Goal: Task Accomplishment & Management: Manage account settings

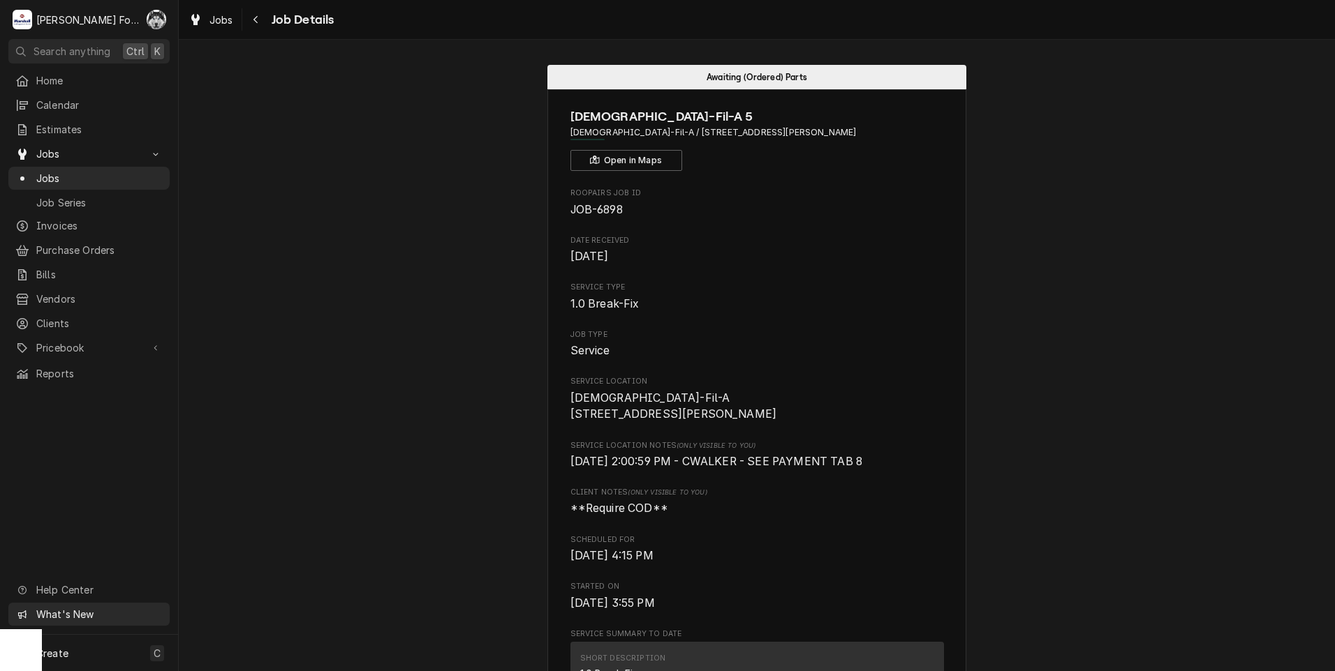
scroll to position [3359, 0]
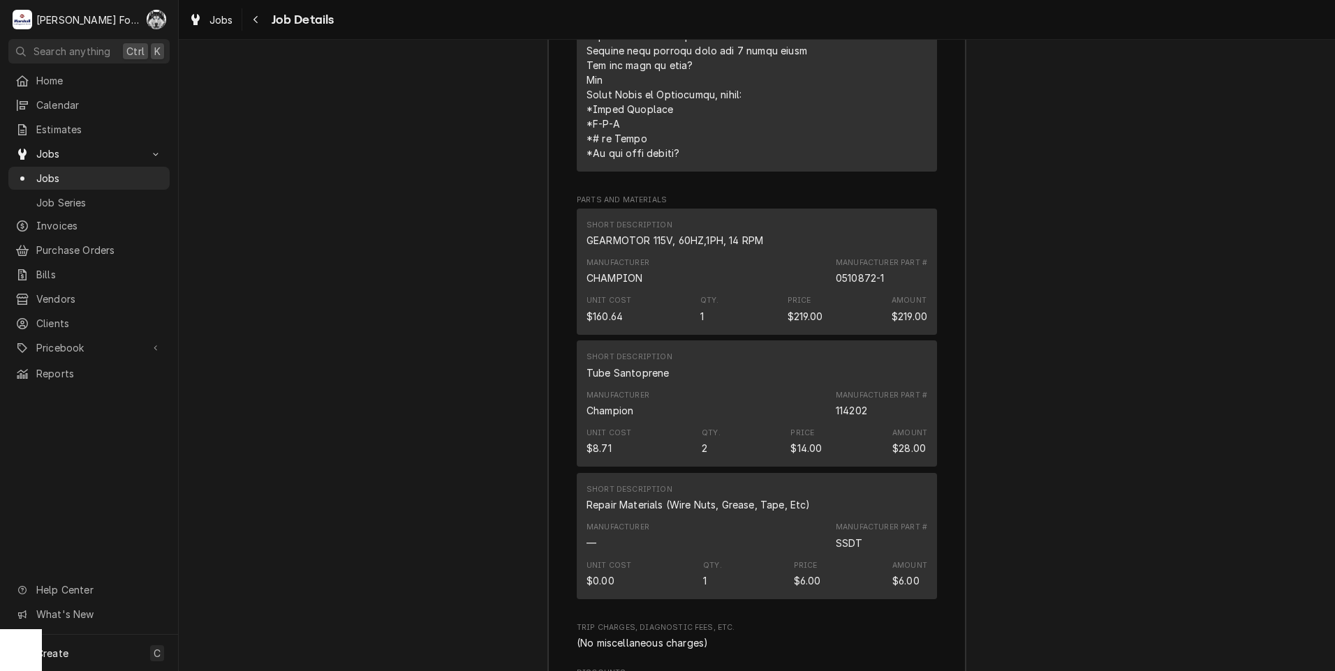
click at [418, 88] on div "Job Summary Roopairs Job ID JOB-6898 Service Type 1.0 Break-Fix Job Type Servic…" at bounding box center [757, 205] width 1156 height 1554
click at [50, 171] on span "Jobs" at bounding box center [99, 178] width 126 height 15
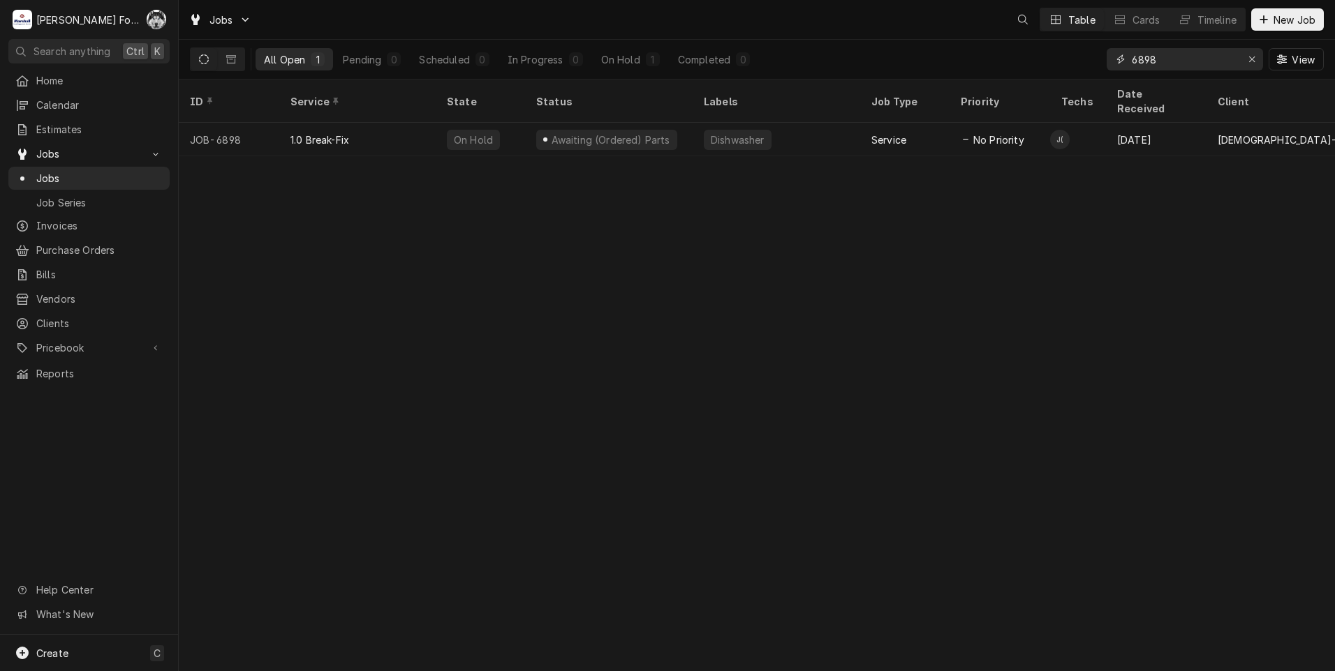
drag, startPoint x: 1139, startPoint y: 59, endPoint x: 1012, endPoint y: 66, distance: 127.2
click at [1013, 66] on div "All Open 1 Pending 0 Scheduled 0 In Progress 0 On Hold 1 Completed 0 6898 View" at bounding box center [757, 59] width 1134 height 39
type input "7153"
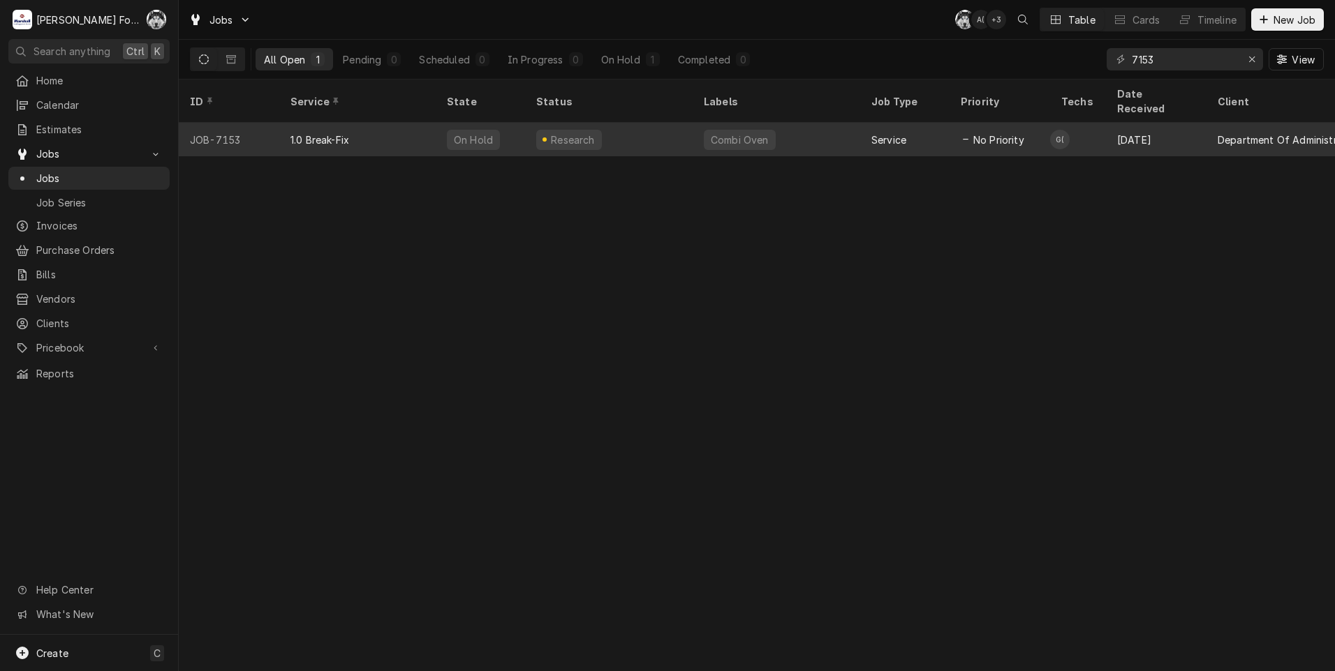
click at [558, 133] on div "Research" at bounding box center [572, 140] width 47 height 15
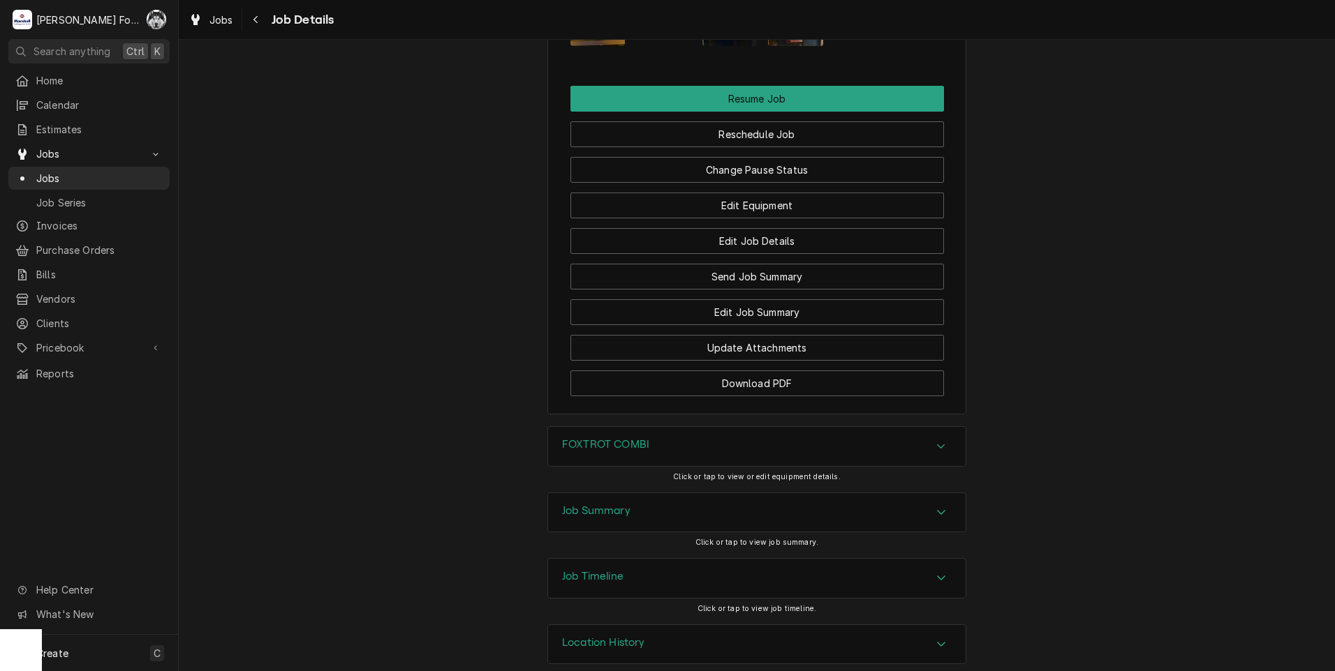
scroll to position [1924, 0]
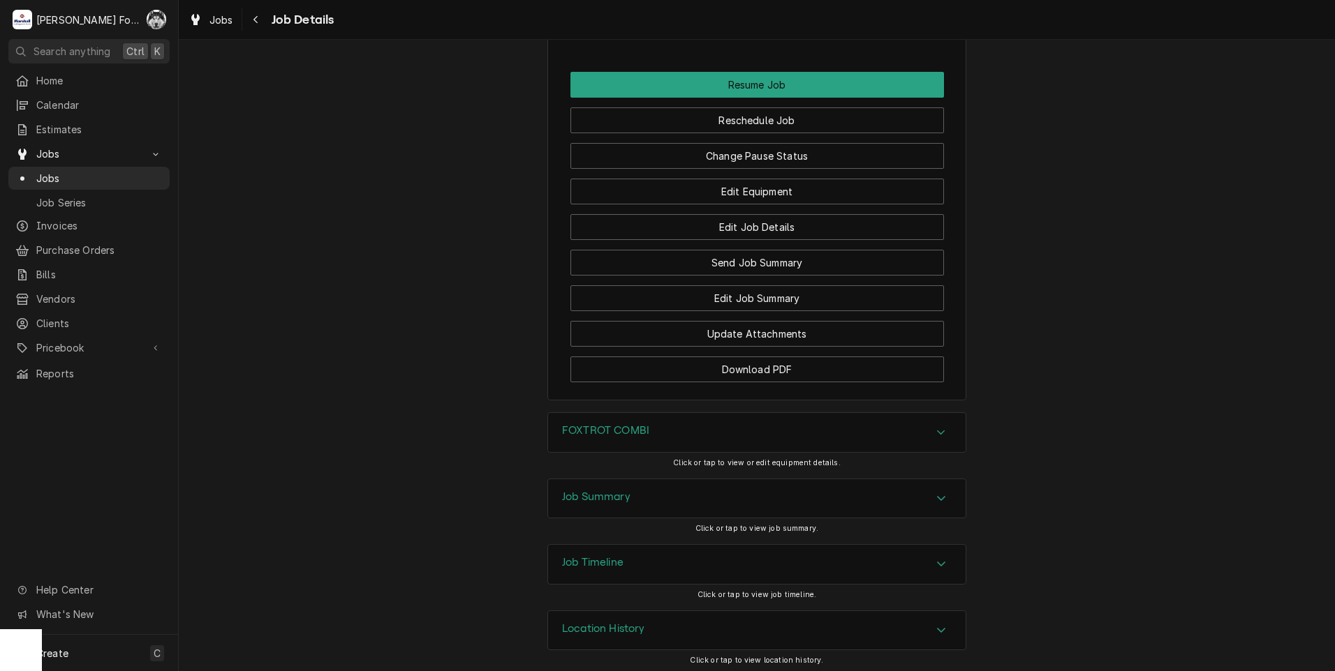
click at [628, 416] on div "FOXTROT COMBI" at bounding box center [756, 432] width 417 height 39
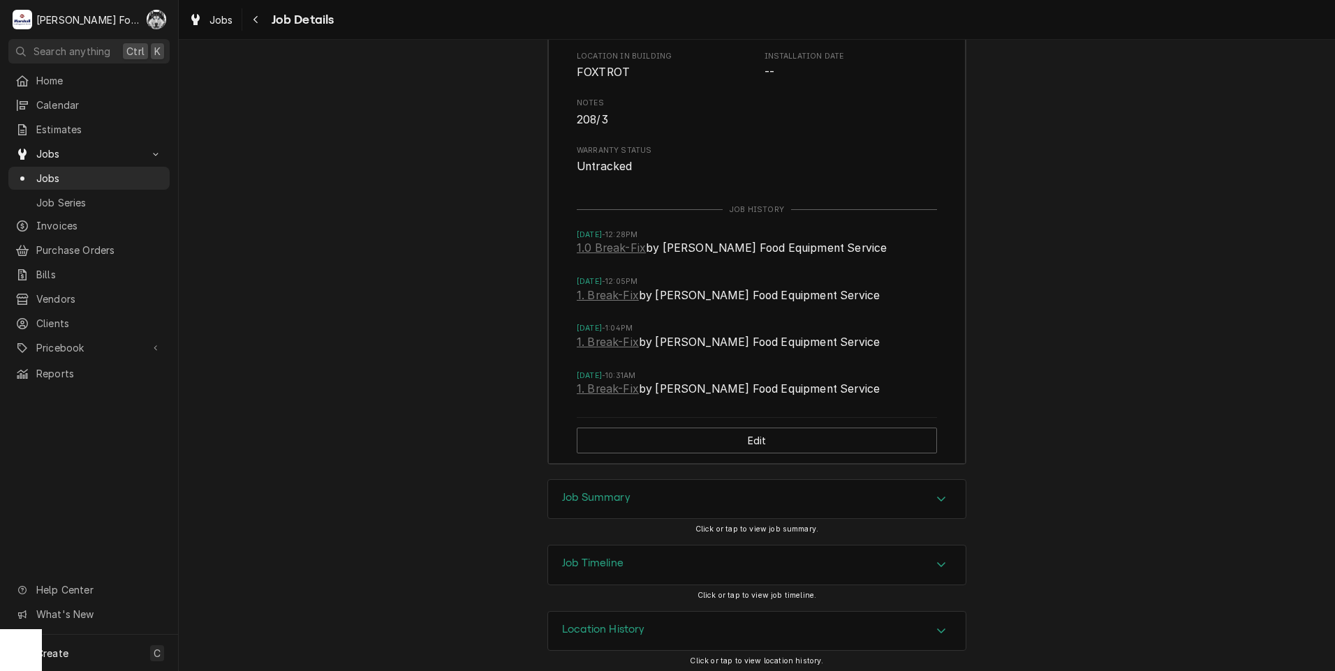
scroll to position [2483, 0]
click at [637, 484] on div "Job Summary" at bounding box center [756, 499] width 417 height 39
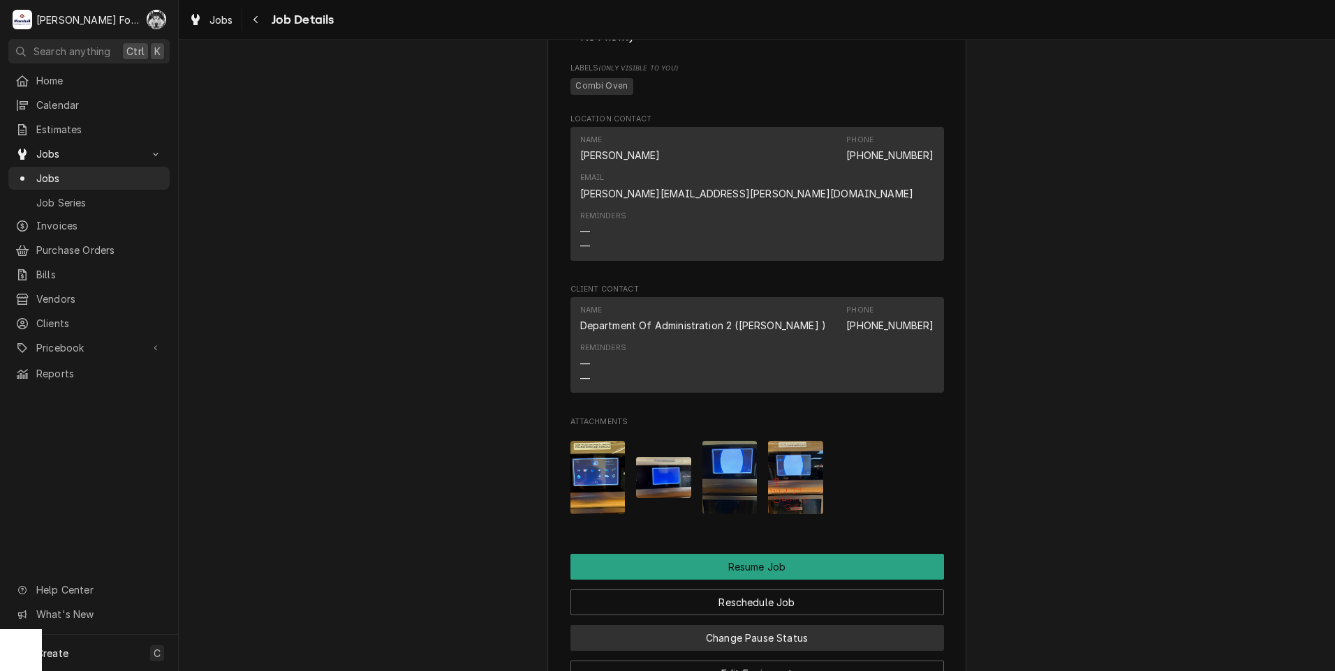
scroll to position [1675, 0]
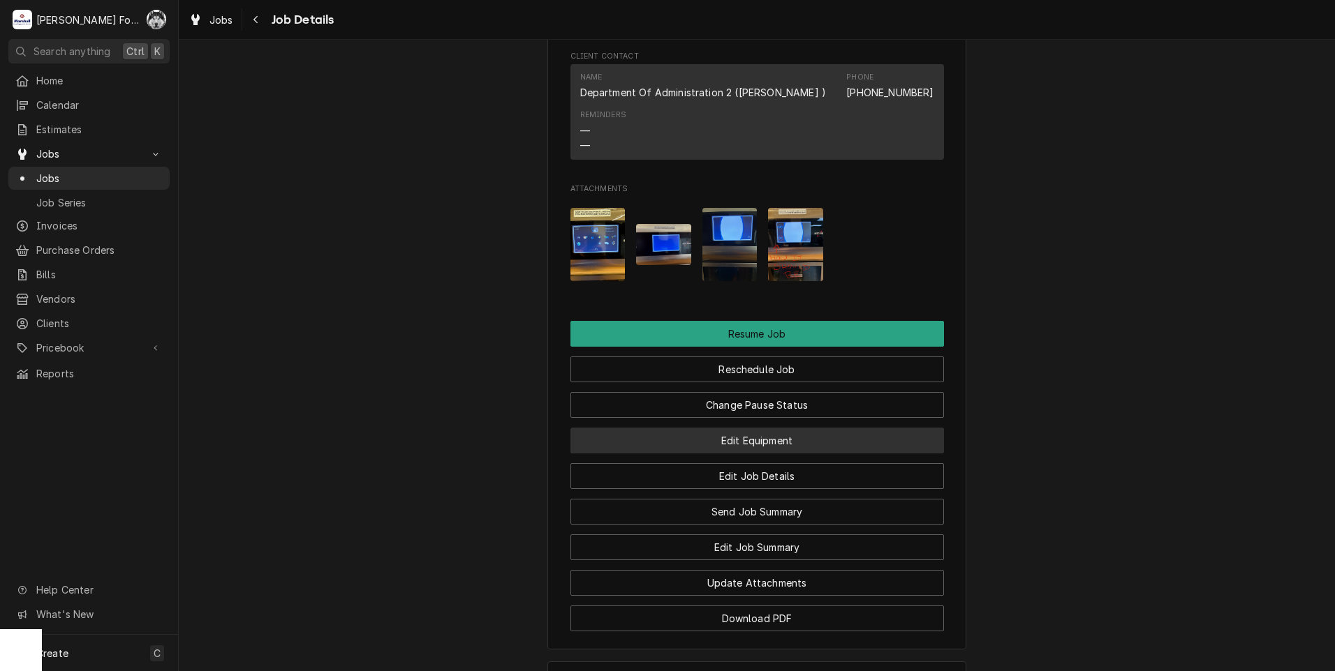
drag, startPoint x: 734, startPoint y: 436, endPoint x: 504, endPoint y: 468, distance: 231.8
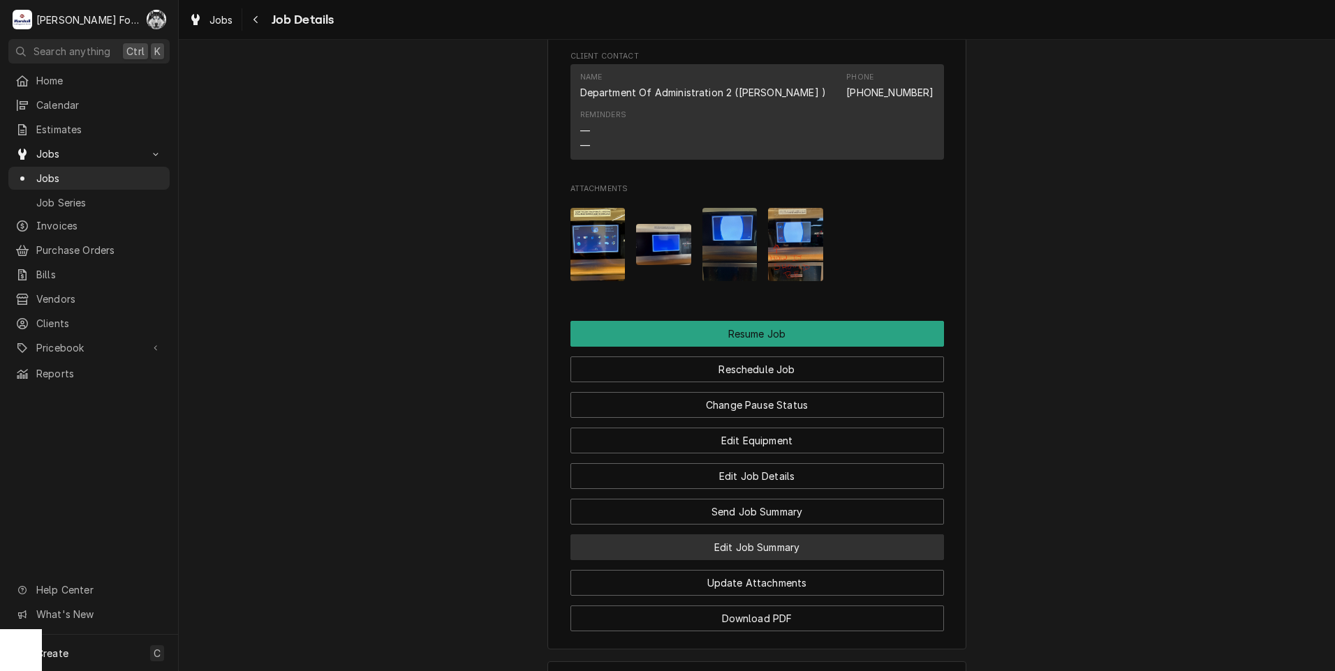
click at [643, 544] on button "Edit Job Summary" at bounding box center [756, 548] width 373 height 26
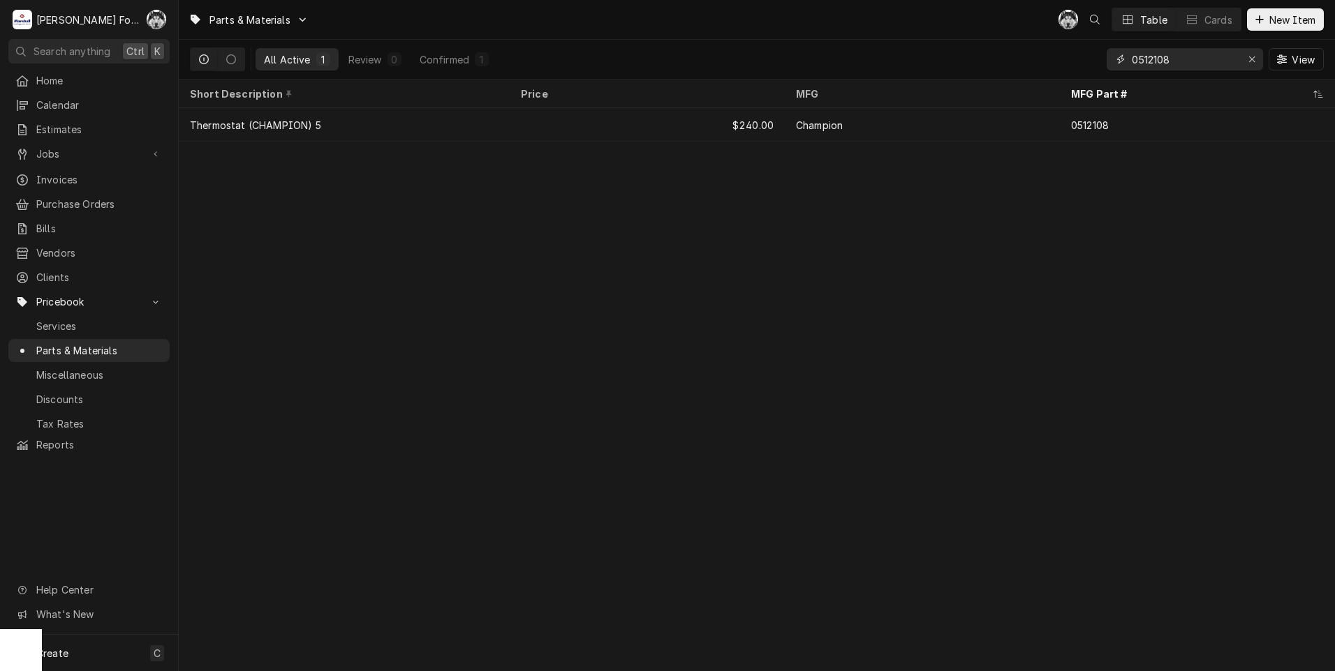
drag, startPoint x: 1179, startPoint y: 65, endPoint x: 996, endPoint y: 75, distance: 183.1
click at [1015, 82] on div "Parts & Materials C( Table Cards New Item All Active 1 Review 0 Confirmed 1 051…" at bounding box center [757, 335] width 1156 height 671
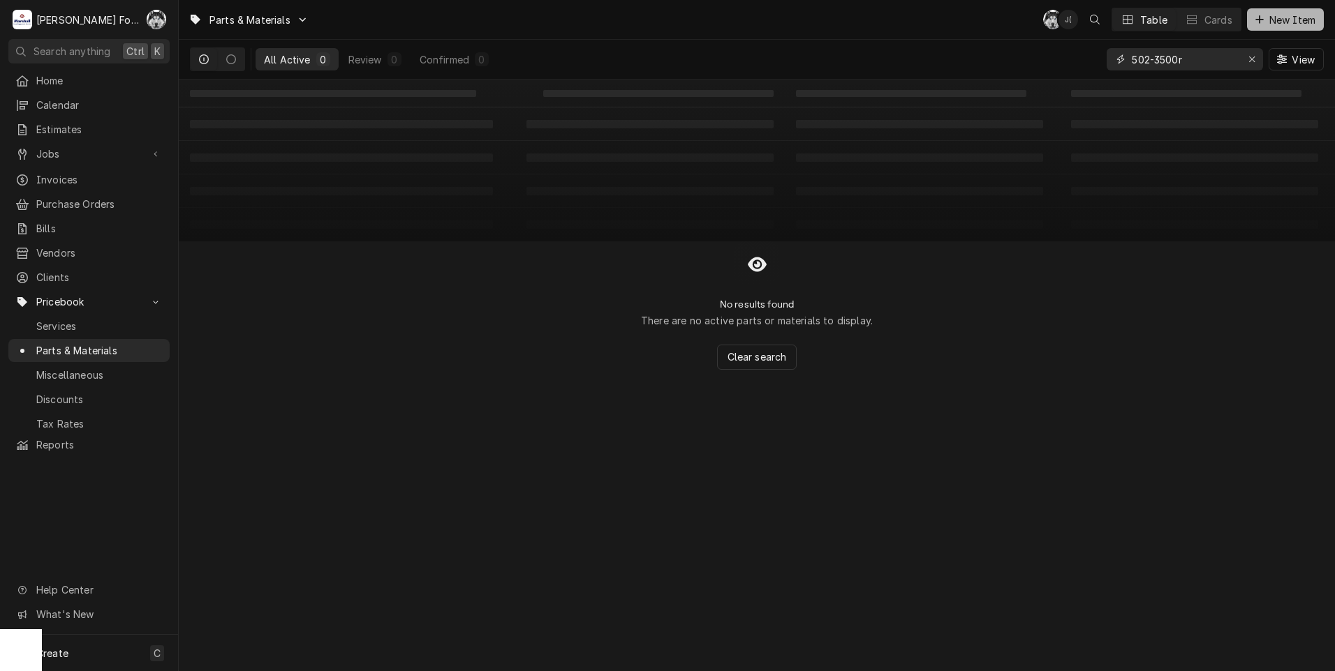
type input "502-3500r"
click at [1283, 20] on span "New Item" at bounding box center [1292, 20] width 52 height 15
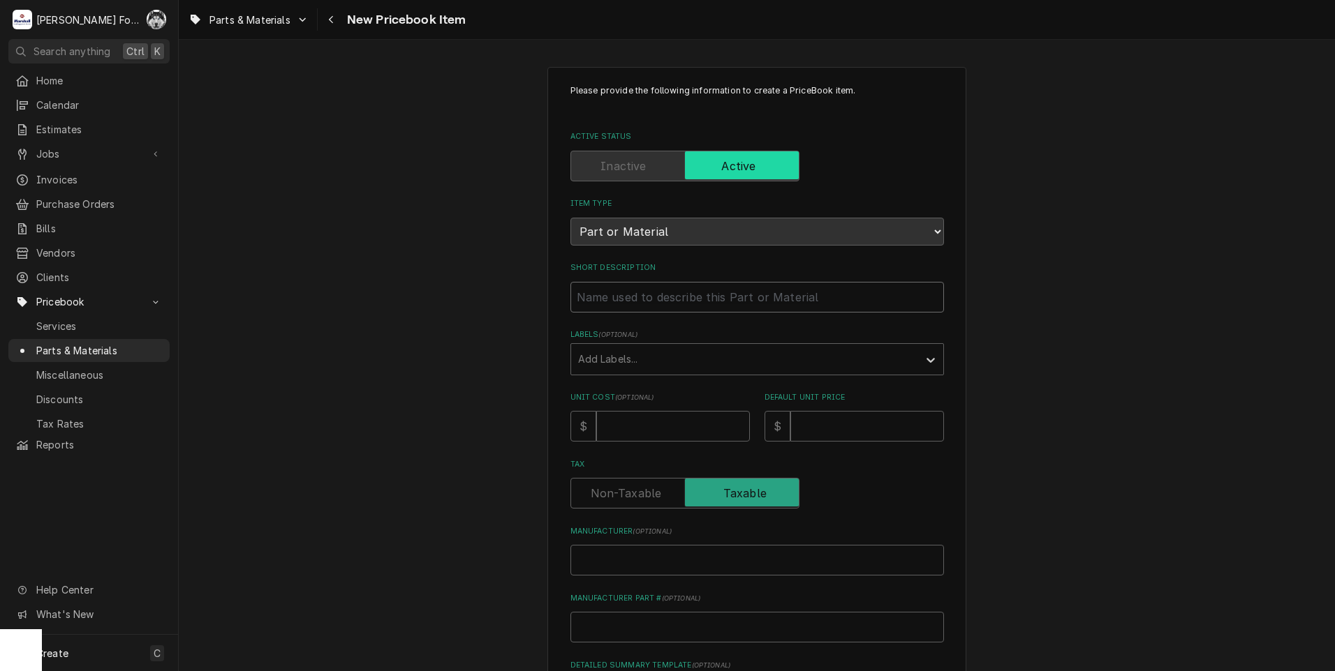
click at [645, 302] on input "Short Description" at bounding box center [756, 297] width 373 height 31
type textarea "x"
type input "I"
type textarea "x"
type input "IN"
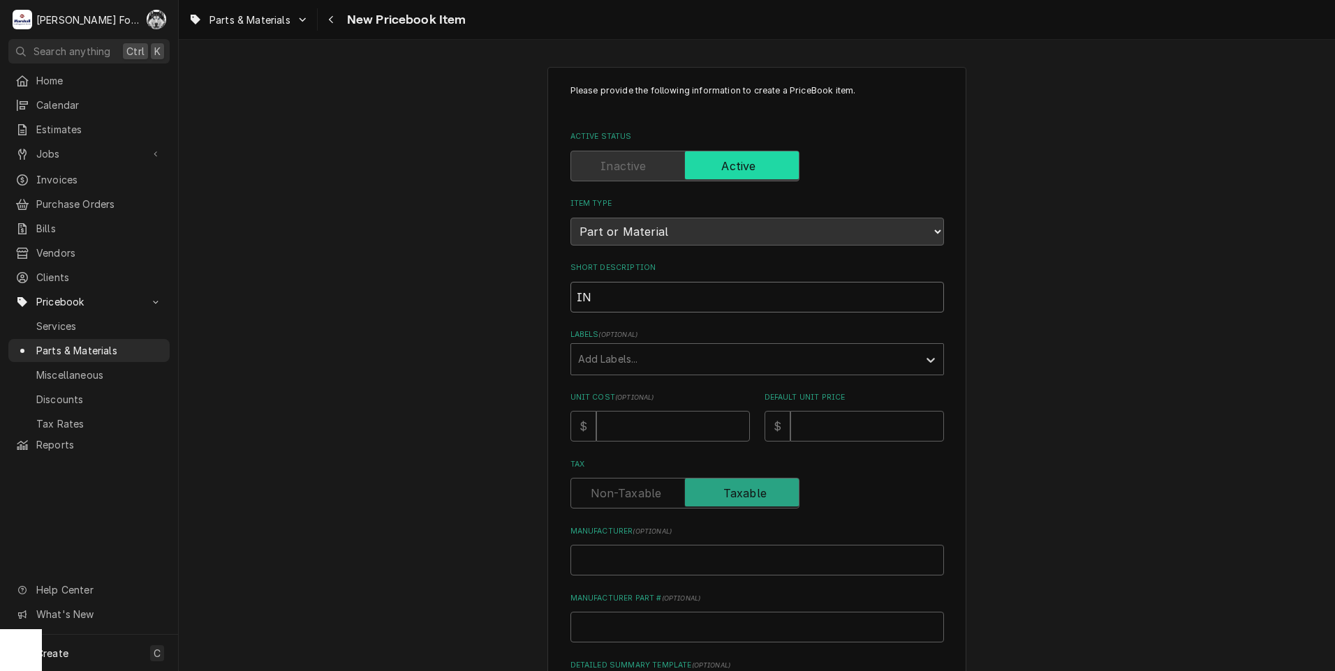
type textarea "x"
type input "INT"
type textarea "x"
type input "INTE"
type textarea "x"
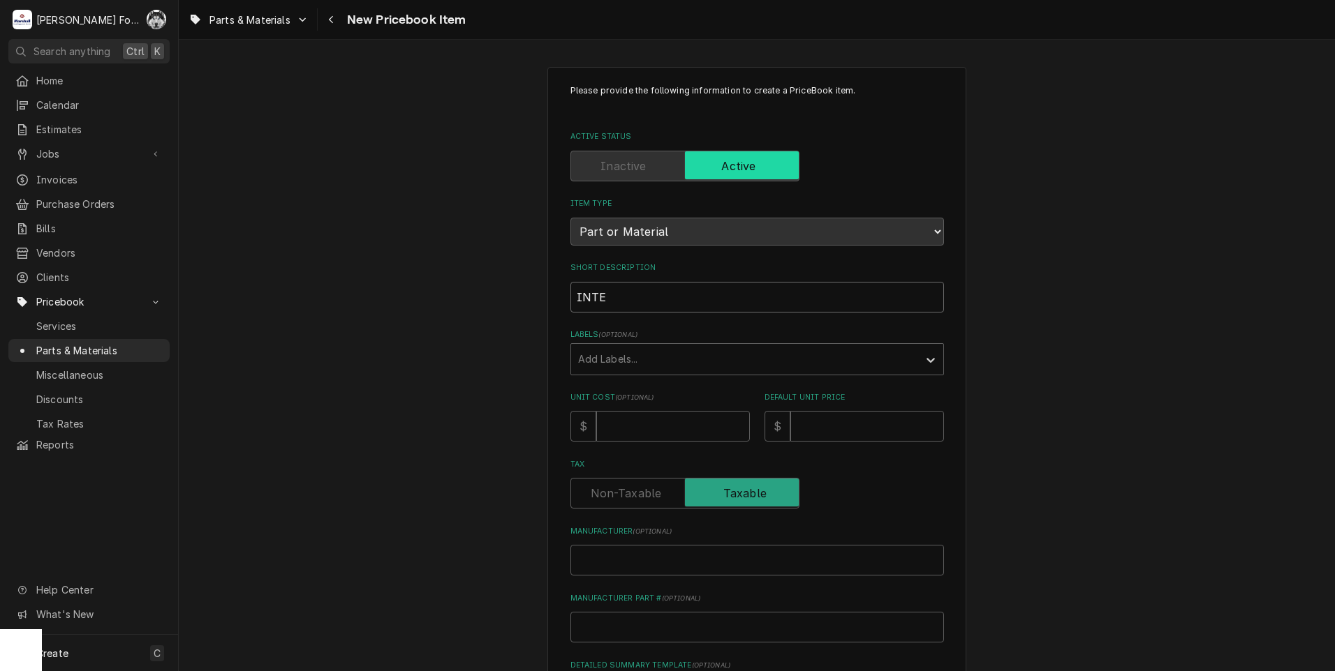
type input "INTER"
type textarea "x"
type input "INTERF"
type textarea "x"
type input "INTERFA"
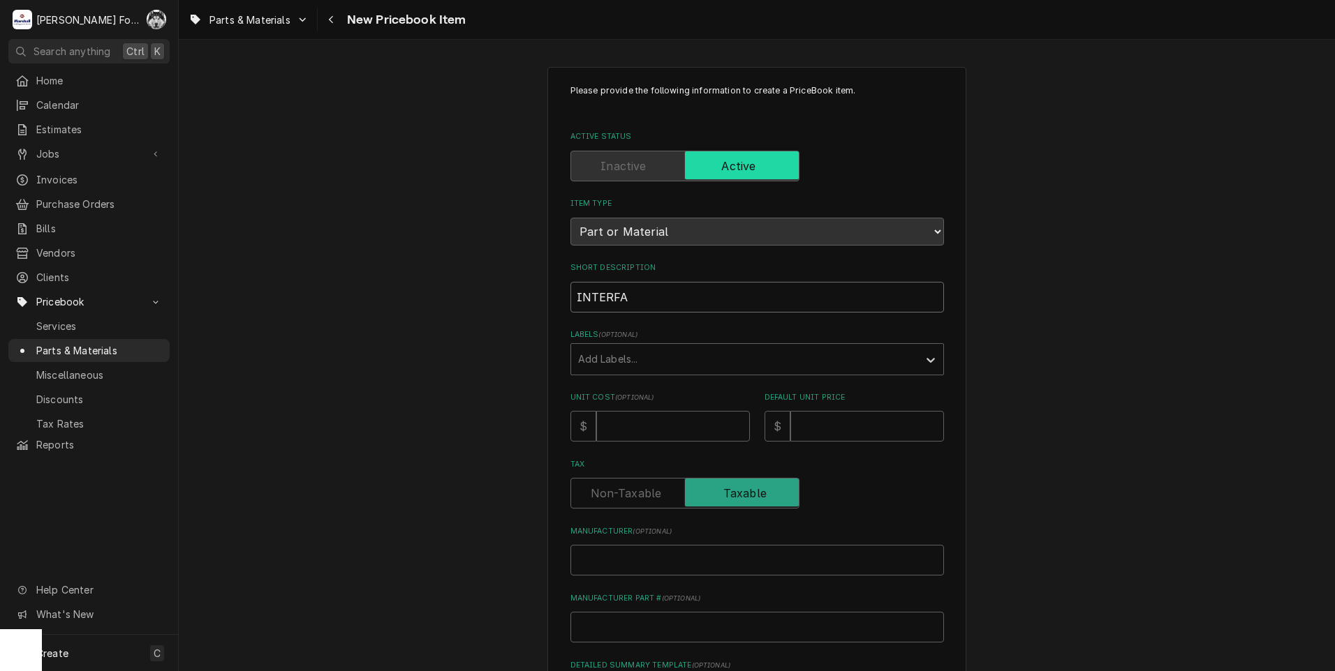
type textarea "x"
type input "INTERFAC"
type textarea "x"
type input "INTERFACE"
type textarea "x"
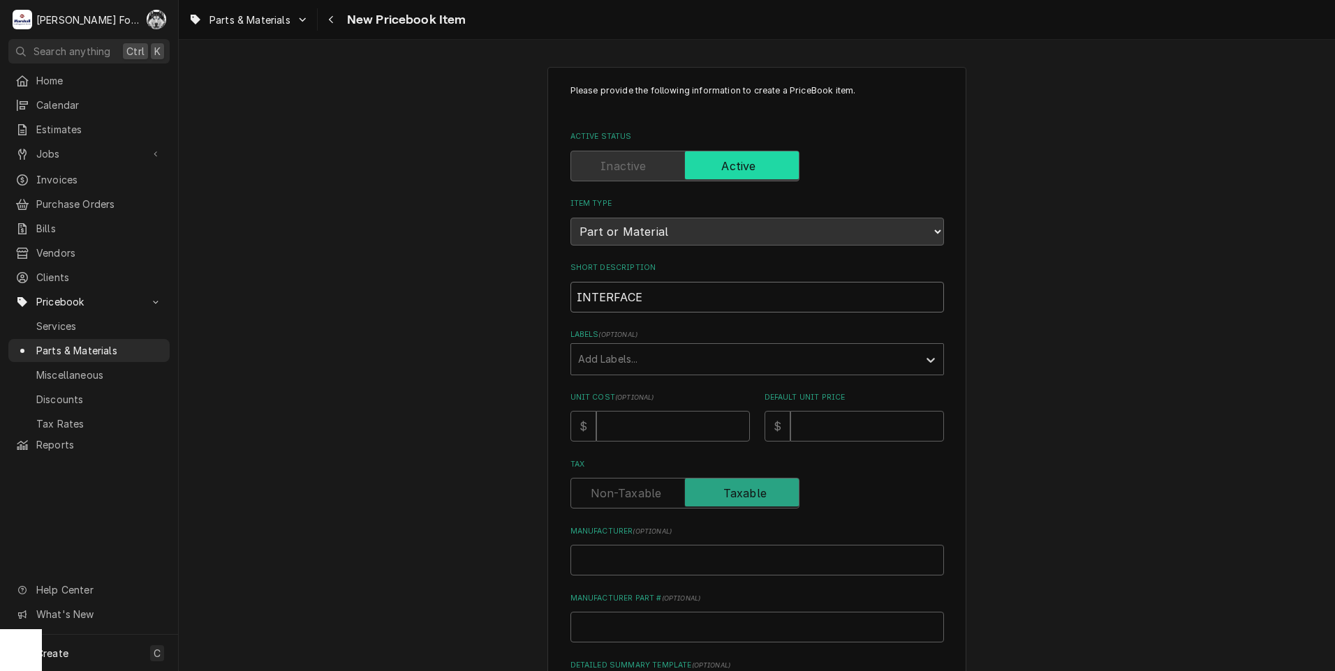
type input "INTERFACE"
type textarea "x"
type input "INTERFACE B"
type textarea "x"
type input "INTERFACE BO"
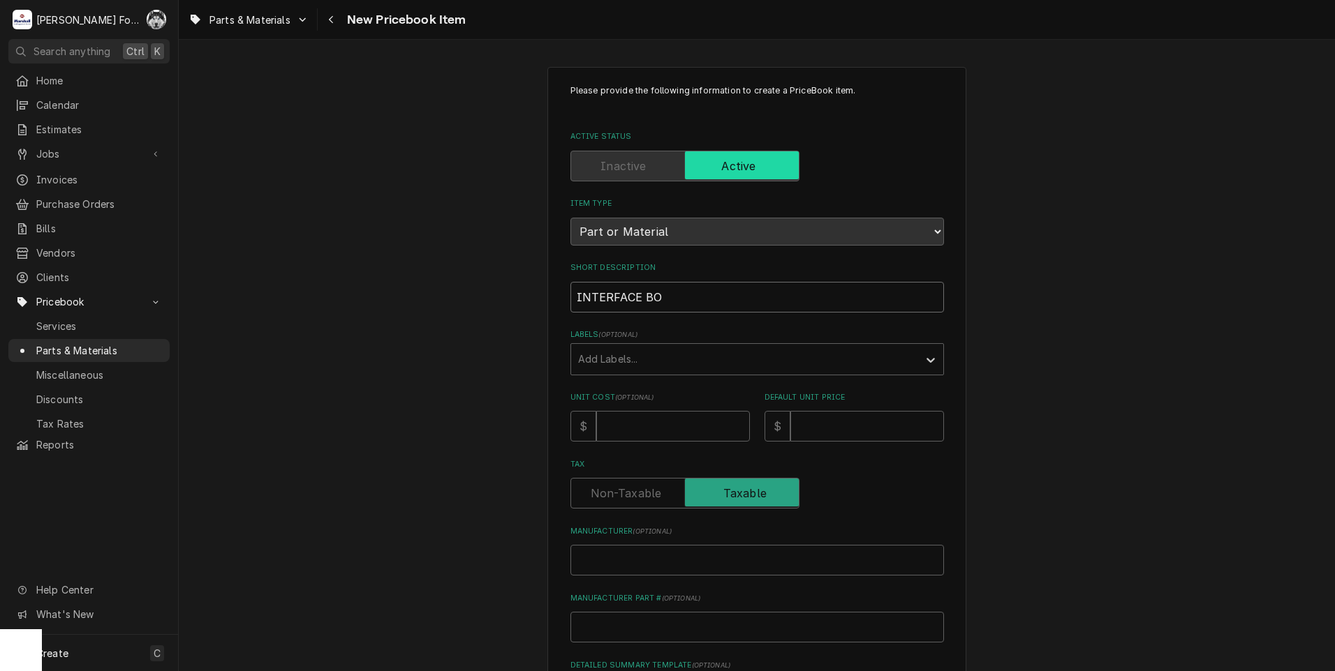
type textarea "x"
type input "INTERFACE BOA"
type textarea "x"
type input "INTERFACE BOAR"
type textarea "x"
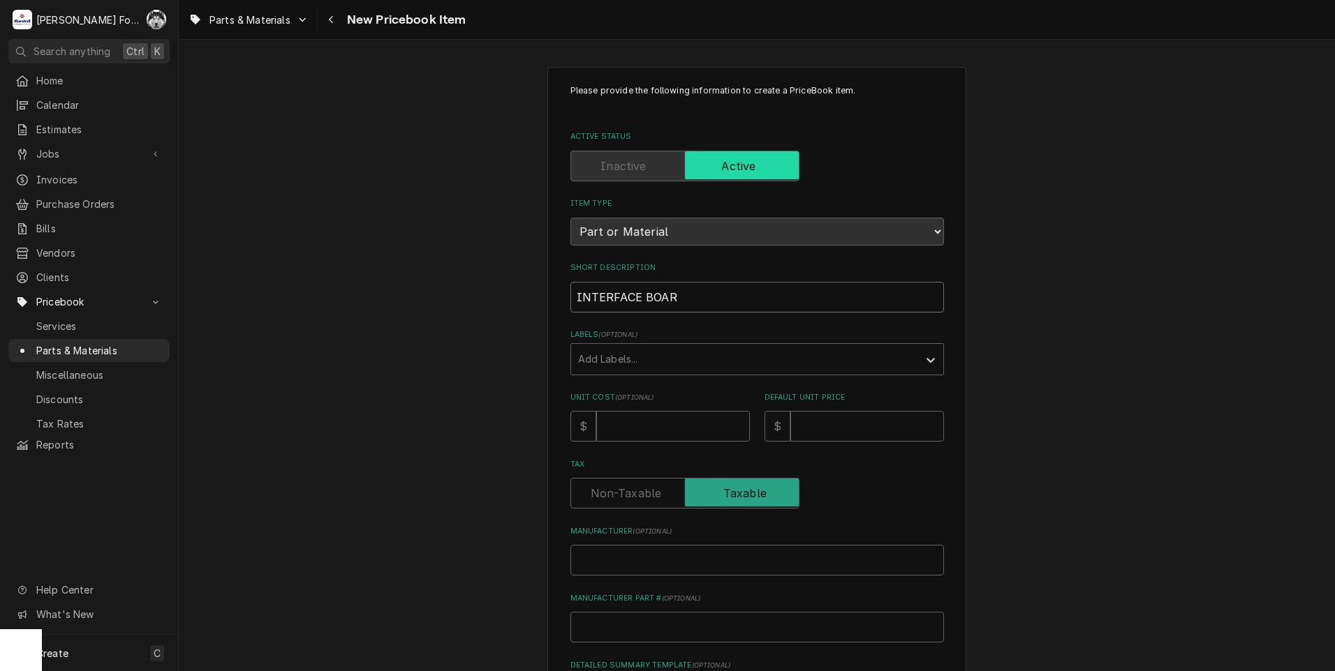
type input "INTERFACE BOARD"
type textarea "x"
type input "INTERFACE BOARD,"
type textarea "x"
type input "INTERFACE BOARD,"
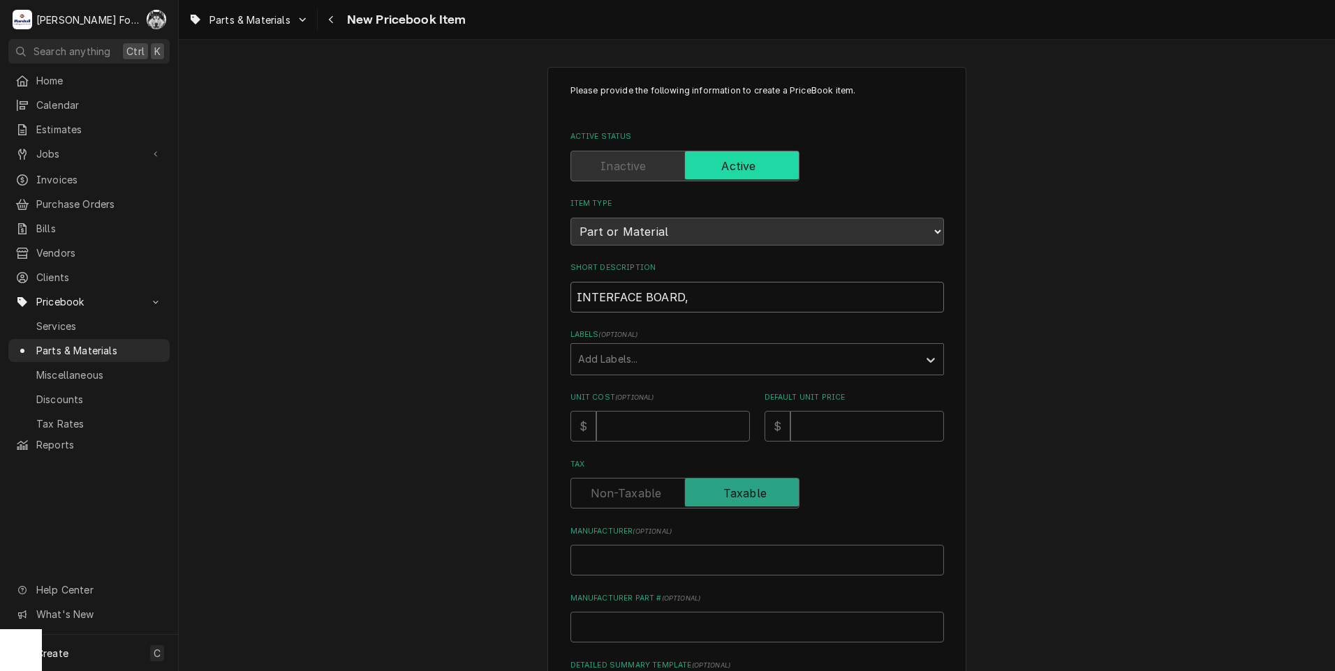
type textarea "x"
type input "INTERFACE BOARD, R"
type textarea "x"
type input "INTERFACE BOARD, RE"
type textarea "x"
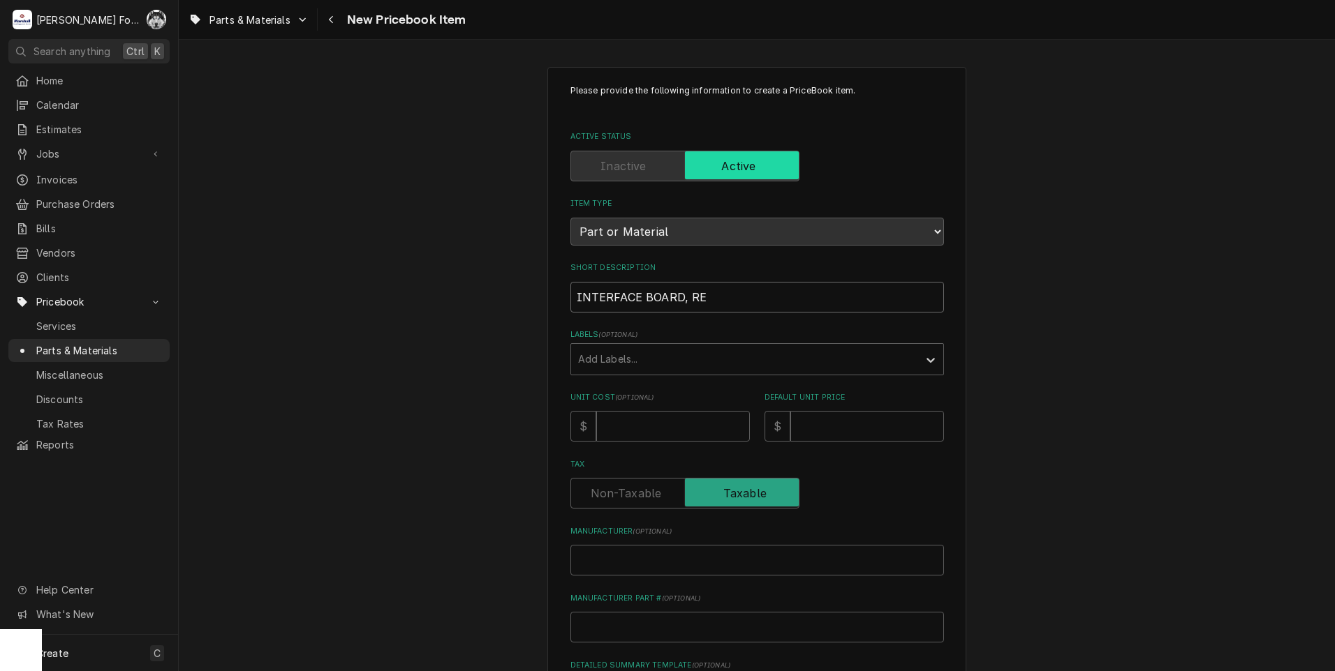
type input "INTERFACE BOARD, RET"
type textarea "x"
type input "INTERFACE BOARD, RETR"
type textarea "x"
type input "INTERFACE BOARD, RETRO"
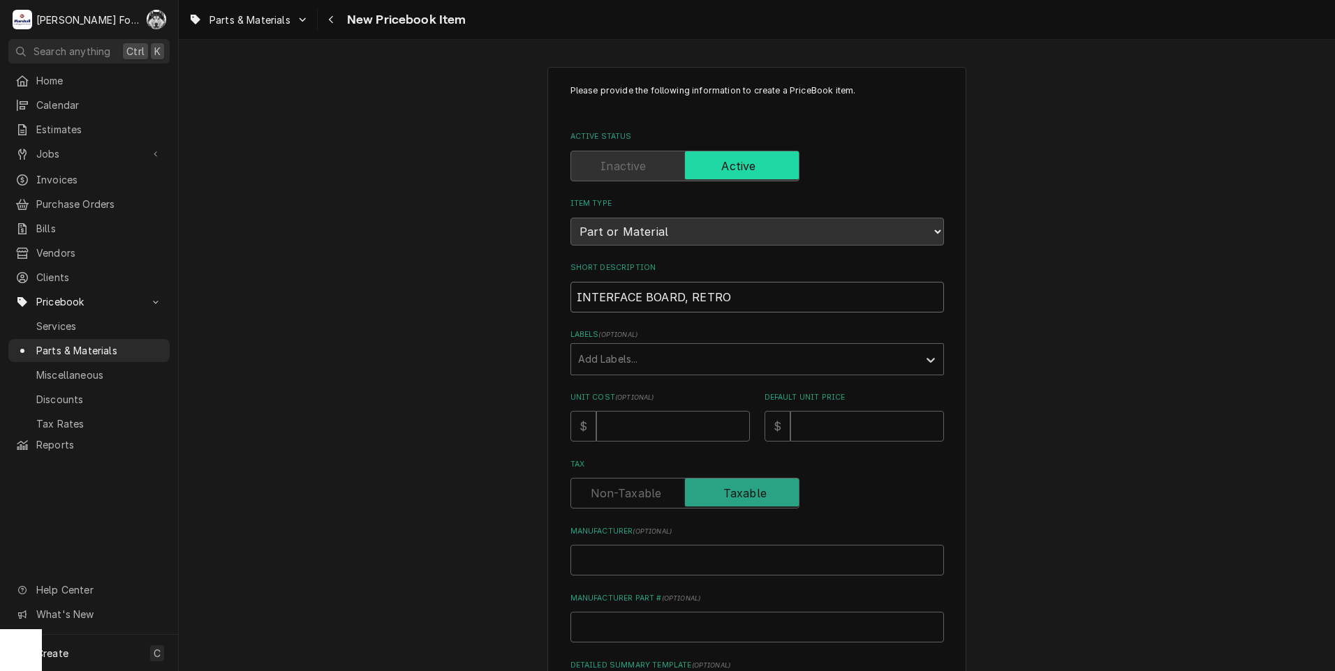
type textarea "x"
type input "INTERFACE BOARD, RETROF"
type textarea "x"
type input "INTERFACE BOARD, RETROFI"
type textarea "x"
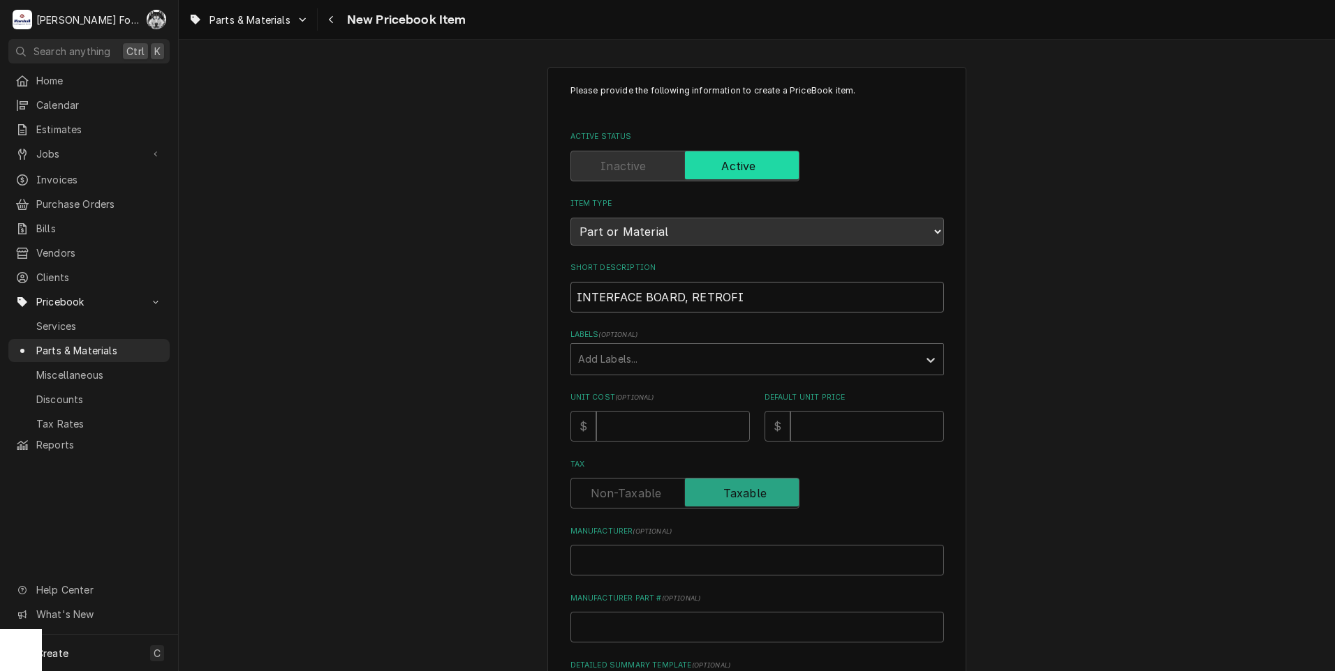
type input "INTERFACE BOARD, RETROFIT"
type textarea "x"
type input "INTERFACE BOARD, RETROFIT"
type textarea "x"
type input "INTERFACE BOARD, RETROFIT S"
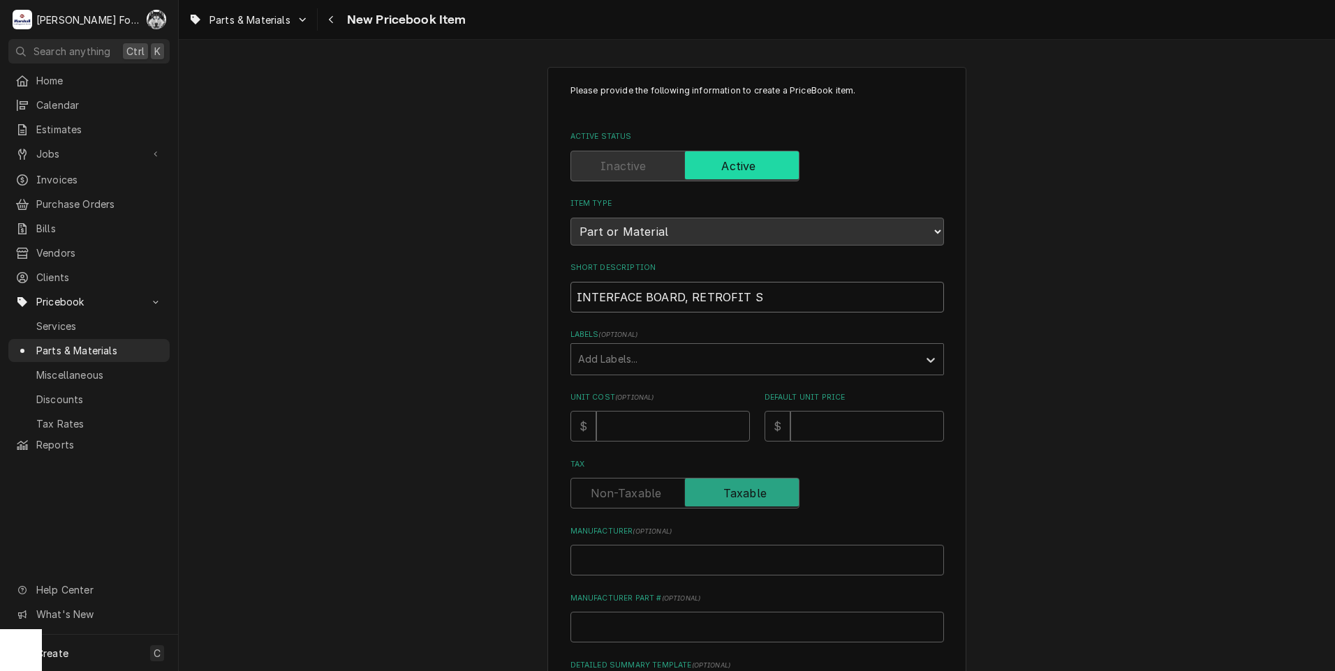
type textarea "x"
type input "INTERFACE BOARD, RETROFIT SE"
type textarea "x"
type input "INTERFACE BOARD, RETROFIT SER"
type textarea "x"
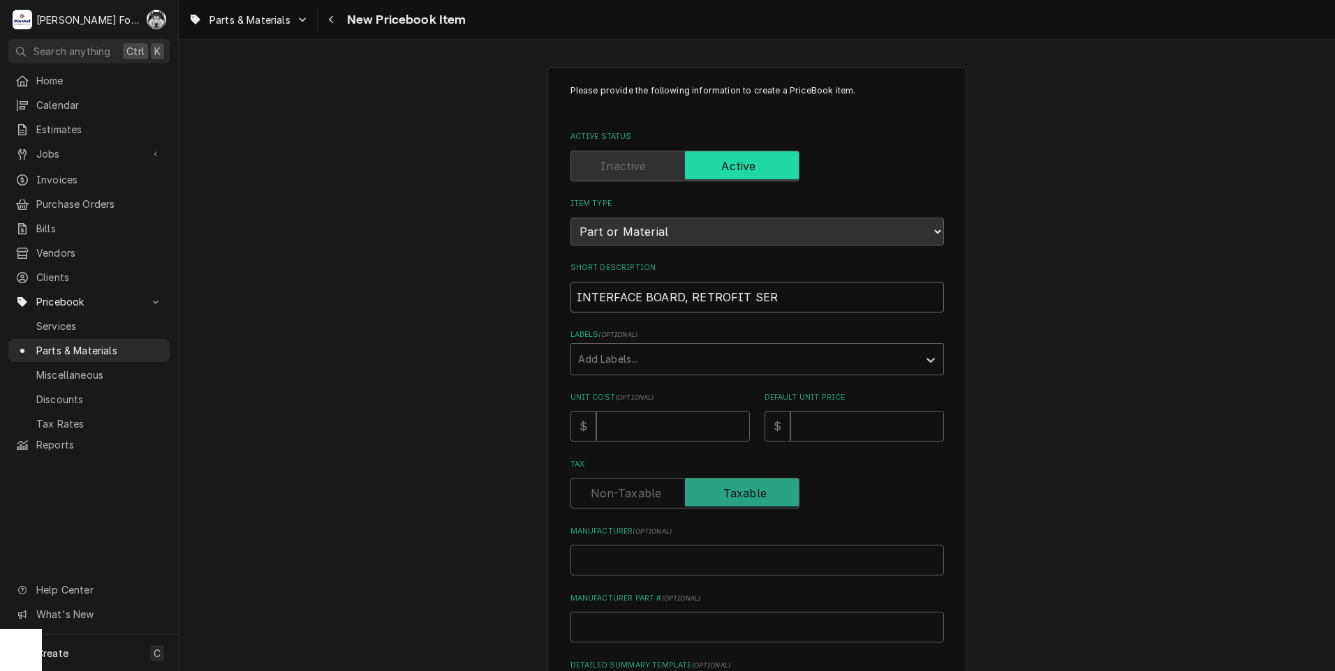
type input "INTERFACE BOARD, RETROFIT SERV"
type textarea "x"
type input "INTERFACE BOARD, RETROFIT SERVI"
type textarea "x"
type input "INTERFACE BOARD, RETROFIT SERVIC"
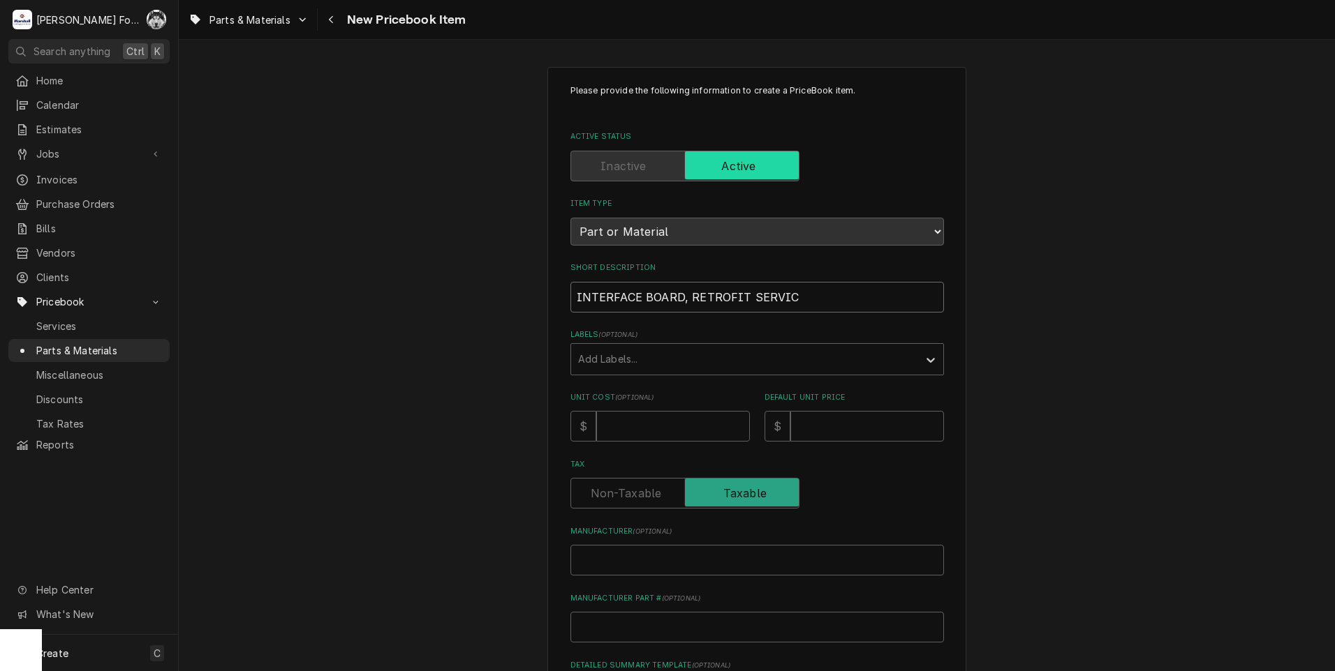
type textarea "x"
type input "INTERFACE BOARD, RETROFIT SERVICE"
type textarea "x"
type input "INTERFACE BOARD, RETROFIT SERVICE"
type textarea "x"
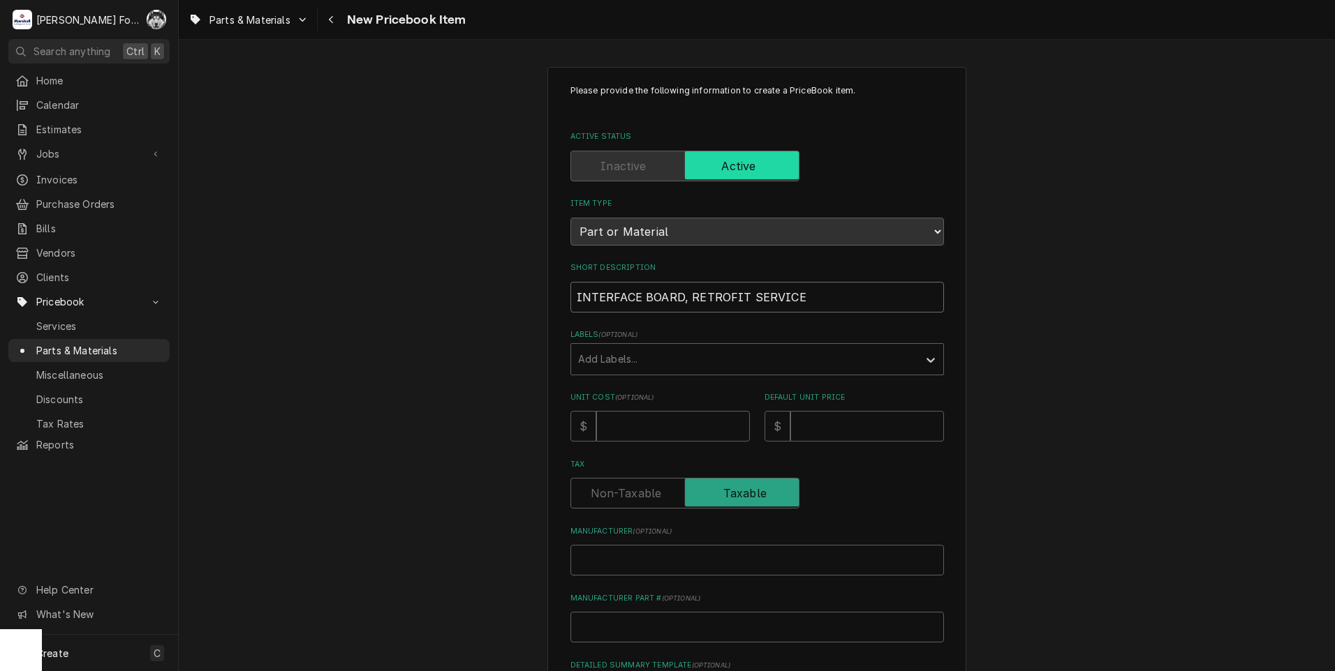
type input "INTERFACE BOARD, RETROFIT SERVICE K"
type textarea "x"
type input "INTERFACE BOARD, RETROFIT SERVICE KI"
type textarea "x"
type input "INTERFACE BOARD, RETROFIT SERVICE KIT"
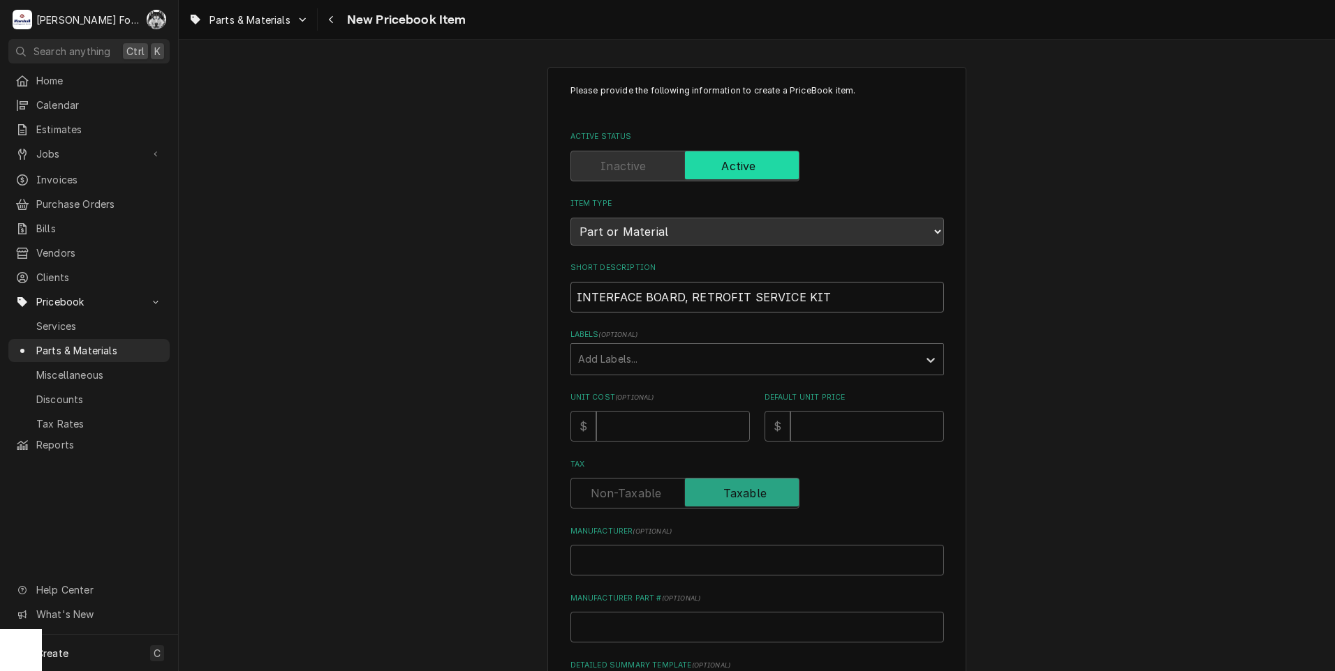
type textarea "x"
type input "INTERFACE BOARD, RETROFIT SERVICE KIT"
type textarea "x"
type input "INTERFACE BOARD, RETROFIT SERVICE KIT ("
type textarea "x"
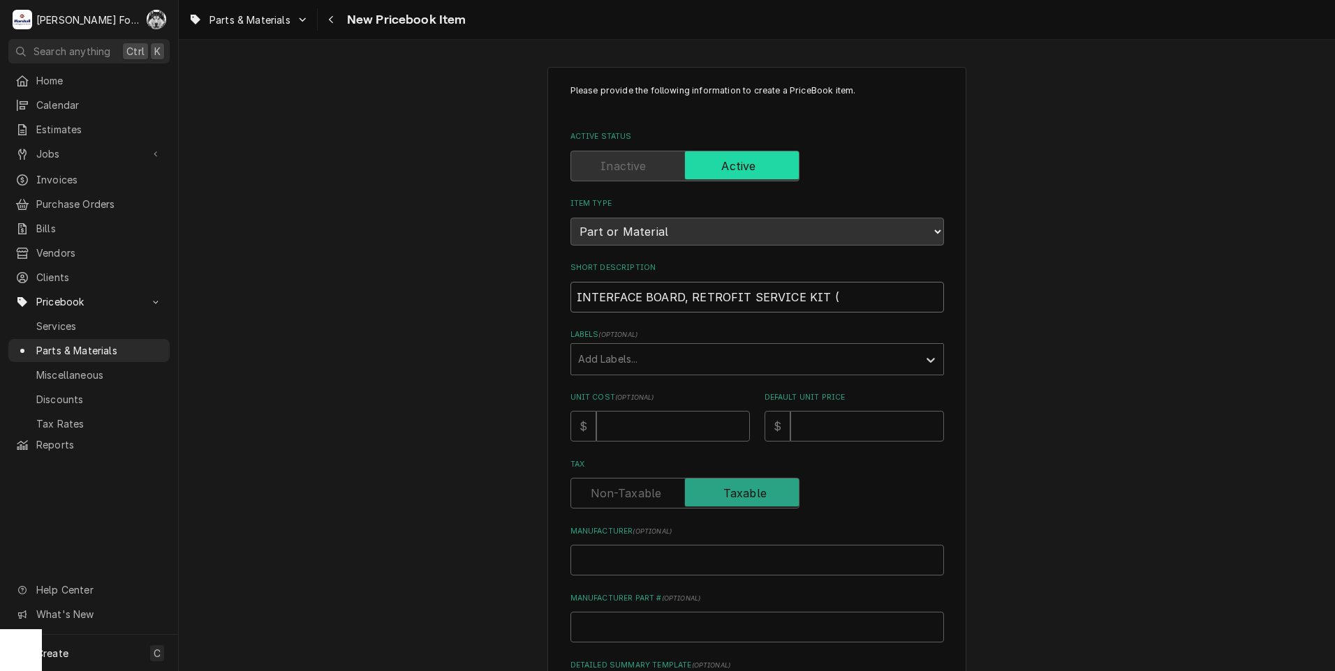
type input "INTERFACE BOARD, RETROFIT SERVICE KIT (A"
type textarea "x"
type input "INTERFACE BOARD, RETROFIT SERVICE KIT (AL"
type textarea "x"
type input "INTERFACE BOARD, RETROFIT SERVICE KIT (ALT"
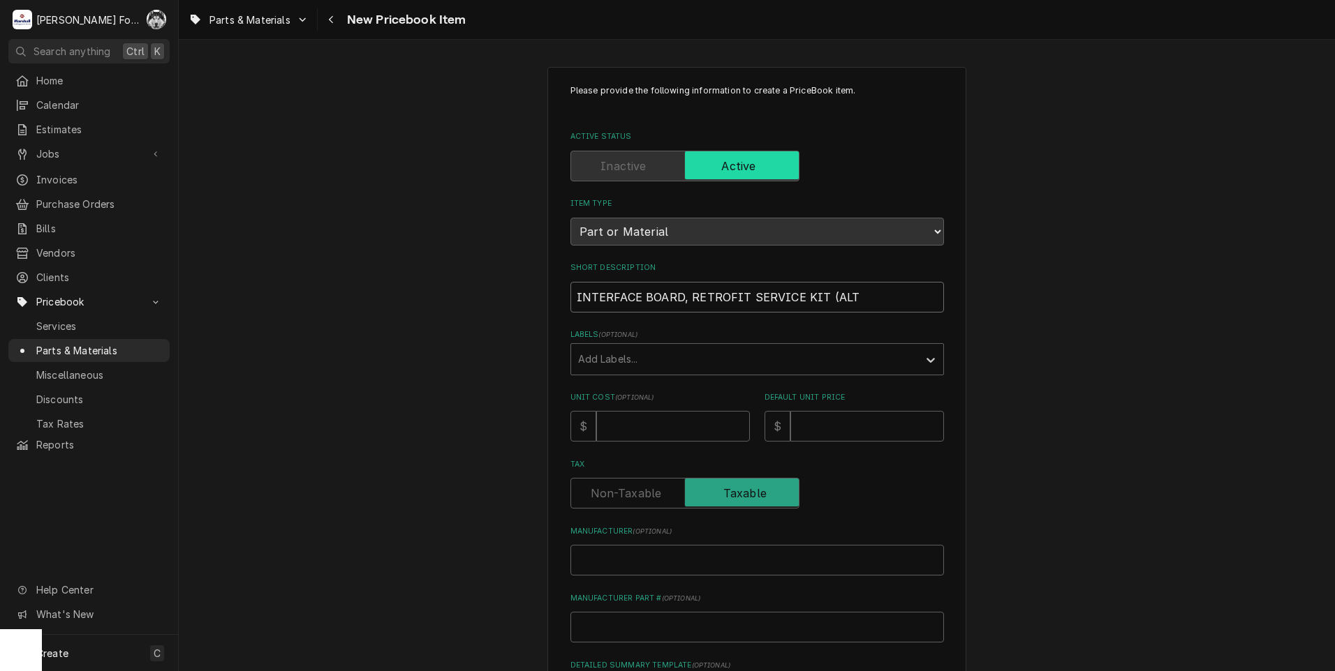
type textarea "x"
type input "INTERFACE BOARD, RETROFIT SERVICE KIT (ALTO"
type textarea "x"
type input "INTERFACE BOARD, RETROFIT SERVICE KIT (ALTO"
type textarea "x"
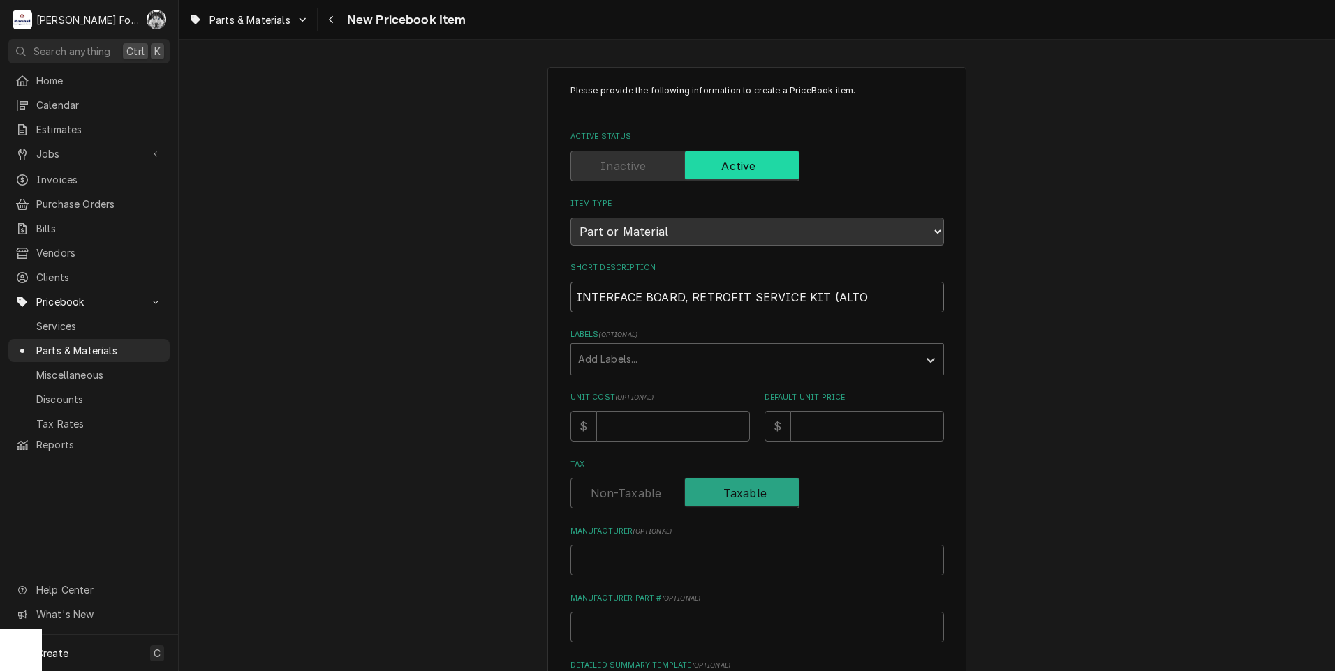
type input "INTERFACE BOARD, RETROFIT SERVICE KIT (ALTO S"
type textarea "x"
type input "INTERFACE BOARD, RETROFIT SERVICE KIT (ALTO SH"
type textarea "x"
type input "INTERFACE BOARD, RETROFIT SERVICE KIT (ALTO SHA"
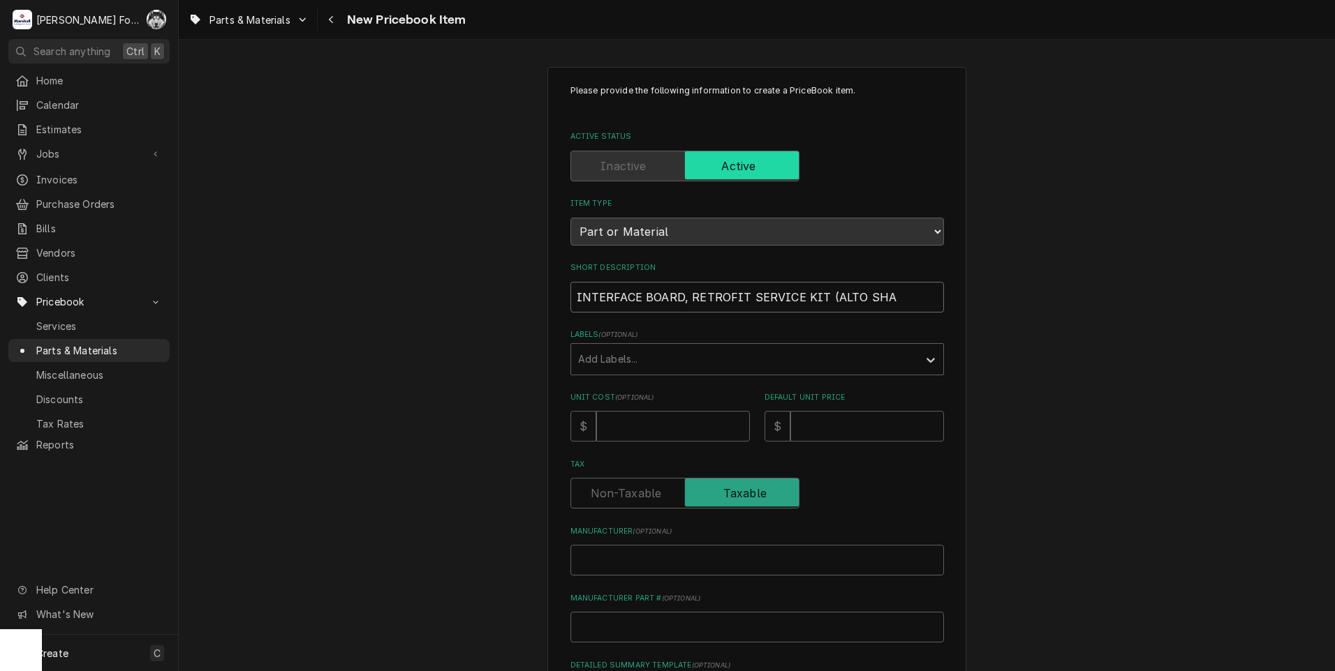
type textarea "x"
type input "INTERFACE BOARD, RETROFIT SERVICE KIT (ALTO SHAA"
type textarea "x"
type input "INTERFACE BOARD, RETROFIT SERVICE KIT (ALTO SHAAM"
type textarea "x"
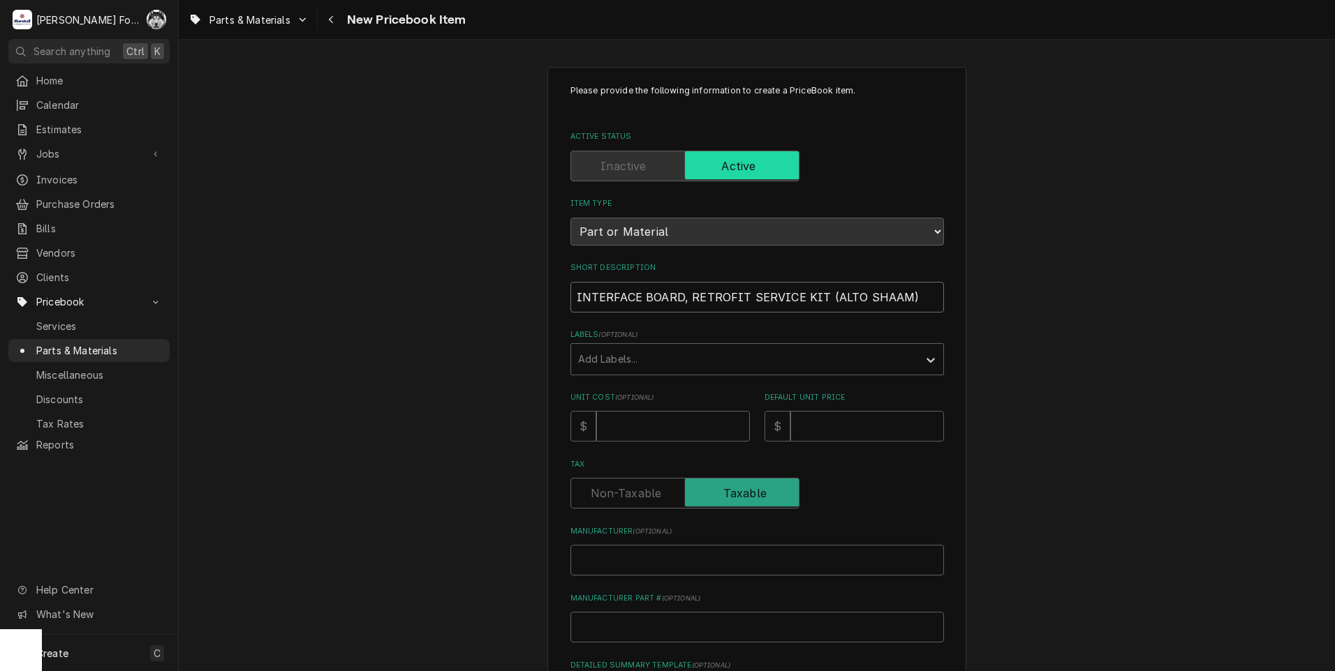
type input "INTERFACE BOARD, RETROFIT SERVICE KIT (ALTO SHAAM)"
click at [671, 361] on div "Labels" at bounding box center [744, 359] width 333 height 25
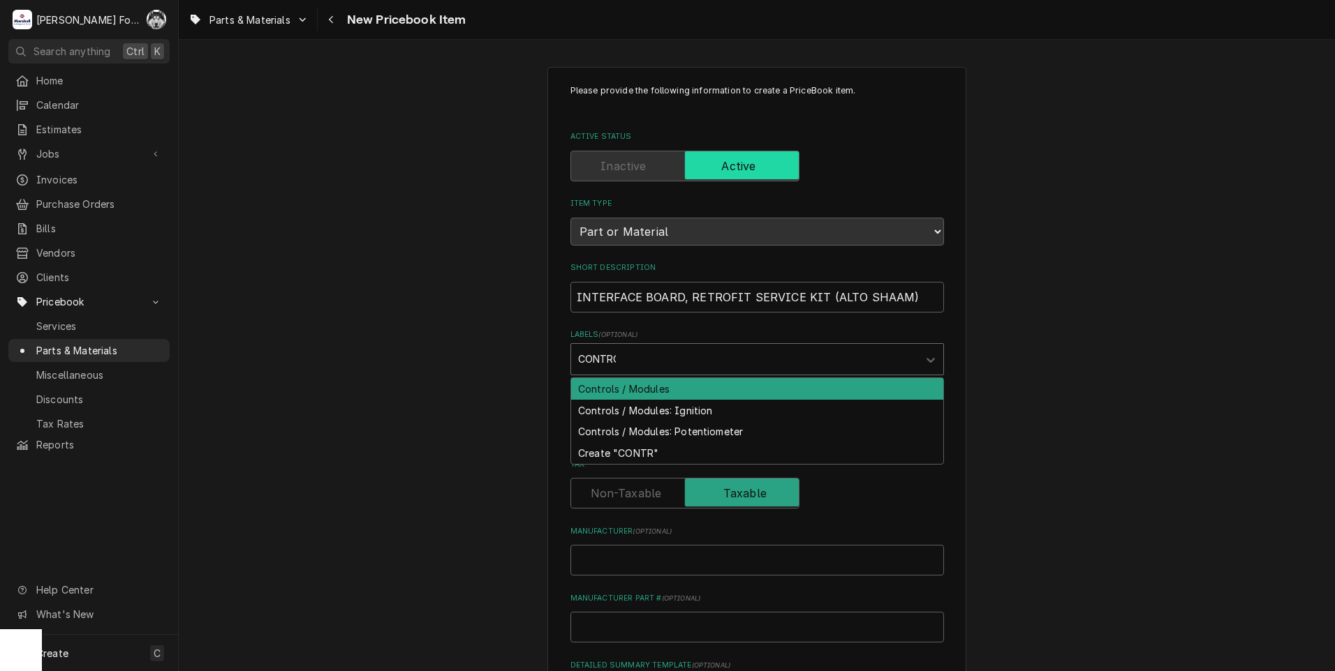
type input "CONTROL"
type textarea "x"
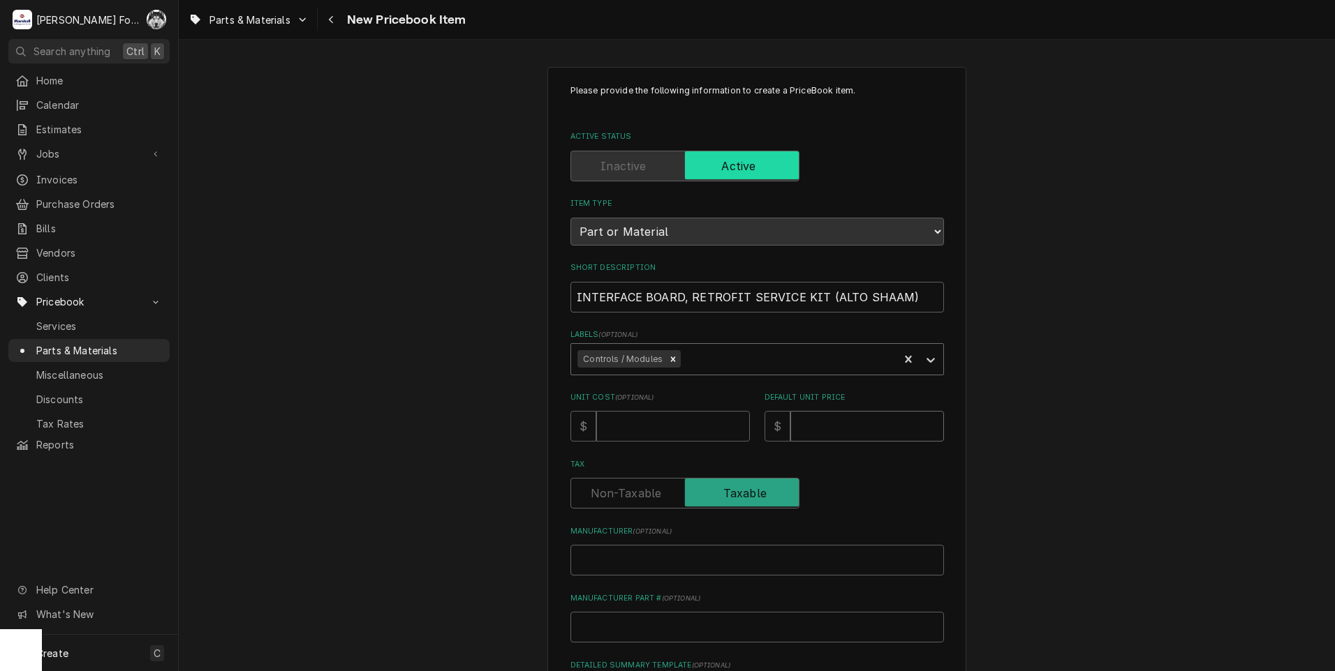
type textarea "x"
type input "1"
type textarea "x"
type input "18"
type textarea "x"
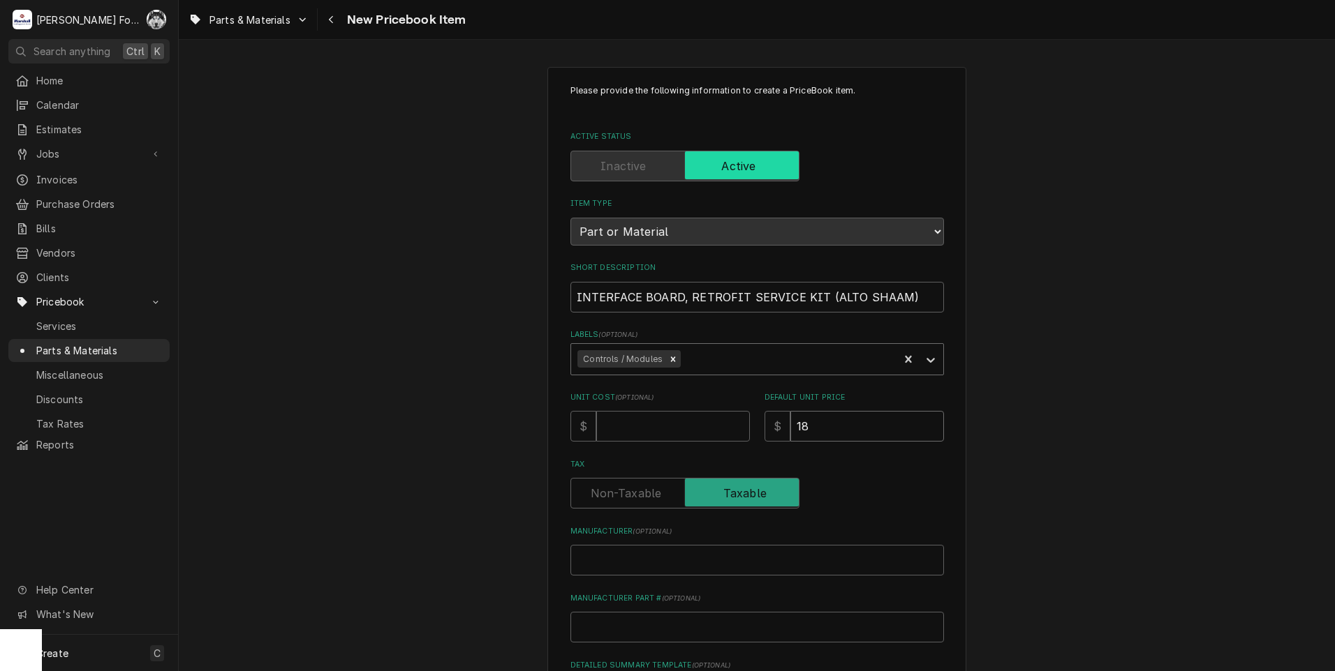
type input "189"
type textarea "x"
type input "1898"
type textarea "x"
type input "A"
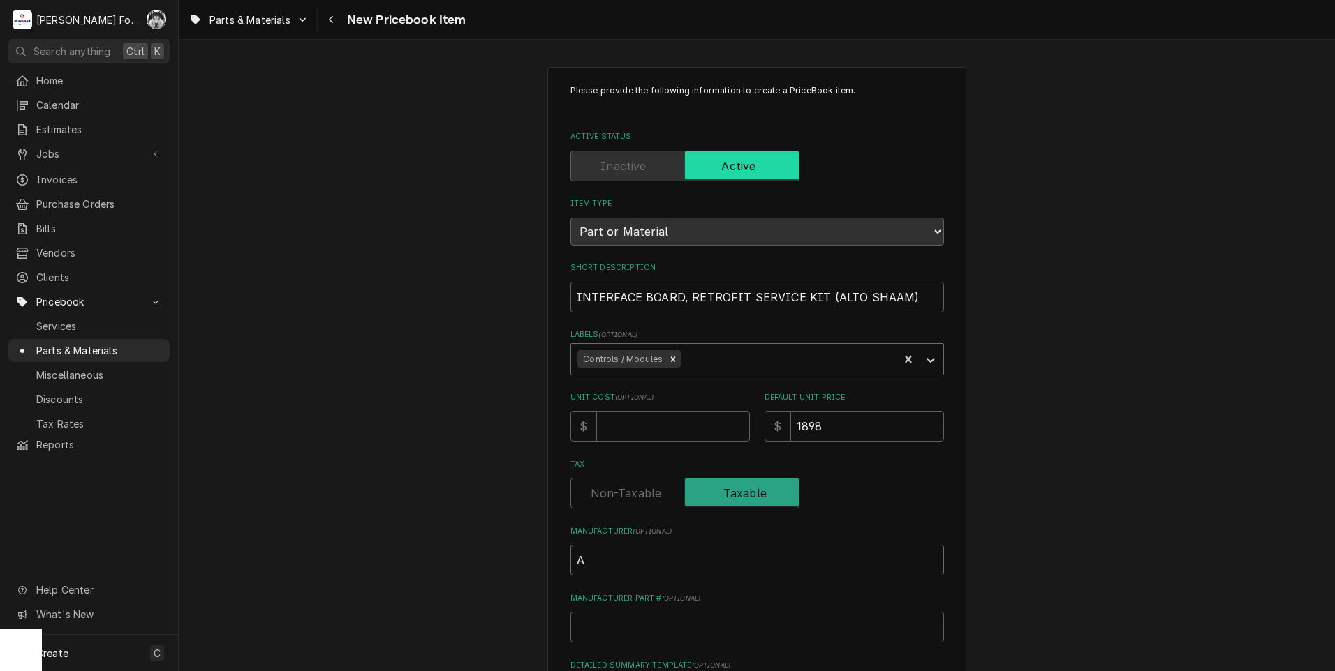
type textarea "x"
type input "AL"
type textarea "x"
type input "ALT"
type textarea "x"
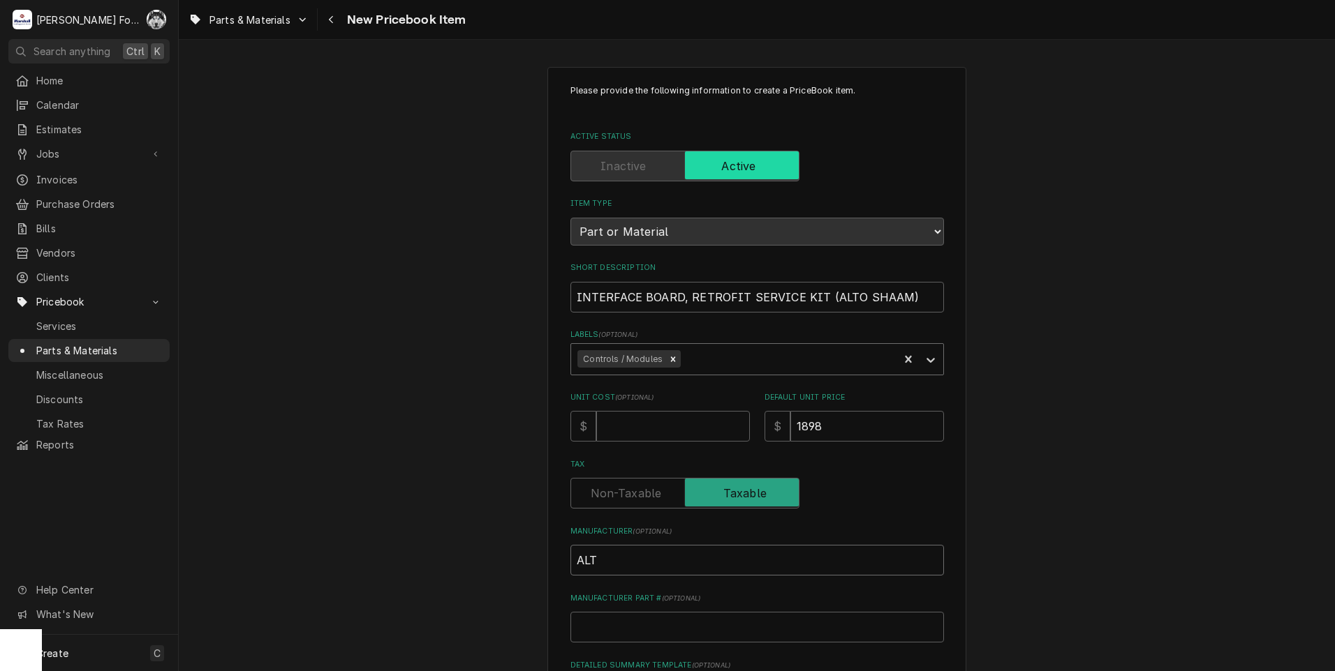
type input "ALTO"
type textarea "x"
type input "ALTO"
type textarea "x"
type input "ALTO S"
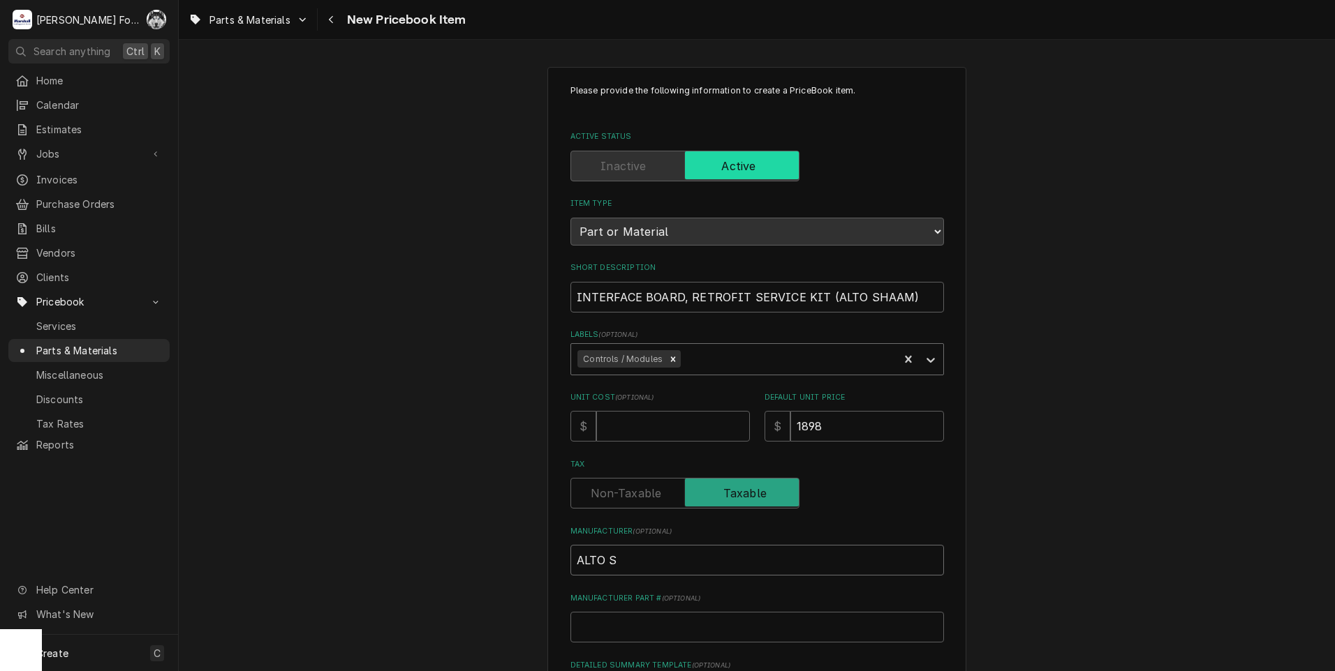
type textarea "x"
type input "ALTO SH"
type textarea "x"
type input "ALTO SHA"
type textarea "x"
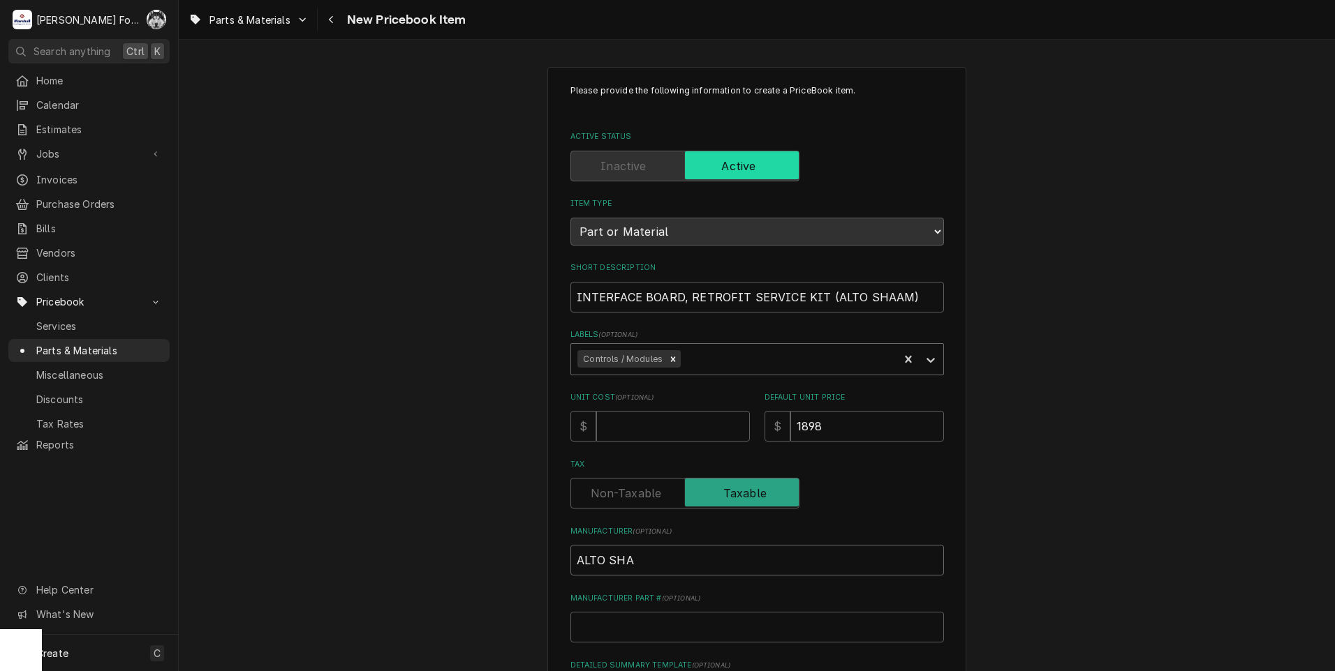
type input "ALTO SHAA"
type textarea "x"
type input "ALTO SHAAM"
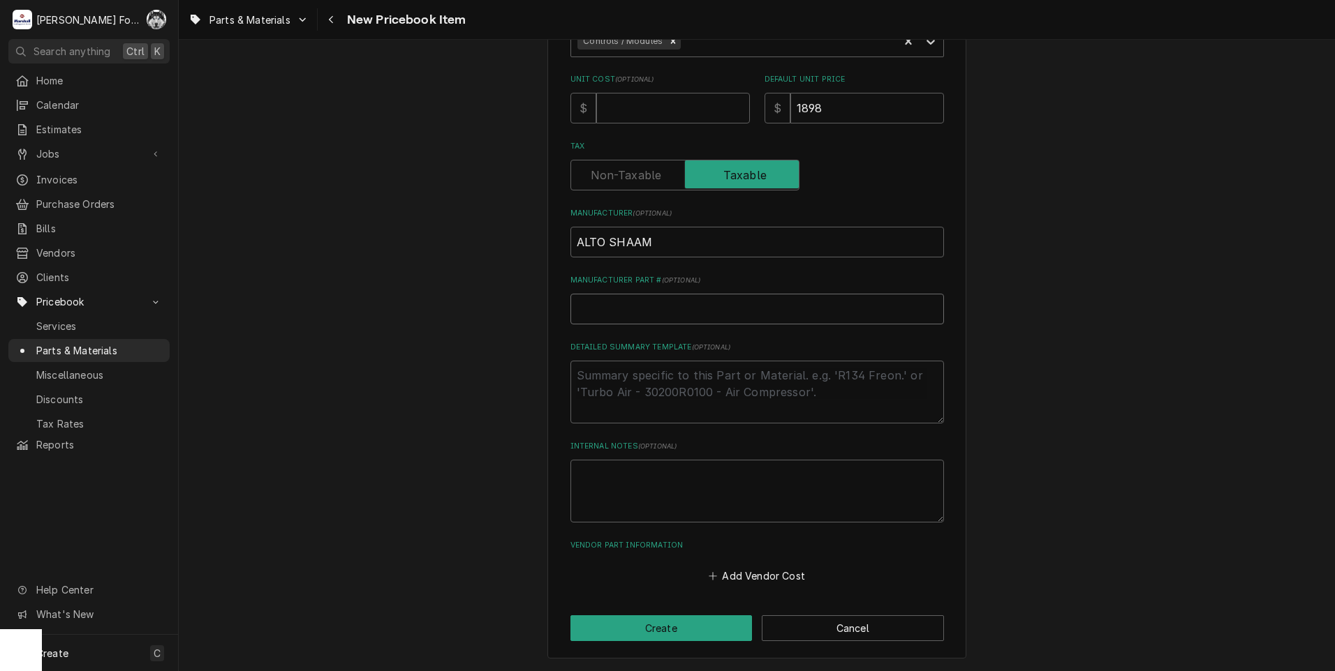
click at [731, 312] on input "Manufacturer Part # ( optional )" at bounding box center [756, 309] width 373 height 31
type textarea "x"
type input "5"
type textarea "x"
type input "50"
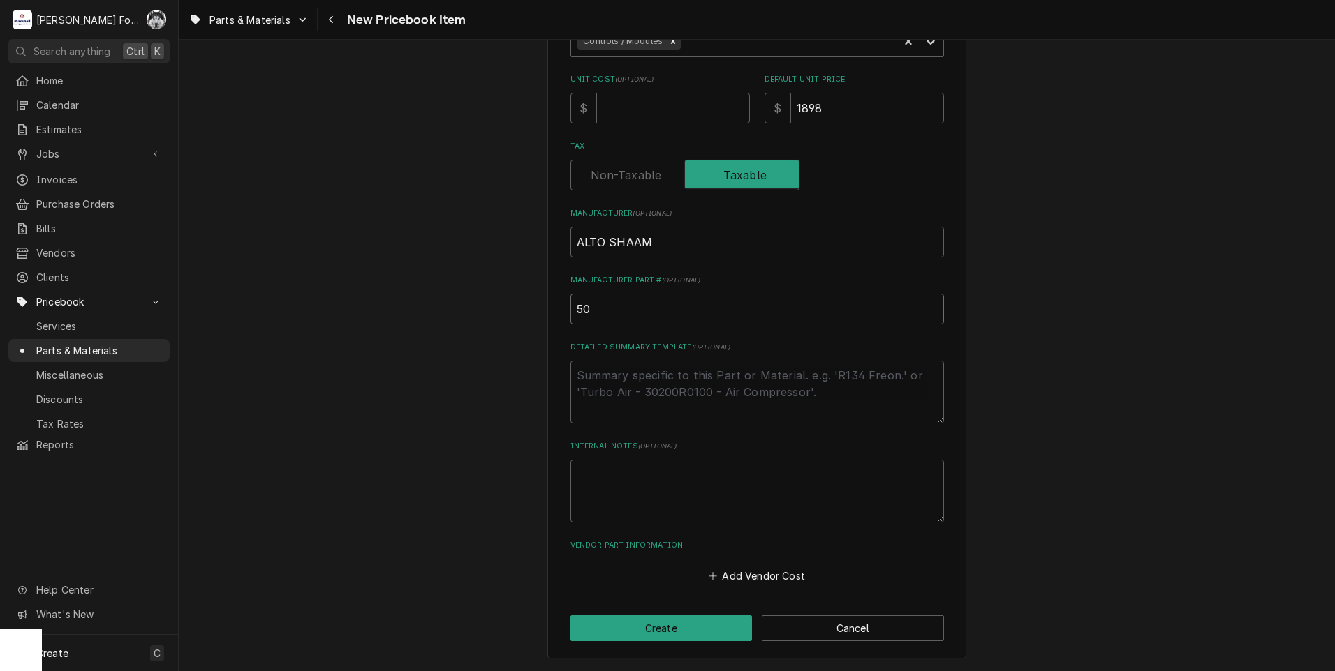
type textarea "x"
type input "502"
type textarea "x"
type input "502-"
type textarea "x"
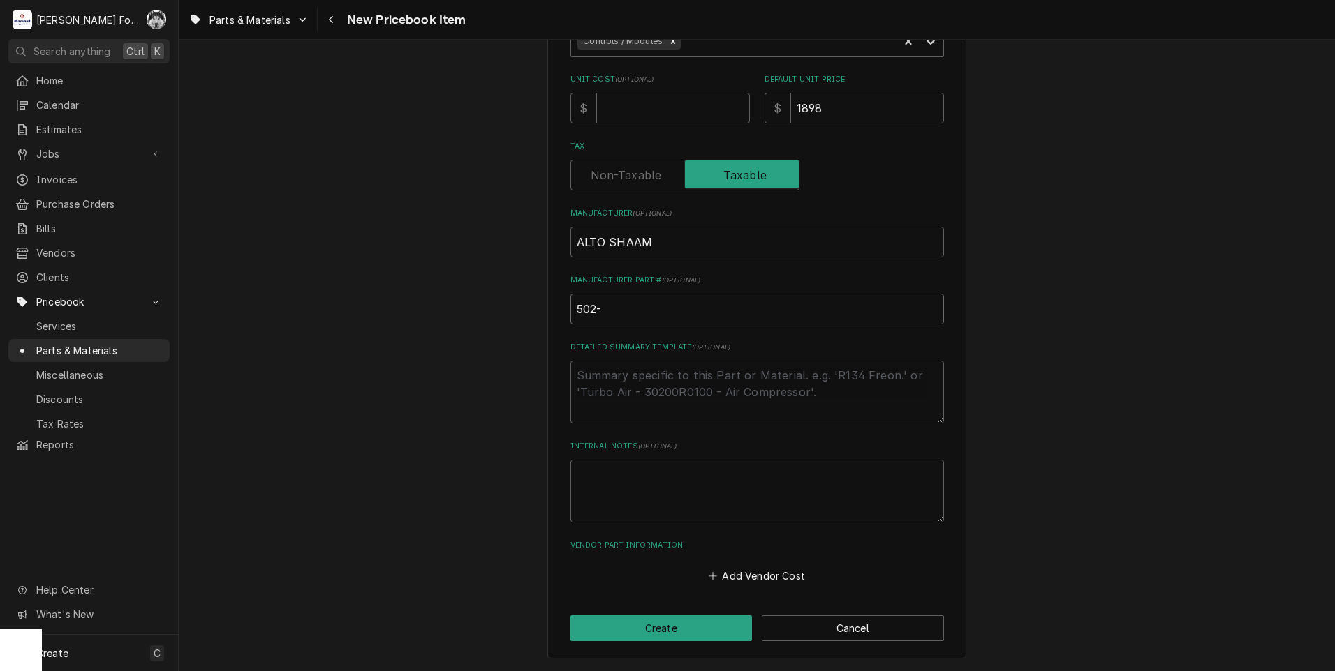
type input "502-3"
type textarea "x"
type input "502-35"
type textarea "x"
type input "502-350"
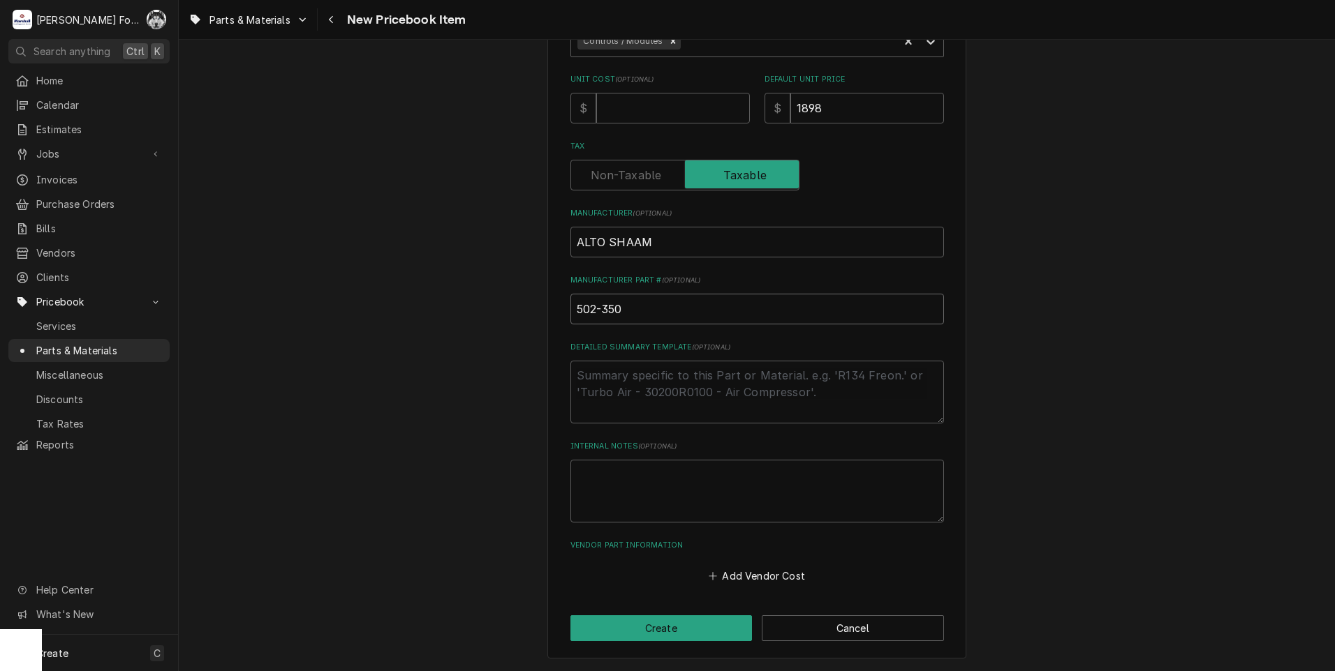
type textarea "x"
type input "502-3500"
type textarea "x"
type input "502-3500R"
click at [657, 631] on button "Create" at bounding box center [661, 629] width 182 height 26
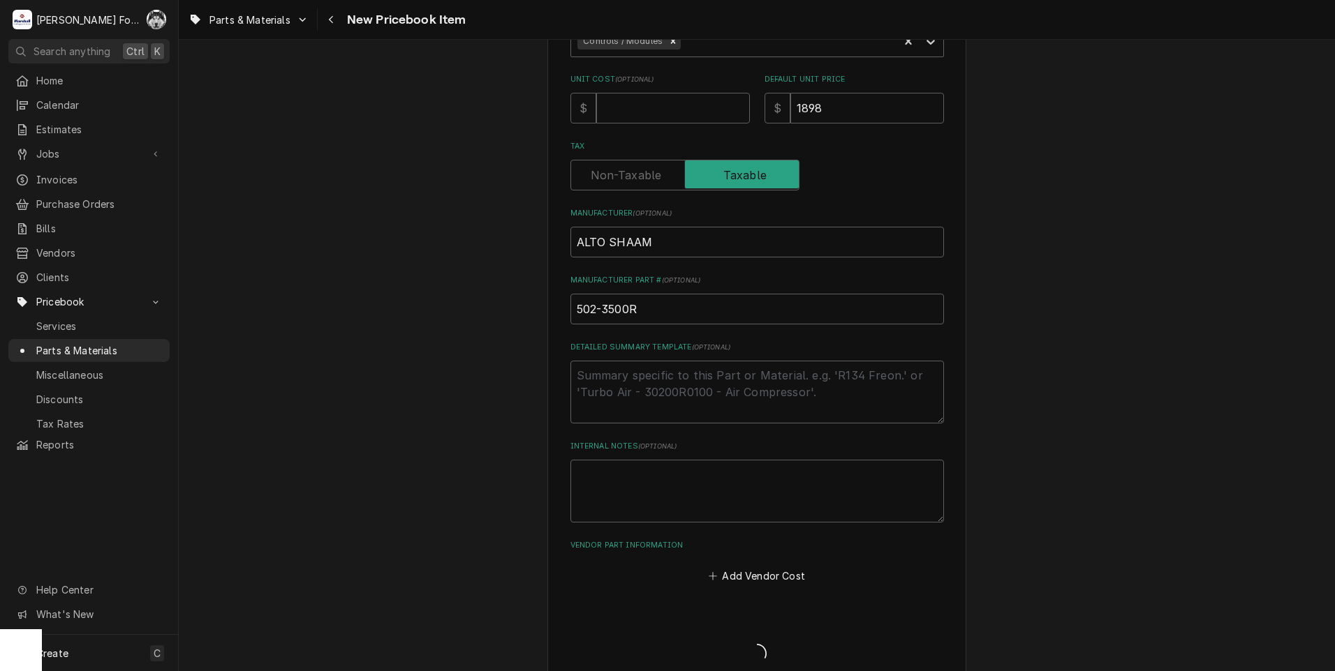
type textarea "x"
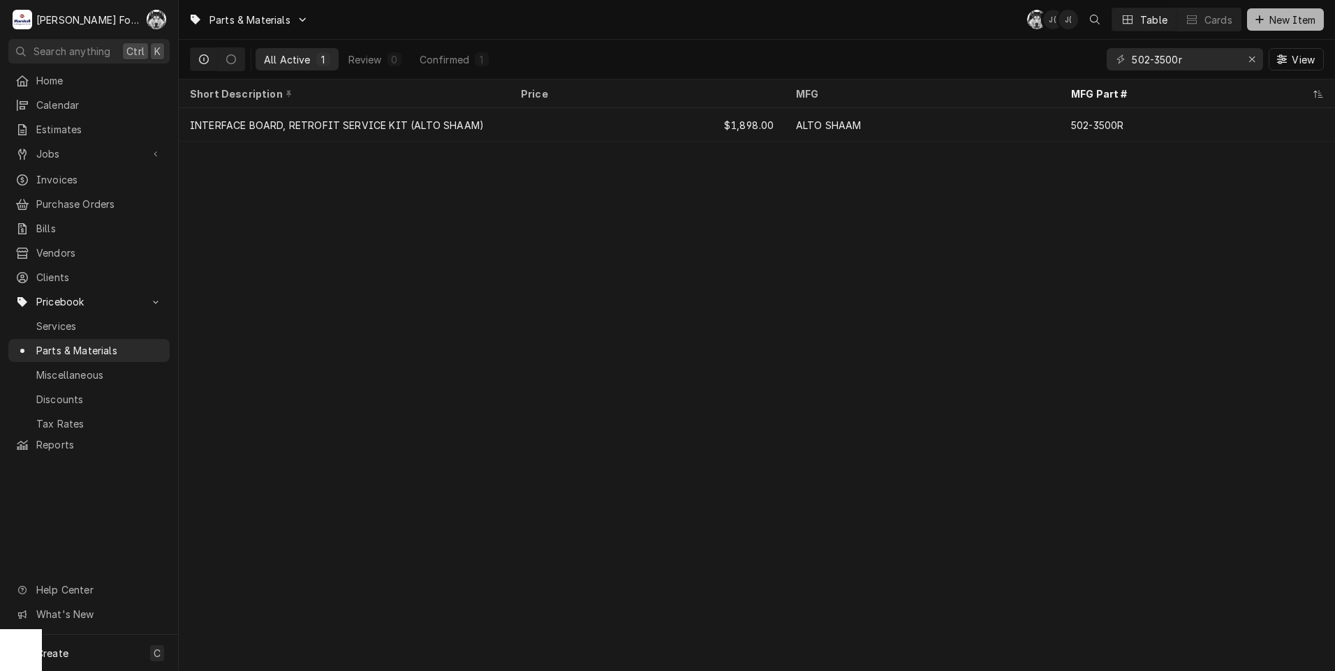
click at [1272, 25] on button "New Item" at bounding box center [1285, 19] width 77 height 22
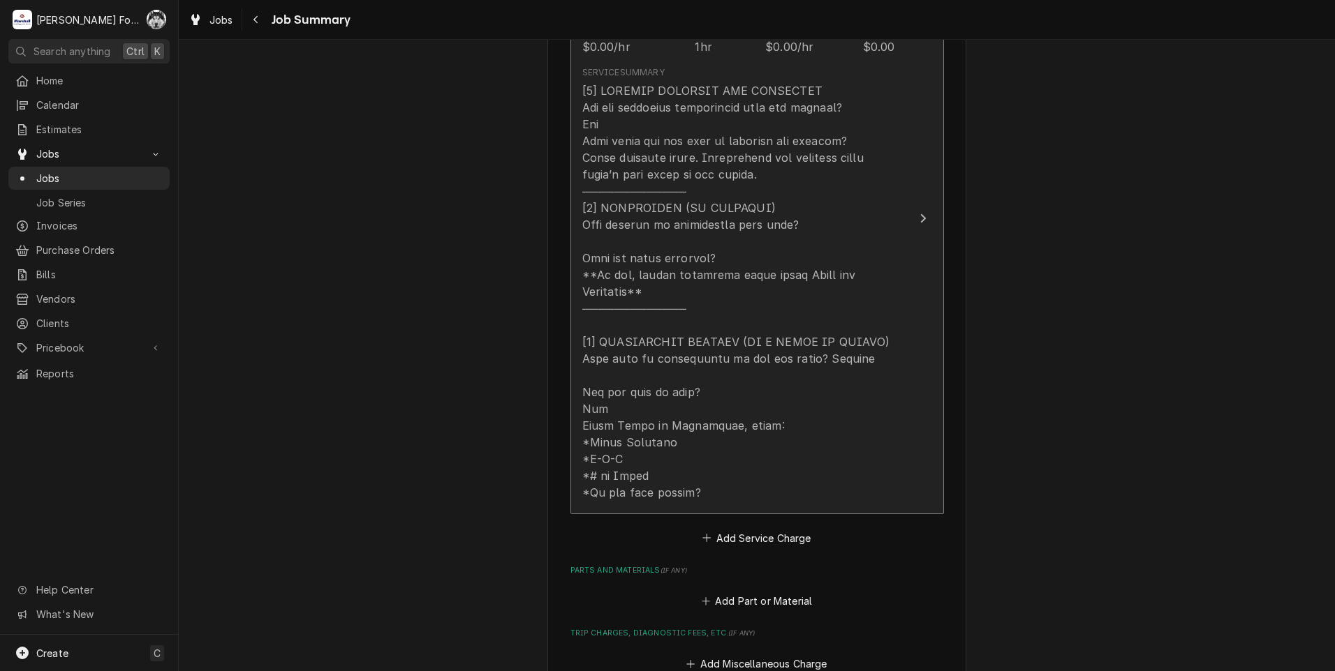
scroll to position [765, 0]
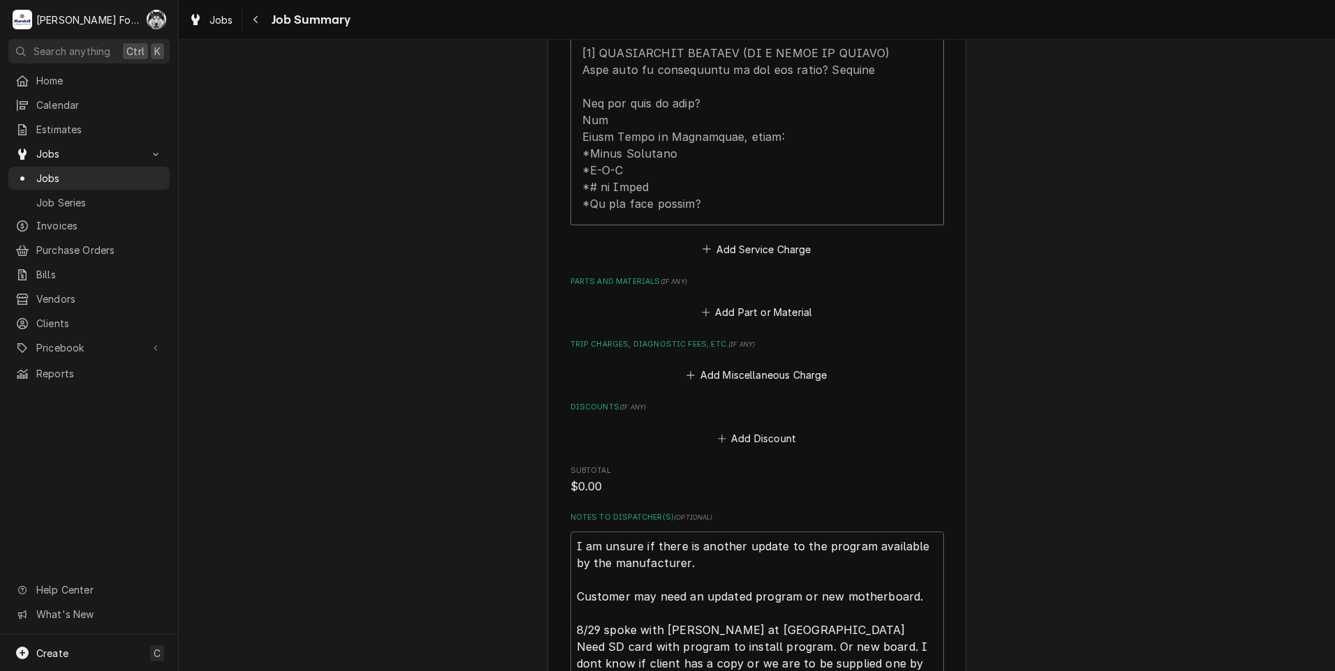
click at [729, 358] on div "Add Miscellaneous Charge" at bounding box center [756, 371] width 373 height 27
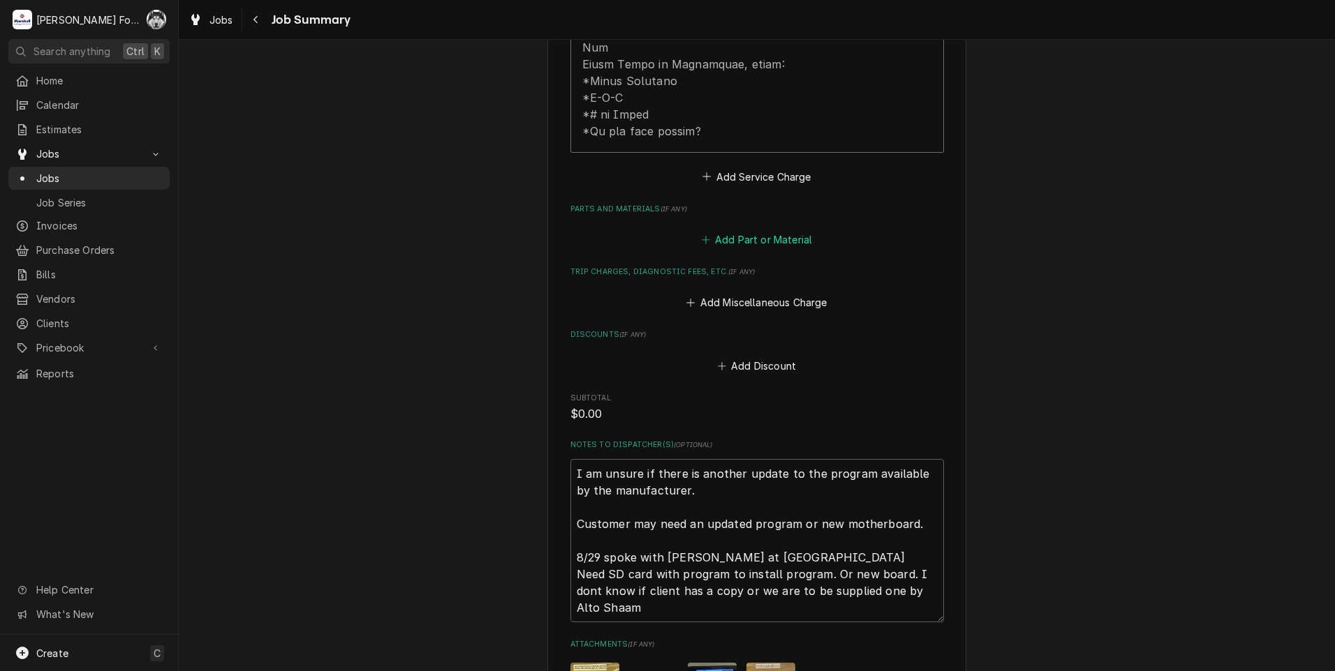
click at [736, 230] on button "Add Part or Material" at bounding box center [756, 240] width 115 height 20
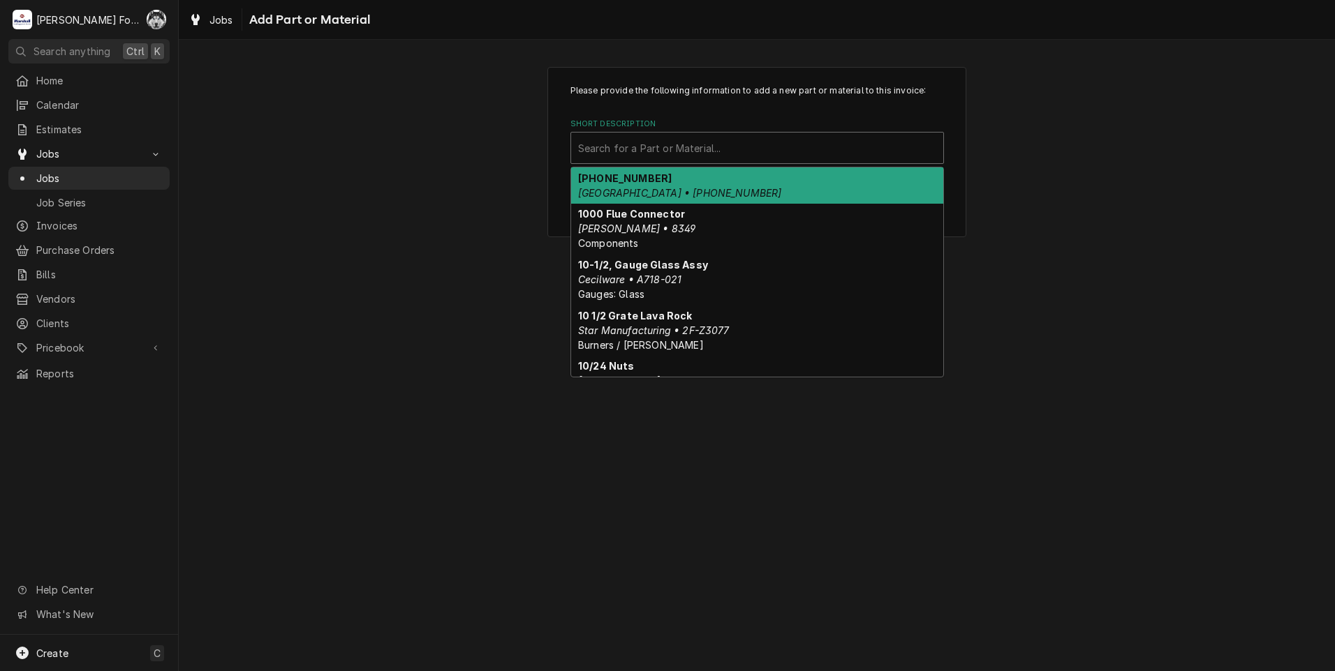
click at [726, 147] on div "Short Description" at bounding box center [757, 147] width 358 height 25
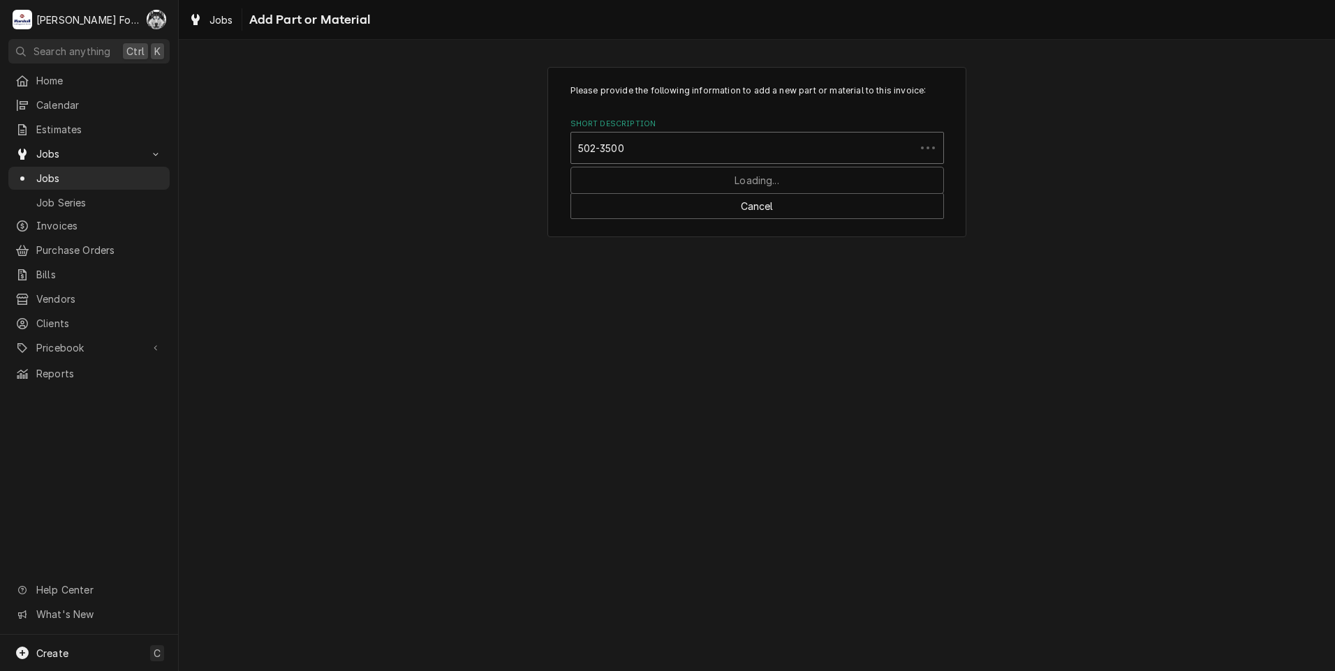
type input "502-3500R"
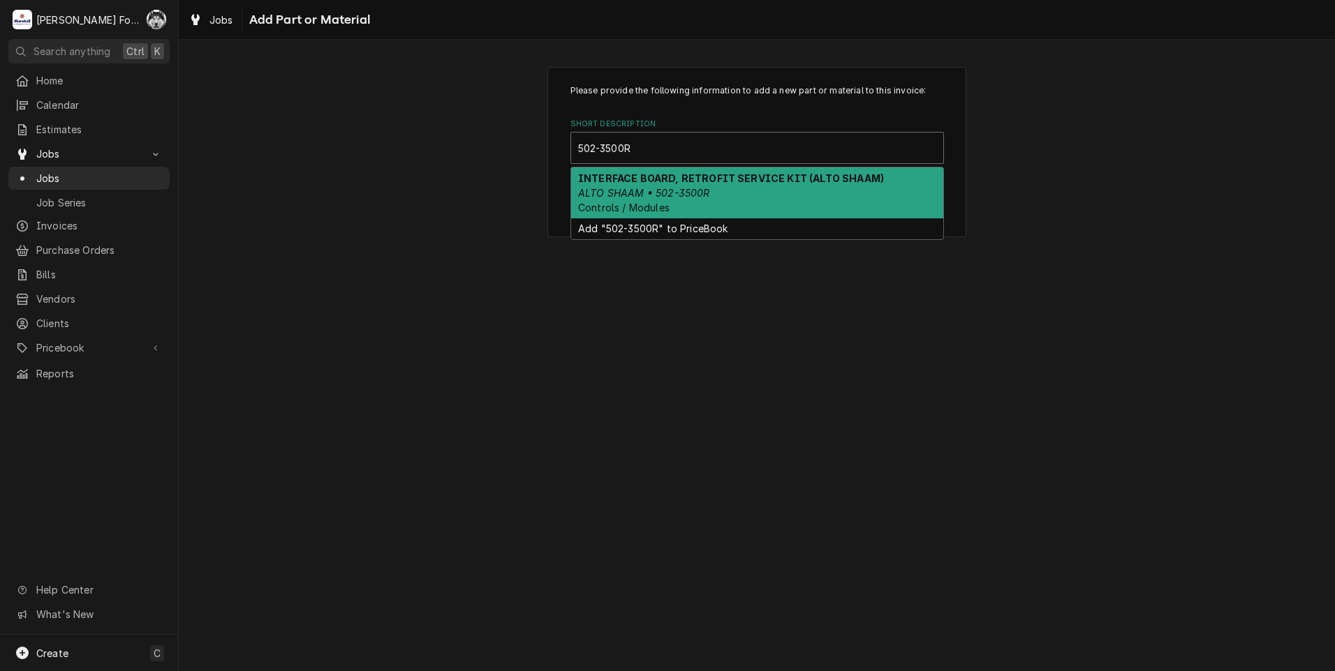
click at [667, 184] on strong "INTERFACE BOARD, RETROFIT SERVICE KIT (ALTO SHAAM)" at bounding box center [731, 178] width 306 height 12
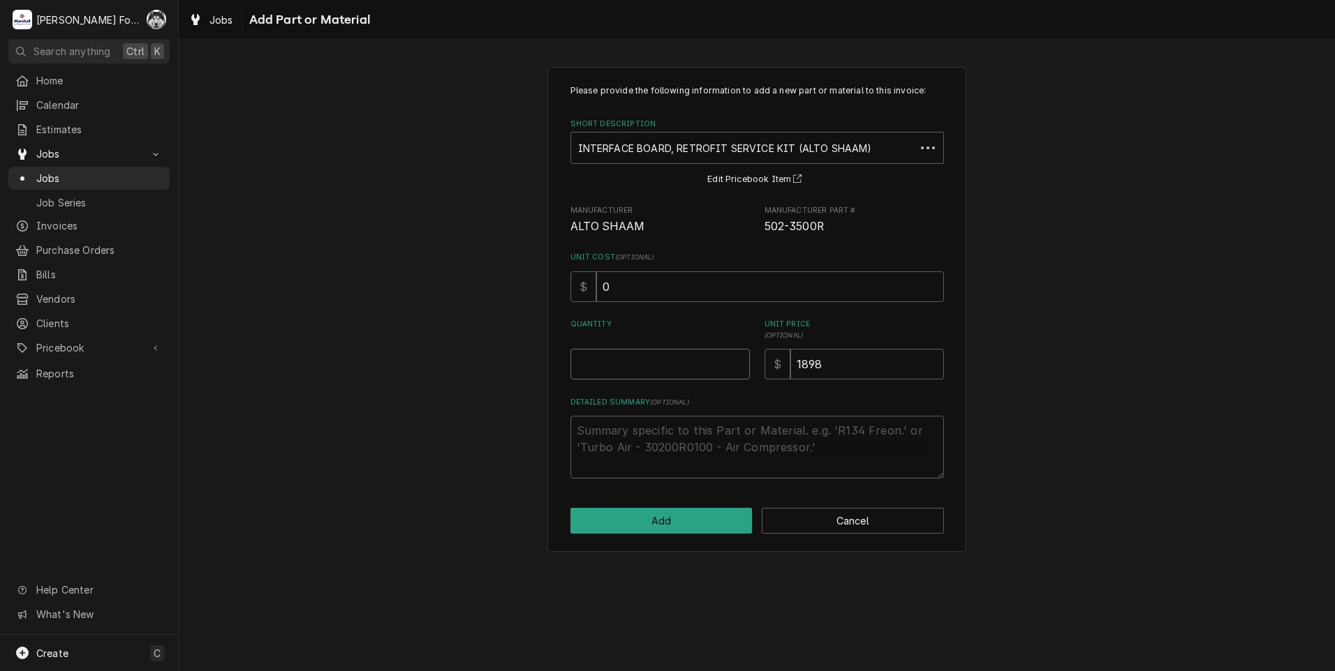
type textarea "x"
type input "0.5"
click at [739, 361] on input "0.5" at bounding box center [659, 364] width 179 height 31
type textarea "x"
type input "1"
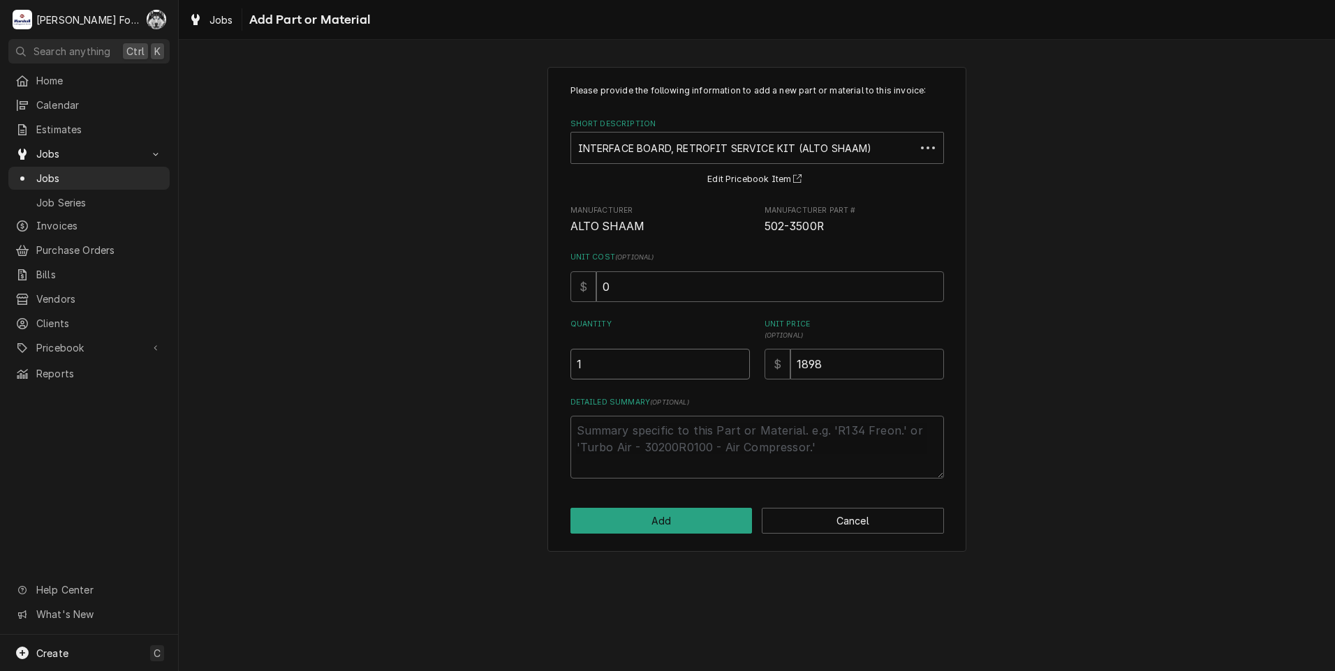
click at [739, 361] on input "1" at bounding box center [659, 364] width 179 height 31
click at [685, 521] on button "Add" at bounding box center [661, 521] width 182 height 26
type textarea "x"
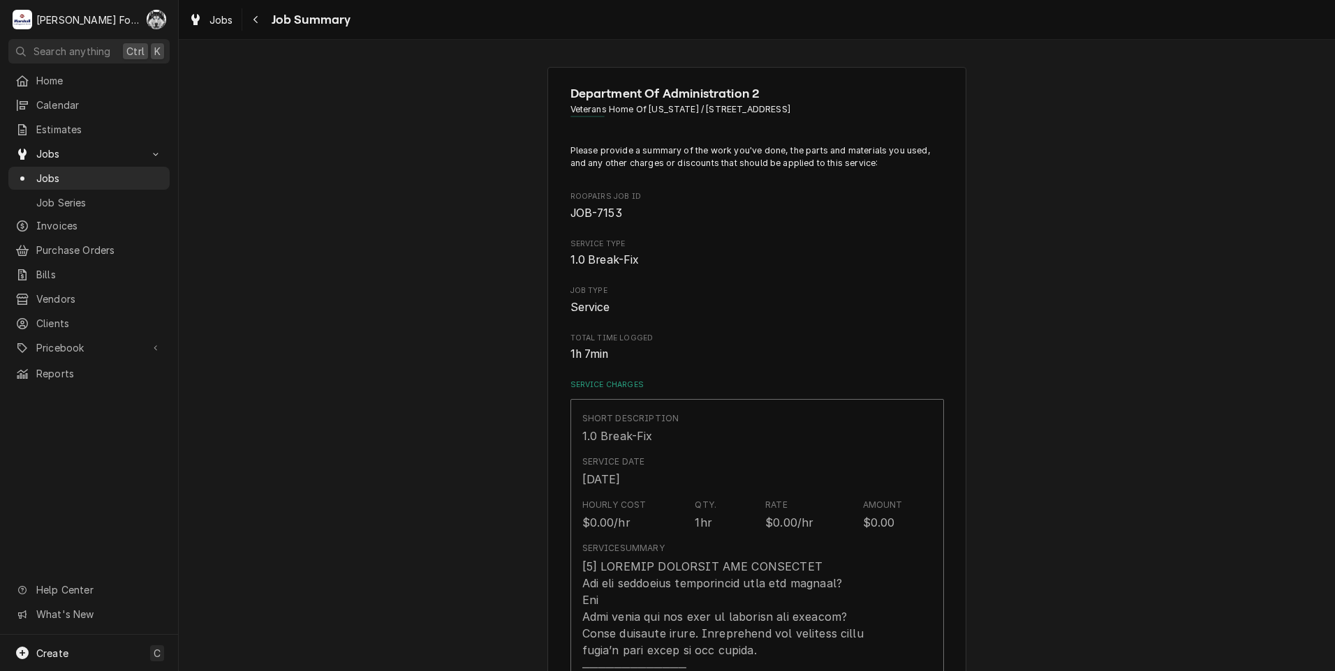
scroll to position [838, 0]
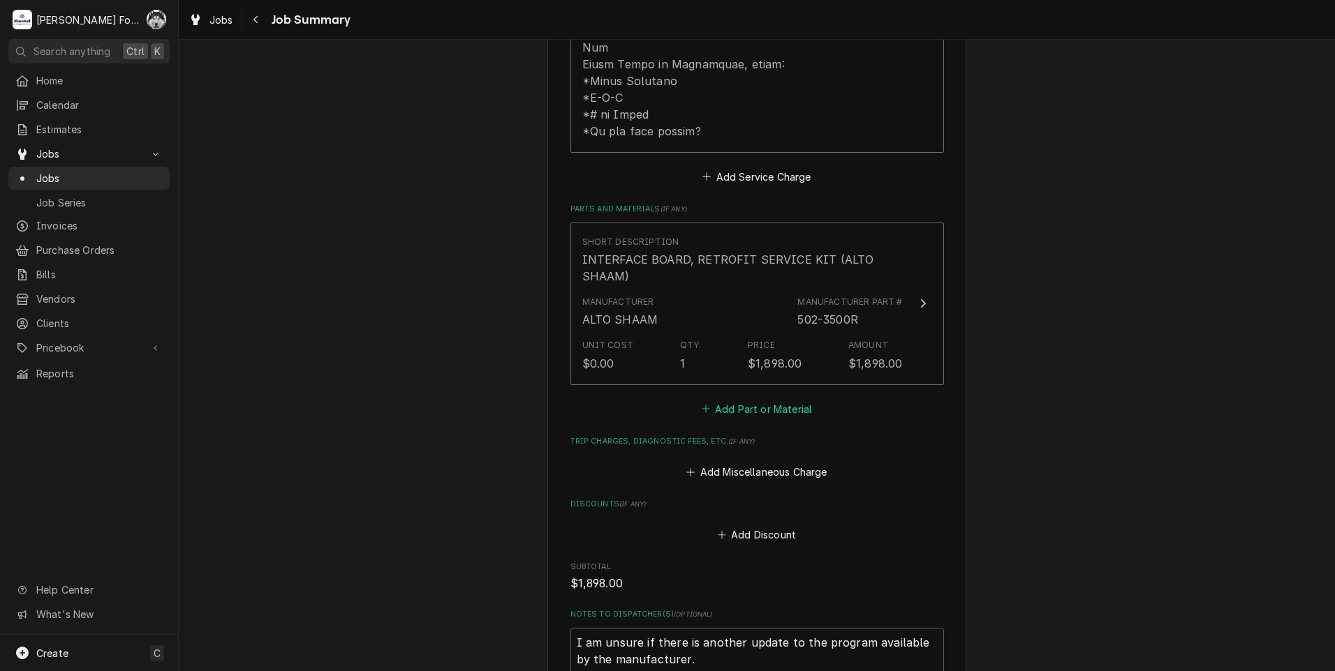
click at [764, 399] on button "Add Part or Material" at bounding box center [756, 409] width 115 height 20
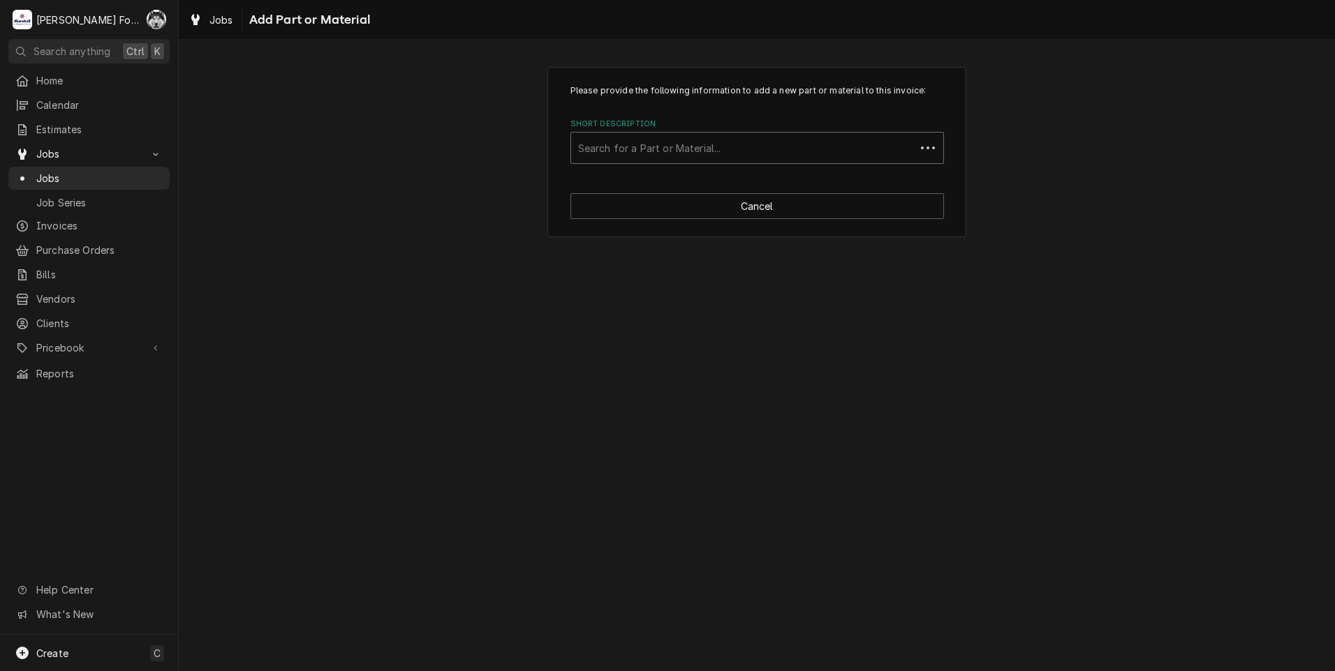
click at [747, 143] on div "Short Description" at bounding box center [743, 147] width 330 height 25
type input "SSDT"
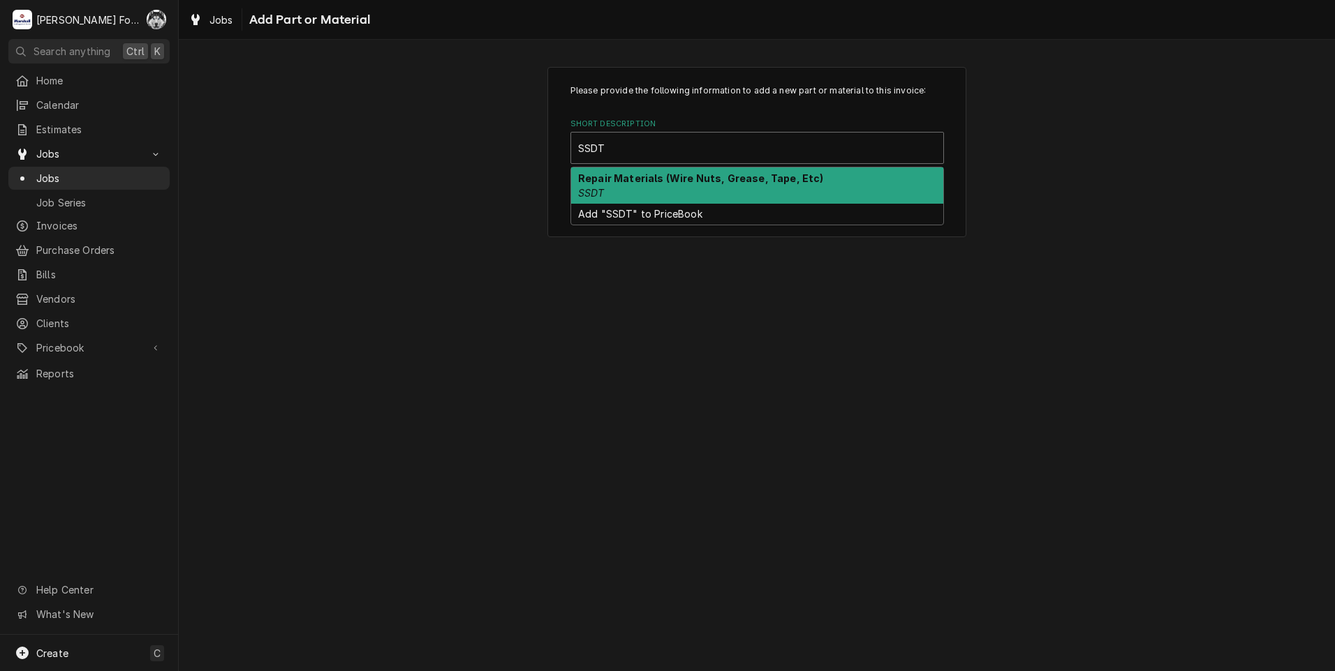
click at [697, 184] on strong "Repair Materials (Wire Nuts, Grease, Tape, Etc)" at bounding box center [701, 178] width 246 height 12
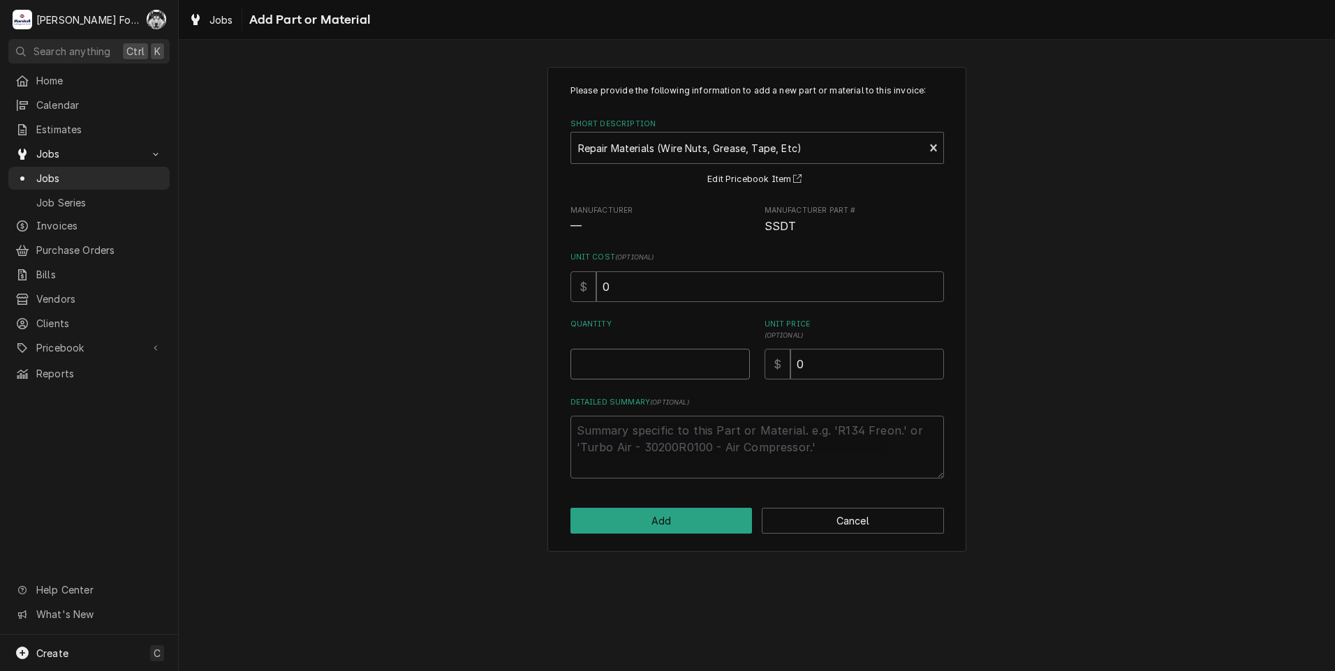
type textarea "x"
type input "0.5"
click at [736, 362] on input "0.5" at bounding box center [659, 364] width 179 height 31
type textarea "x"
type input "1"
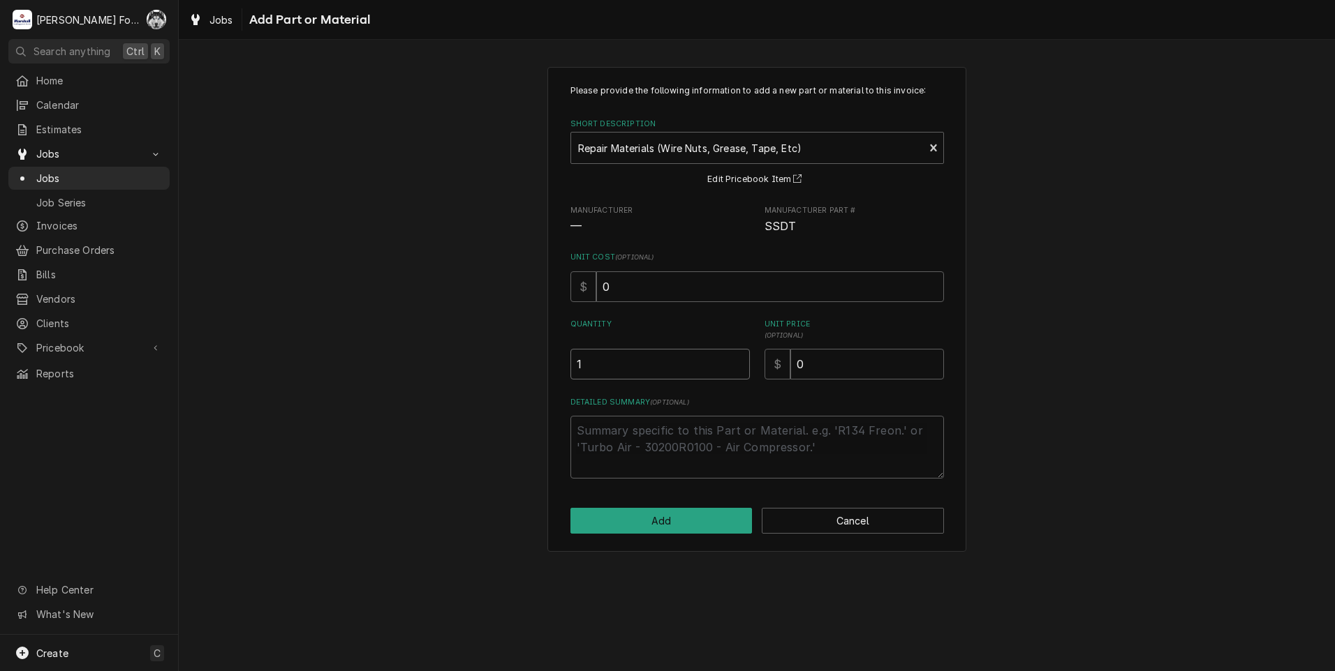
click at [736, 362] on input "1" at bounding box center [659, 364] width 179 height 31
drag, startPoint x: 800, startPoint y: 371, endPoint x: 710, endPoint y: 379, distance: 90.4
click at [713, 382] on div "Please provide the following information to add a new part or material to this …" at bounding box center [756, 281] width 373 height 394
type textarea "x"
type input "2"
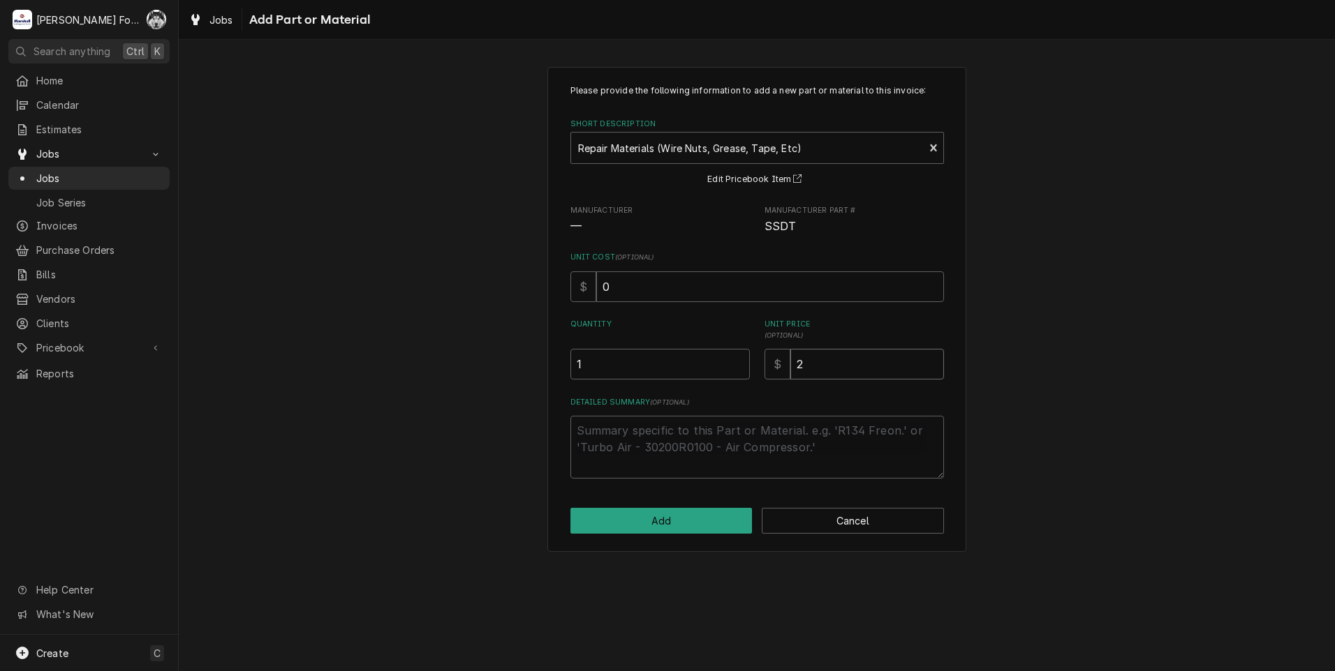
type textarea "x"
type input "20"
click at [678, 524] on button "Add" at bounding box center [661, 521] width 182 height 26
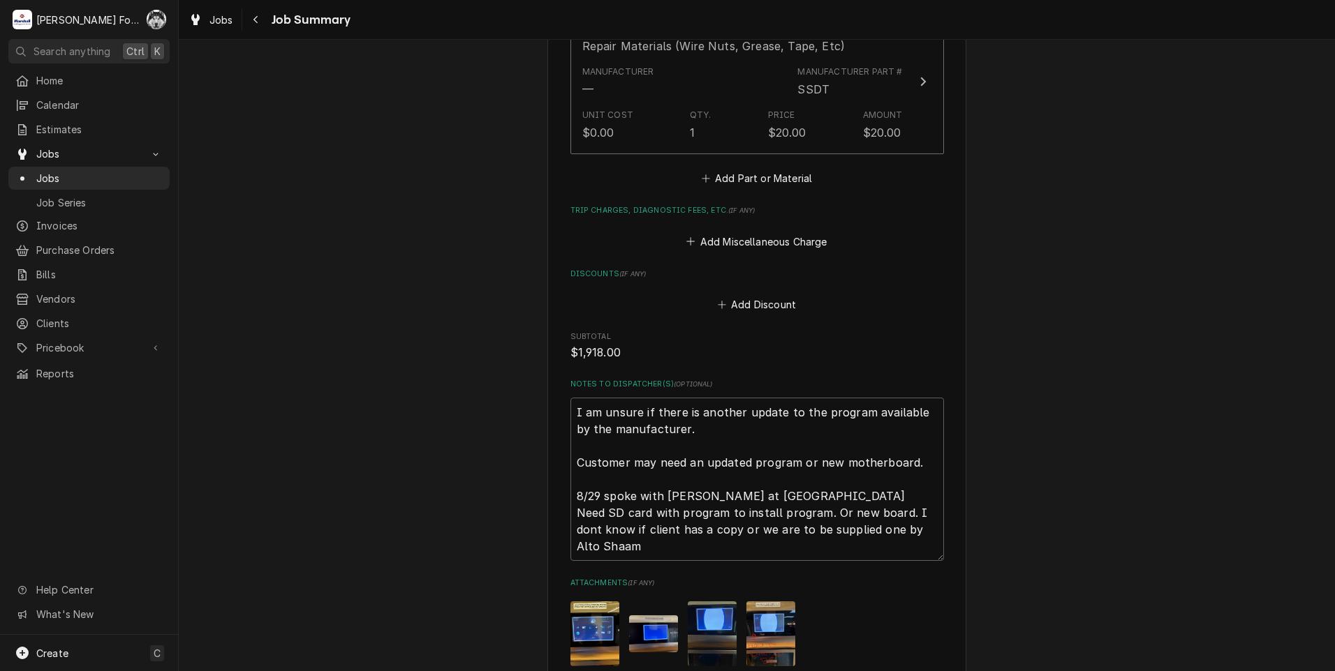
scroll to position [1458, 0]
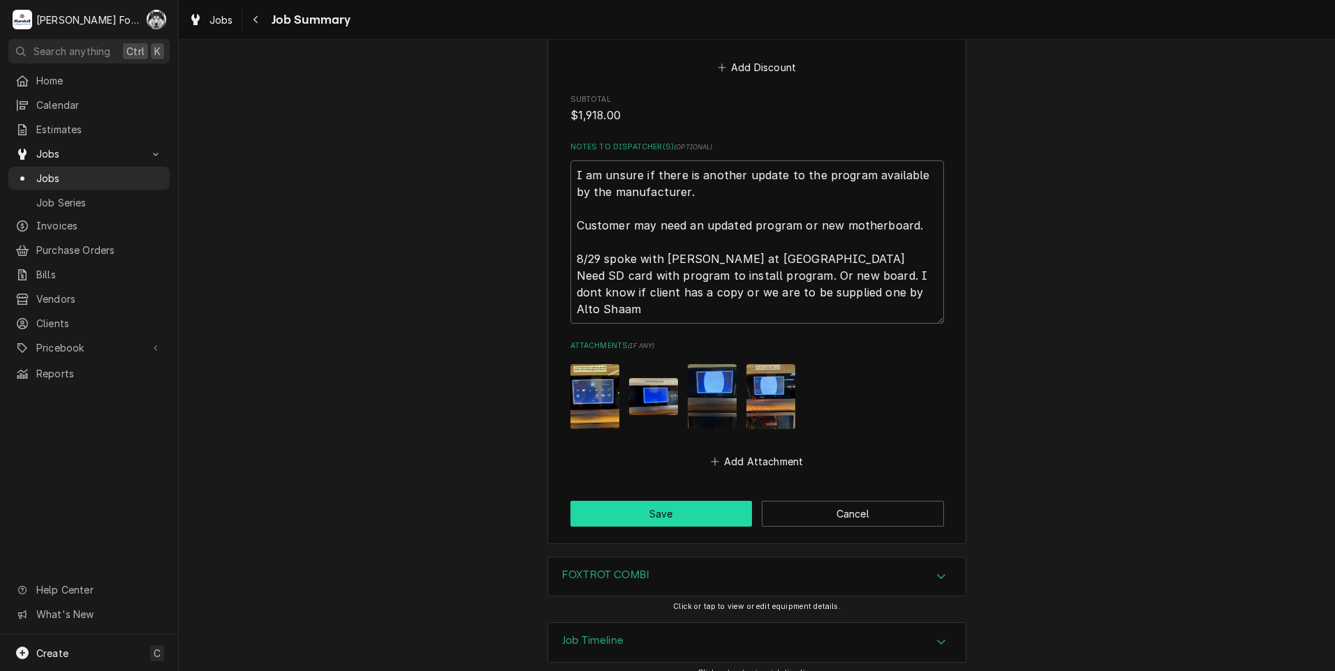
click at [627, 501] on button "Save" at bounding box center [661, 514] width 182 height 26
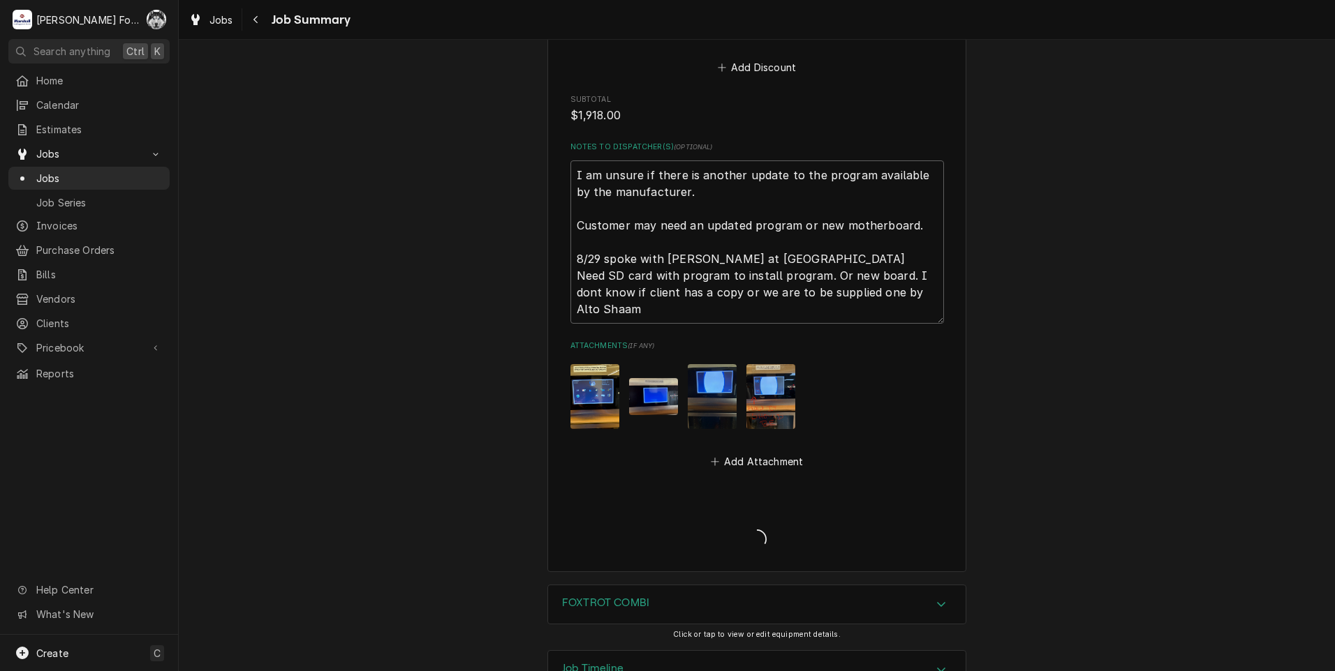
type textarea "x"
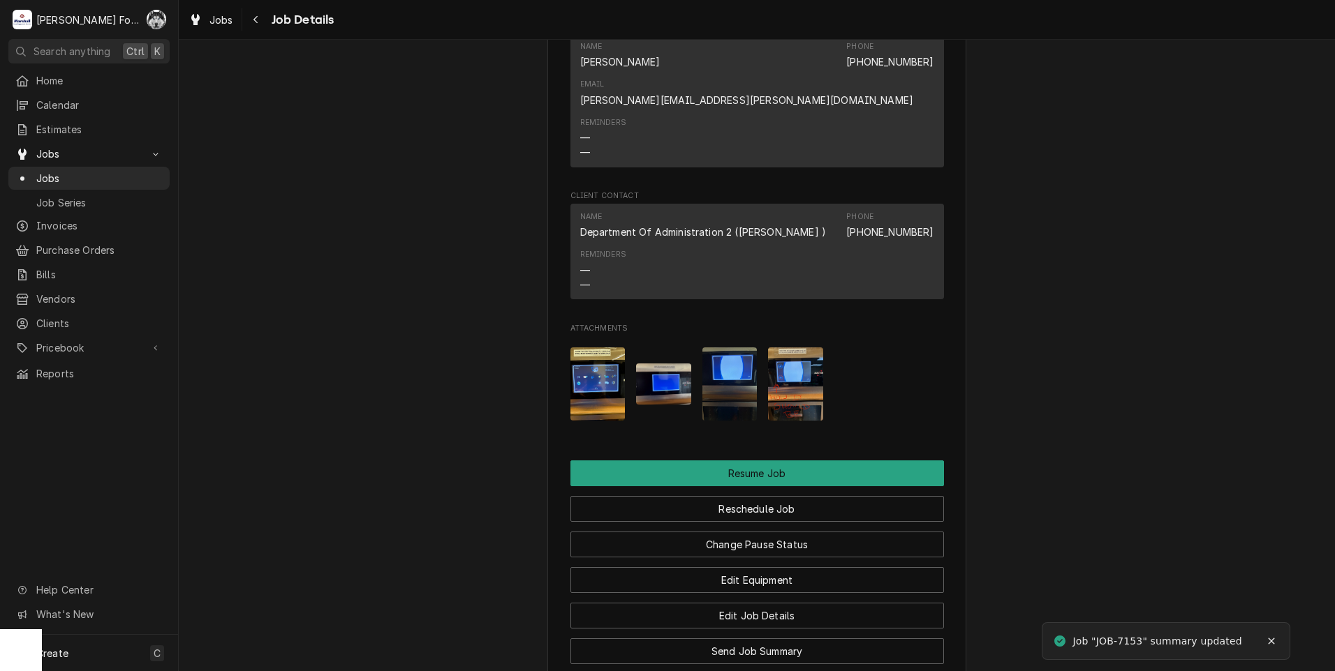
scroll to position [1924, 0]
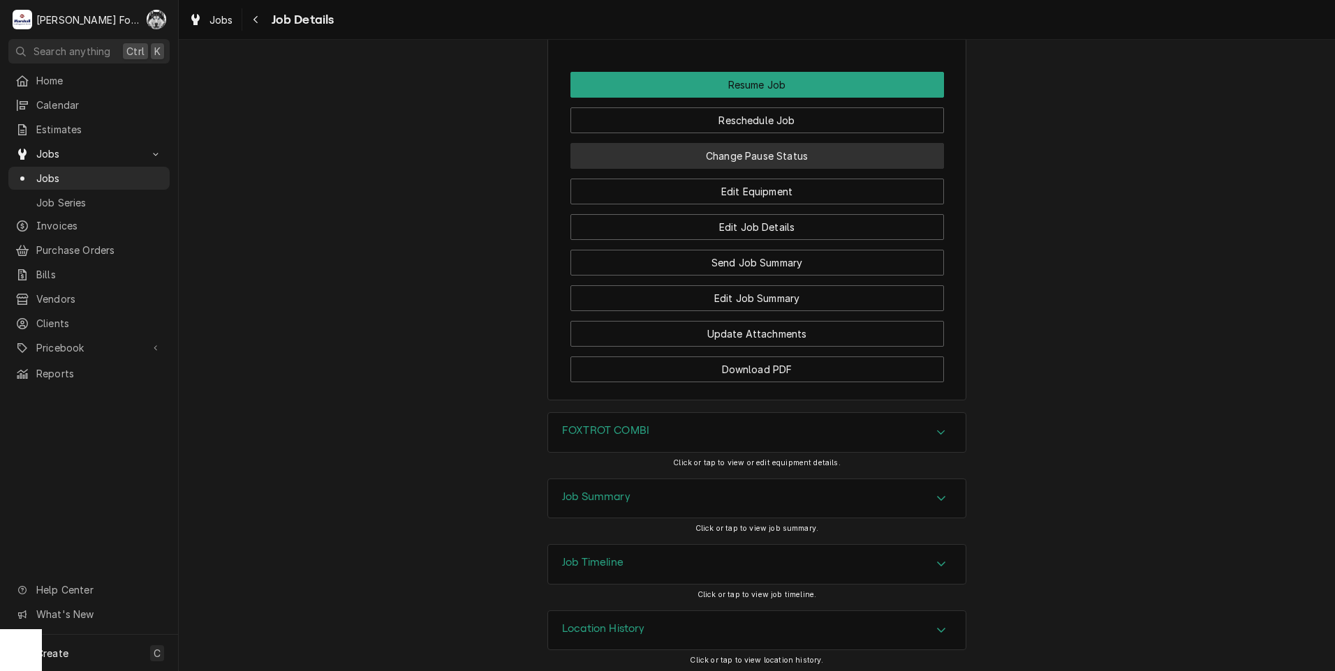
click at [755, 158] on button "Change Pause Status" at bounding box center [756, 156] width 373 height 26
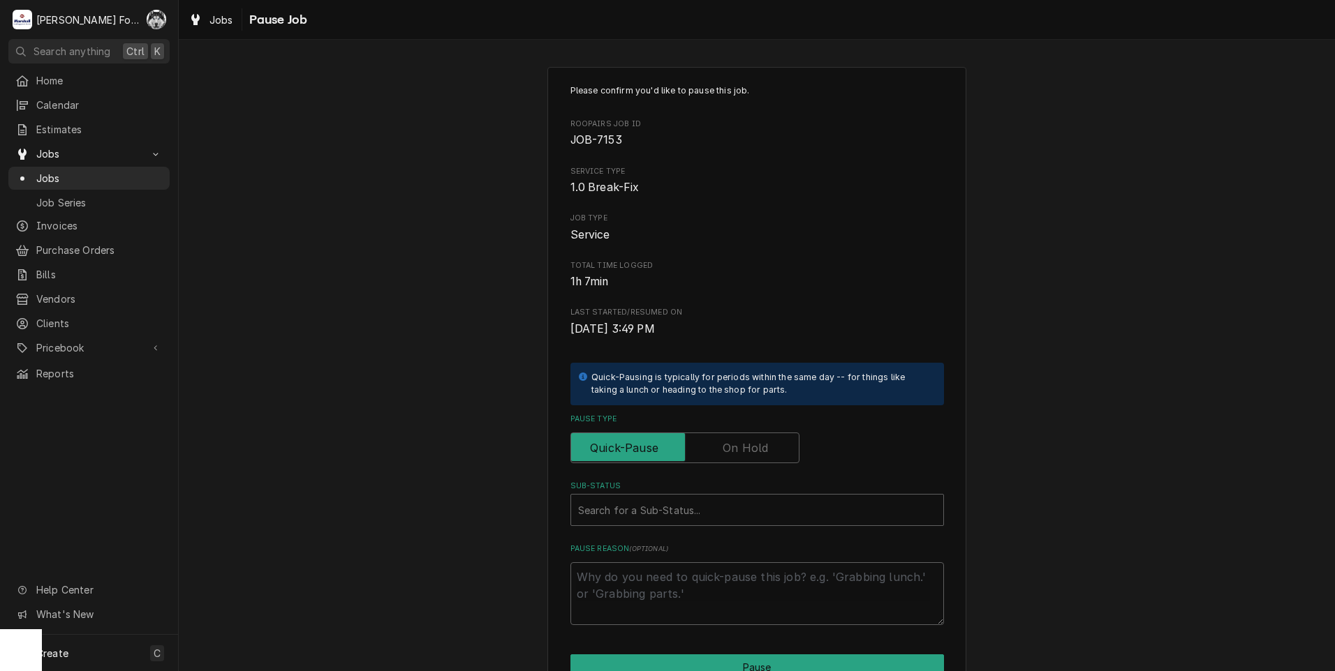
click at [721, 447] on label "Pause Type" at bounding box center [684, 448] width 229 height 31
click at [721, 447] on input "Pause Type" at bounding box center [685, 448] width 216 height 31
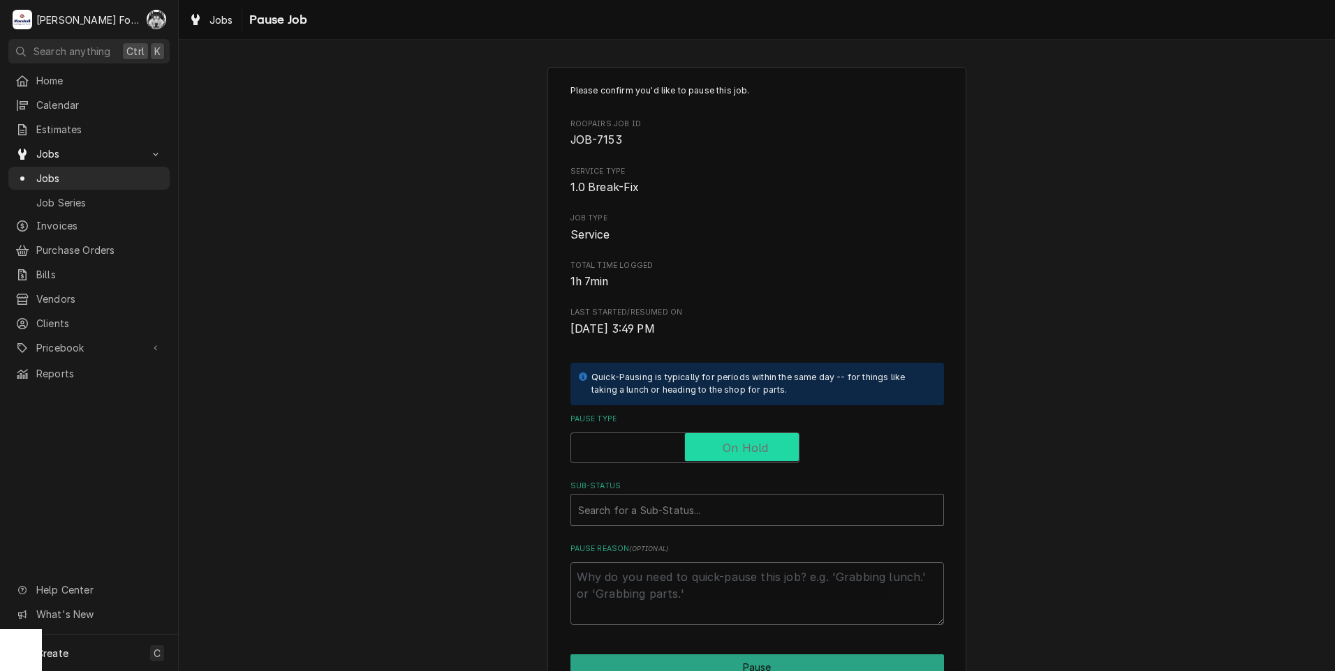
checkbox input "true"
click at [663, 527] on div "Please confirm you'd like to pause this job. Roopairs Job ID JOB-7153 Service T…" at bounding box center [756, 354] width 373 height 541
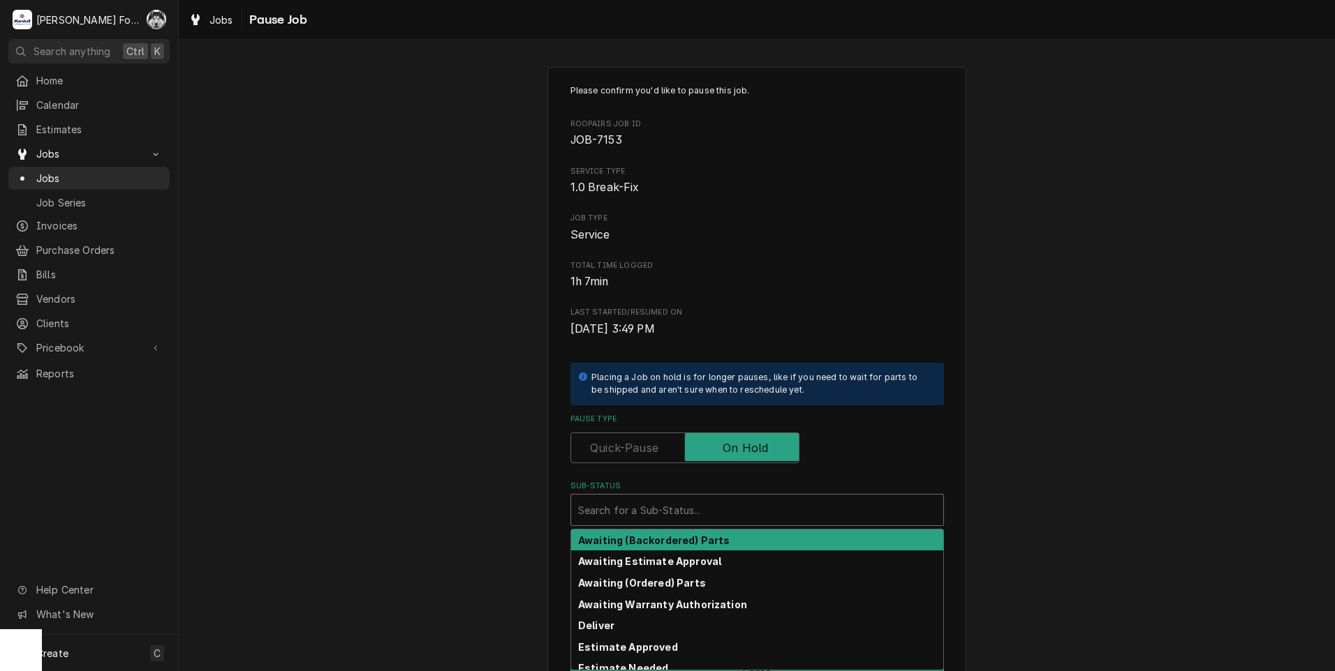
click at [666, 505] on div "Sub-Status" at bounding box center [757, 510] width 358 height 25
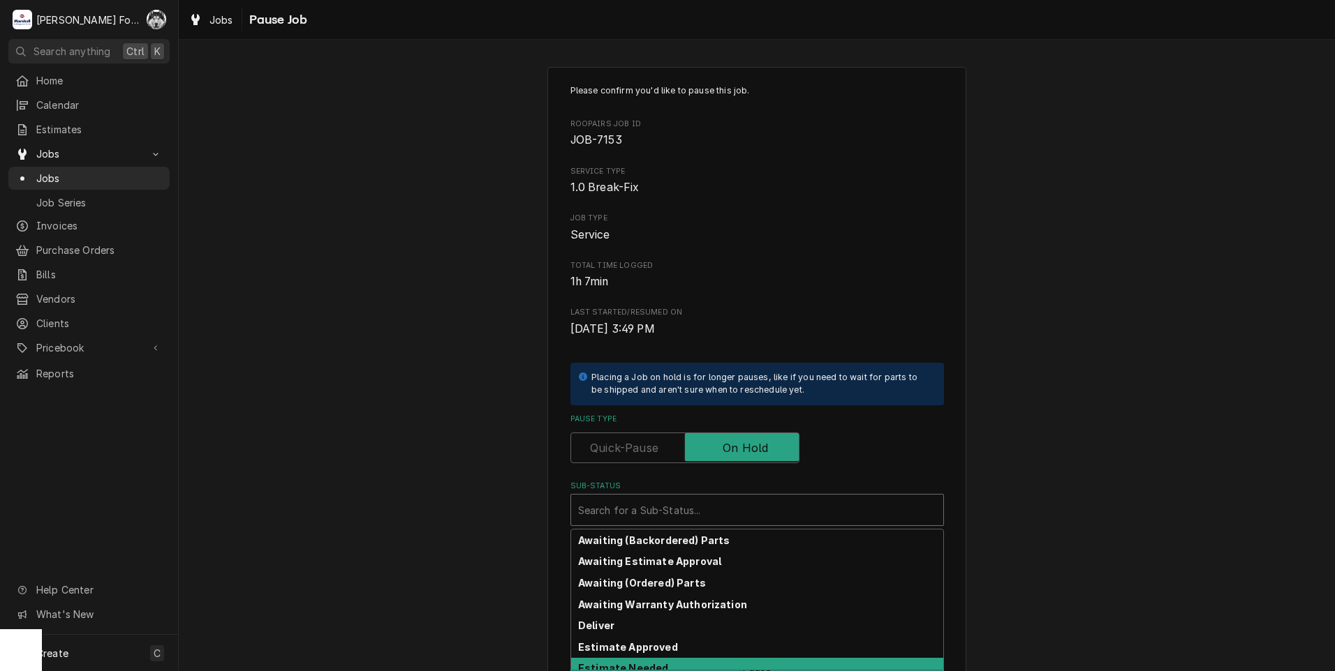
click at [651, 667] on strong "Estimate Needed" at bounding box center [623, 668] width 90 height 12
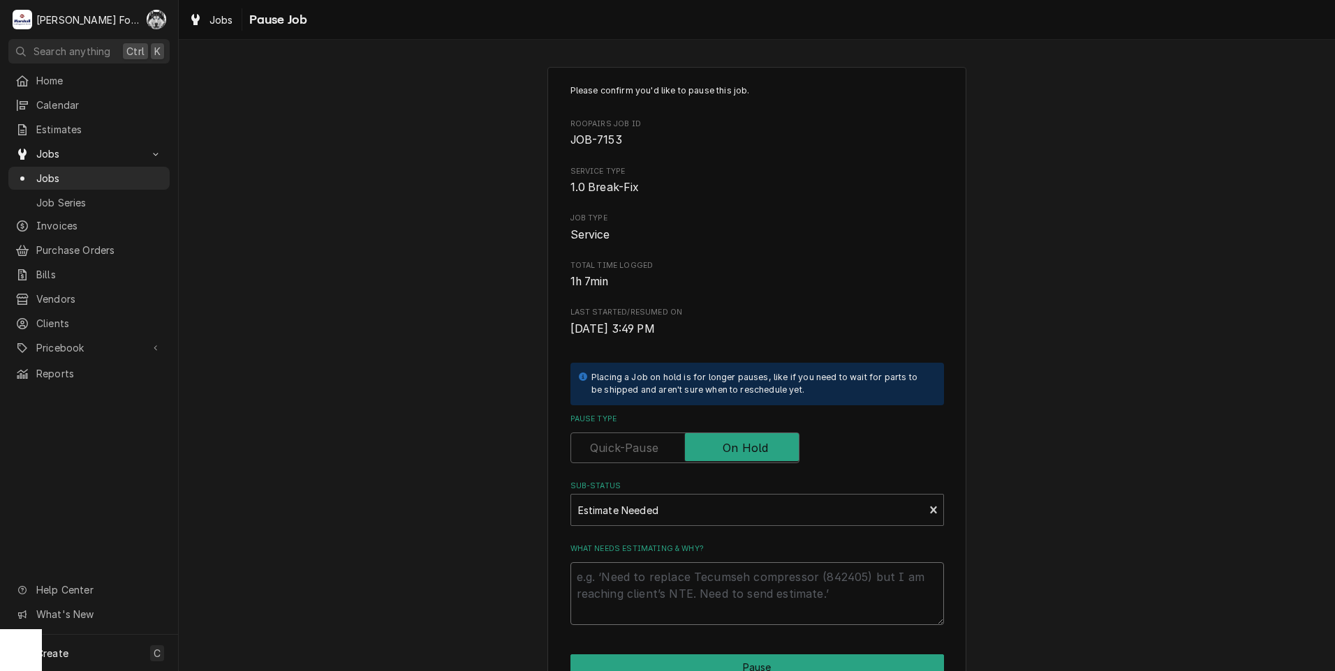
drag, startPoint x: 657, startPoint y: 593, endPoint x: 616, endPoint y: 561, distance: 51.2
click at [656, 593] on textarea "What needs estimating & why?" at bounding box center [756, 594] width 373 height 63
type textarea "x"
type textarea "P"
type textarea "x"
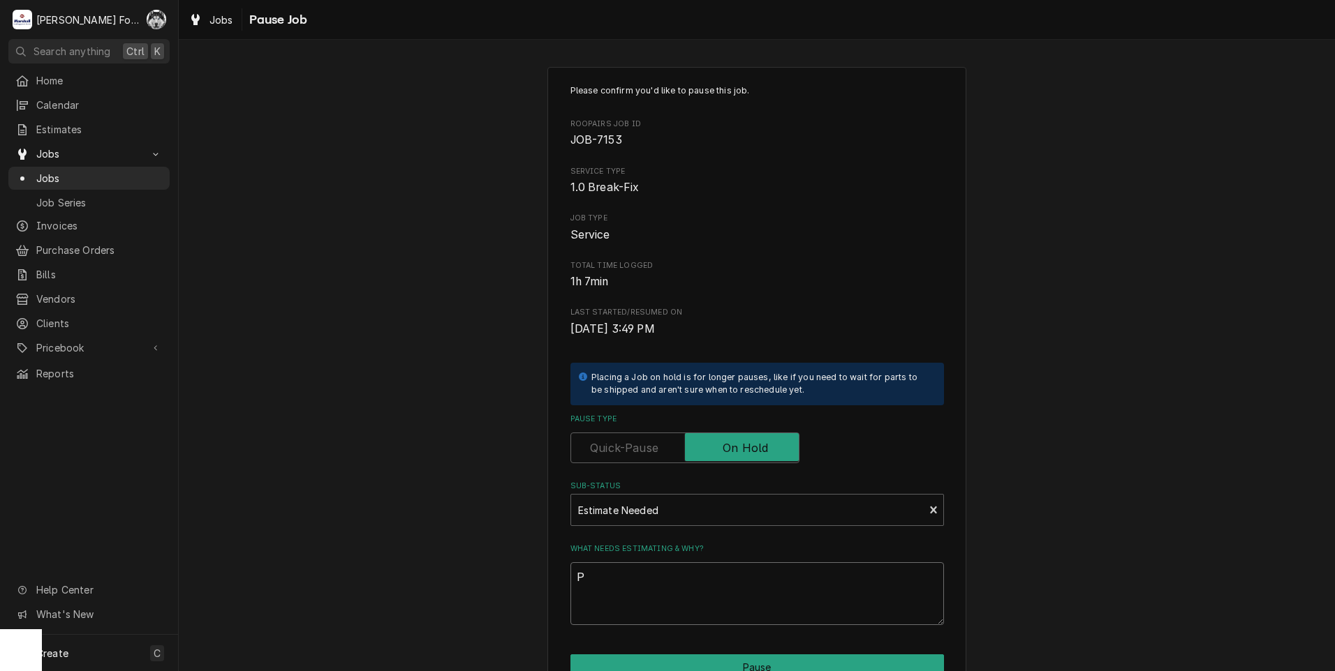
type textarea "PA"
type textarea "x"
type textarea "PAR"
type textarea "x"
type textarea "PART"
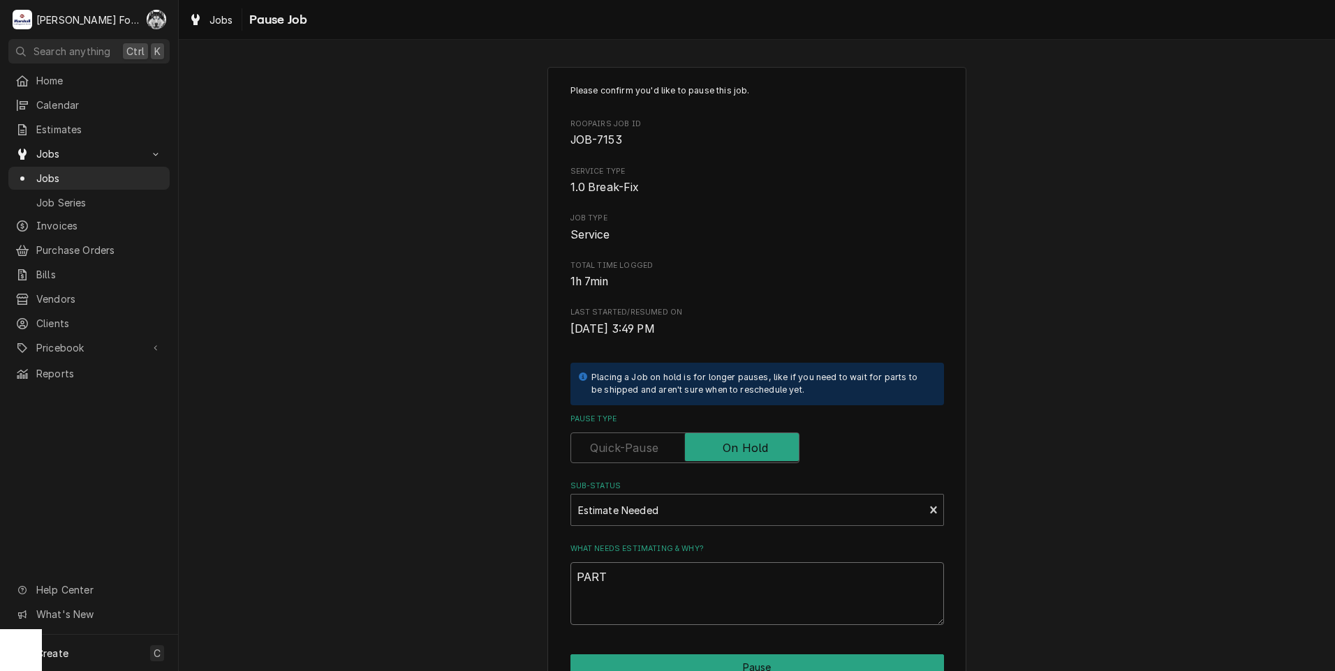
type textarea "x"
type textarea "PARTS"
click at [625, 659] on button "Pause" at bounding box center [756, 668] width 373 height 26
click at [625, 660] on button "Pause" at bounding box center [756, 668] width 373 height 26
type textarea "x"
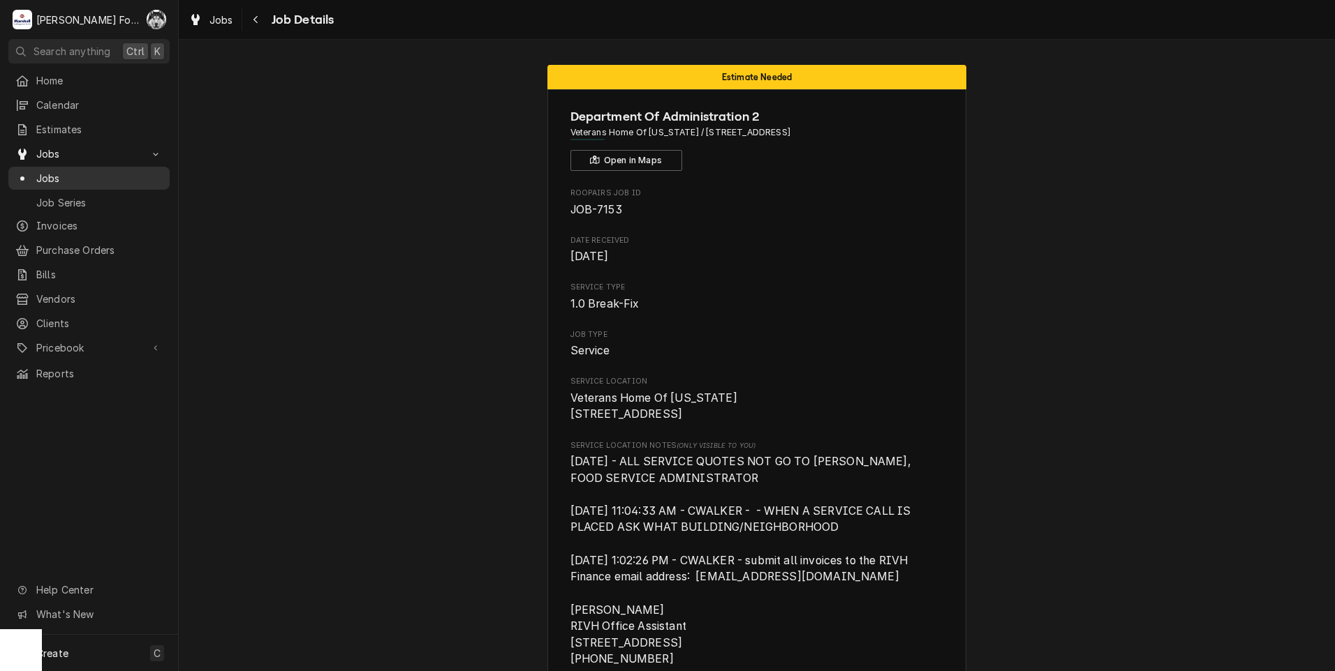
click at [49, 173] on span "Jobs" at bounding box center [99, 178] width 126 height 15
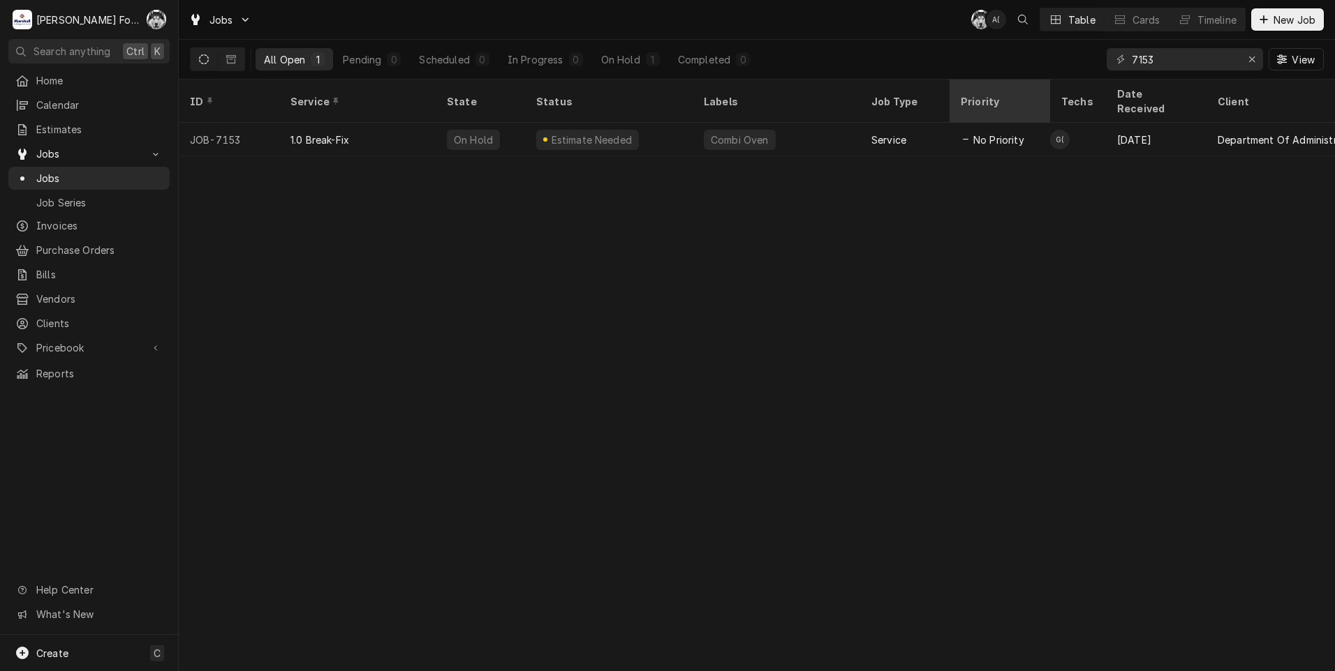
click at [1017, 86] on div "Jobs C( A( Table Cards Timeline New Job All Open 1 Pending 0 Scheduled 0 In Pro…" at bounding box center [757, 335] width 1156 height 671
type input "7129"
click at [540, 61] on div "In Progress" at bounding box center [535, 59] width 56 height 15
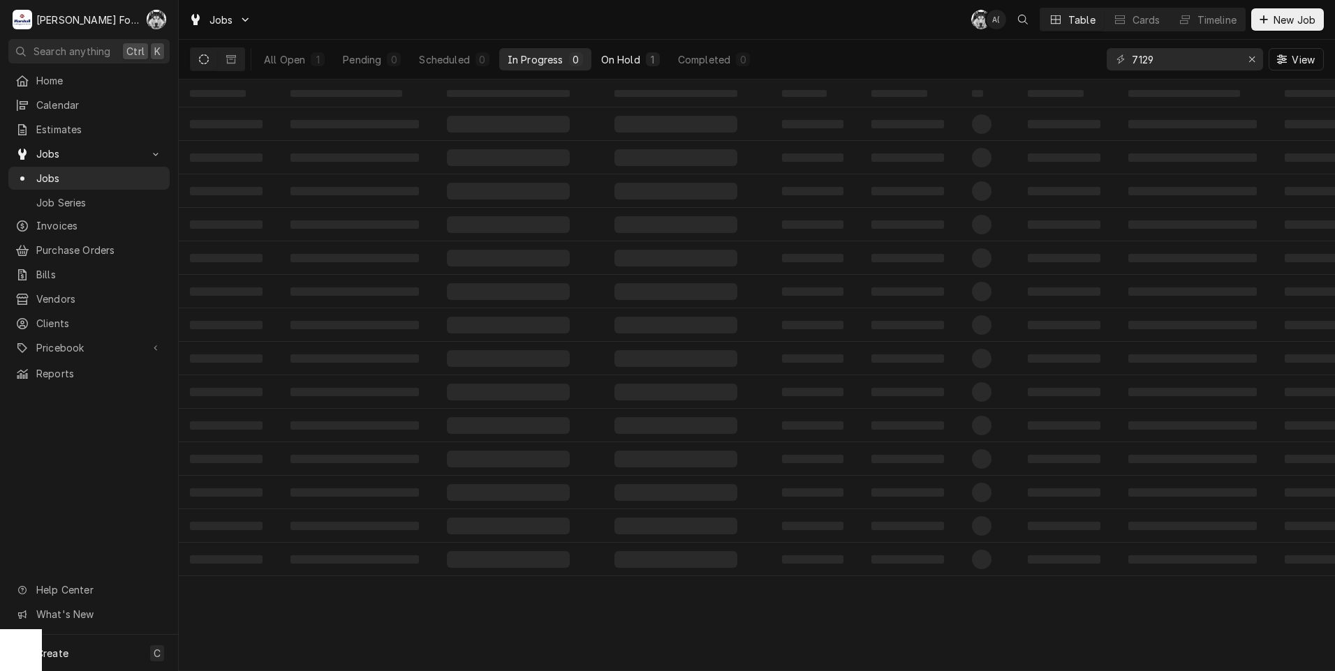
click at [633, 63] on div "On Hold" at bounding box center [620, 59] width 39 height 15
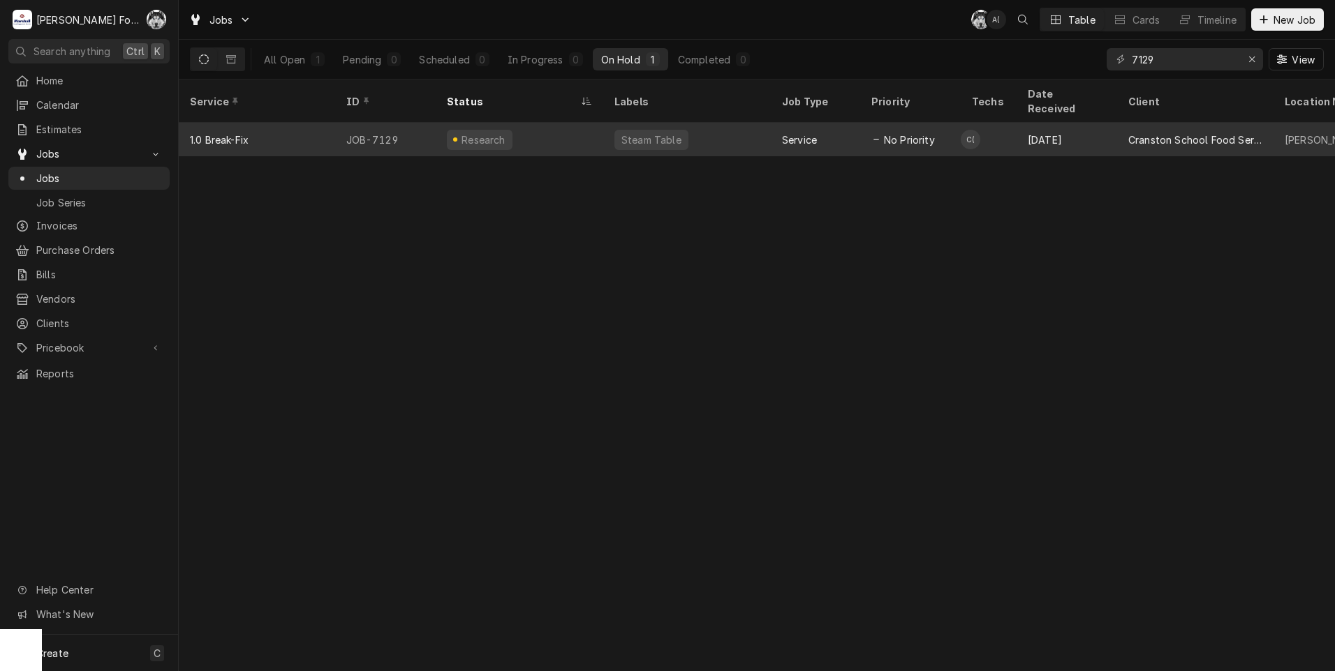
click at [632, 137] on div "Steam Table" at bounding box center [687, 140] width 168 height 34
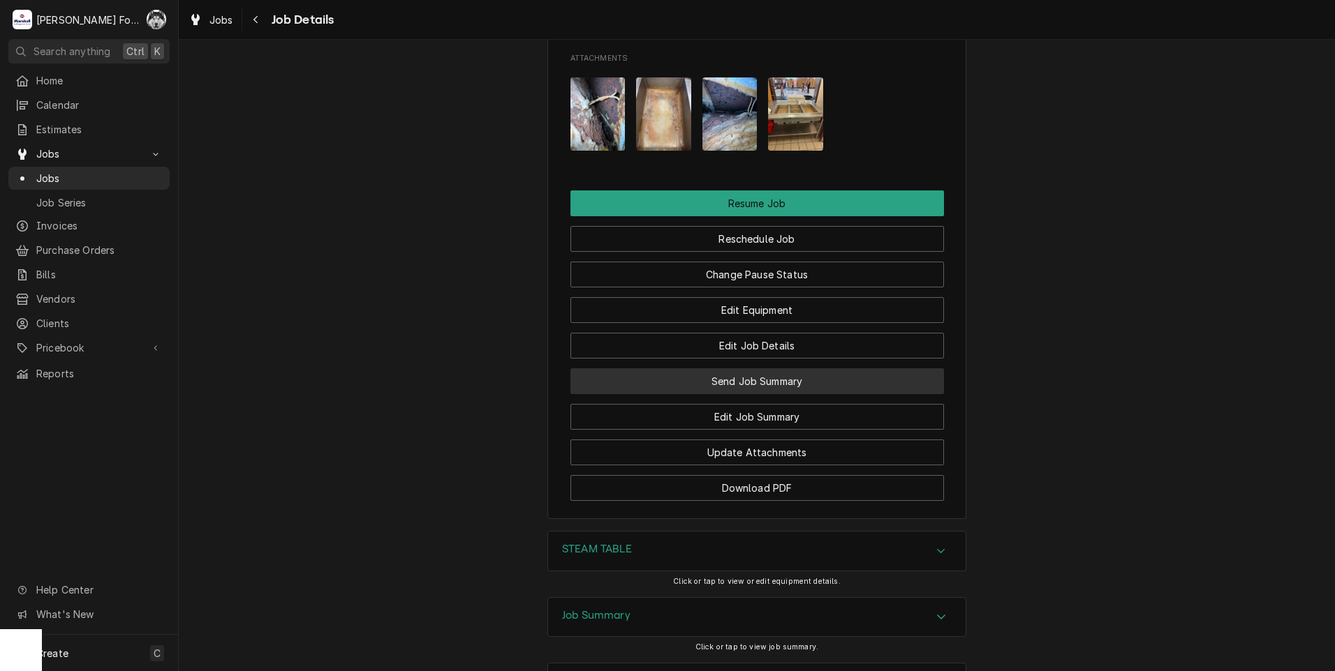
scroll to position [1686, 0]
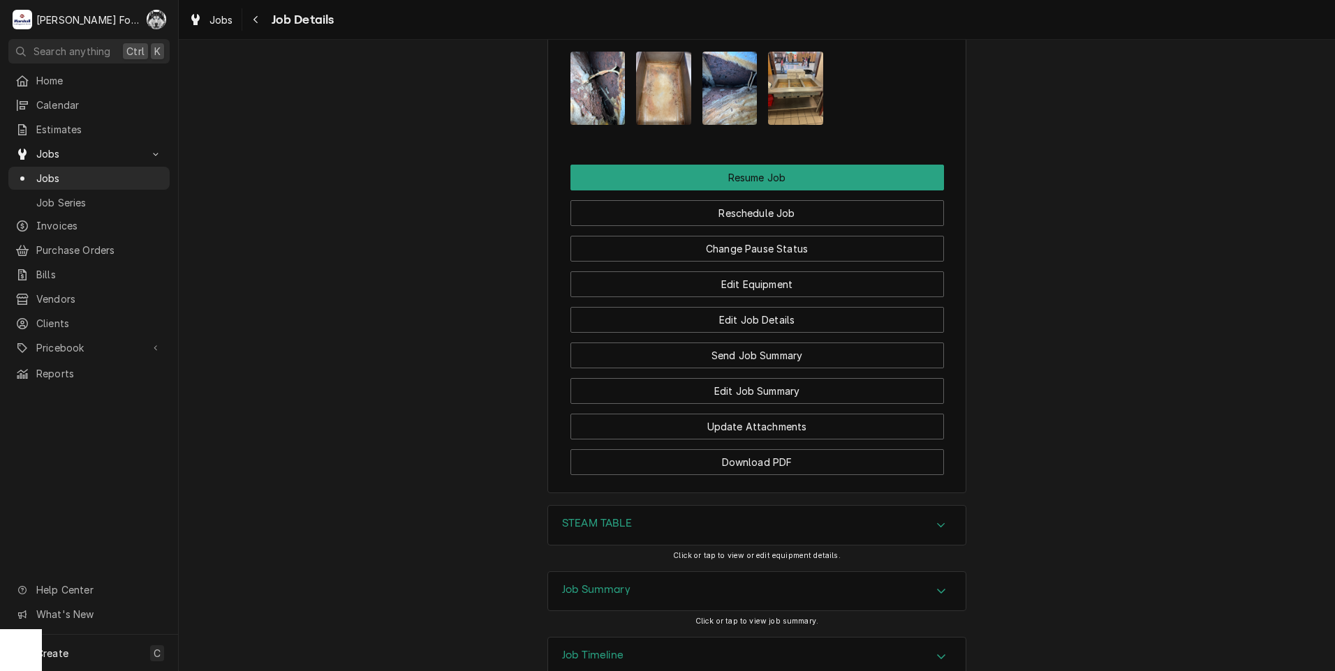
click at [618, 517] on h3 "STEAM TABLE" at bounding box center [597, 523] width 70 height 13
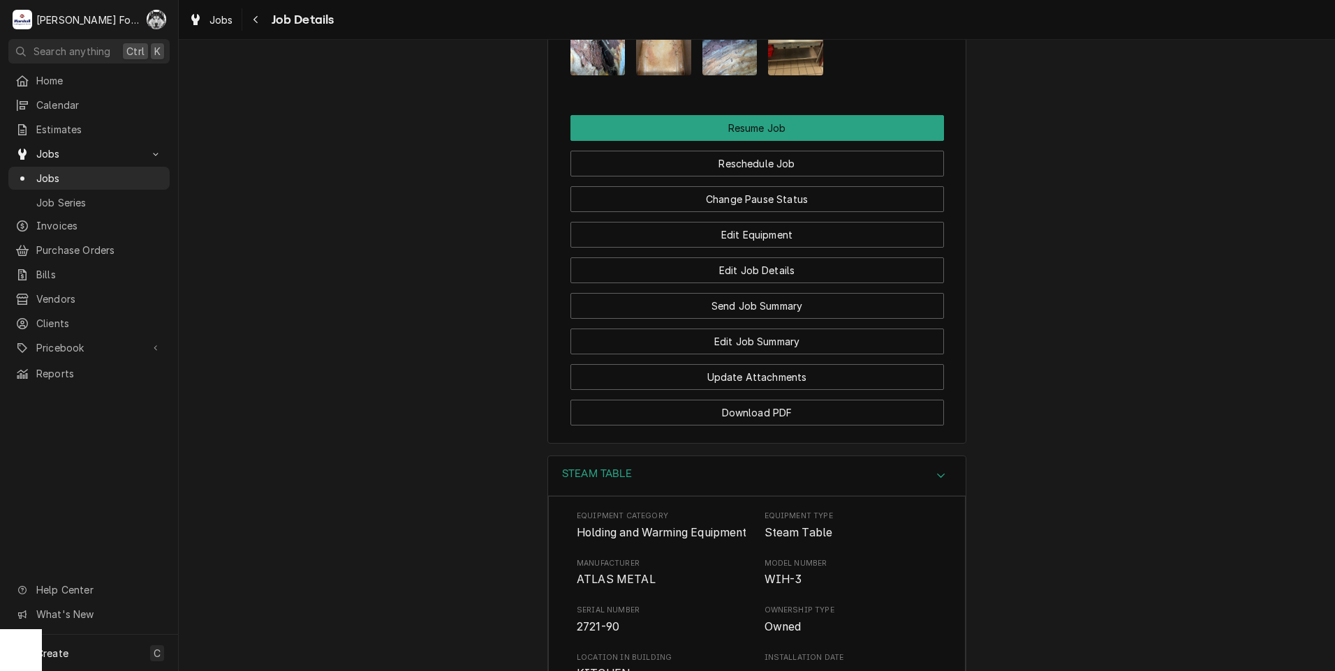
scroll to position [2102, 0]
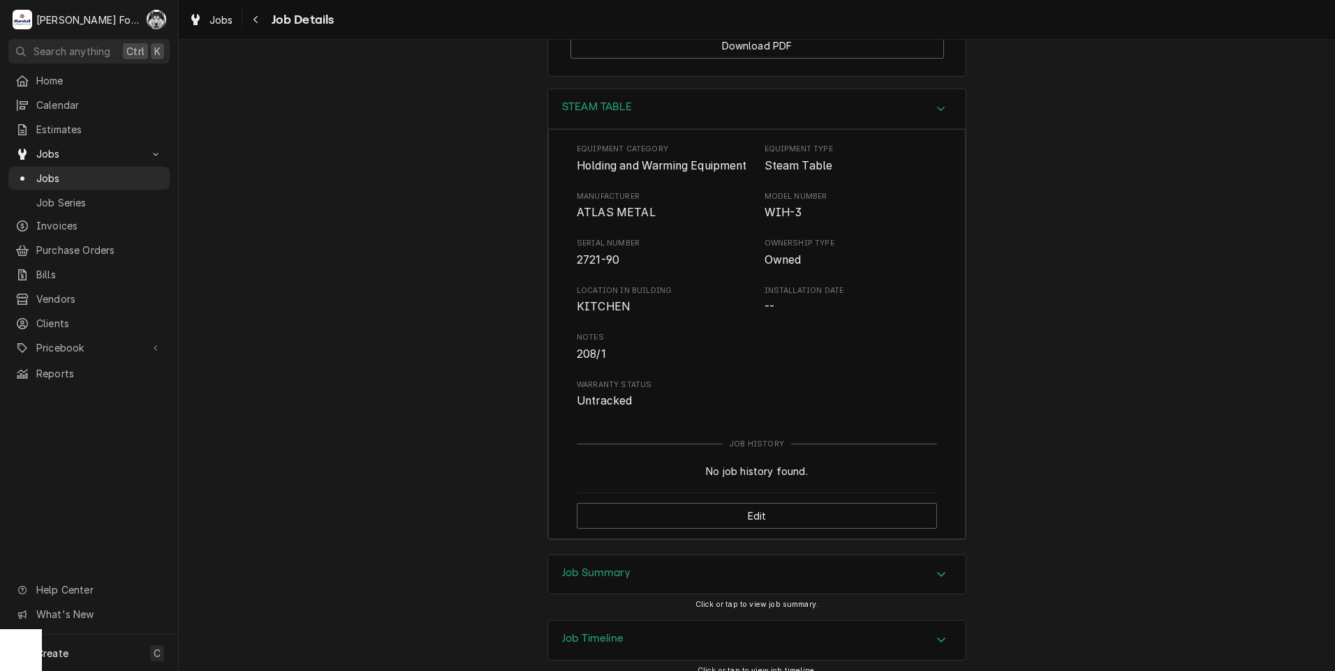
click at [651, 556] on div "Job Summary" at bounding box center [756, 575] width 417 height 39
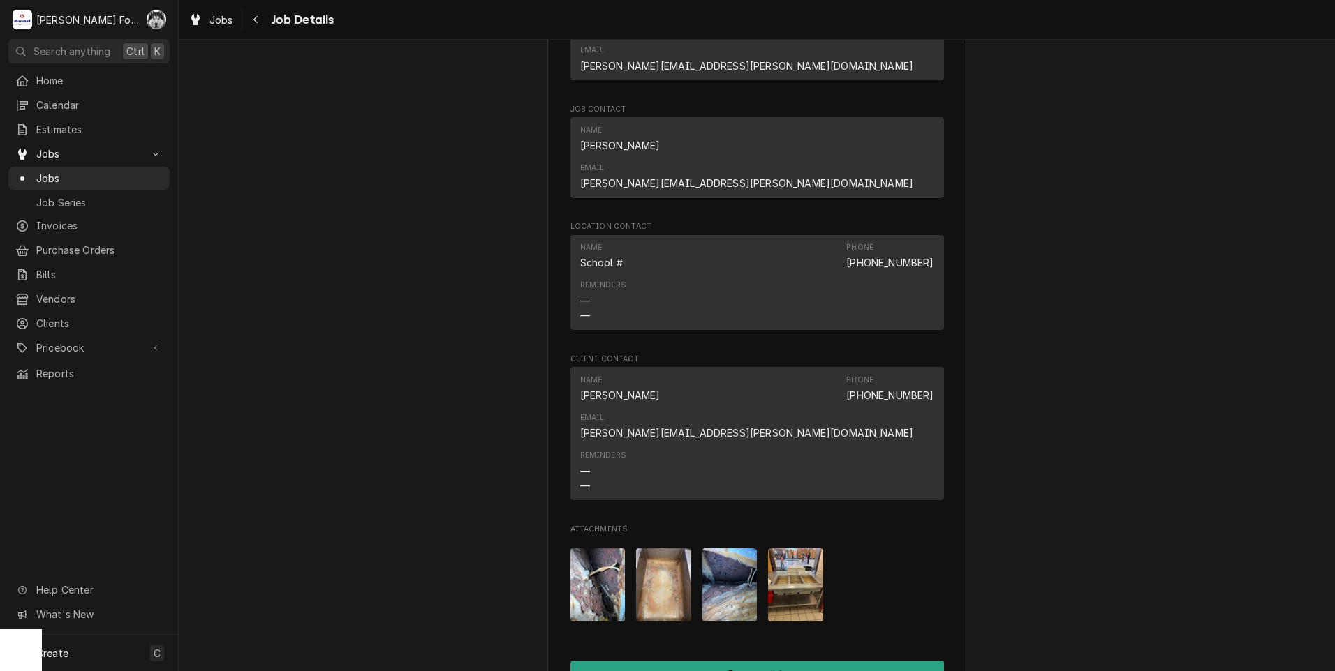
scroll to position [1220, 0]
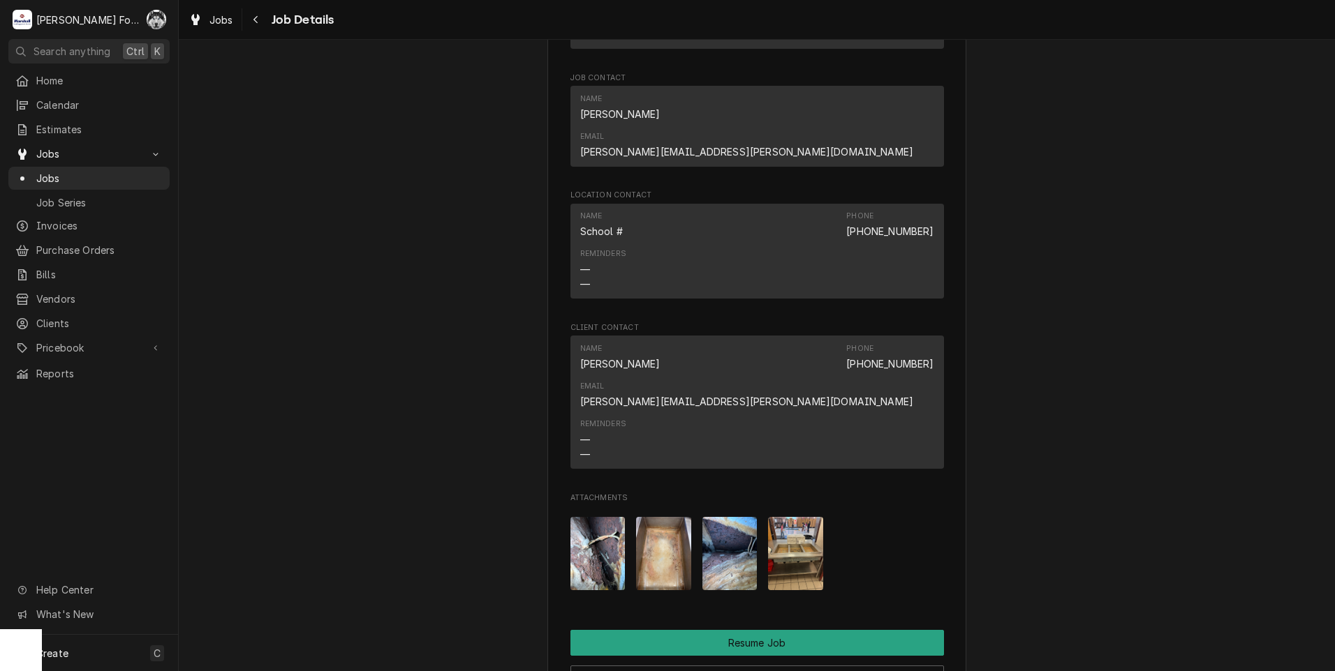
click at [800, 517] on img "Attachments" at bounding box center [795, 553] width 55 height 73
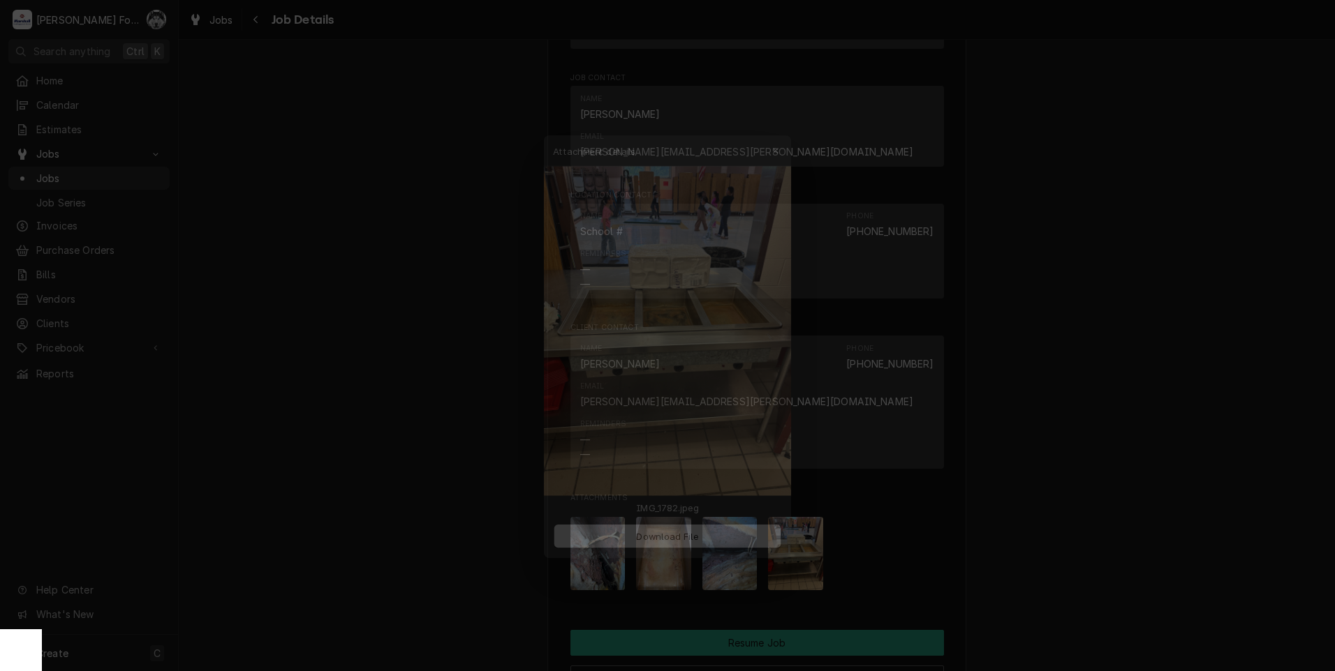
click at [394, 336] on div at bounding box center [667, 335] width 1335 height 671
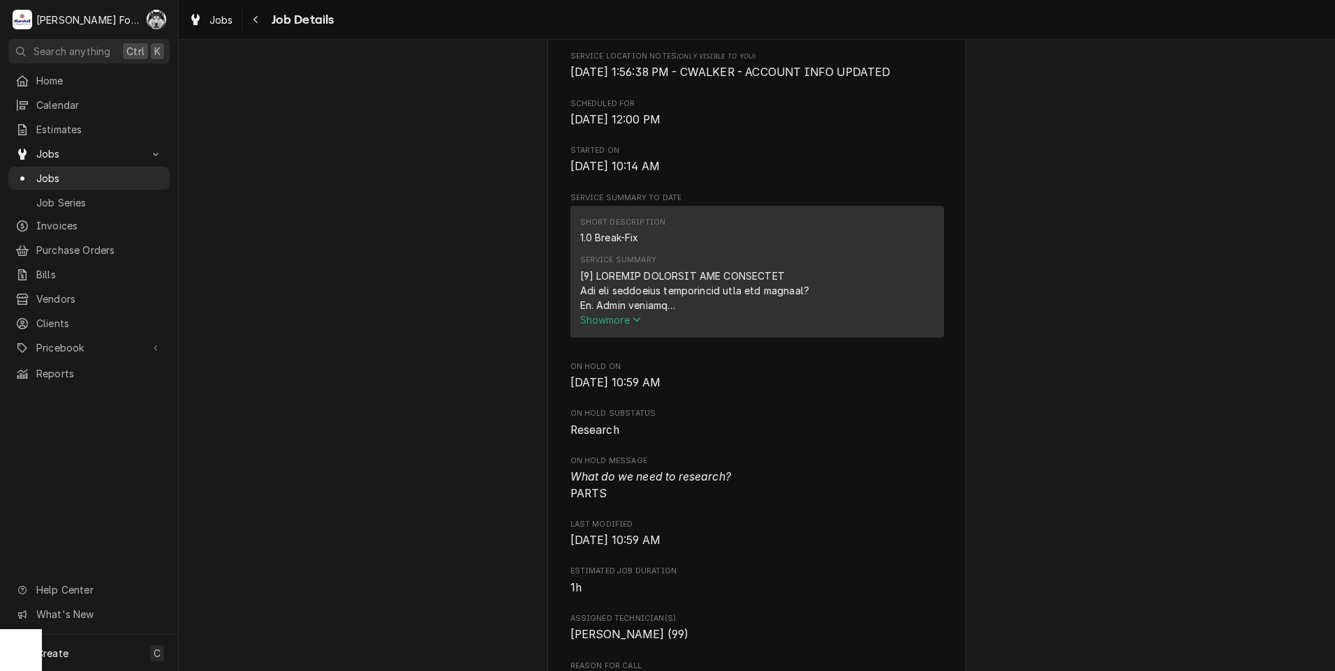
scroll to position [243, 0]
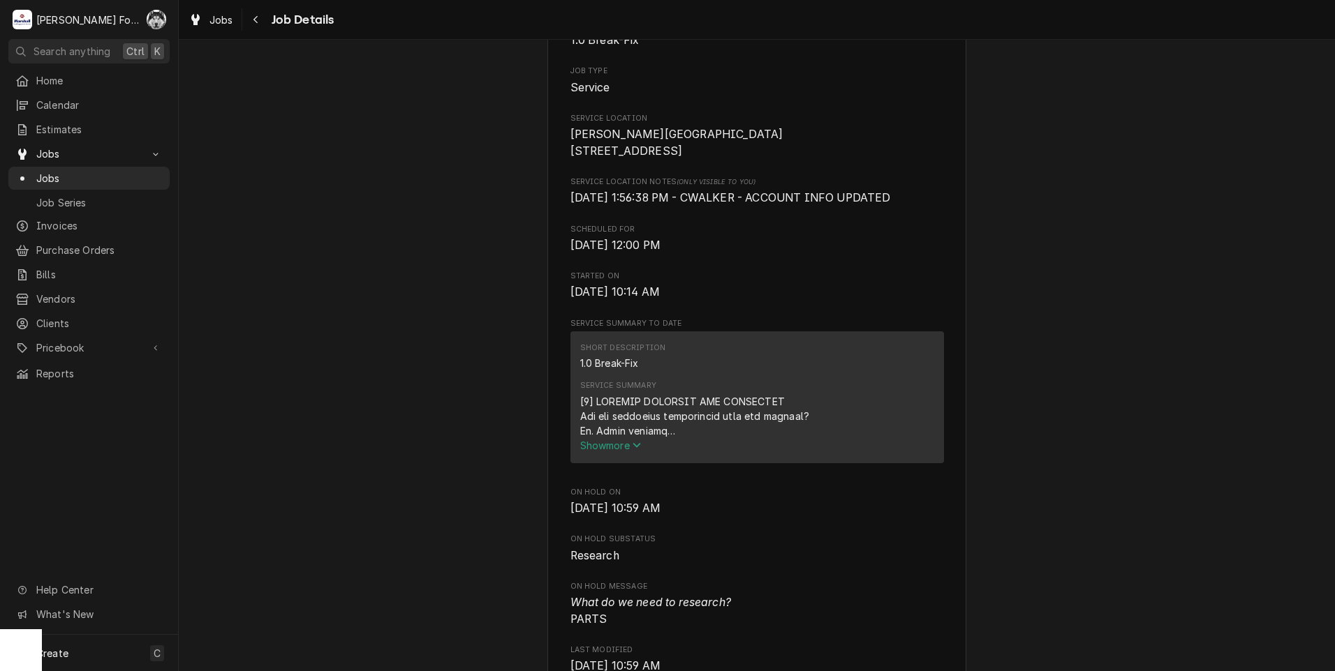
click at [605, 452] on span "Show more" at bounding box center [610, 446] width 61 height 12
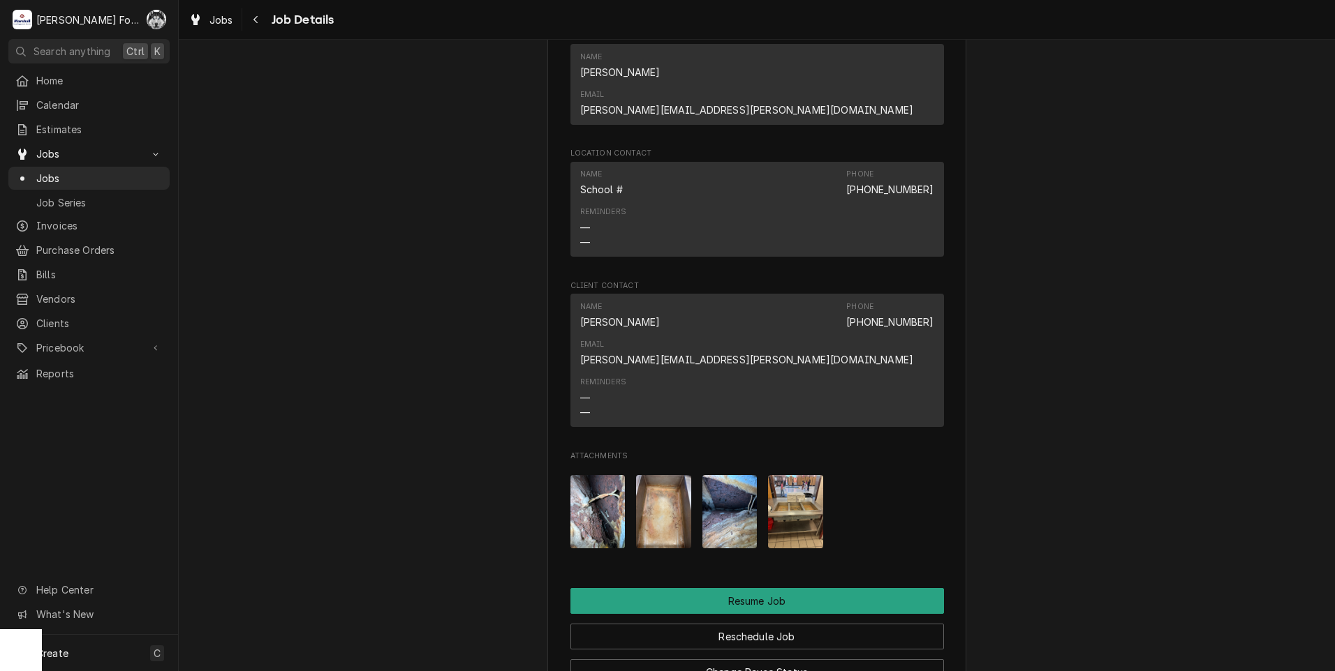
scroll to position [1778, 0]
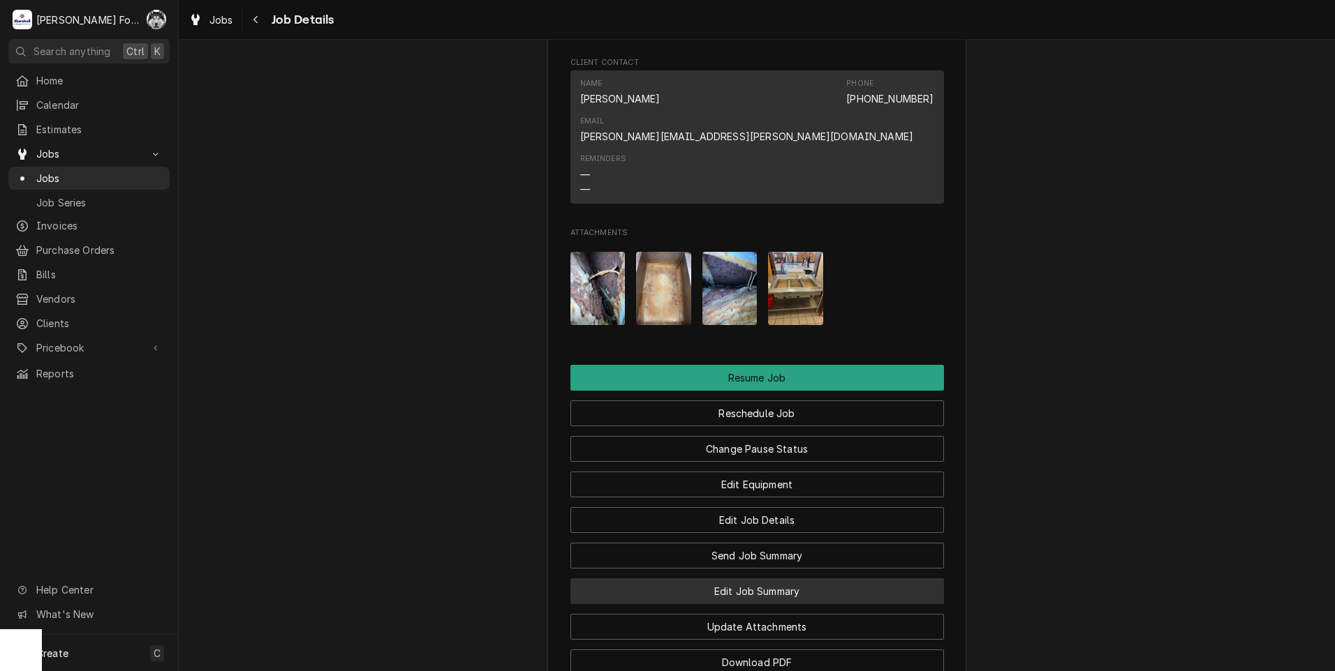
click at [757, 579] on button "Edit Job Summary" at bounding box center [756, 592] width 373 height 26
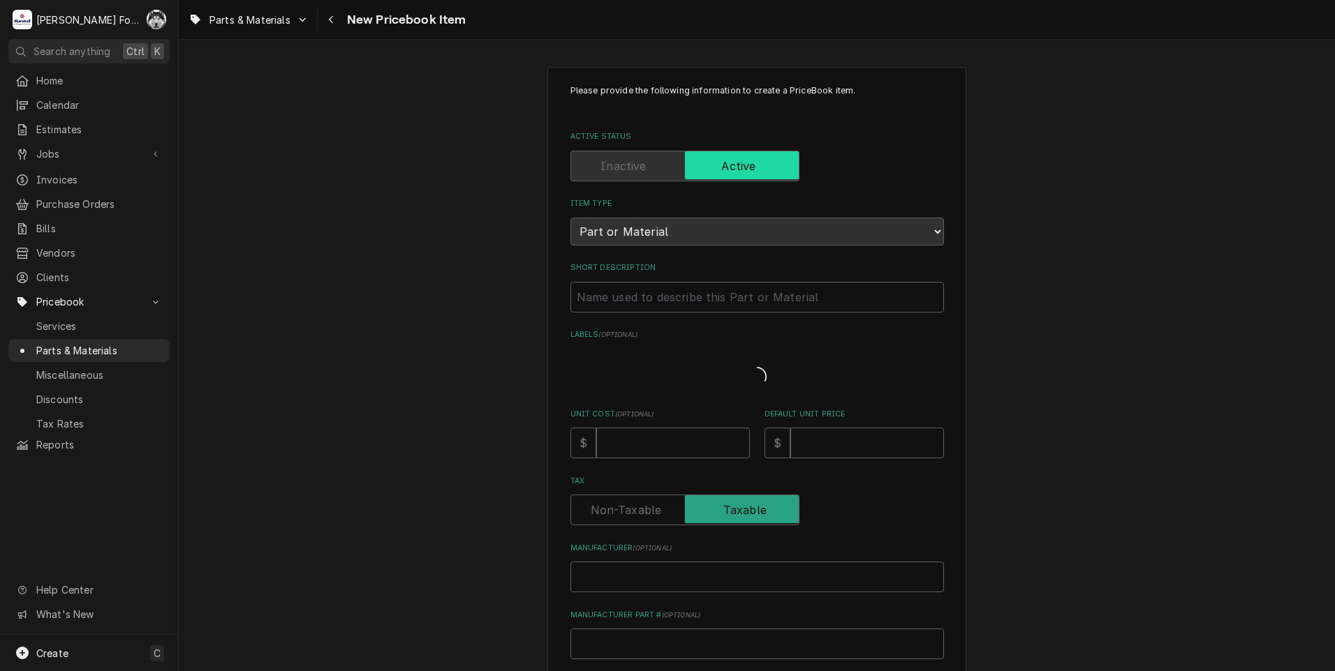
type textarea "x"
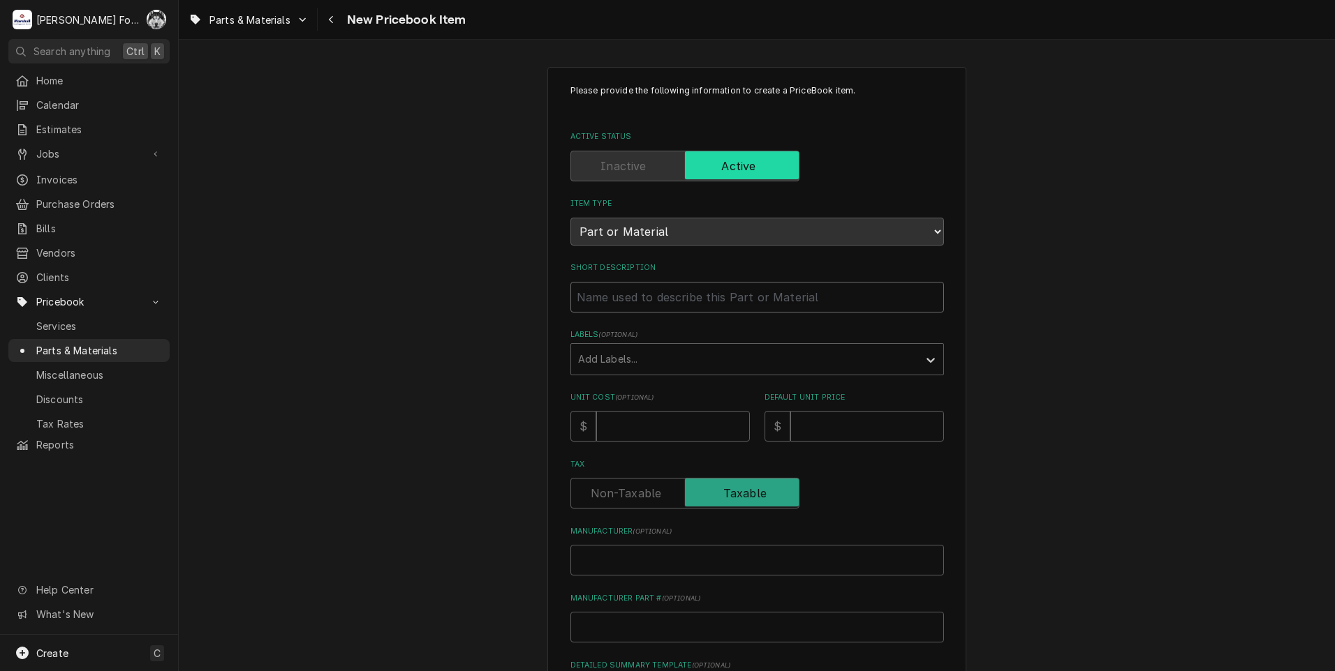
click at [627, 299] on input "Short Description" at bounding box center [756, 297] width 373 height 31
type input "3"
type textarea "x"
type input "3-"
type textarea "x"
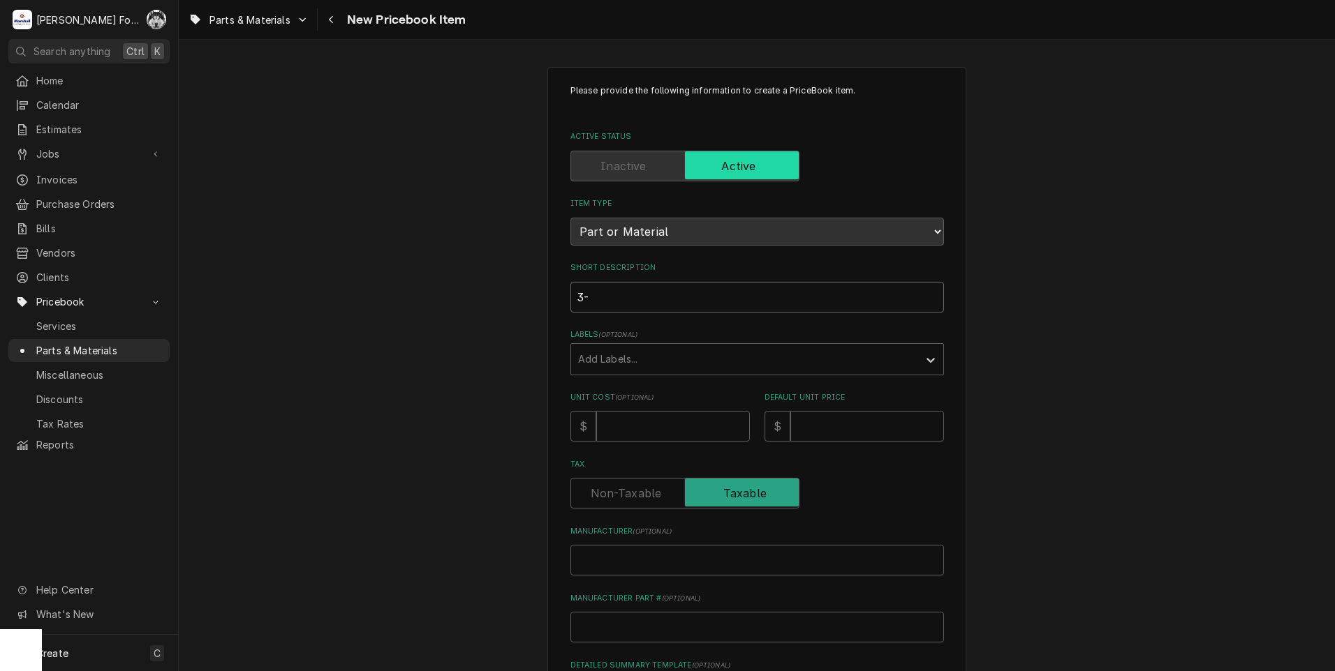
type input "3-B"
type textarea "x"
type input "3-BA"
type textarea "x"
type input "3-BAY"
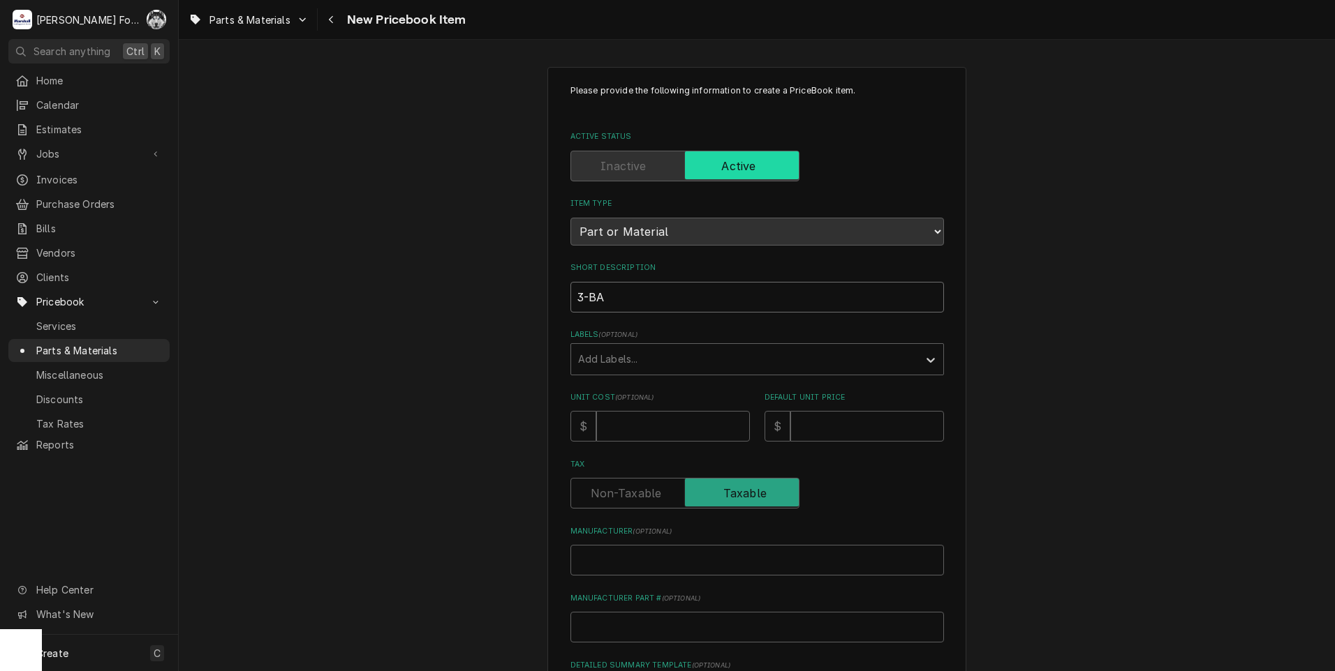
type textarea "x"
type input "3-BAY"
type textarea "x"
type input "3-BAY W"
type textarea "x"
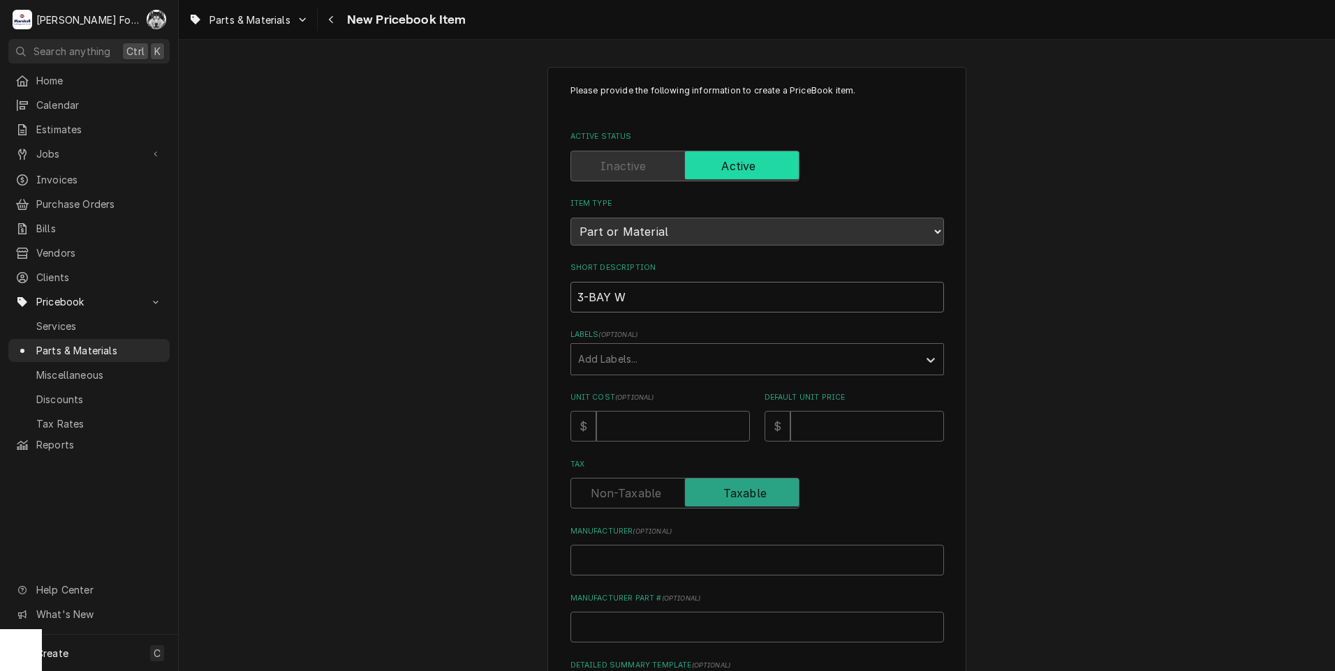
type input "3-BAY WE"
type textarea "x"
type input "3-BAY WEL"
type textarea "x"
type input "3-BAY WELL"
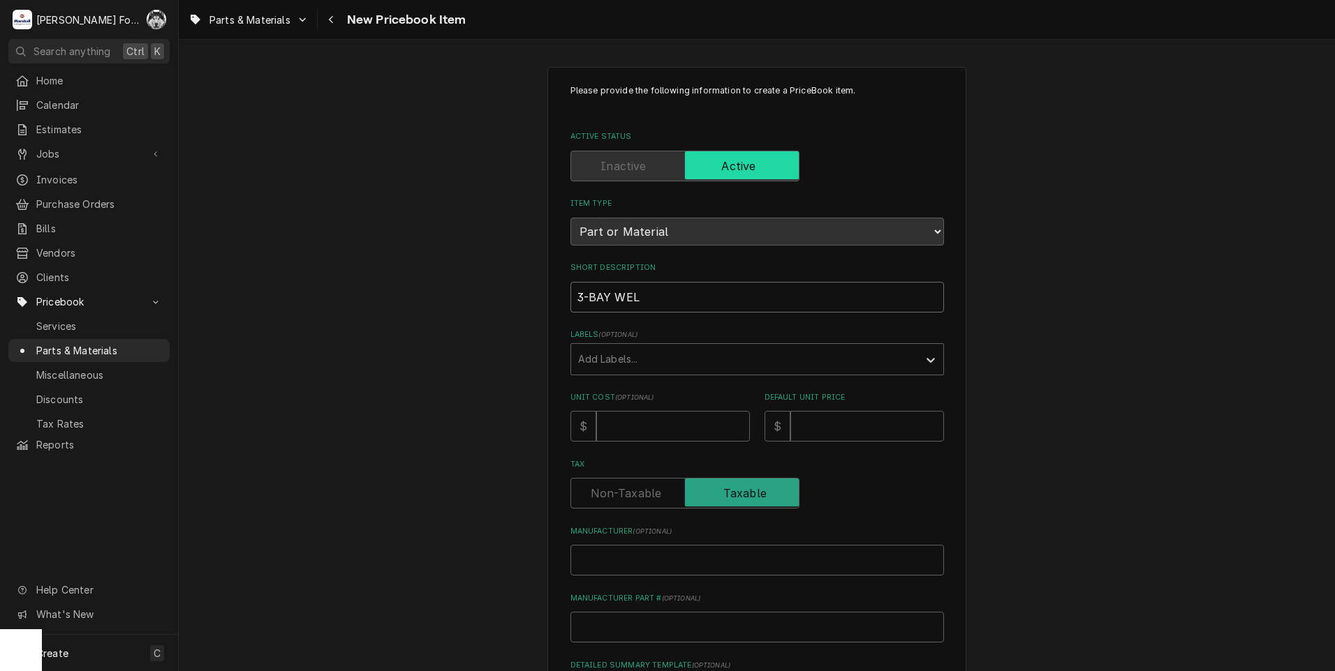
type textarea "x"
type input "3-BAY WELL"
type textarea "x"
type input "3-BAY WELL A"
type textarea "x"
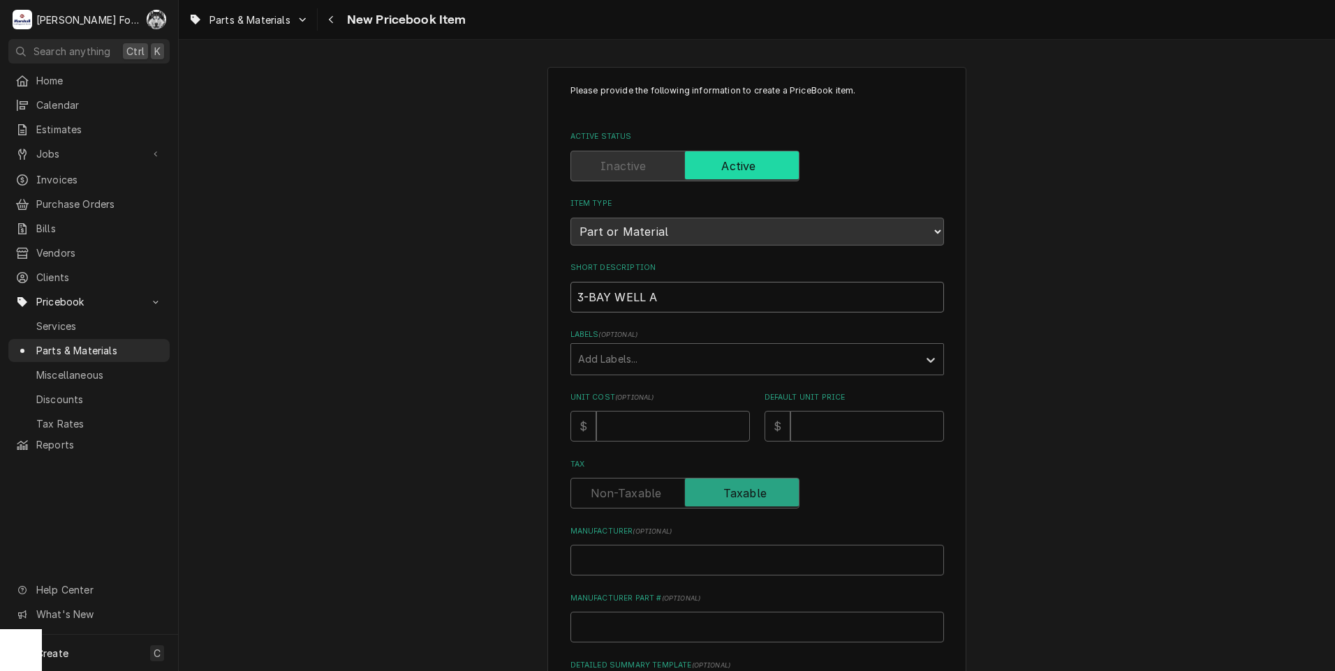
type input "3-BAY WELL AS"
type textarea "x"
type input "3-BAY WELL ASS"
type textarea "x"
type input "3-BAY WELL ASSE"
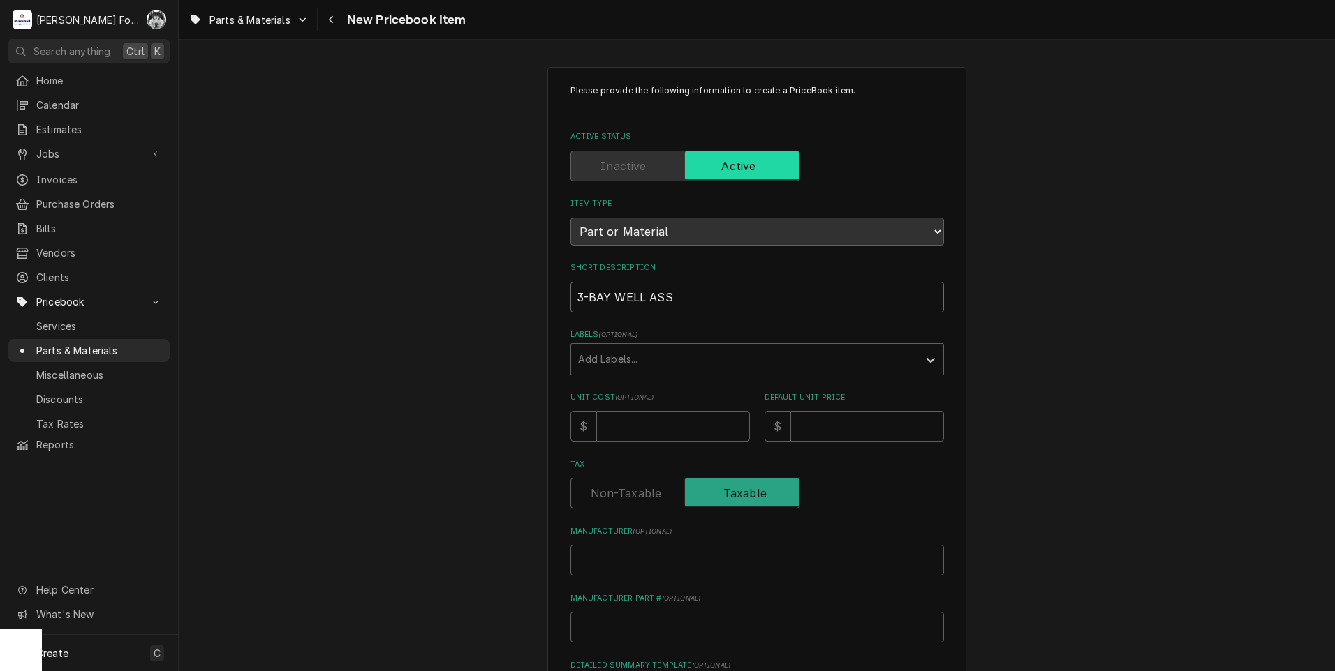
type textarea "x"
type input "3-BAY WELL ASSEM"
type textarea "x"
type input "3-BAY WELL ASSEMB"
type textarea "x"
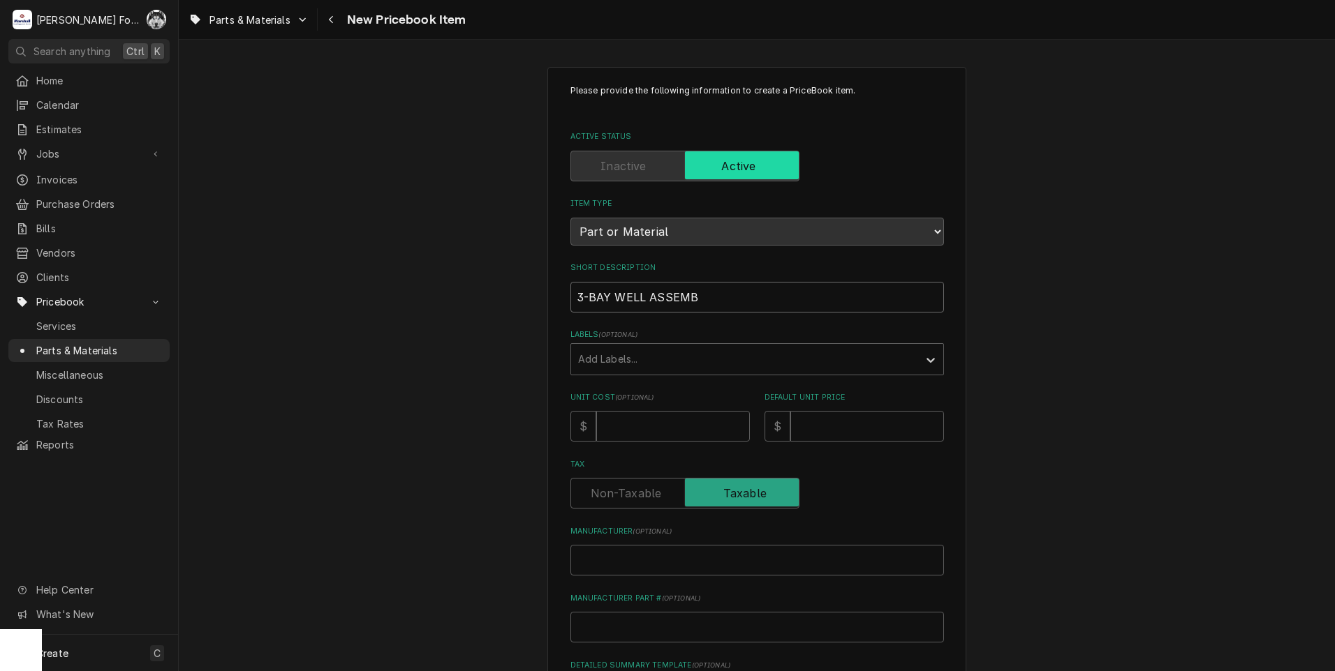
type input "3-BAY WELL ASSEMBL"
type textarea "x"
type input "3-BAY WELL ASSEMBLY"
type textarea "x"
type input "3-BAY WELL ASSEMBLY"
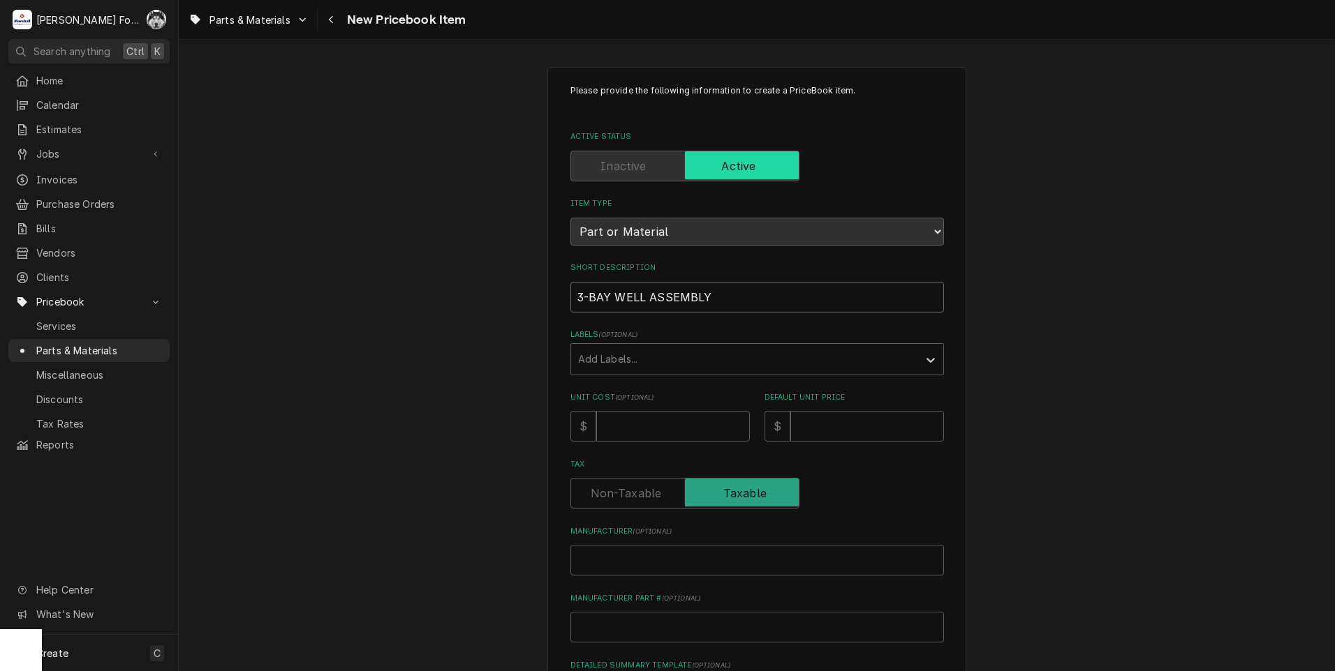
type textarea "x"
type input "3-BAY WELL ASSEMBLY ("
type textarea "x"
type input "3-BAY WELL ASSEMBLY (A"
type textarea "x"
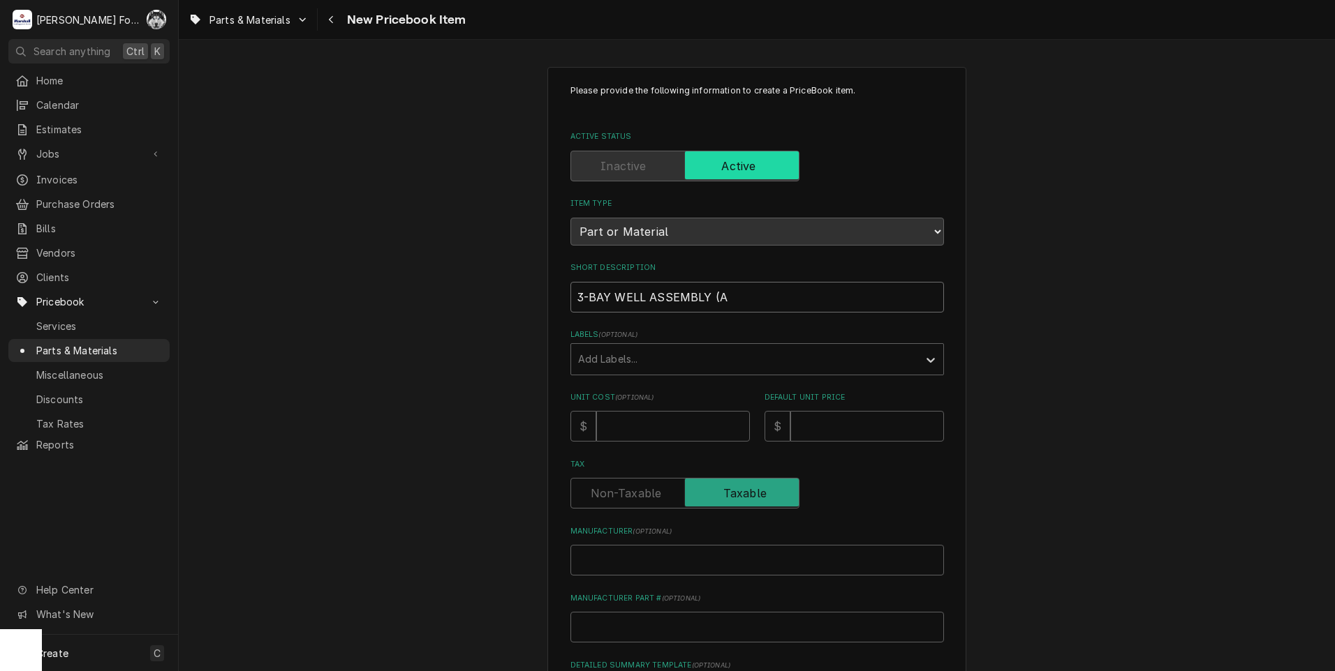
type input "3-BAY WELL ASSEMBLY (AT"
type textarea "x"
type input "3-BAY WELL ASSEMBLY (ATL"
type textarea "x"
type input "3-BAY WELL ASSEMBLY (ATLA"
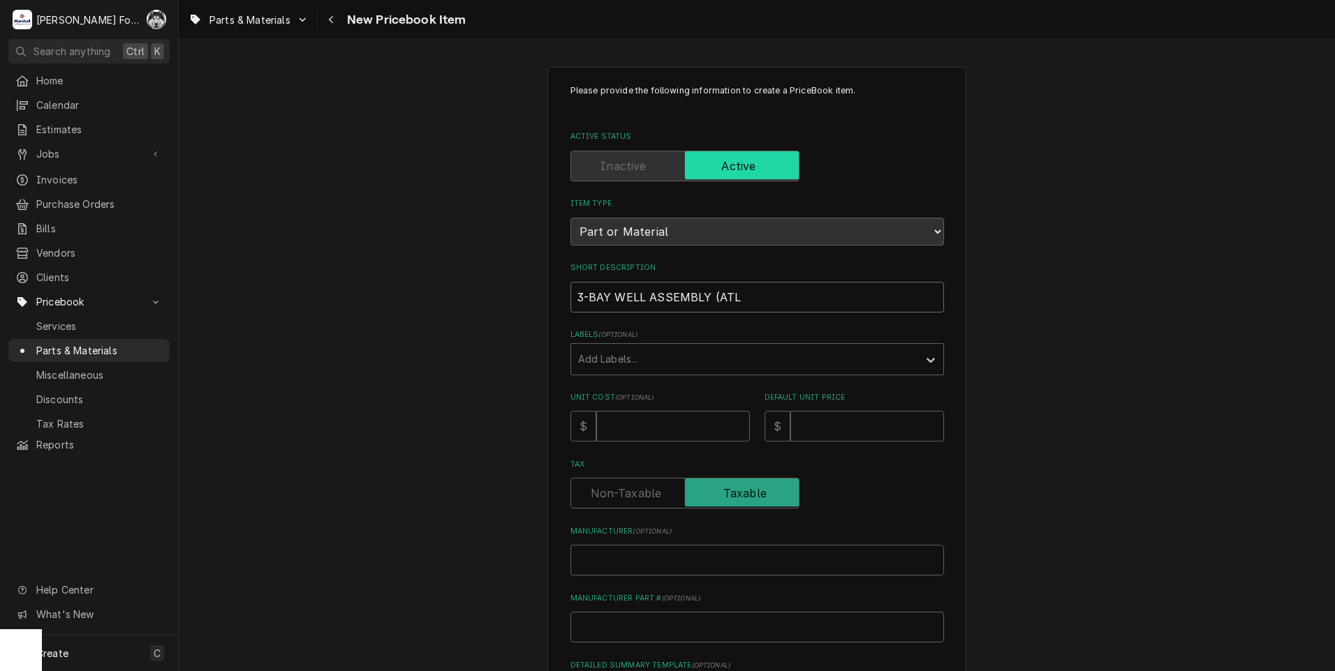
type textarea "x"
type input "3-BAY WELL ASSEMBLY (ATLAS"
type textarea "x"
type input "3-BAY WELL ASSEMBLY (ATLAS"
type textarea "x"
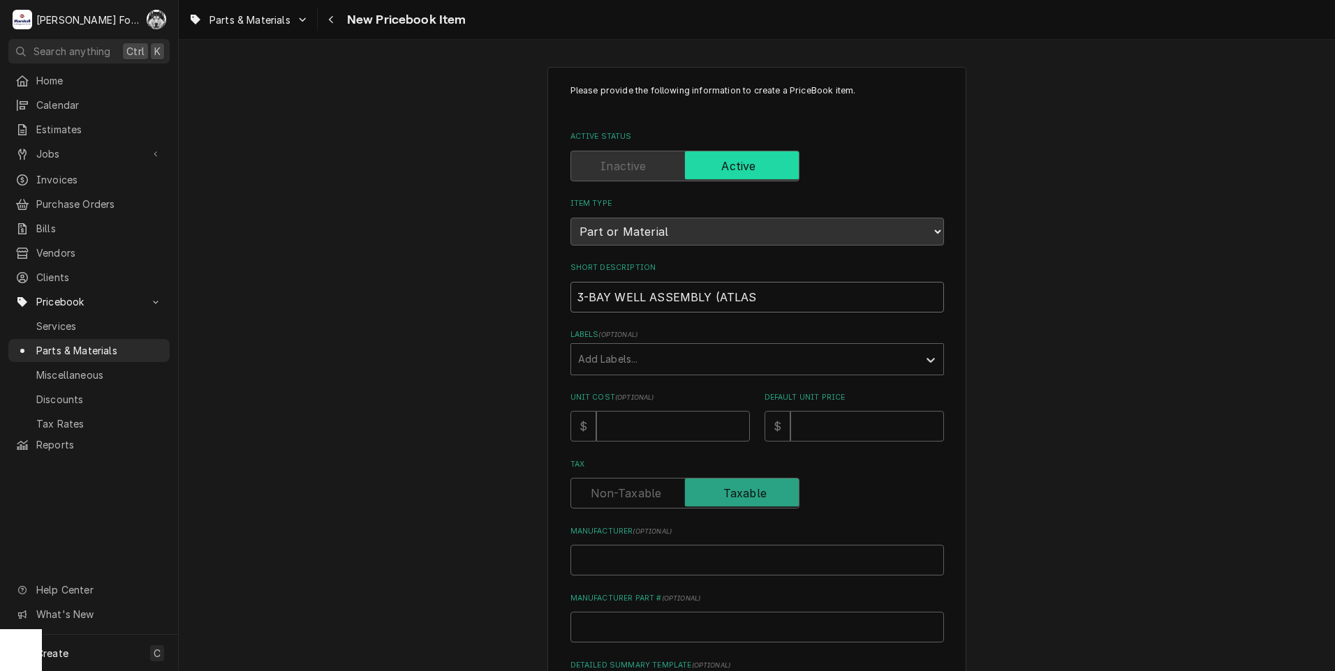
type input "3-BAY WELL ASSEMBLY (ATLAS M"
type textarea "x"
type input "3-BAY WELL ASSEMBLY (ATLAS ME"
type textarea "x"
type input "3-BAY WELL ASSEMBLY (ATLAS MET"
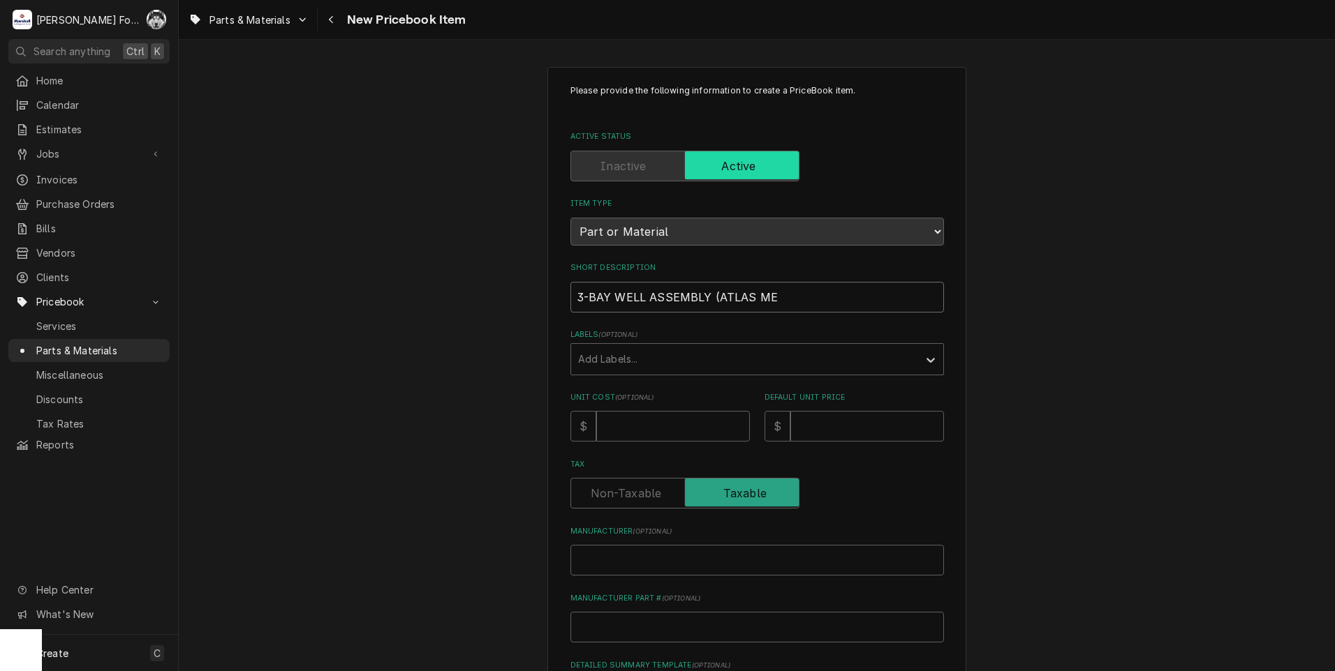
type textarea "x"
type input "3-BAY WELL ASSEMBLY (ATLAS META"
type textarea "x"
type input "3-BAY WELL ASSEMBLY (ATLAS METAL"
type textarea "x"
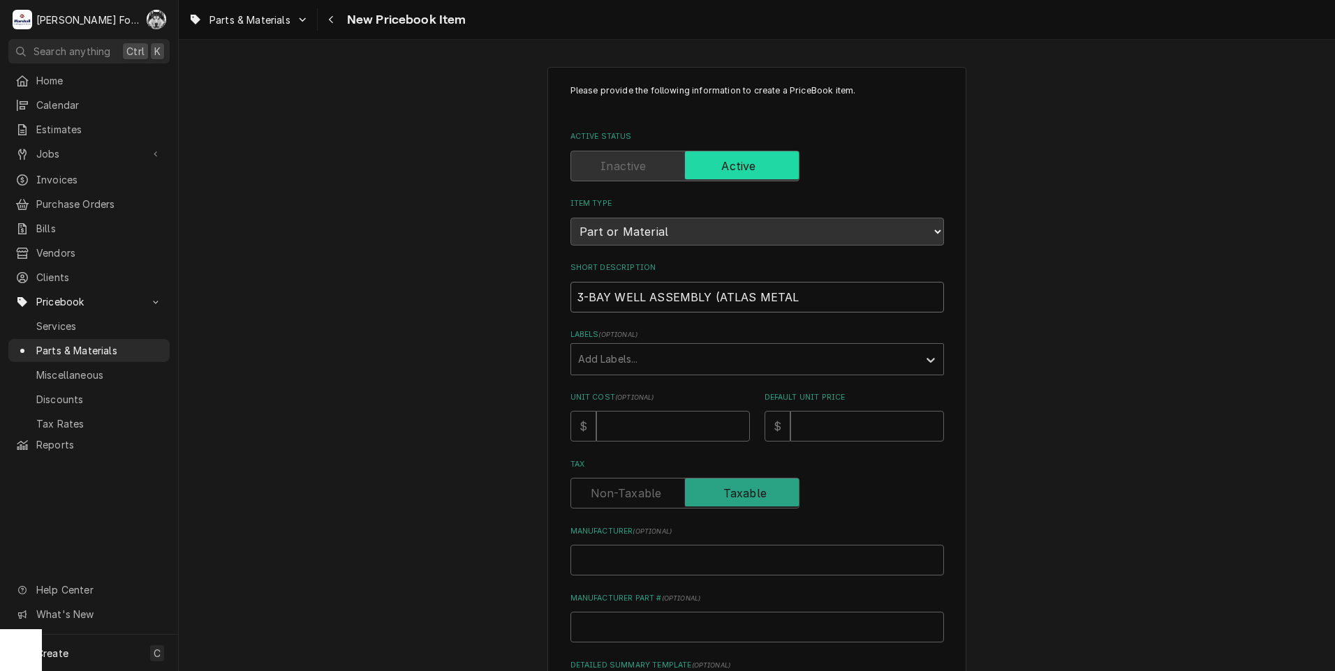
type input "3-BAY WELL ASSEMBLY (ATLAS METAL)"
type textarea "x"
type input "3-BAY WELL ASSEMBLY (ATLAS METAL)"
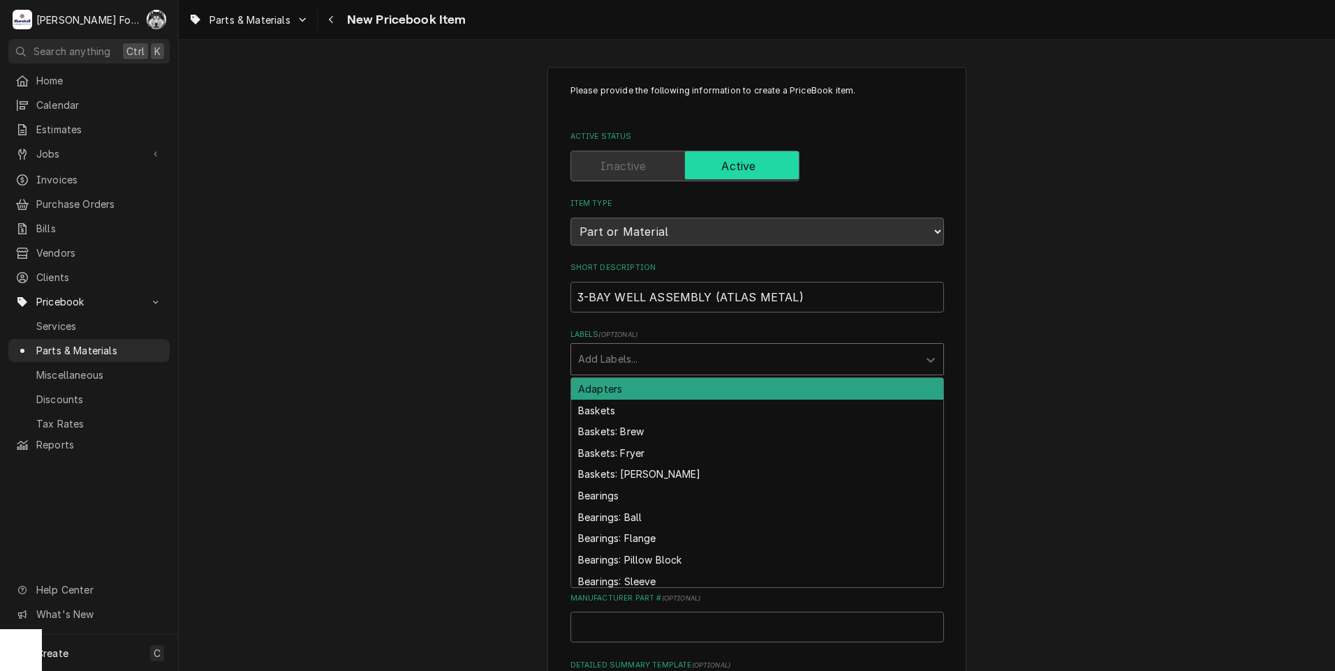
click at [743, 359] on div "Labels" at bounding box center [744, 359] width 333 height 25
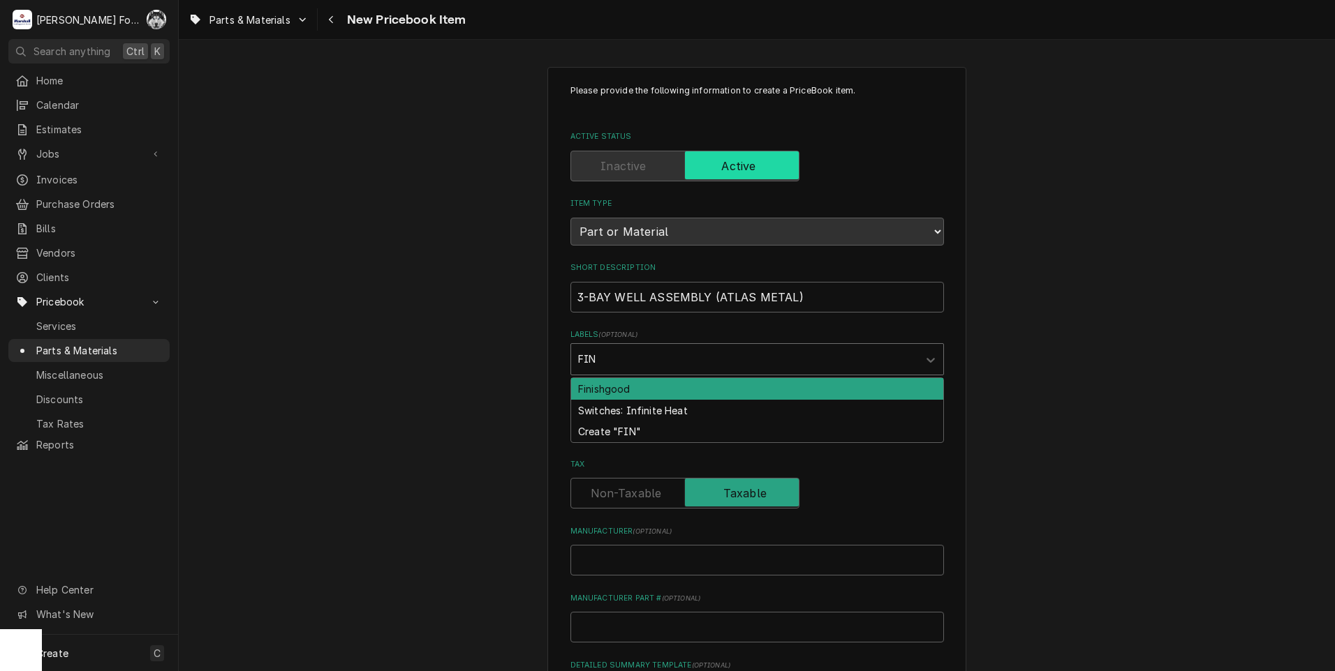
type input "FINI"
type textarea "x"
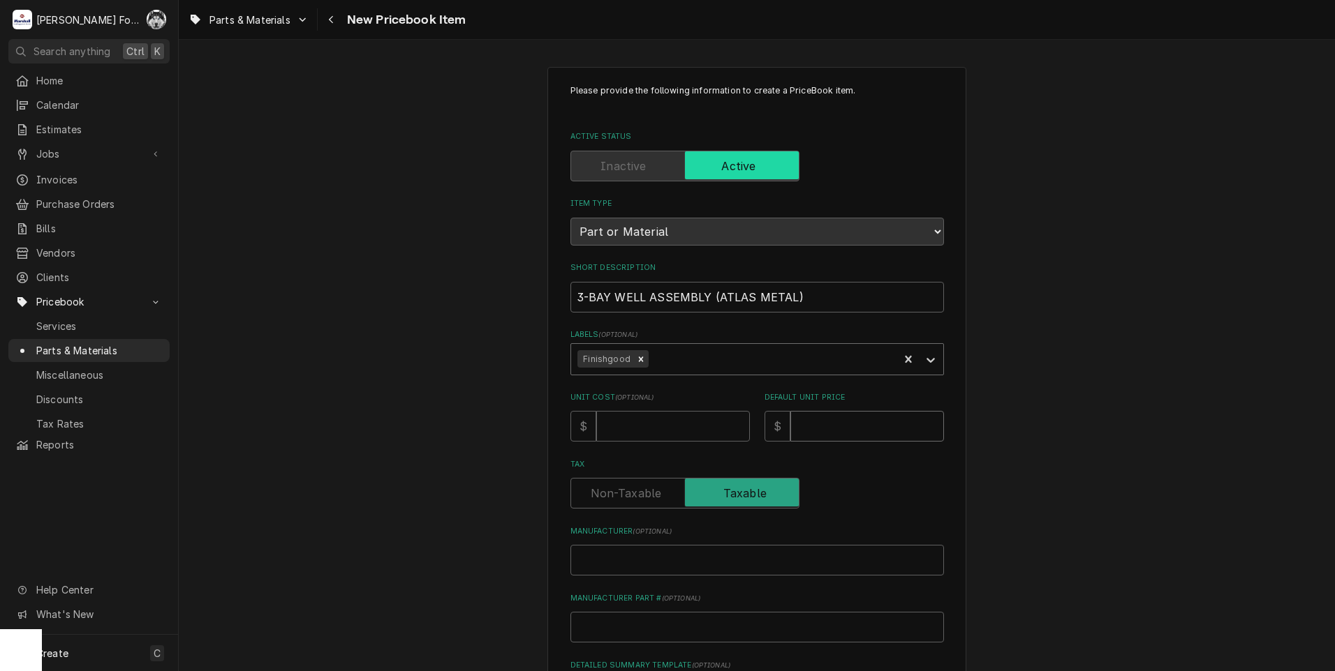
type input "4"
type textarea "x"
type input "47"
type textarea "x"
type input "479"
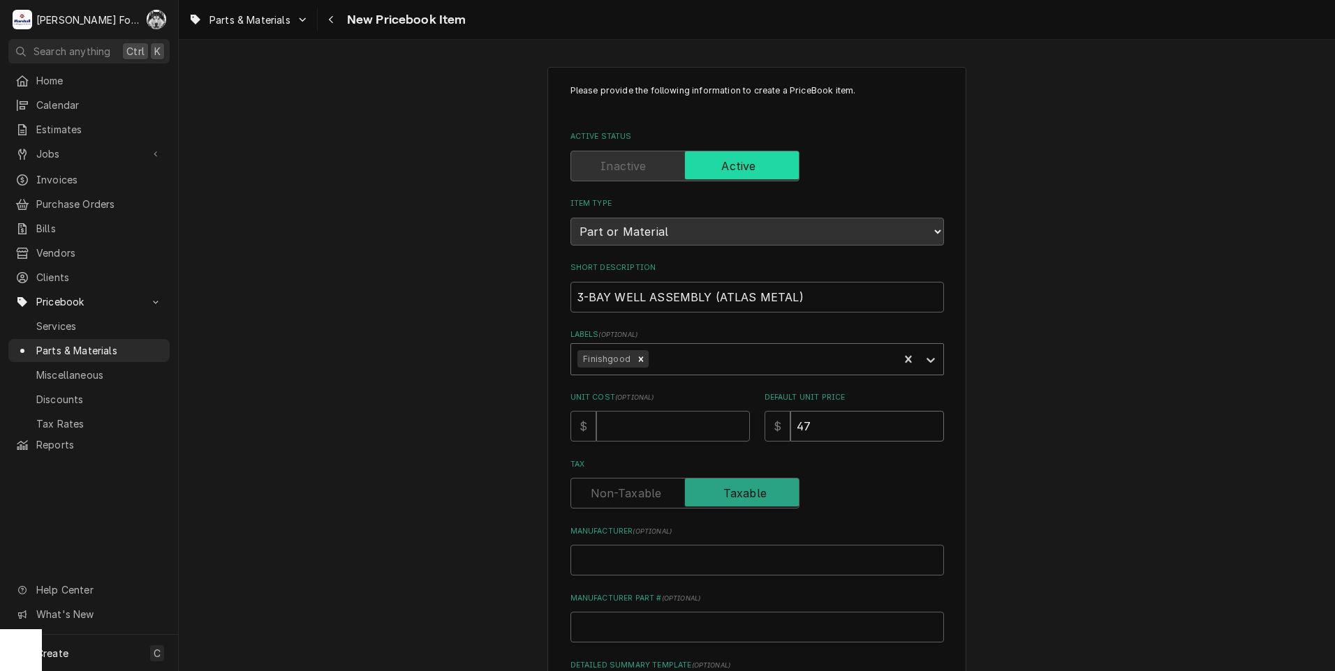
type textarea "x"
type input "4792"
type textarea "x"
type input "4792"
click at [685, 559] on input "Manufacturer ( optional )" at bounding box center [756, 560] width 373 height 31
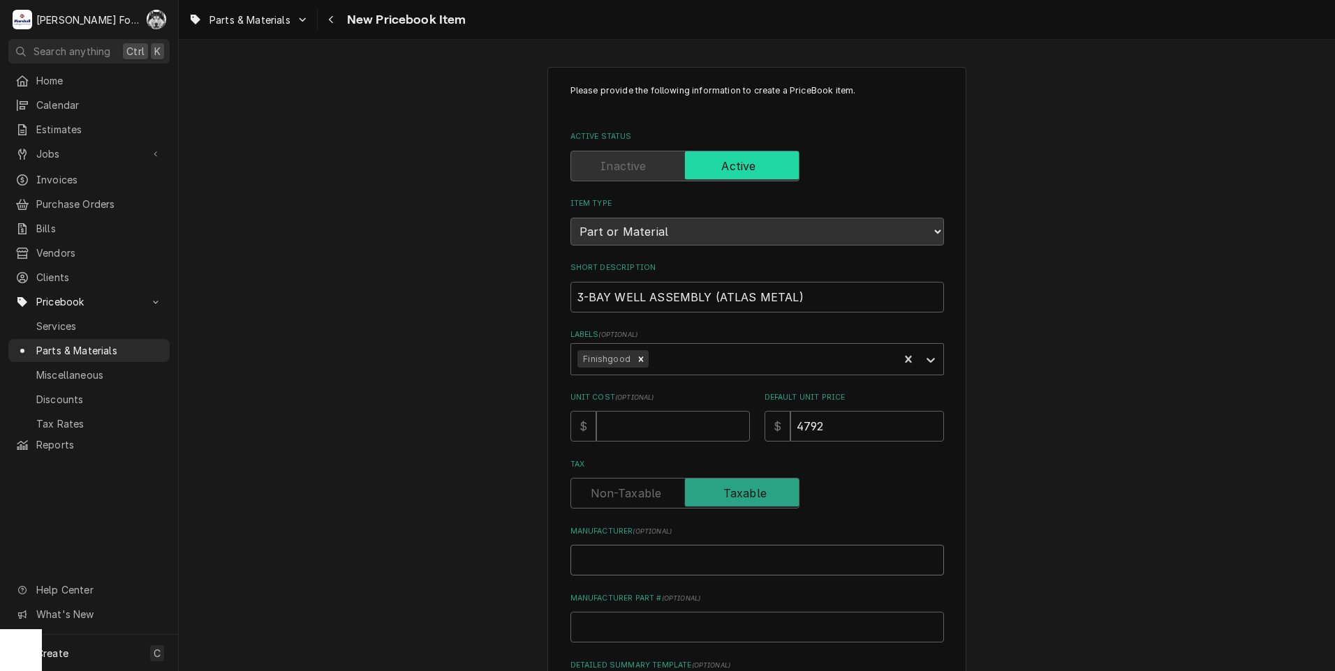
type input "A"
type textarea "x"
type input "AT"
type textarea "x"
type input "ATL"
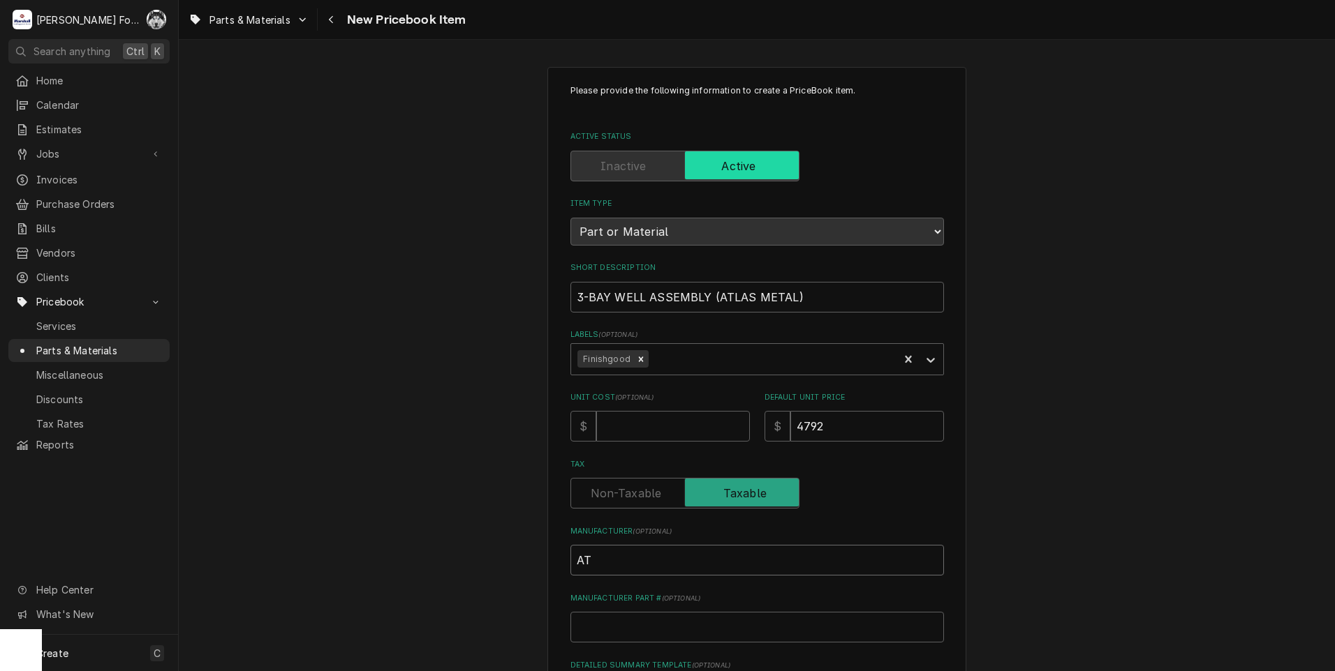
type textarea "x"
type input "ATLA"
type textarea "x"
type input "ATLAS"
type textarea "x"
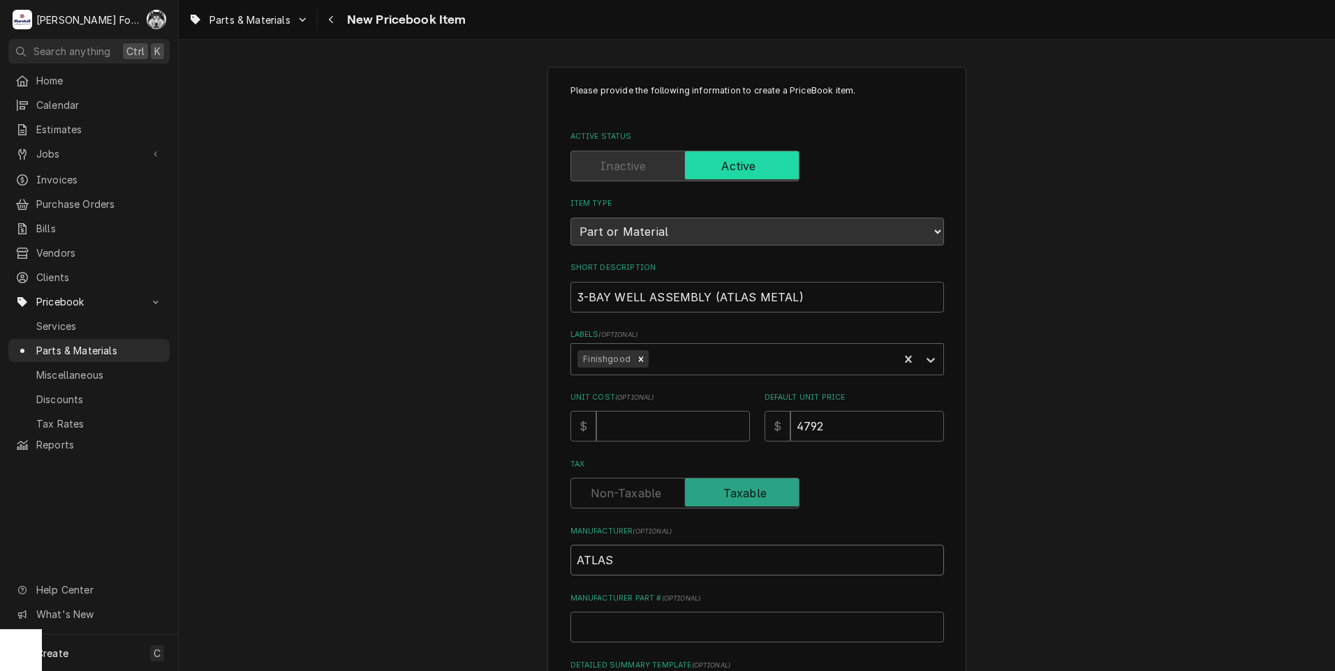
type input "ATLAS"
type textarea "x"
type input "ATLAS M"
type textarea "x"
type input "ATLAS ME"
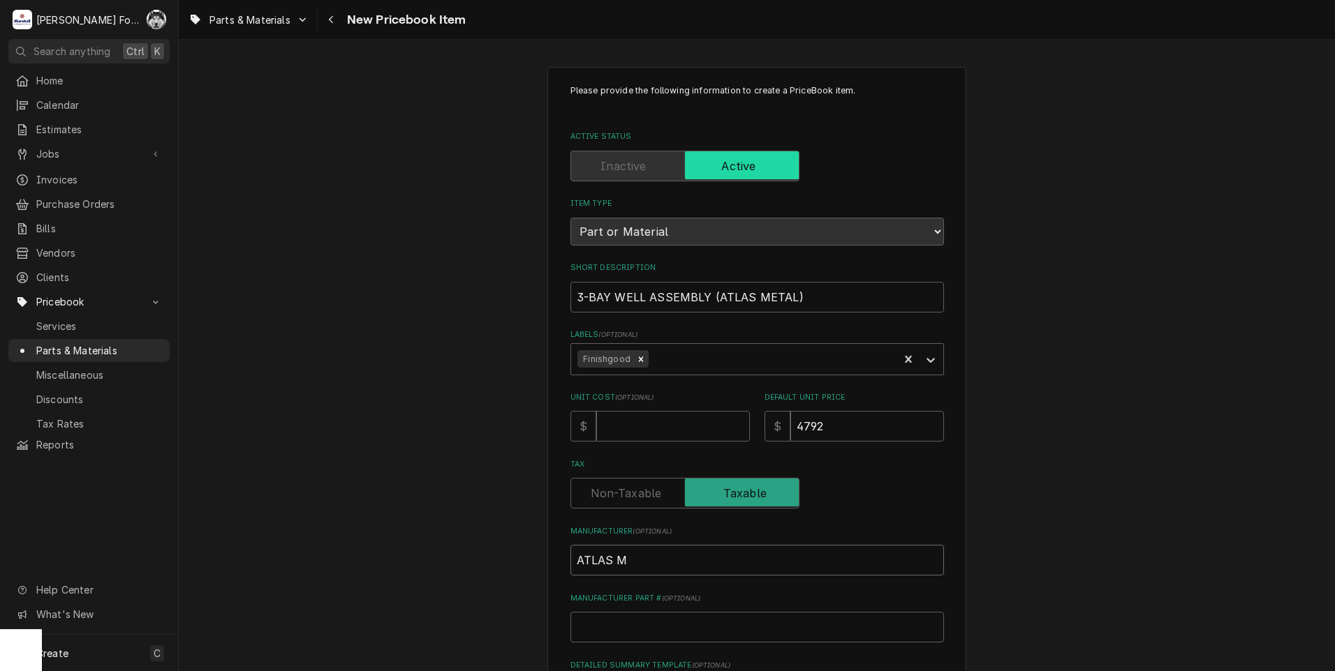
type textarea "x"
type input "ATLAS MET"
type textarea "x"
type input "ATLAS META"
type textarea "x"
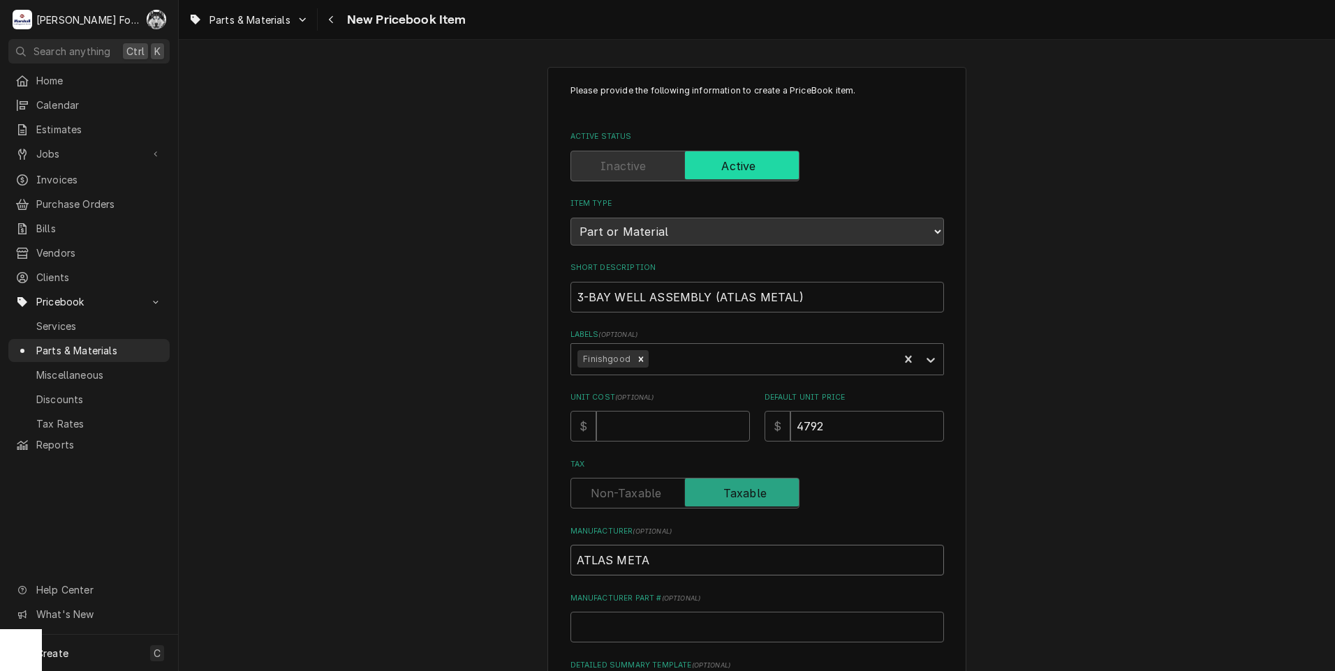
type input "ATLAS METAL"
type textarea "x"
type input "ATLAS METAL"
type input "W"
type textarea "x"
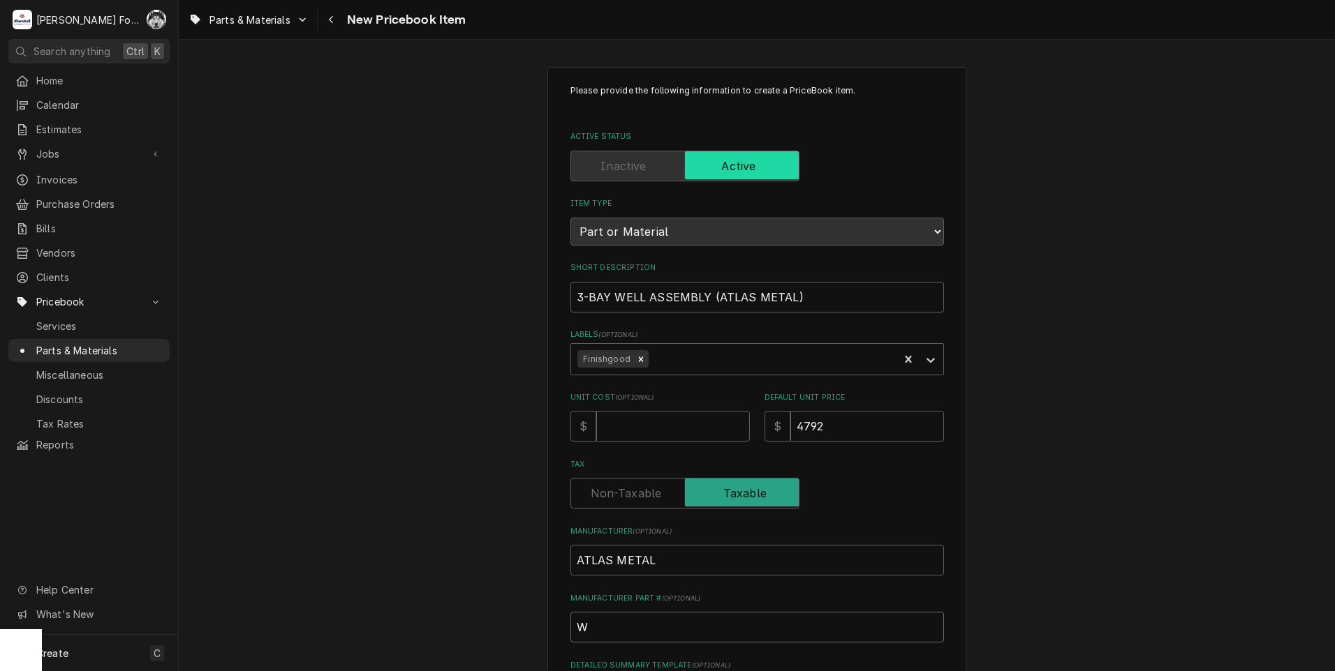
type input "WI"
type textarea "x"
type input "WIH"
type textarea "x"
type input "WIH-"
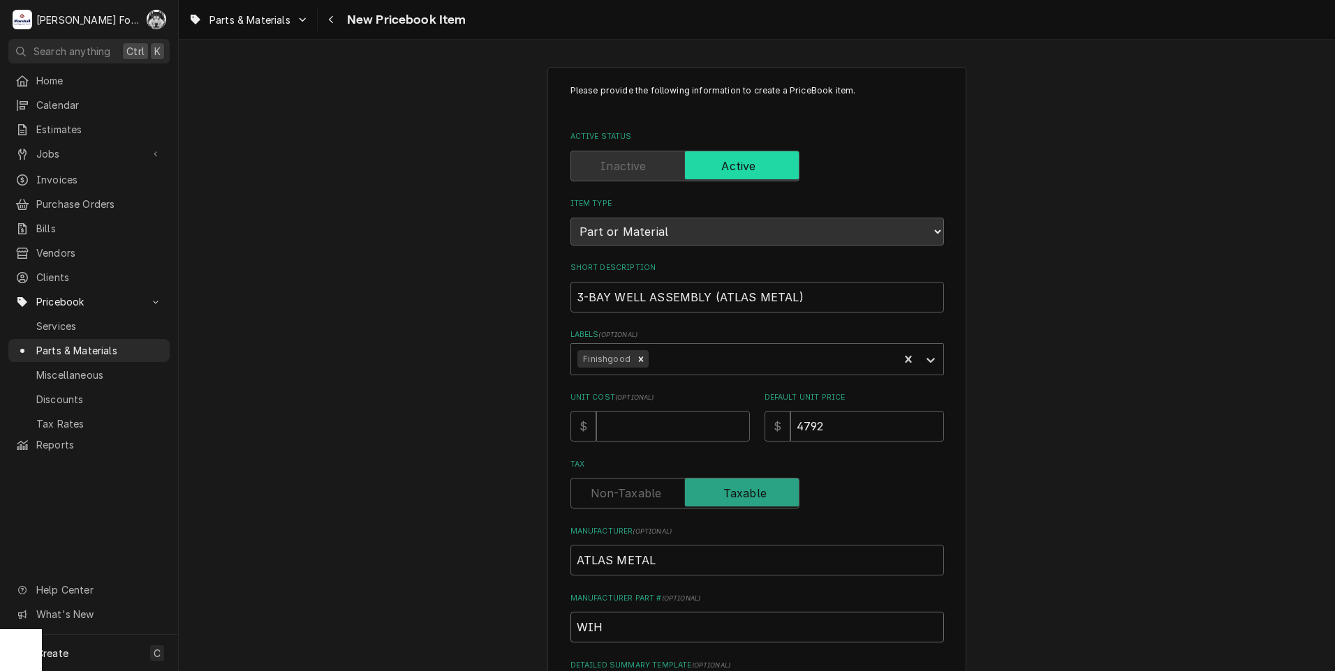
type textarea "x"
type input "WIH-3"
type textarea "x"
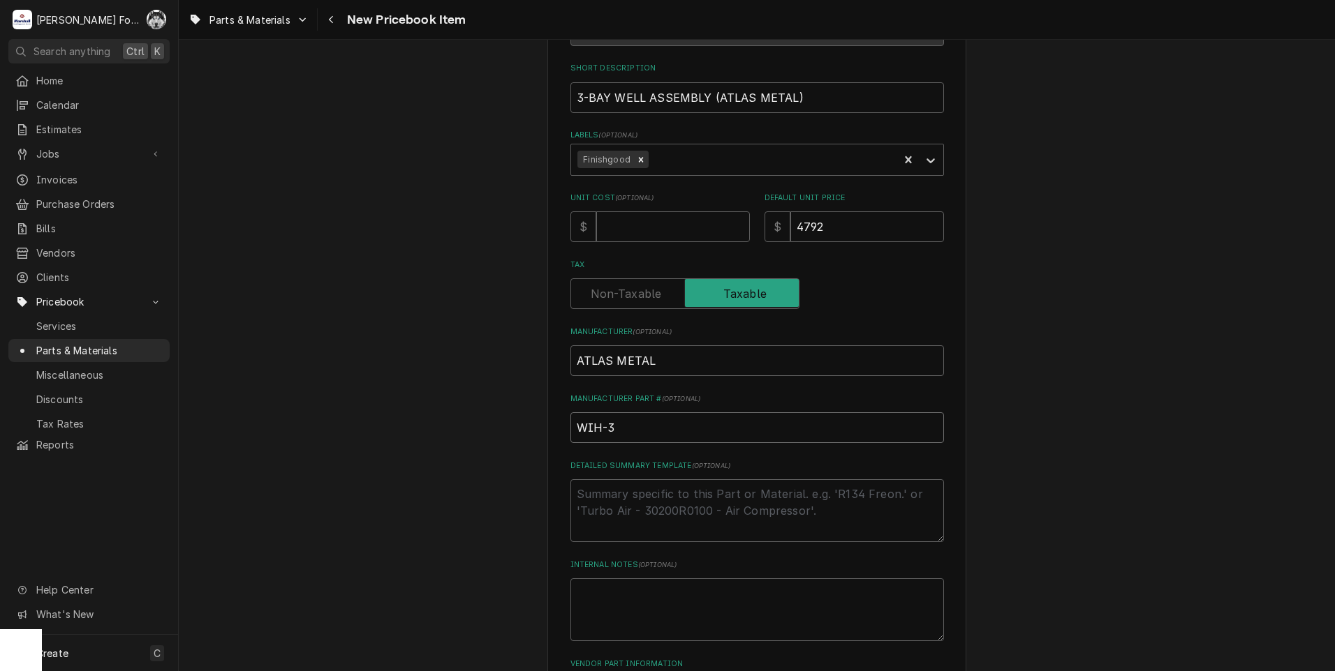
scroll to position [318, 0]
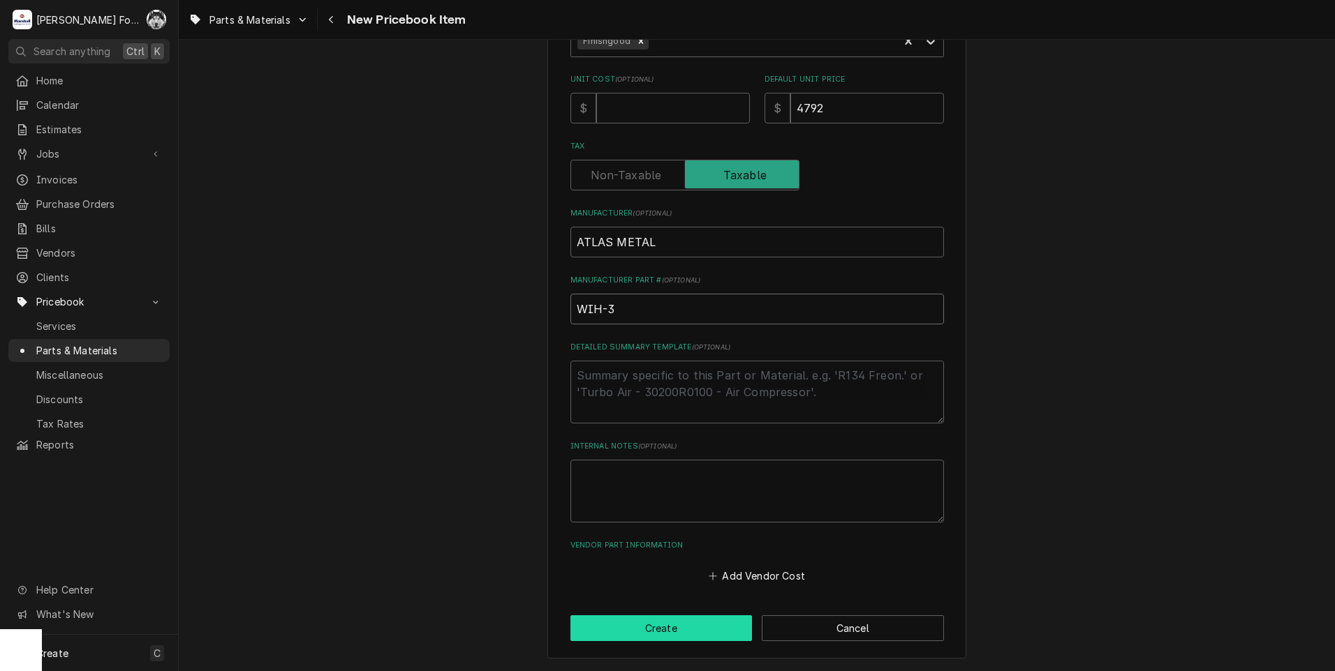
type input "WIH-3"
click at [658, 621] on button "Create" at bounding box center [661, 629] width 182 height 26
type textarea "x"
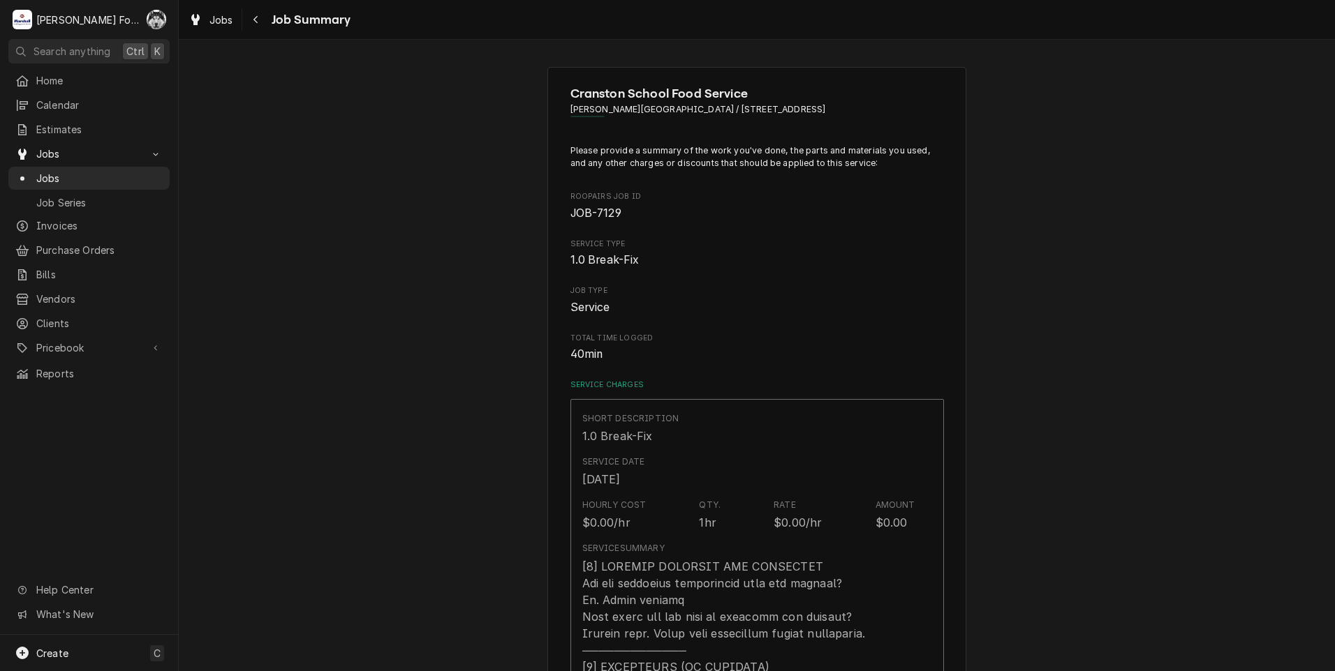
type textarea "x"
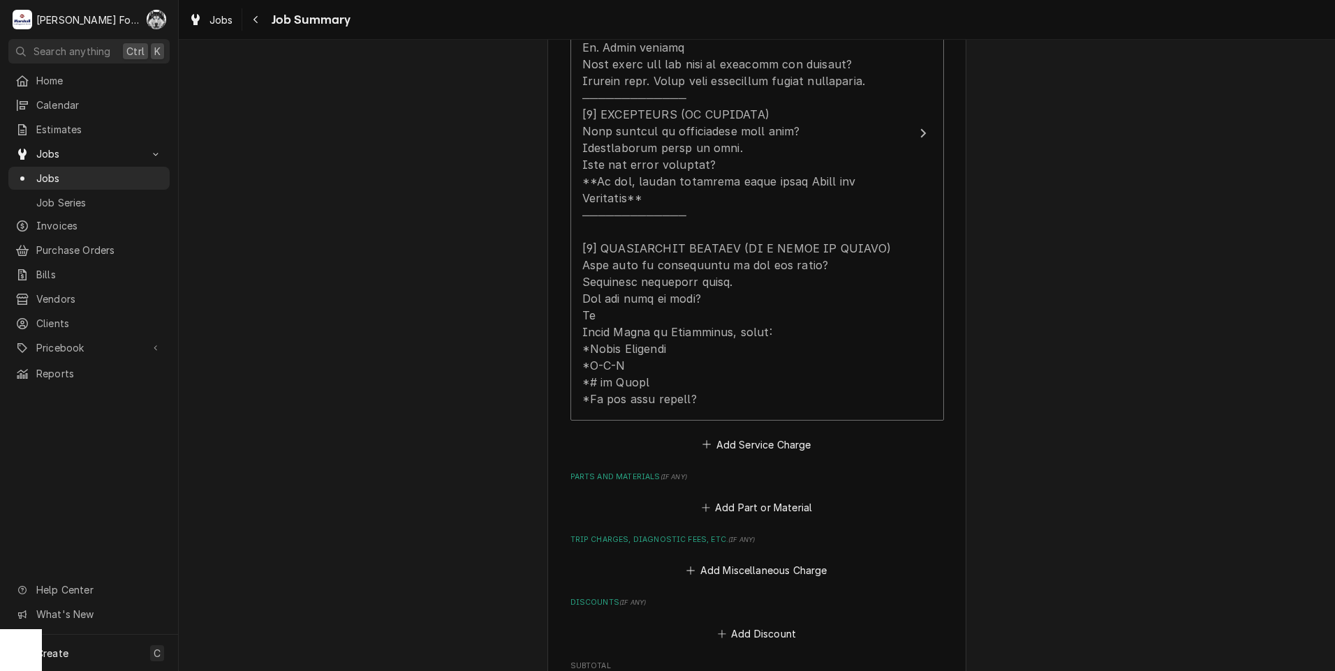
scroll to position [558, 0]
click at [743, 493] on button "Add Part or Material" at bounding box center [756, 503] width 115 height 20
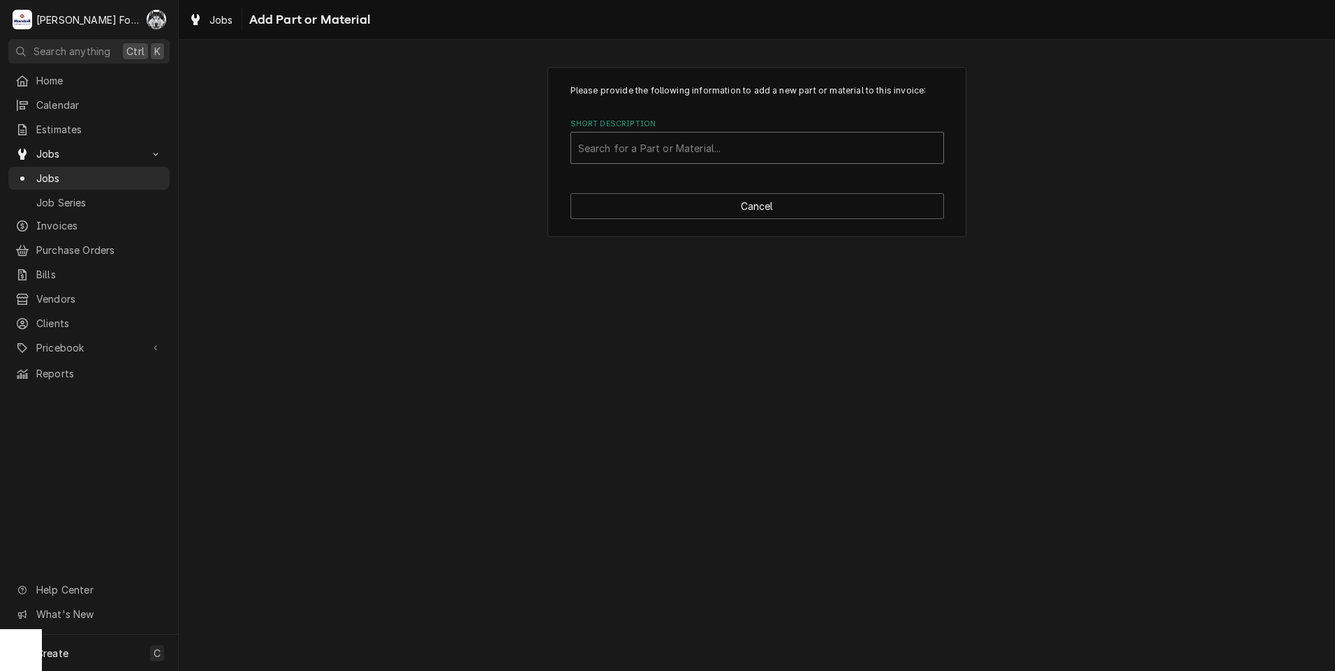
click at [651, 144] on div "Short Description" at bounding box center [757, 147] width 358 height 25
type input "WIH-3"
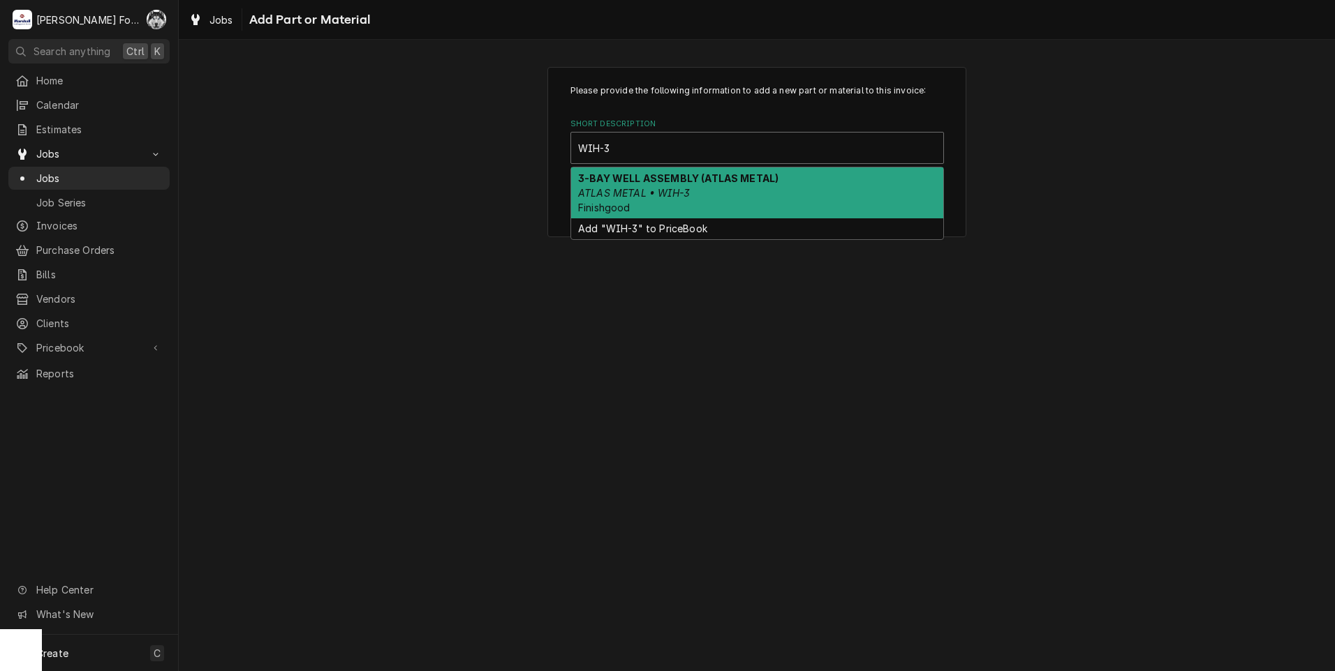
click at [638, 184] on div "3-BAY WELL ASSEMBLY (ATLAS METAL) ATLAS METAL • WIH-3 Finishgood" at bounding box center [757, 193] width 372 height 51
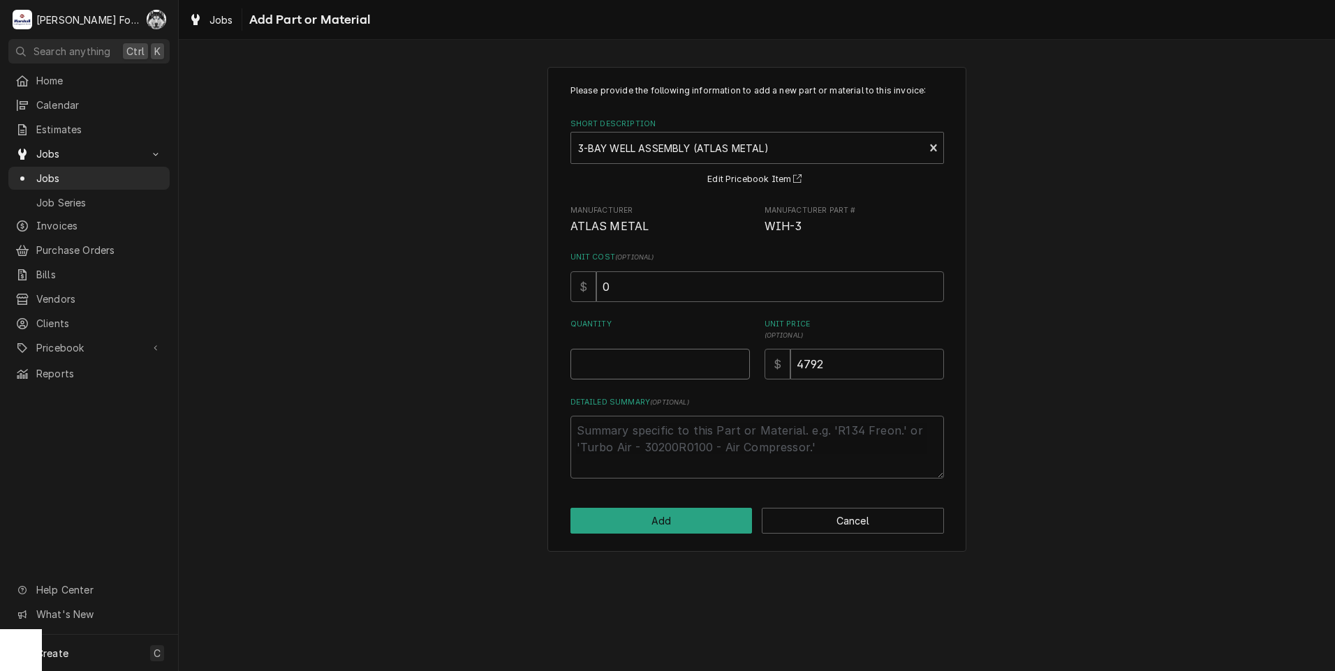
type textarea "x"
type input "0.5"
click at [738, 359] on input "0.5" at bounding box center [659, 364] width 179 height 31
type textarea "x"
type input "1"
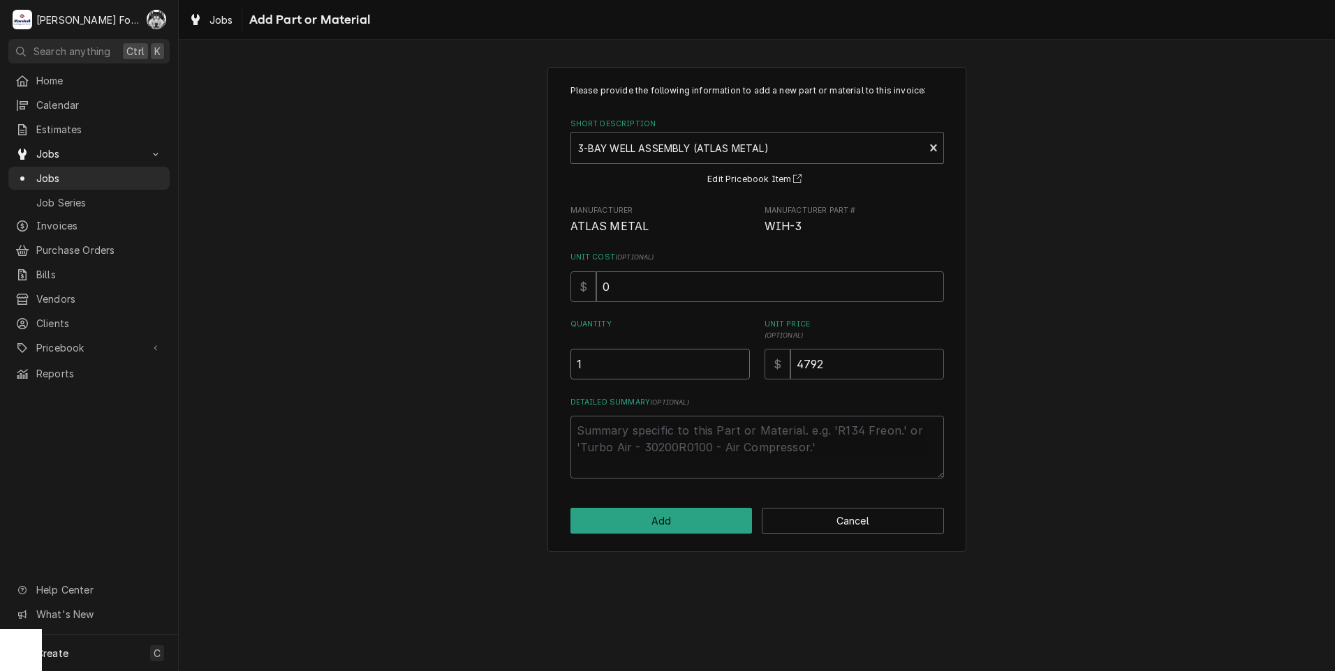
click at [738, 358] on input "1" at bounding box center [659, 364] width 179 height 31
click at [676, 514] on button "Add" at bounding box center [661, 521] width 182 height 26
type textarea "x"
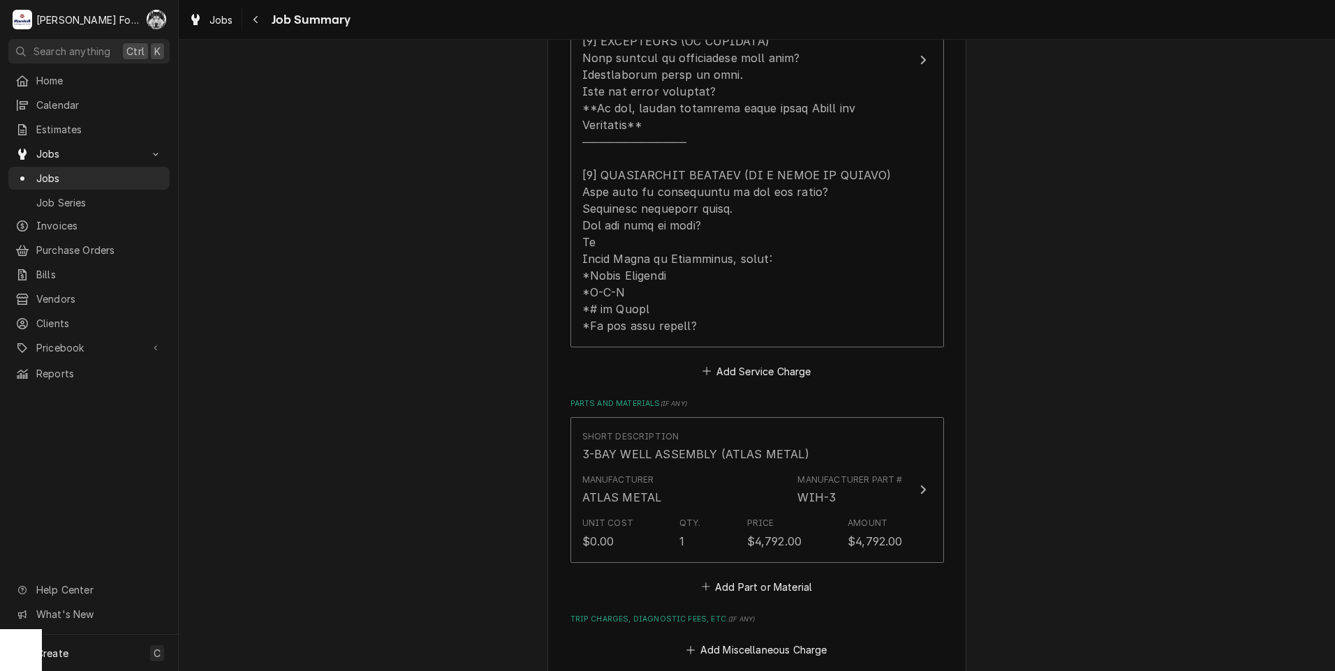
scroll to position [838, 0]
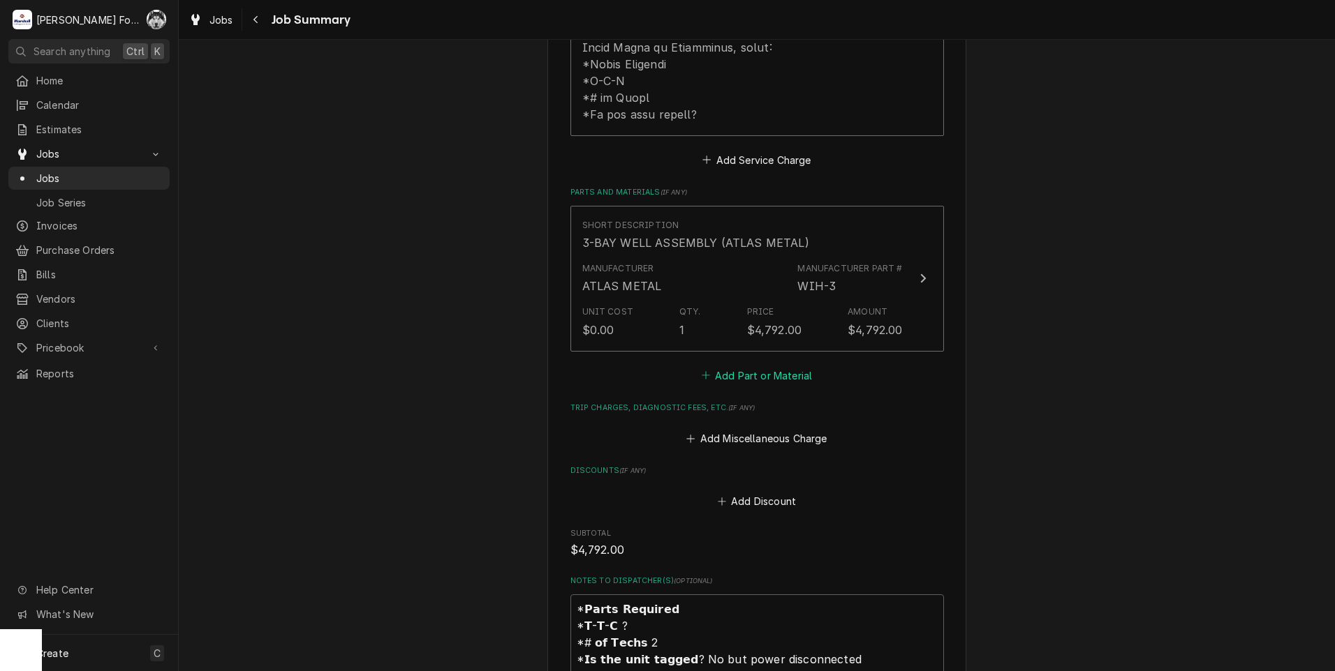
click at [743, 366] on button "Add Part or Material" at bounding box center [756, 376] width 115 height 20
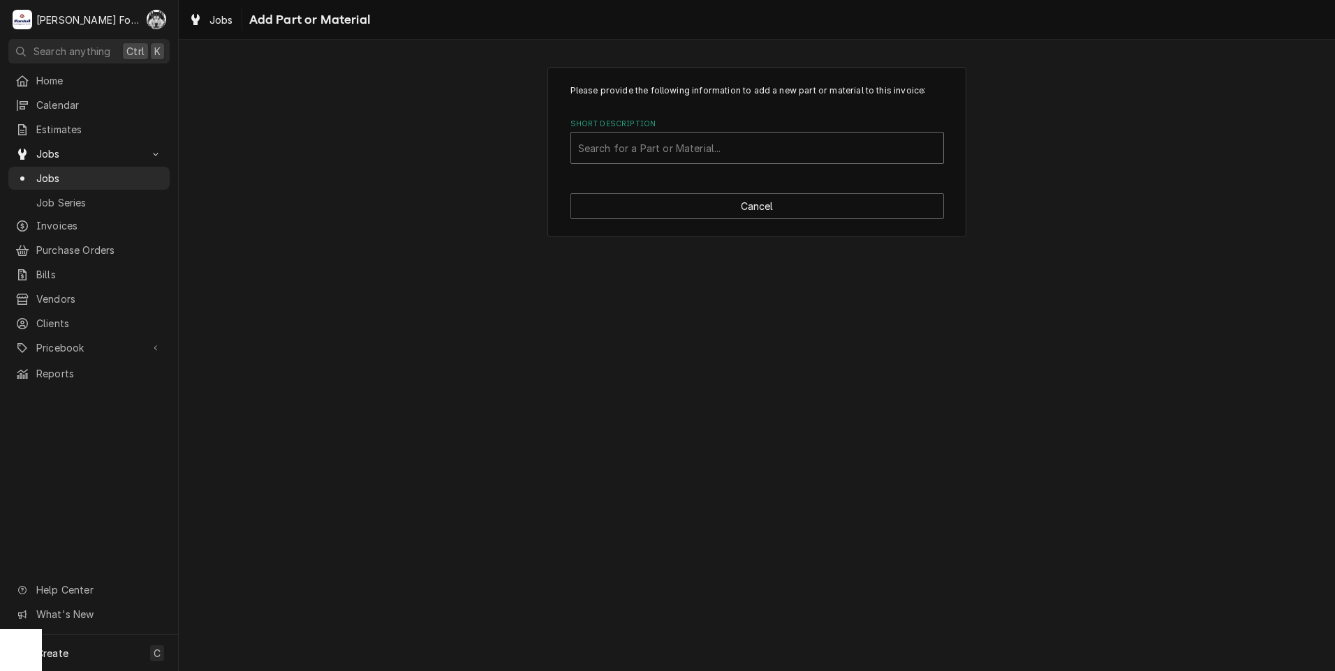
drag, startPoint x: 714, startPoint y: 104, endPoint x: 711, endPoint y: 140, distance: 36.4
click at [713, 107] on div "Please provide the following information to add a new part or material to this …" at bounding box center [756, 124] width 373 height 80
click at [711, 141] on div "Short Description" at bounding box center [757, 147] width 358 height 25
type input "SSDT"
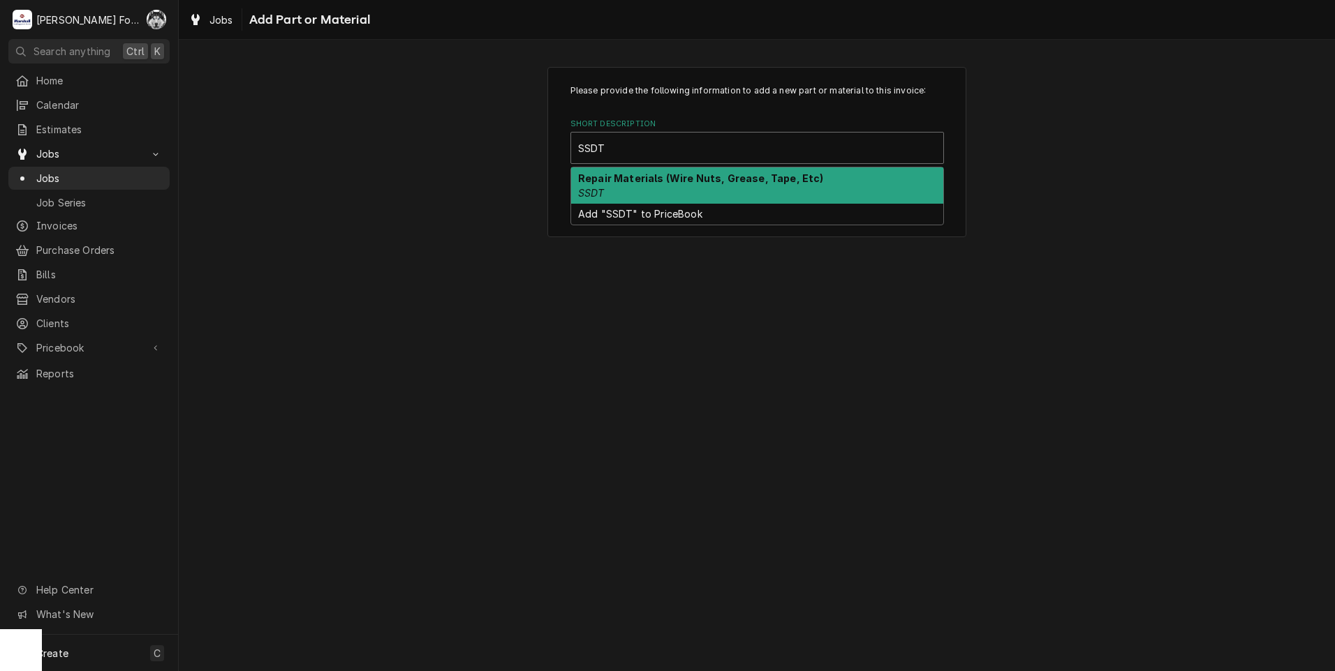
click at [630, 187] on div "Repair Materials (Wire Nuts, Grease, Tape, Etc) SSDT" at bounding box center [757, 186] width 372 height 36
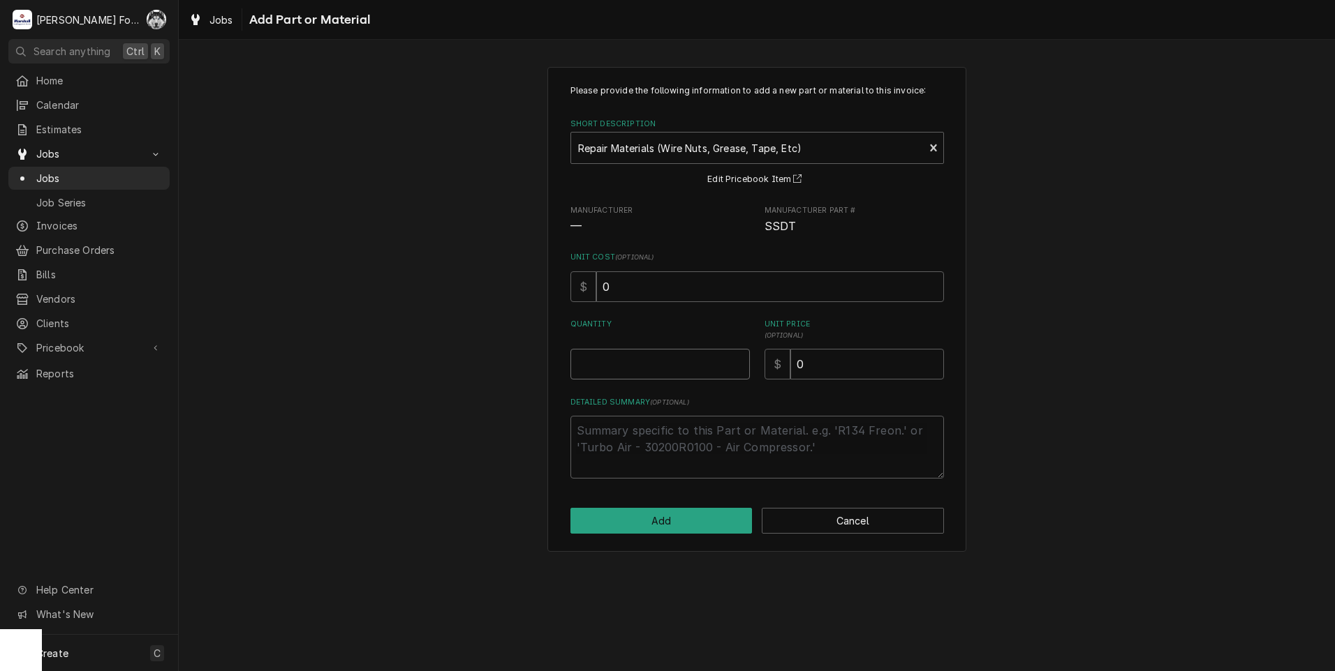
type textarea "x"
type input "0.5"
click at [734, 362] on input "0.5" at bounding box center [659, 364] width 179 height 31
type textarea "x"
type input "1"
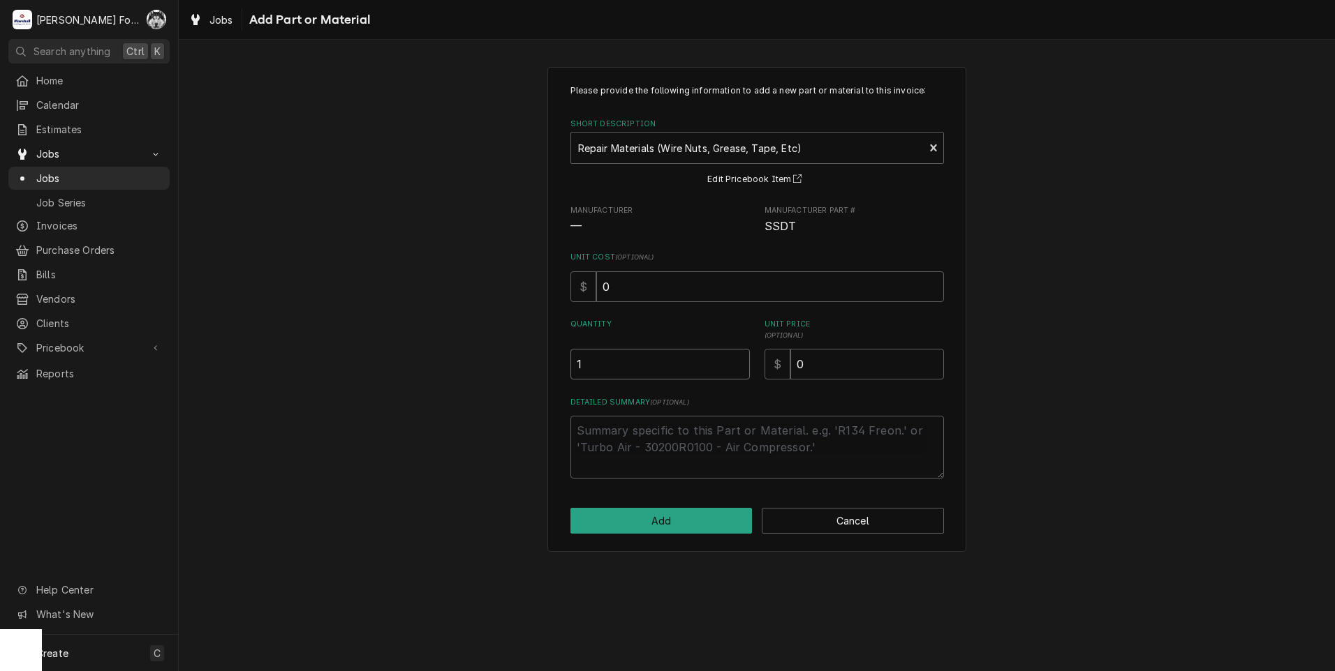
click at [734, 362] on input "1" at bounding box center [659, 364] width 179 height 31
click at [669, 514] on button "Add" at bounding box center [661, 521] width 182 height 26
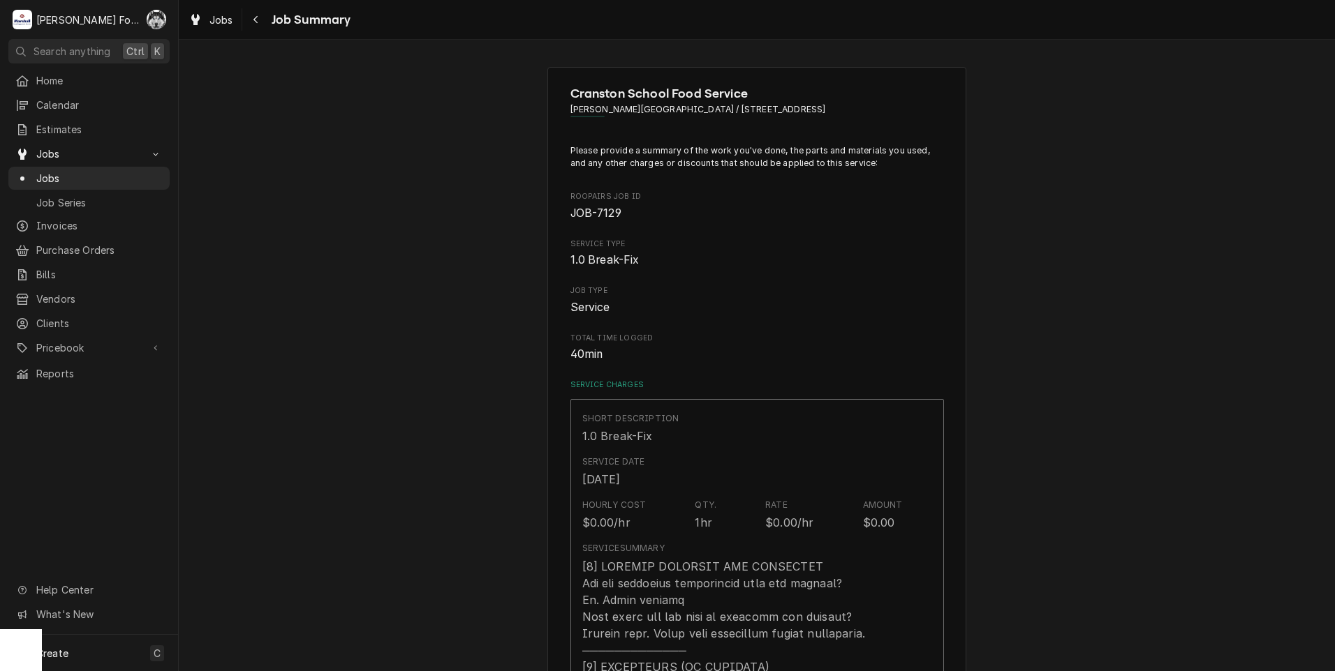
type textarea "x"
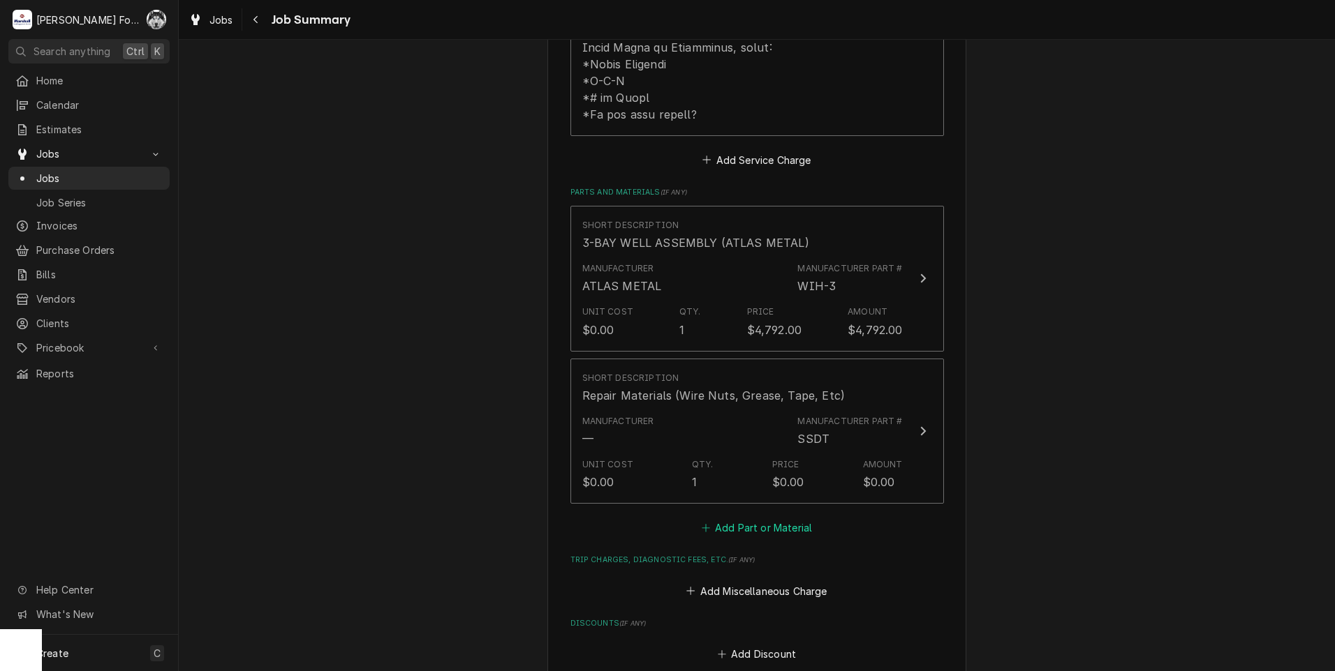
click at [761, 519] on button "Add Part or Material" at bounding box center [756, 529] width 115 height 20
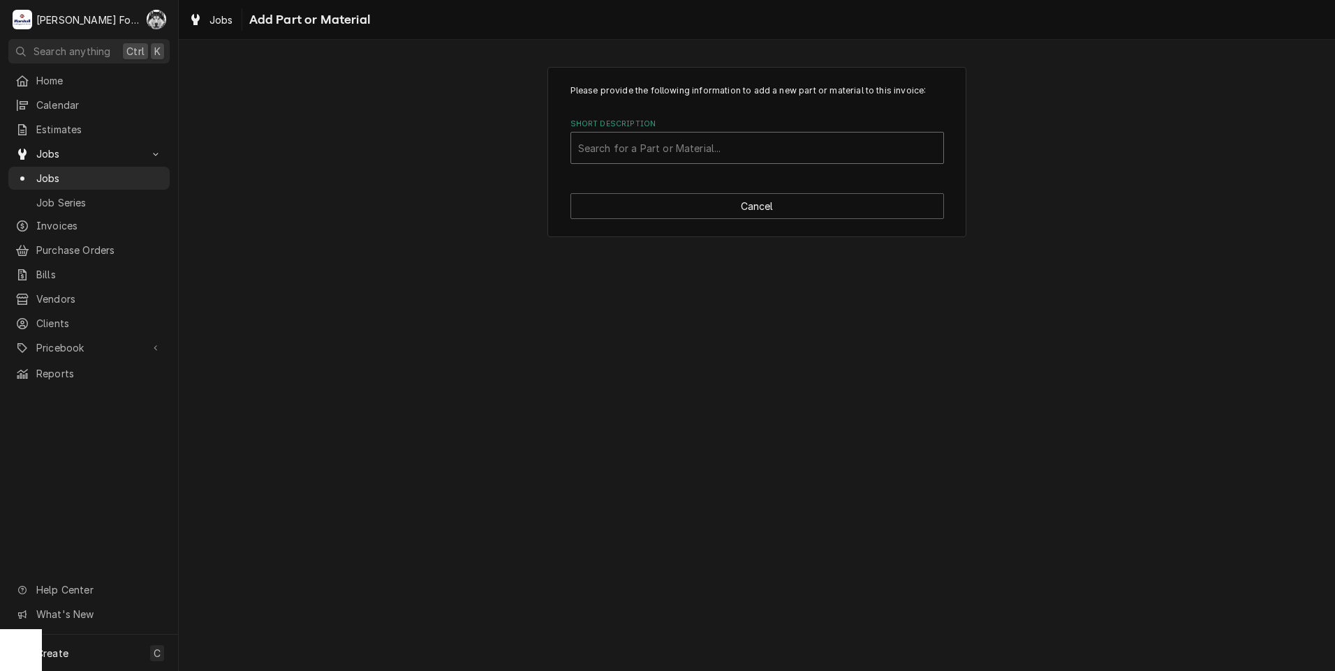
click at [696, 155] on div "Short Description" at bounding box center [757, 147] width 358 height 25
type input "MAT"
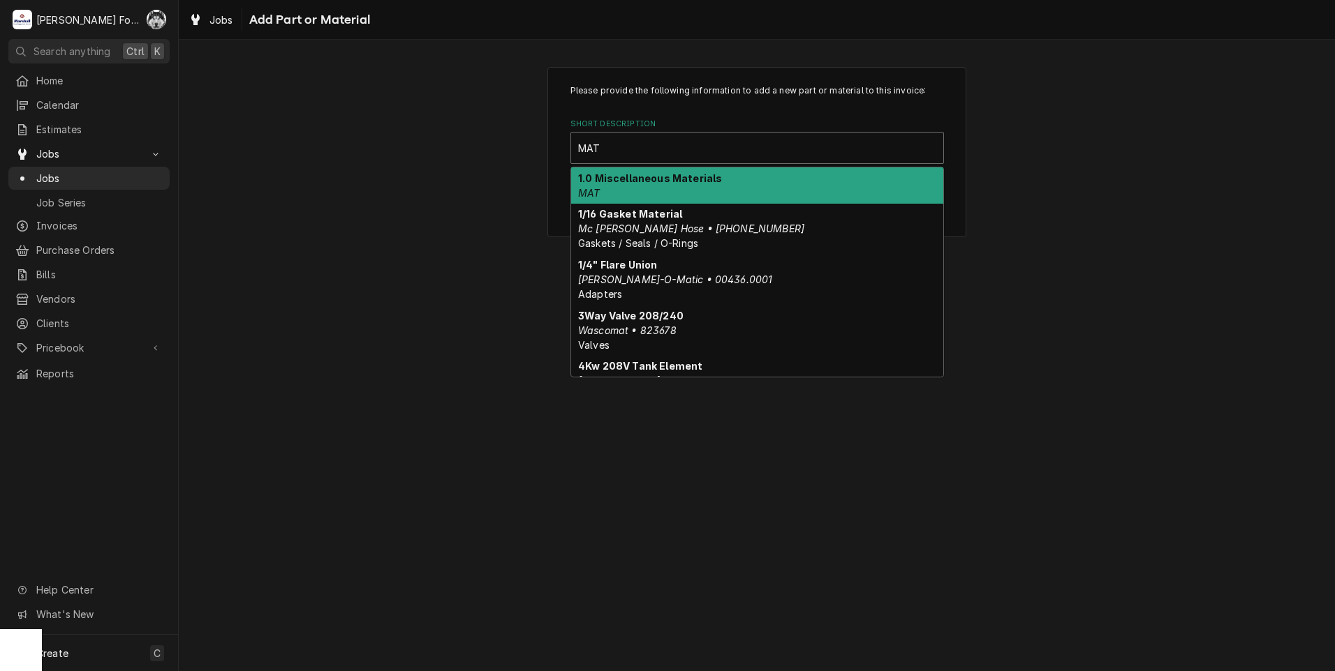
click at [646, 184] on div "1.0 Miscellaneous Materials MAT" at bounding box center [757, 186] width 372 height 36
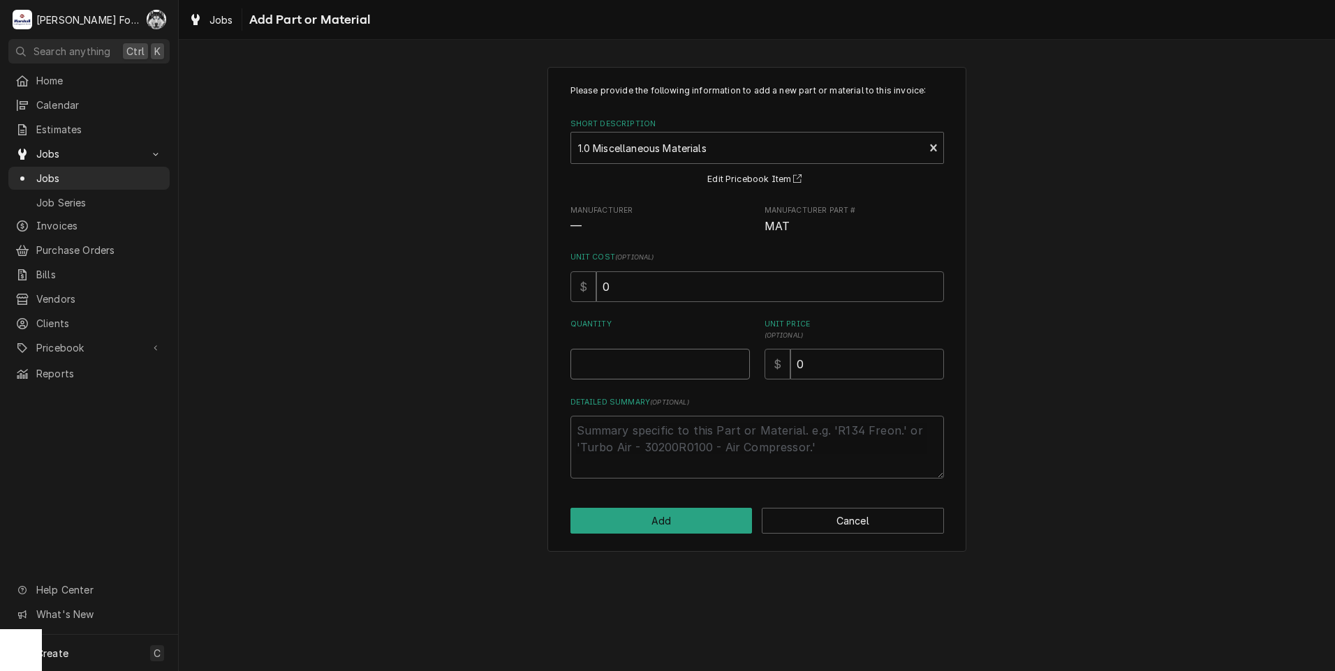
type textarea "x"
type input "0.5"
click at [736, 359] on input "0.5" at bounding box center [659, 364] width 179 height 31
type textarea "x"
type input "1"
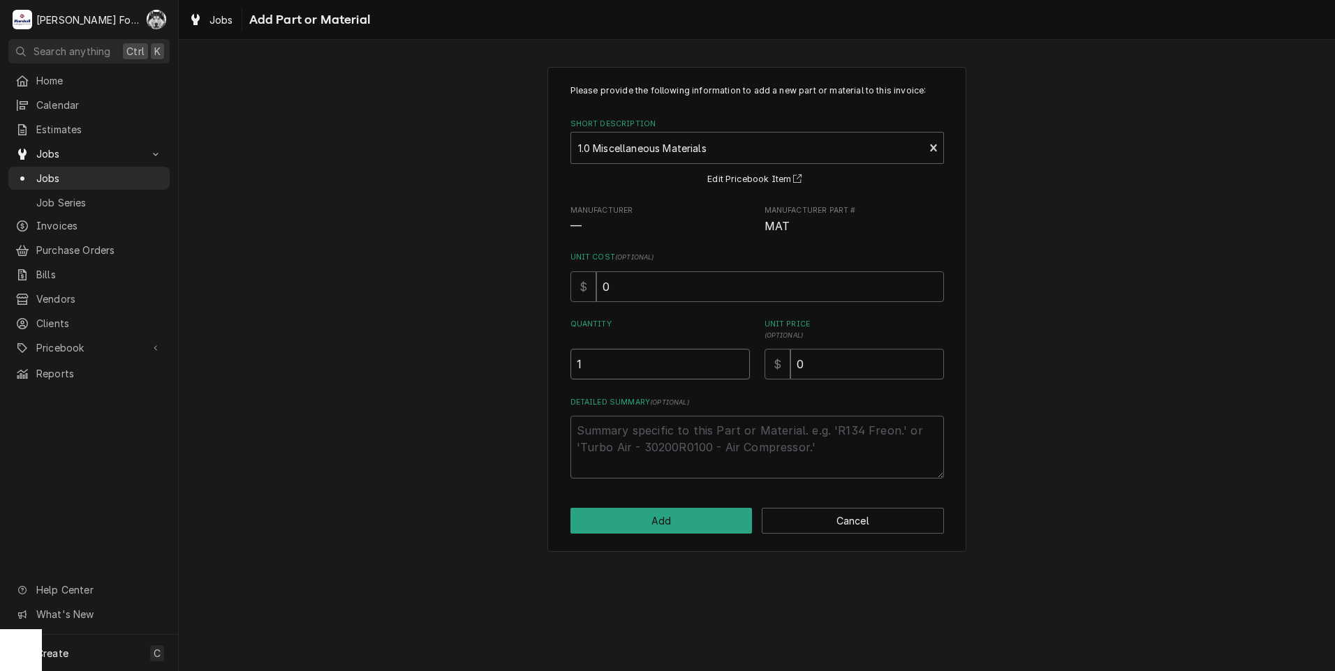
click at [736, 359] on input "1" at bounding box center [659, 364] width 179 height 31
drag, startPoint x: 847, startPoint y: 362, endPoint x: 708, endPoint y: 373, distance: 139.4
click at [708, 373] on div "Quantity 1 Unit Price ( optional ) $ 0" at bounding box center [756, 349] width 373 height 61
type textarea "x"
type input "7"
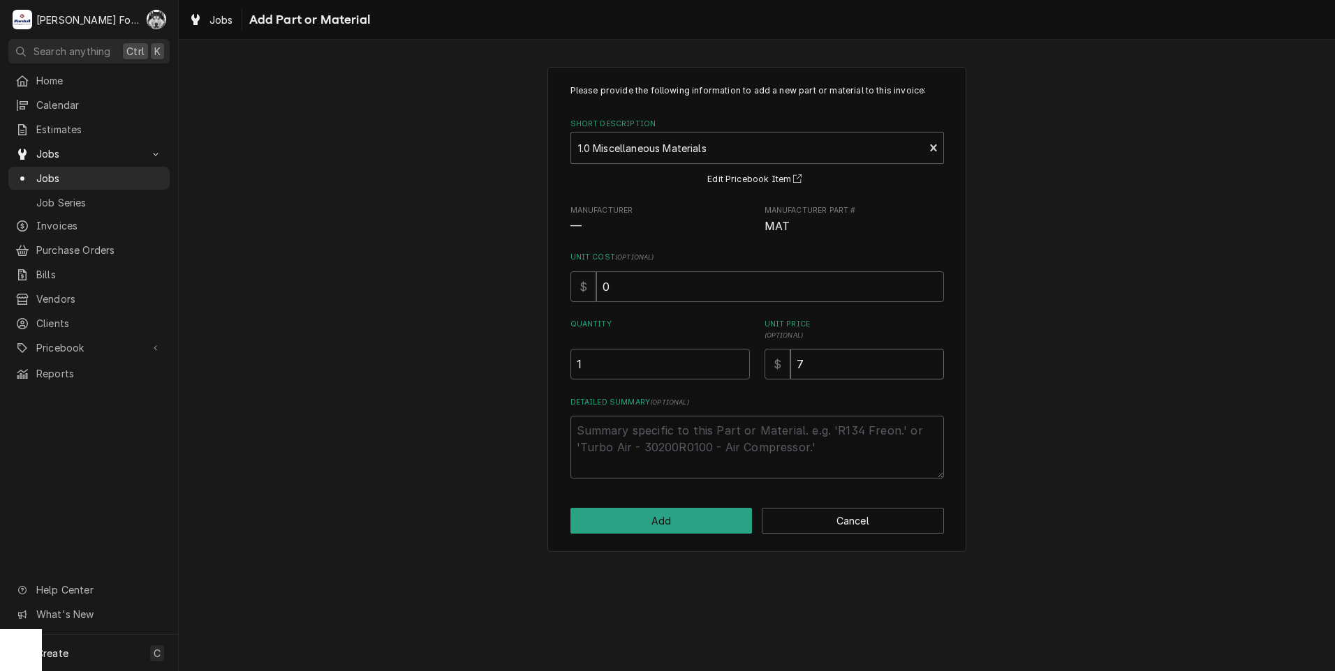
type textarea "x"
type input "76"
click at [683, 453] on textarea "Detailed Summary ( optional )" at bounding box center [756, 447] width 373 height 63
type textarea "x"
type textarea "P"
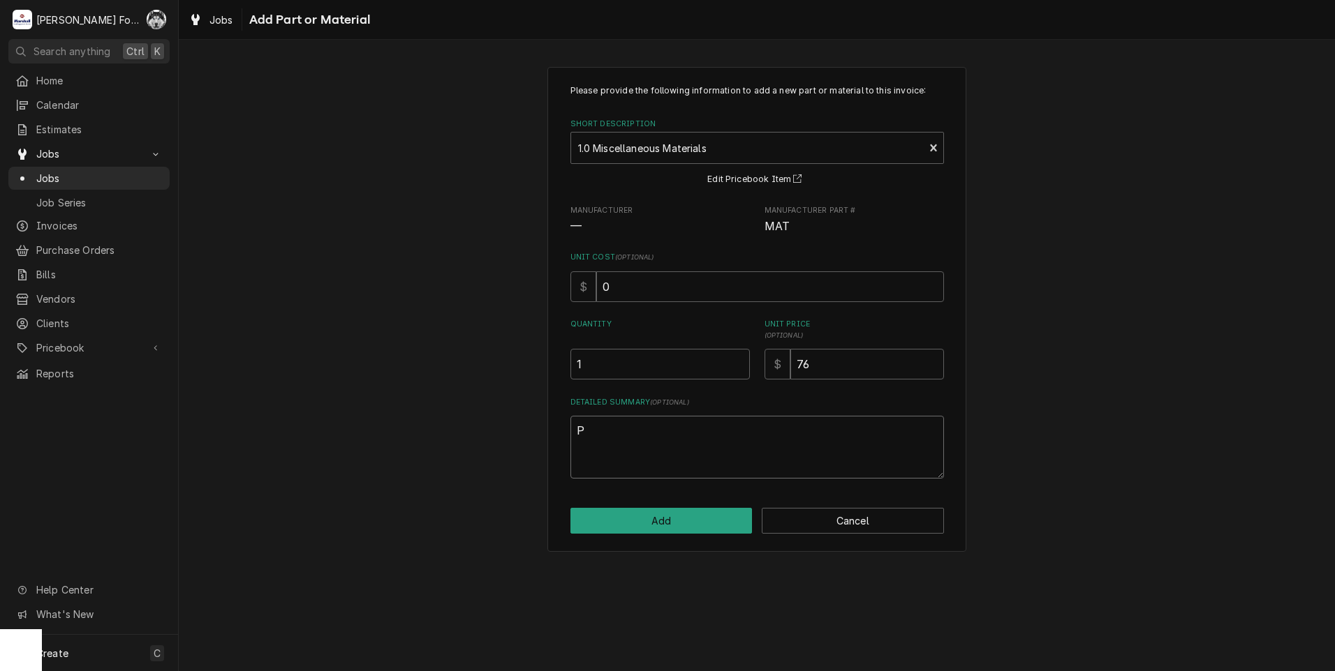
type textarea "x"
type textarea "PR"
type textarea "x"
type textarea "PRO"
type textarea "x"
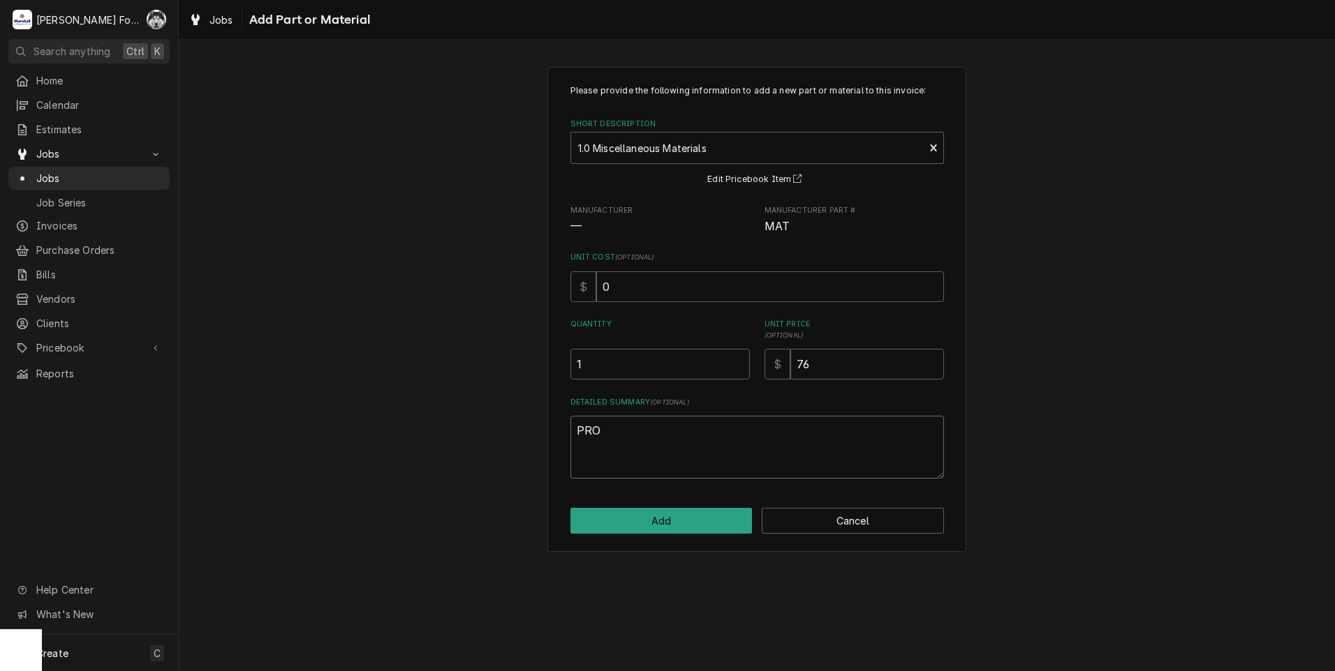
type textarea "PROP"
type textarea "x"
type textarea "PRO"
type textarea "x"
type textarea "PROP"
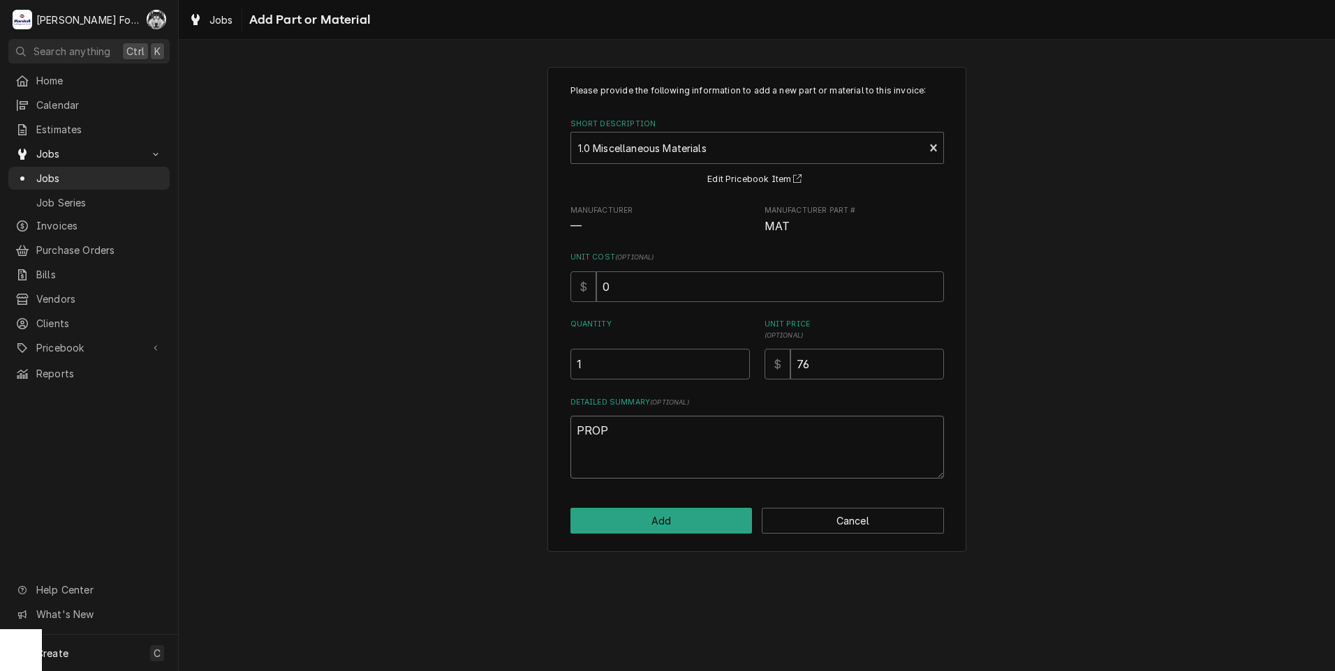
type textarea "x"
type textarea "PROPR"
type textarea "x"
type textarea "PROPRE"
type textarea "x"
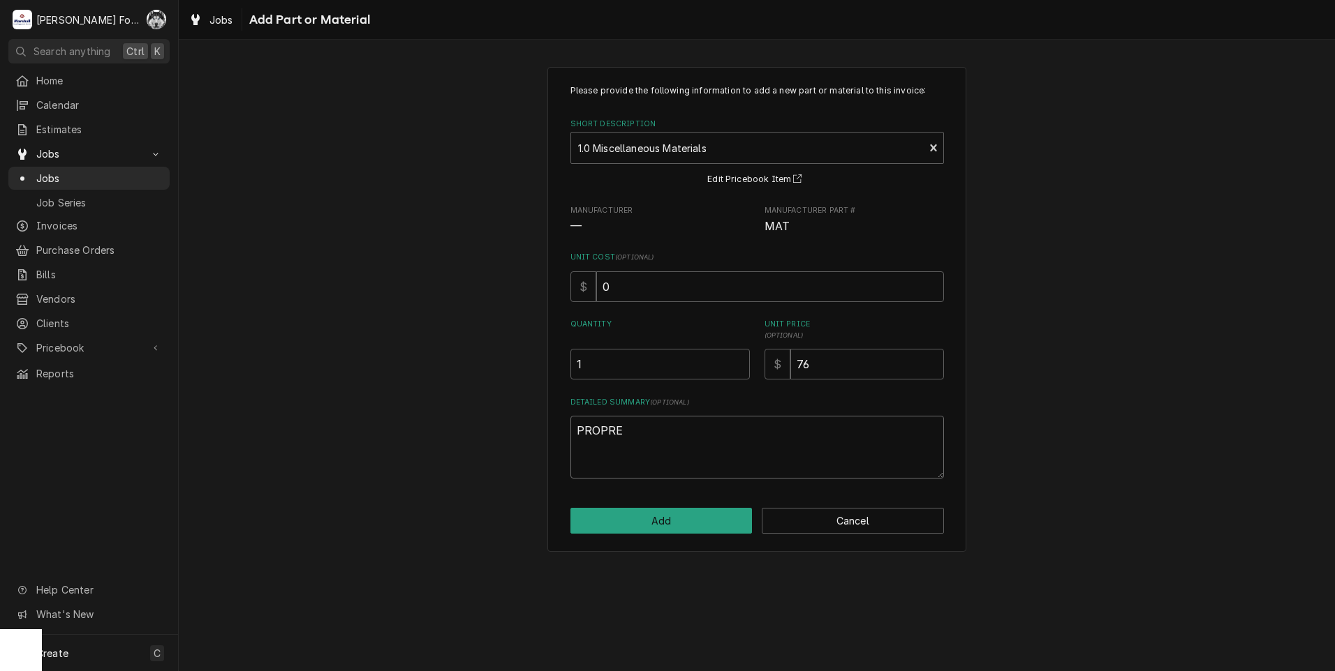
type textarea "PROPRES"
type textarea "x"
type textarea "PROPRESS"
type textarea "x"
type textarea "PROPRESS"
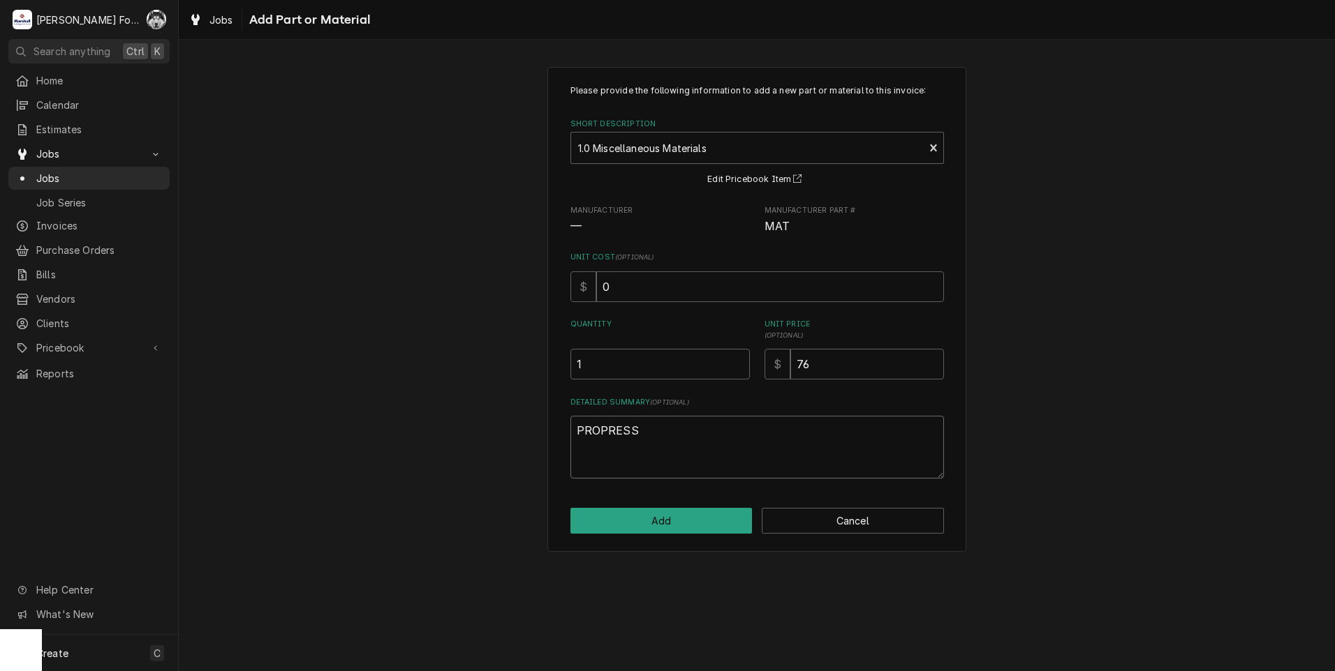
type textarea "x"
type textarea "PROPRESS F"
type textarea "x"
type textarea "PROPRESS FI"
type textarea "x"
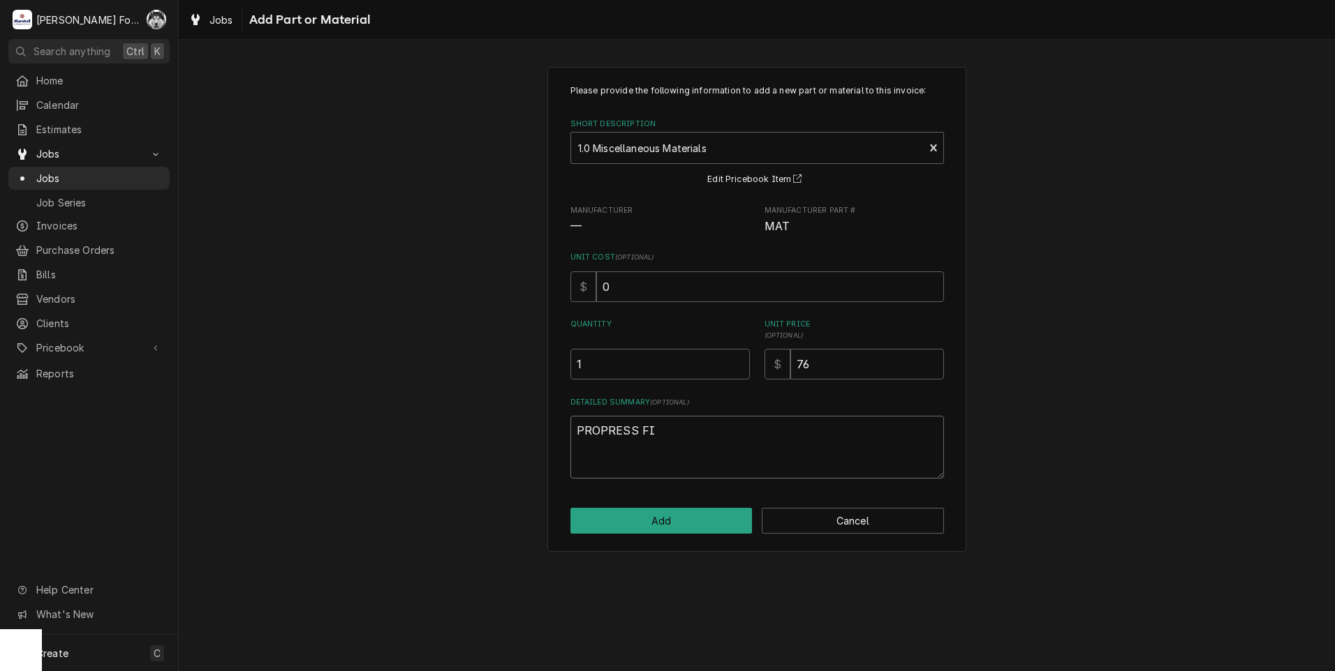
type textarea "PROPRESS FIT"
type textarea "x"
type textarea "PROPRESS FITT"
type textarea "x"
type textarea "PROPRESS FITTI"
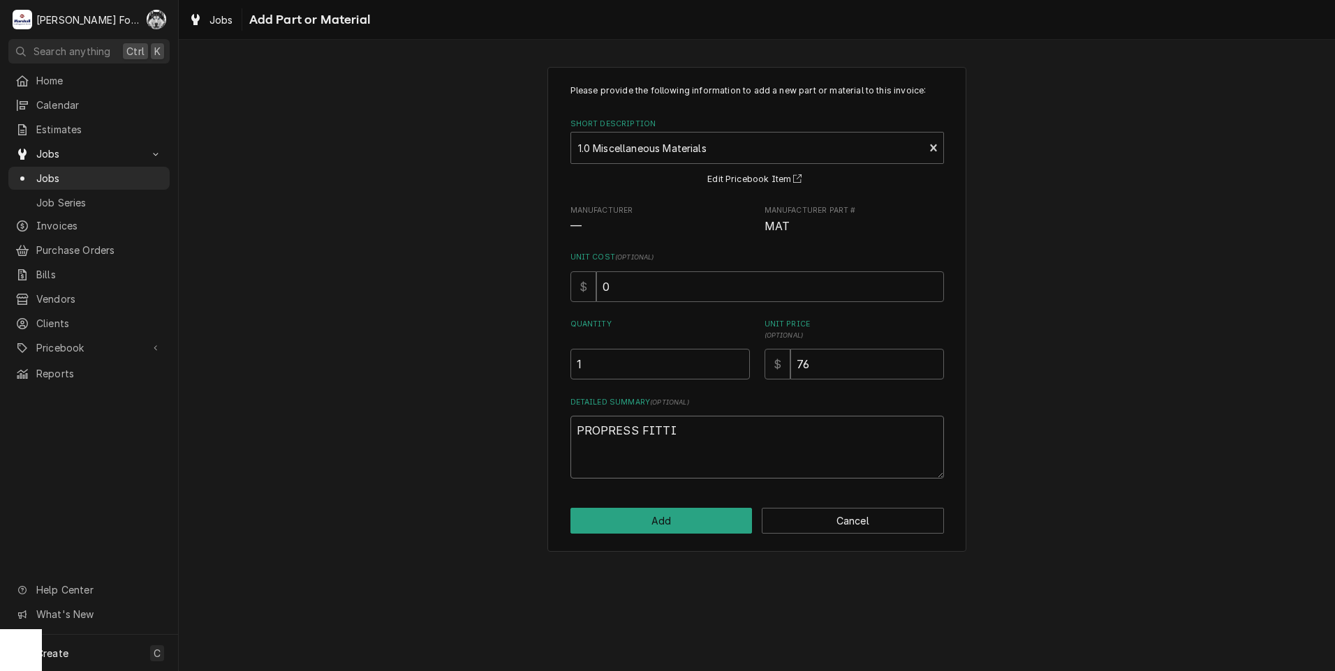
type textarea "x"
type textarea "PROPRESS FITTIN"
type textarea "x"
type textarea "PROPRESS FITTING"
type textarea "x"
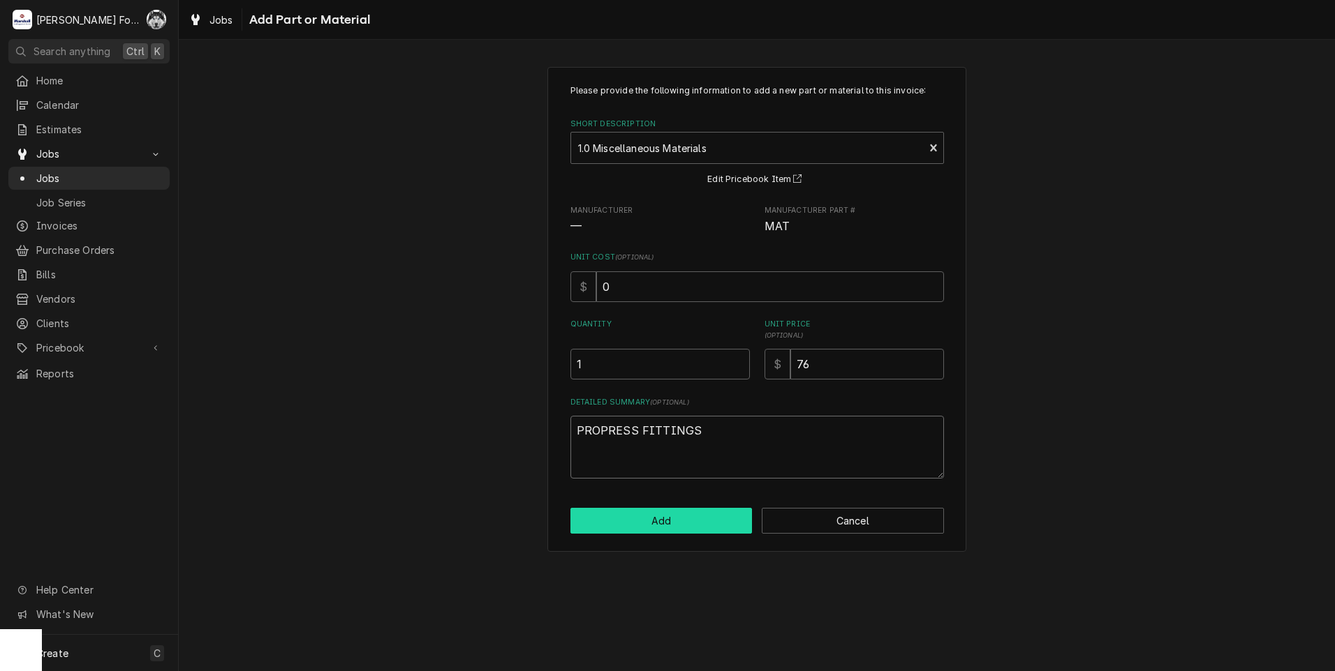
type textarea "PROPRESS FITTINGS"
click at [692, 518] on button "Add" at bounding box center [661, 521] width 182 height 26
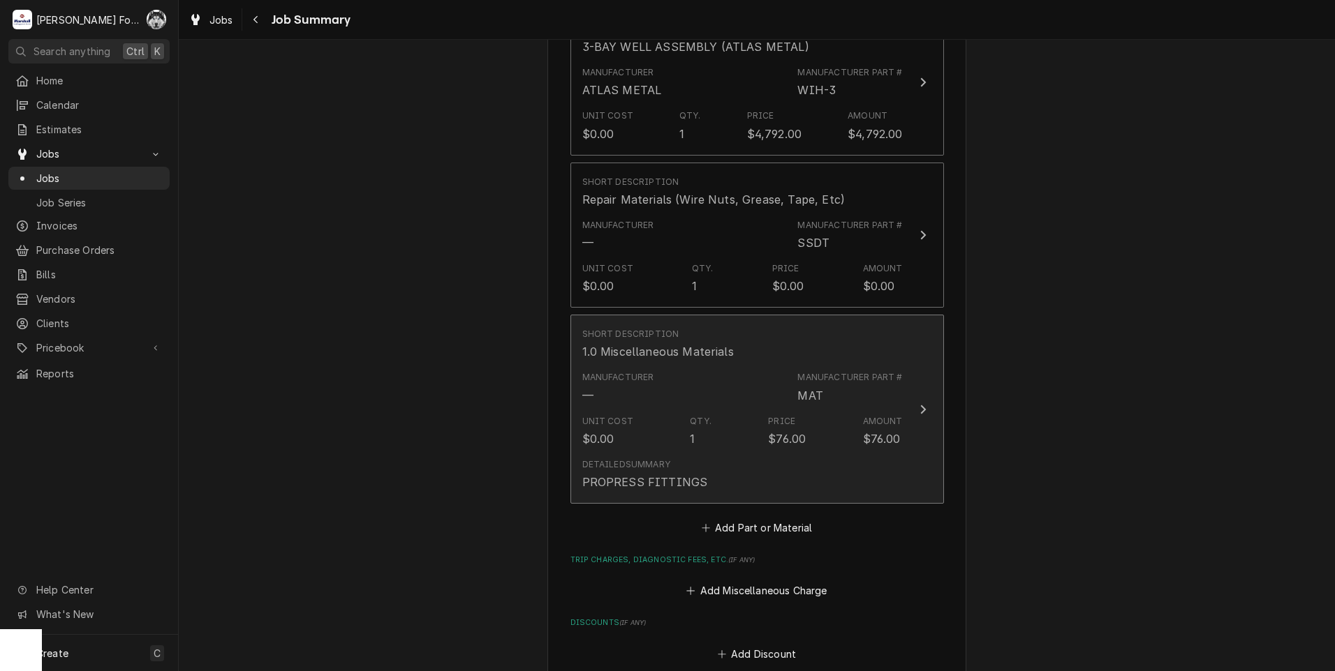
scroll to position [1047, 0]
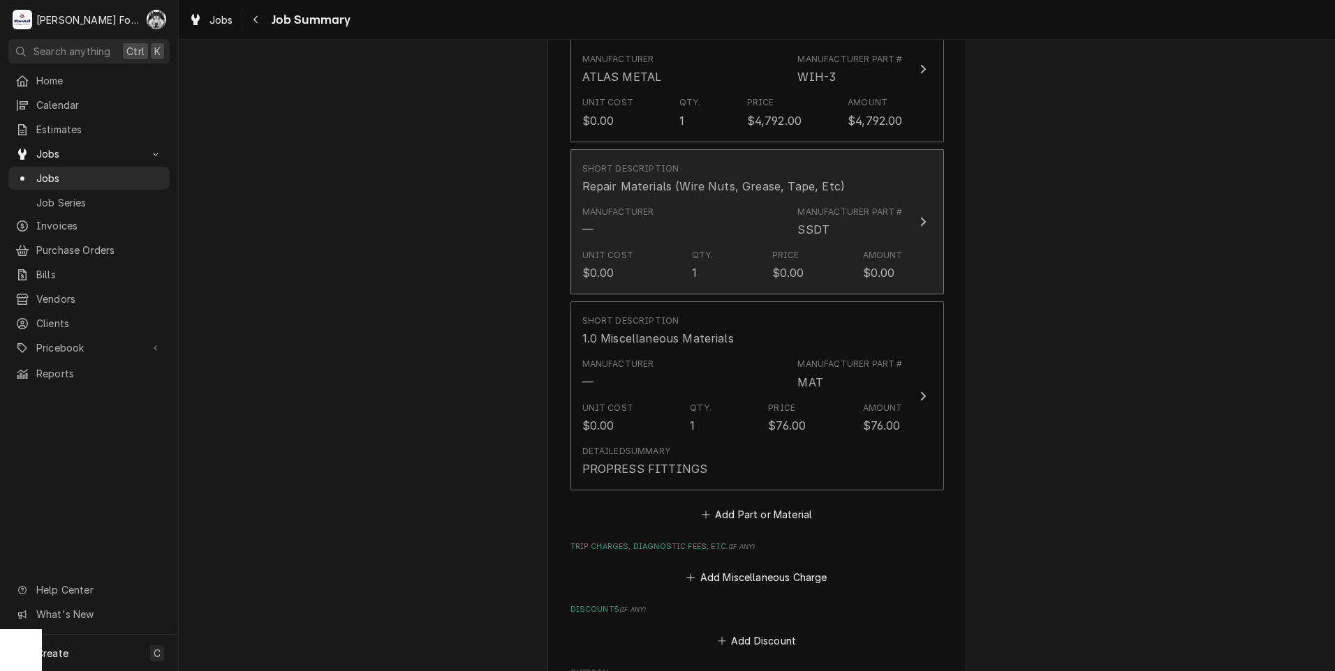
click at [738, 210] on div "Manufacturer — Manufacturer Part # SSDT" at bounding box center [742, 221] width 320 height 43
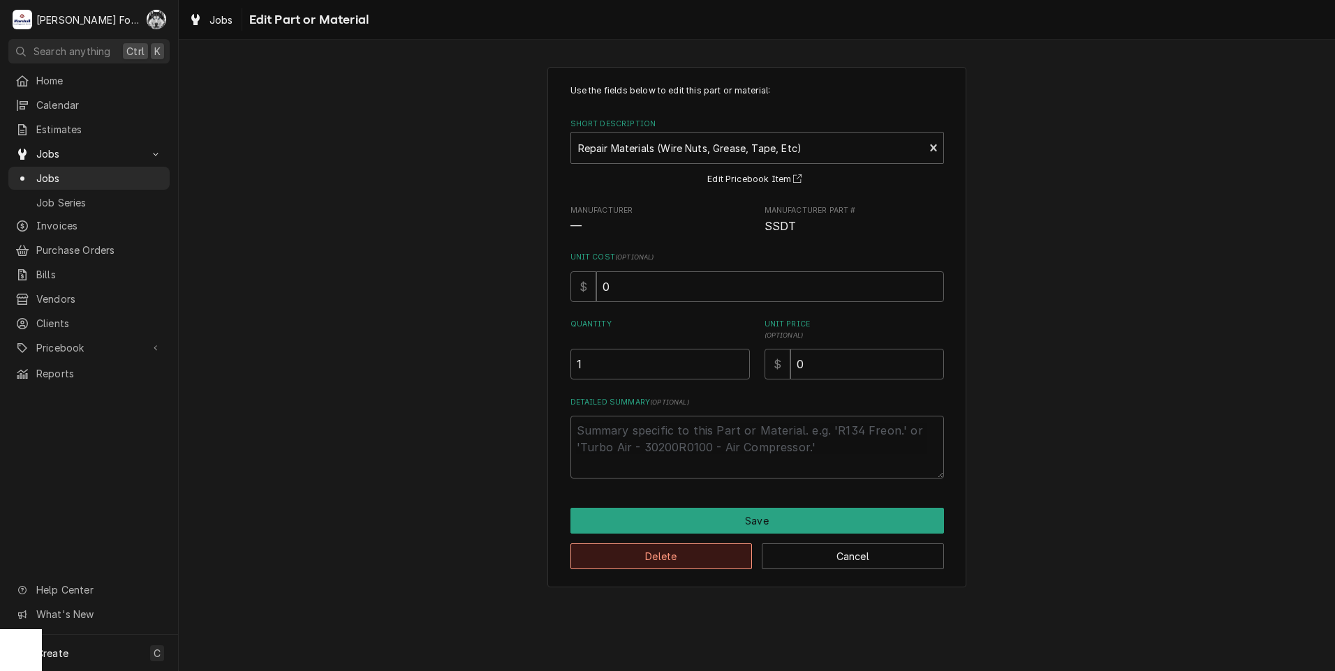
click at [669, 553] on button "Delete" at bounding box center [661, 557] width 182 height 26
type textarea "x"
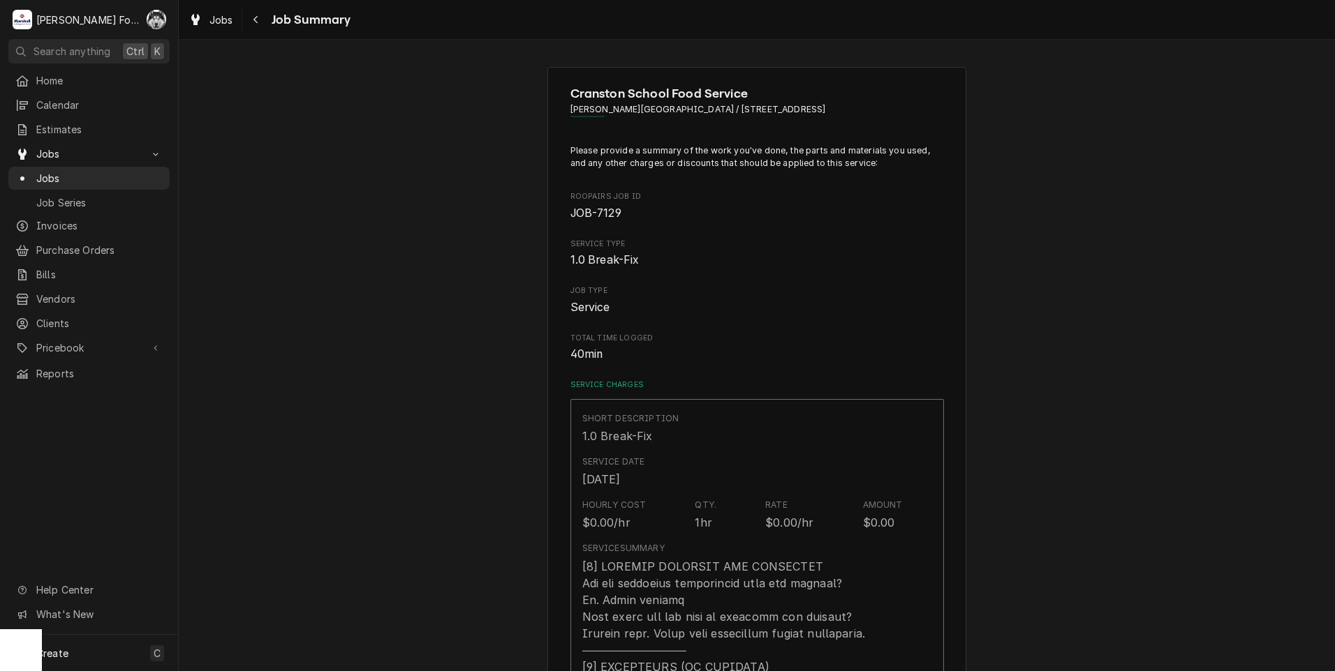
scroll to position [1047, 0]
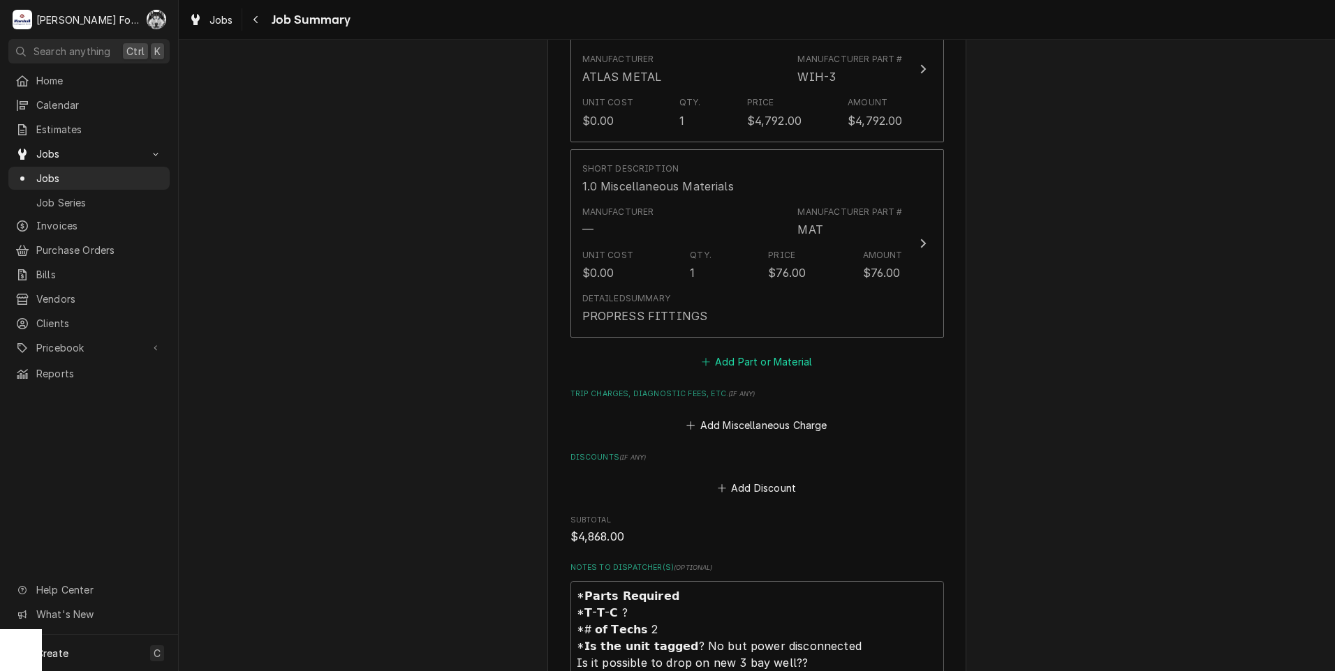
click at [750, 352] on button "Add Part or Material" at bounding box center [756, 362] width 115 height 20
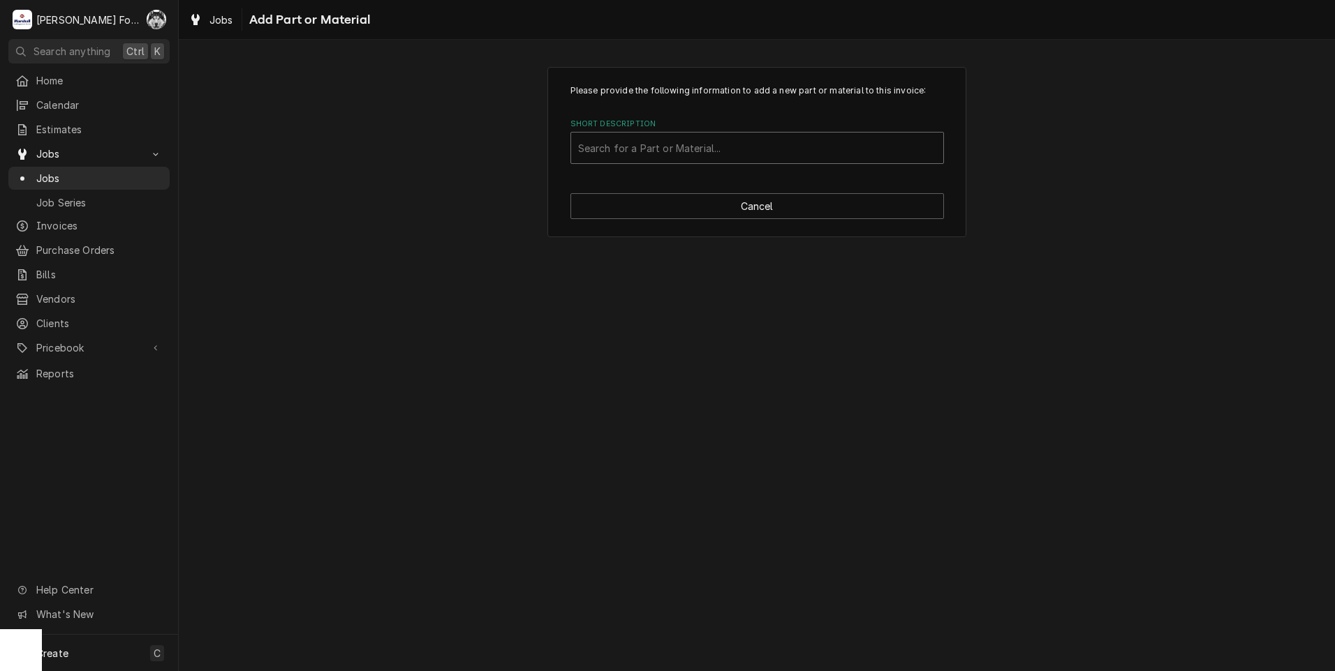
click at [772, 142] on div "Short Description" at bounding box center [757, 147] width 358 height 25
type input "SSDT"
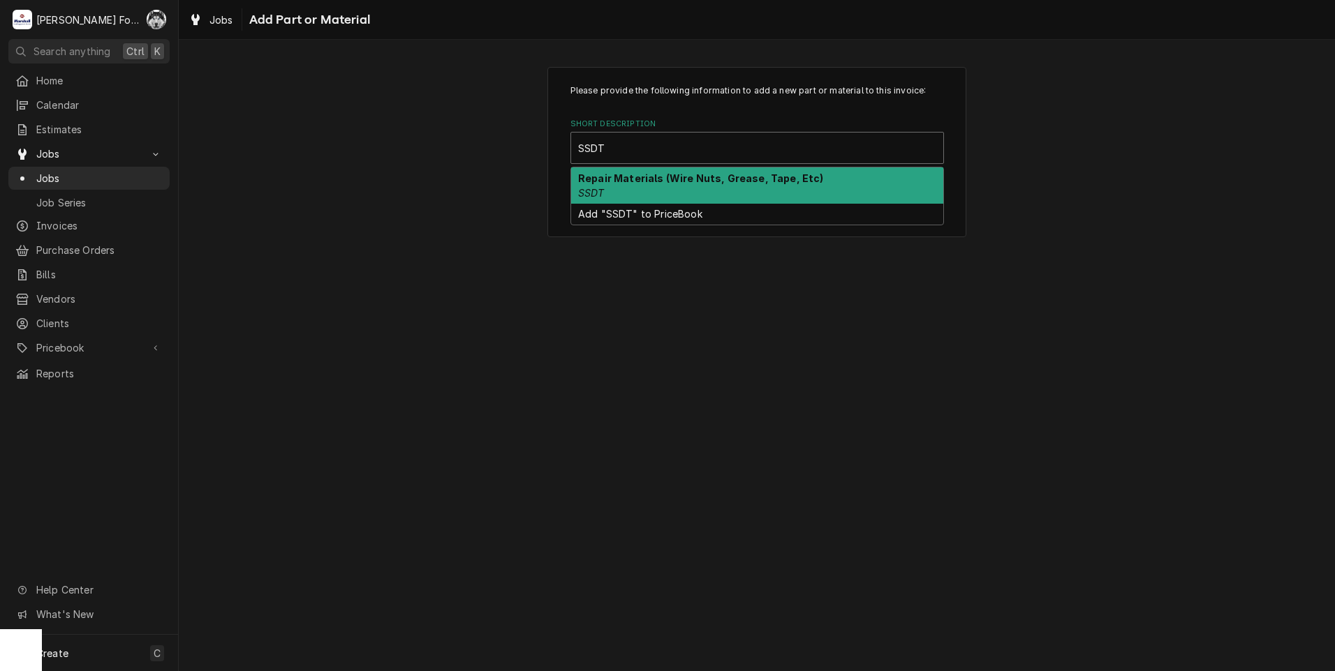
click at [693, 189] on div "Repair Materials (Wire Nuts, Grease, Tape, Etc) SSDT" at bounding box center [757, 186] width 372 height 36
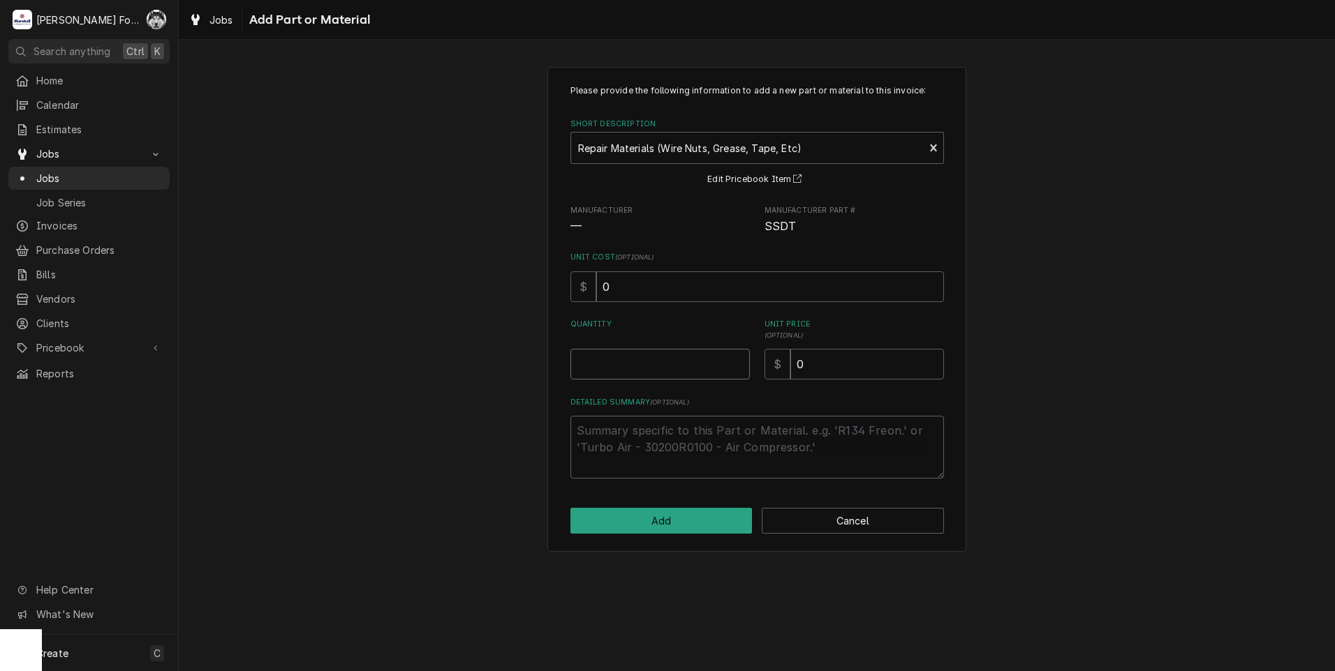
type textarea "x"
type input "0.5"
click at [742, 360] on input "0.5" at bounding box center [659, 364] width 179 height 31
type textarea "x"
type input "1"
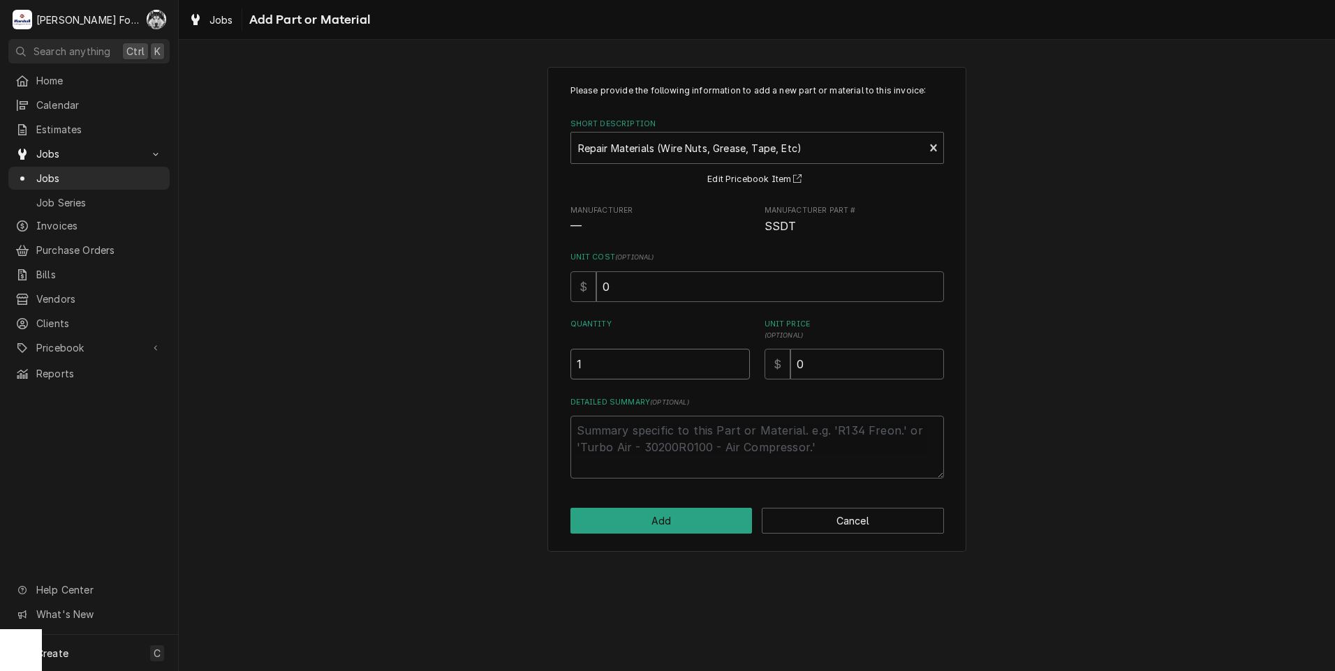
click at [741, 360] on input "1" at bounding box center [659, 364] width 179 height 31
drag, startPoint x: 816, startPoint y: 365, endPoint x: 745, endPoint y: 376, distance: 71.3
click at [759, 376] on div "Quantity 1 Unit Price ( optional ) $ 0" at bounding box center [756, 349] width 373 height 61
type textarea "x"
type input "2"
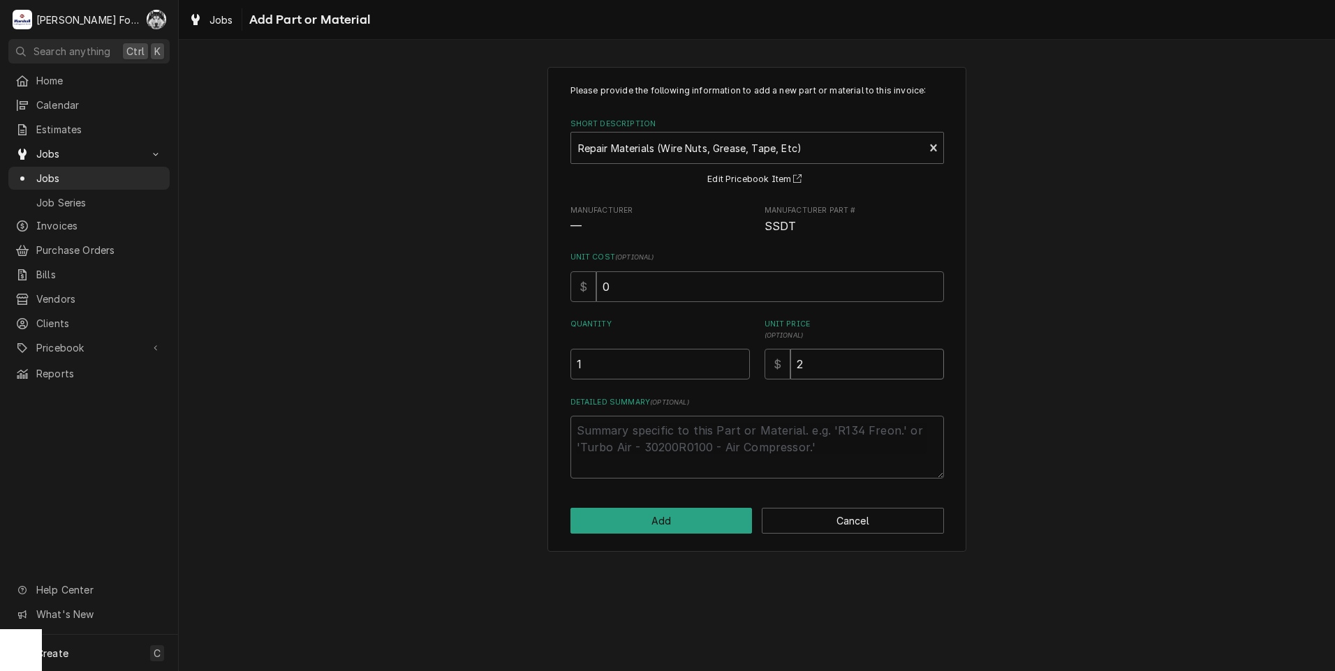
type textarea "x"
type input "20"
click at [671, 521] on button "Add" at bounding box center [661, 521] width 182 height 26
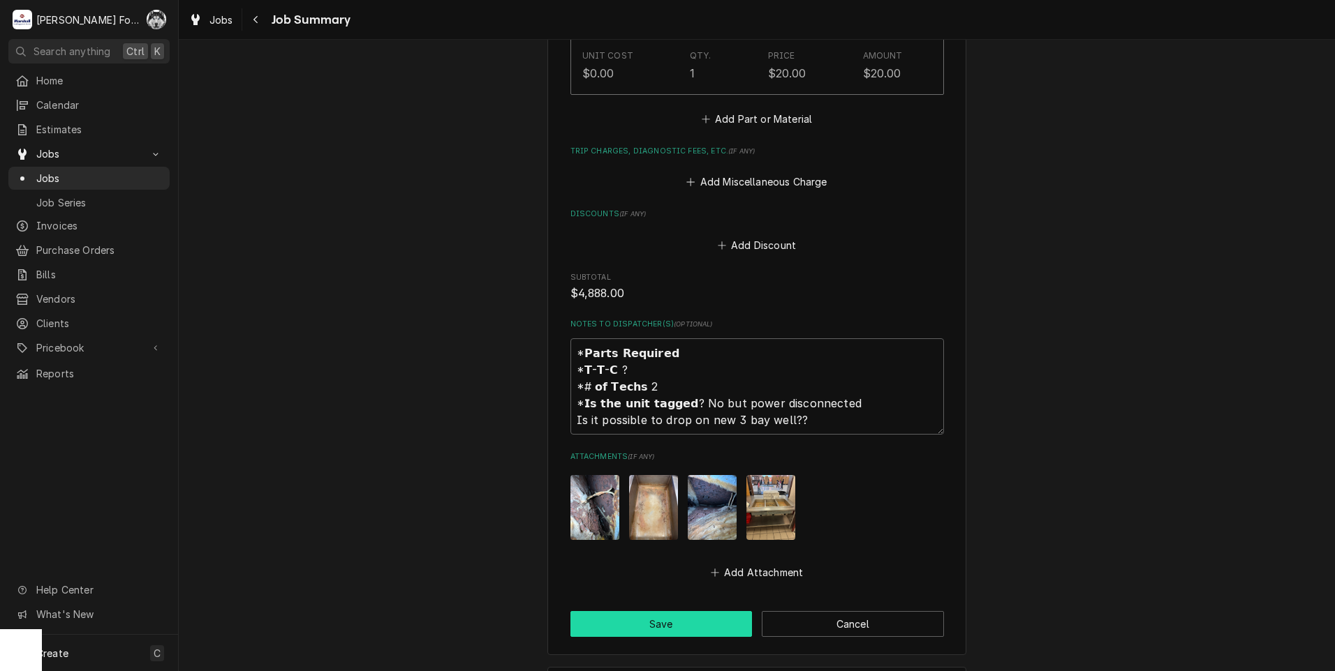
scroll to position [1536, 0]
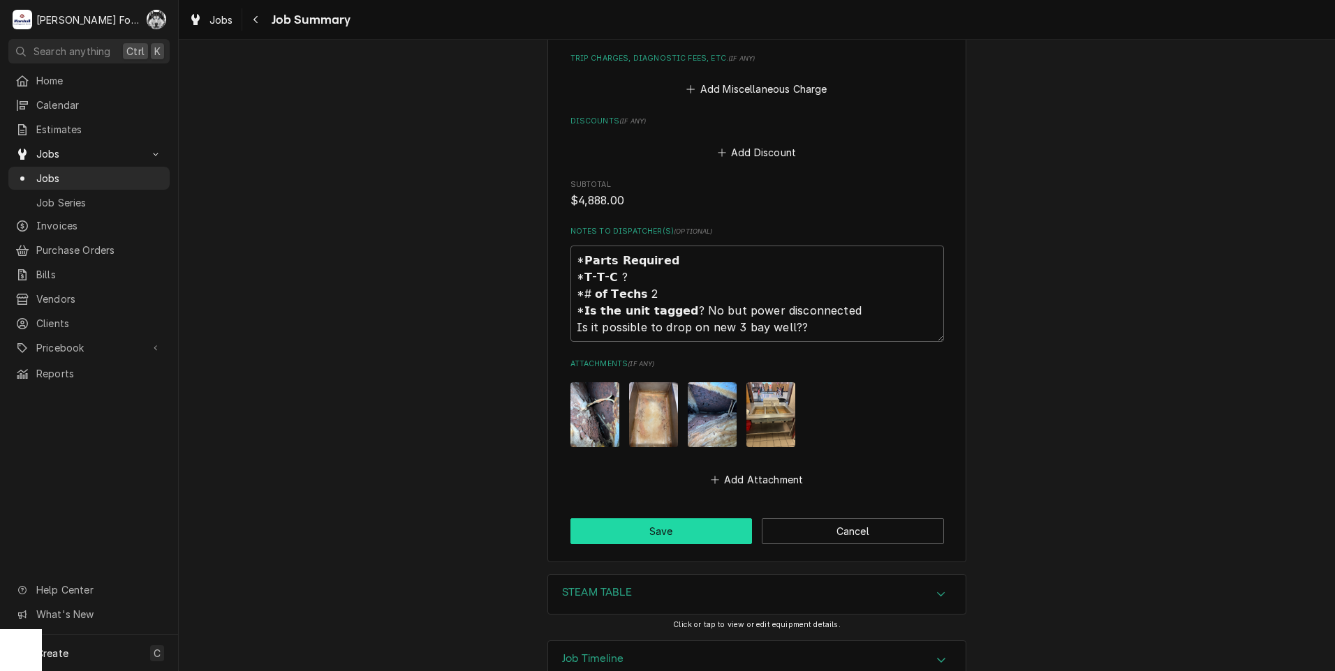
click at [646, 521] on button "Save" at bounding box center [661, 532] width 182 height 26
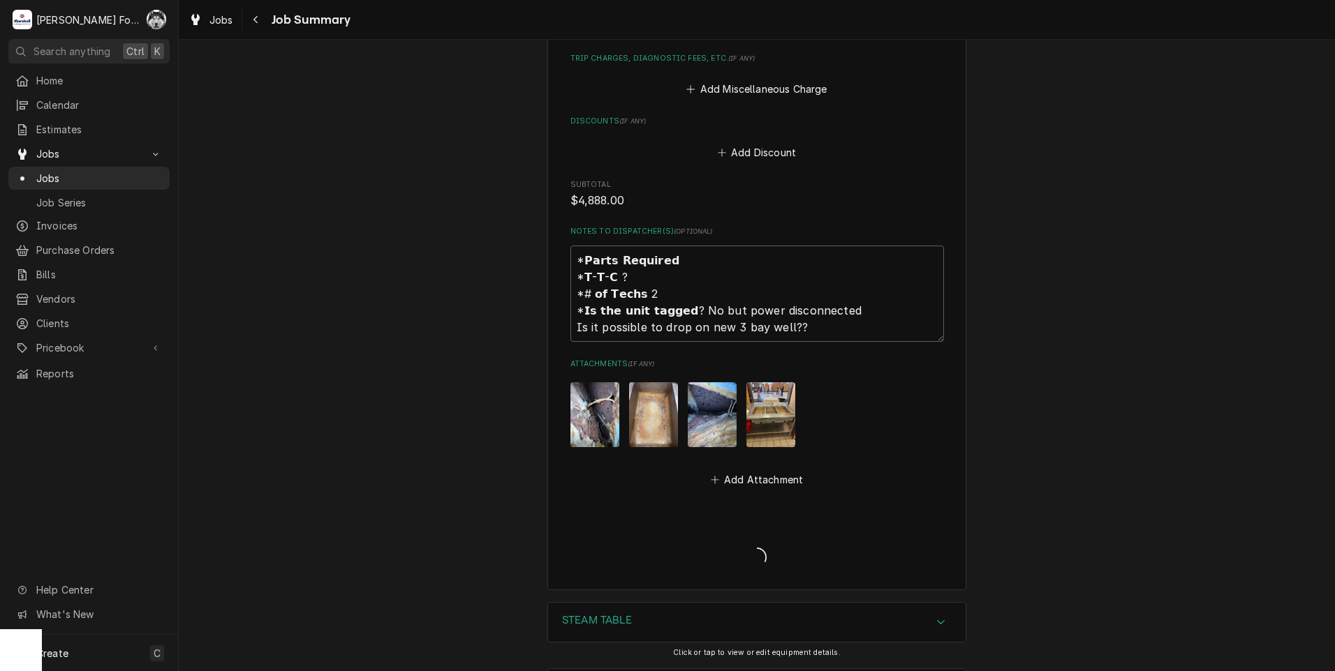
type textarea "x"
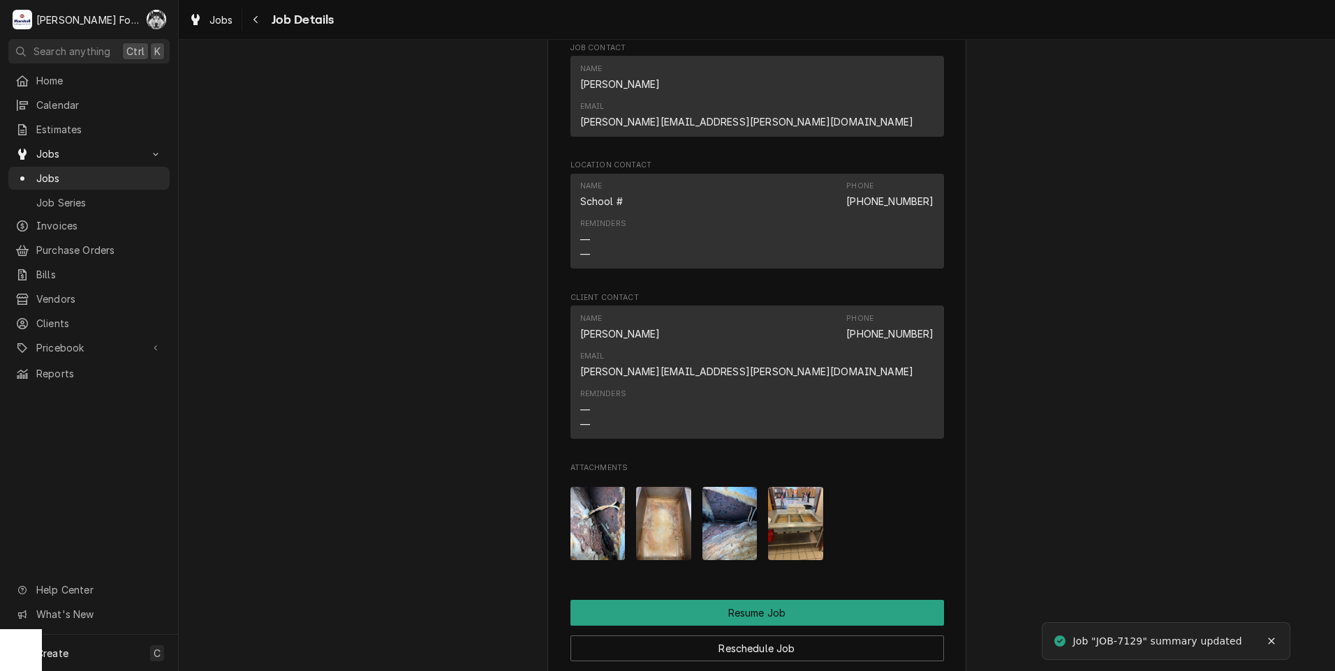
scroll to position [1396, 0]
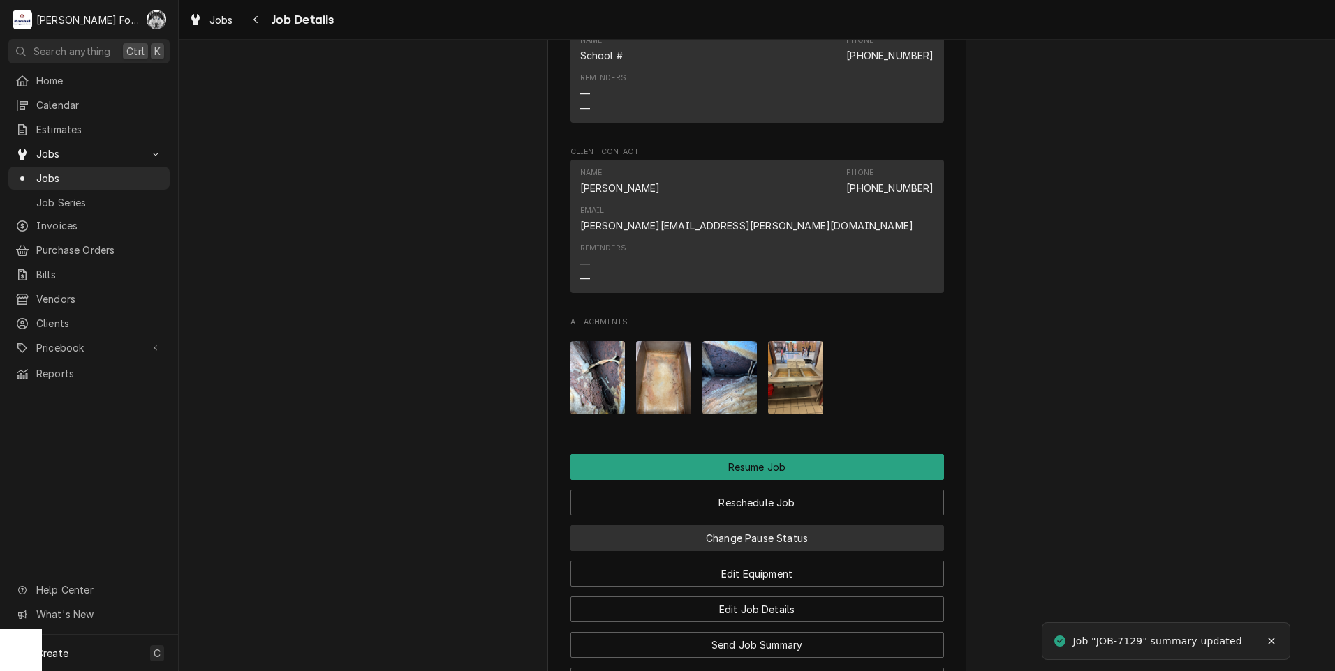
click at [687, 526] on button "Change Pause Status" at bounding box center [756, 539] width 373 height 26
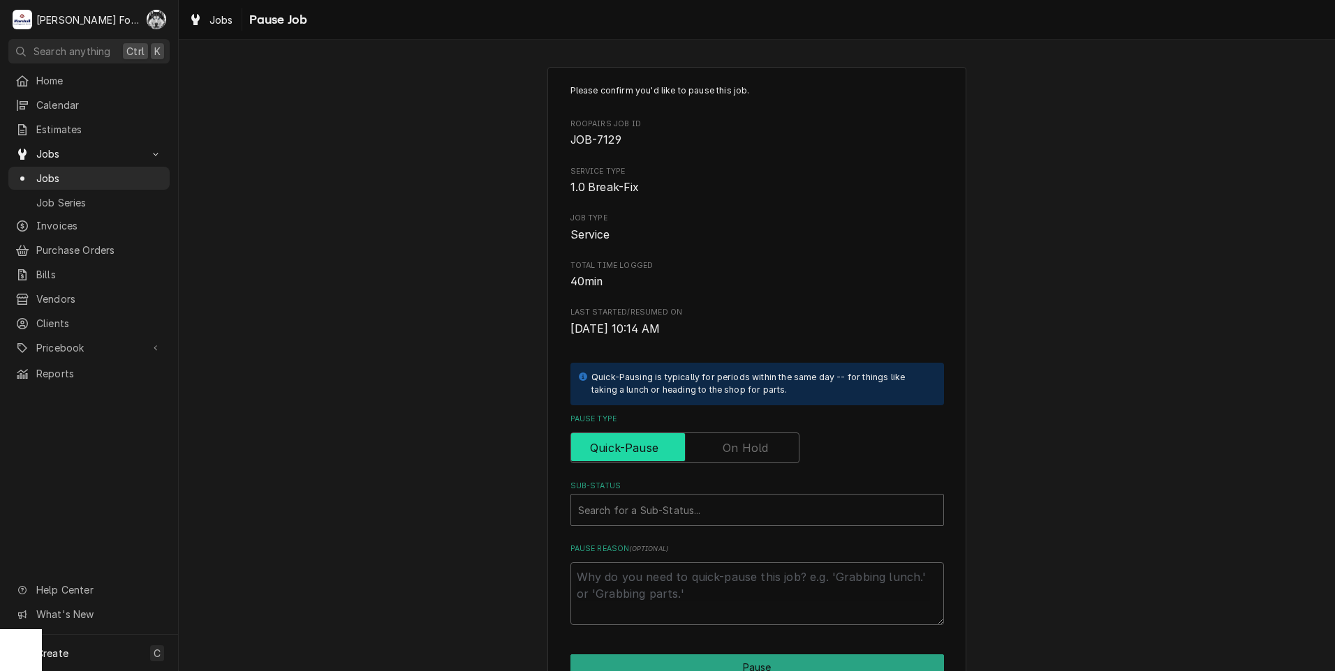
click at [737, 457] on input "Pause Type" at bounding box center [685, 448] width 216 height 31
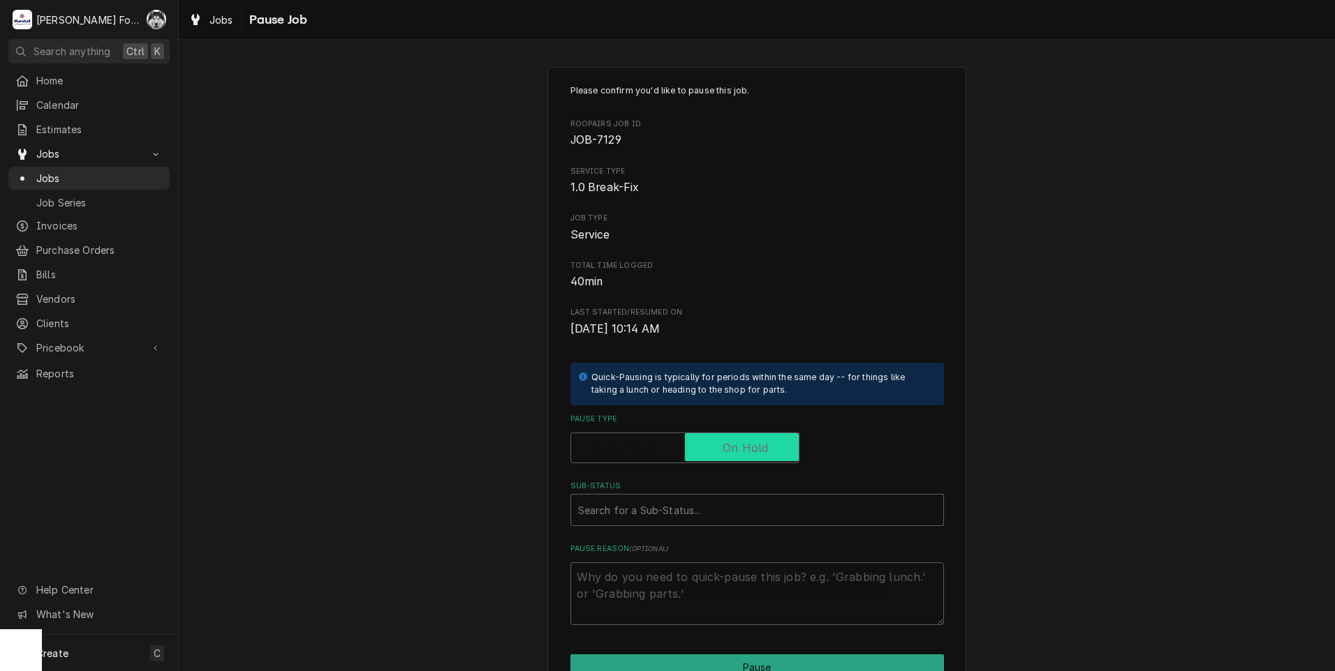
checkbox input "true"
click at [688, 535] on div "Please confirm you'd like to pause this job. Roopairs Job ID JOB-7129 Service T…" at bounding box center [756, 354] width 373 height 541
click at [690, 508] on div "Sub-Status" at bounding box center [757, 510] width 358 height 25
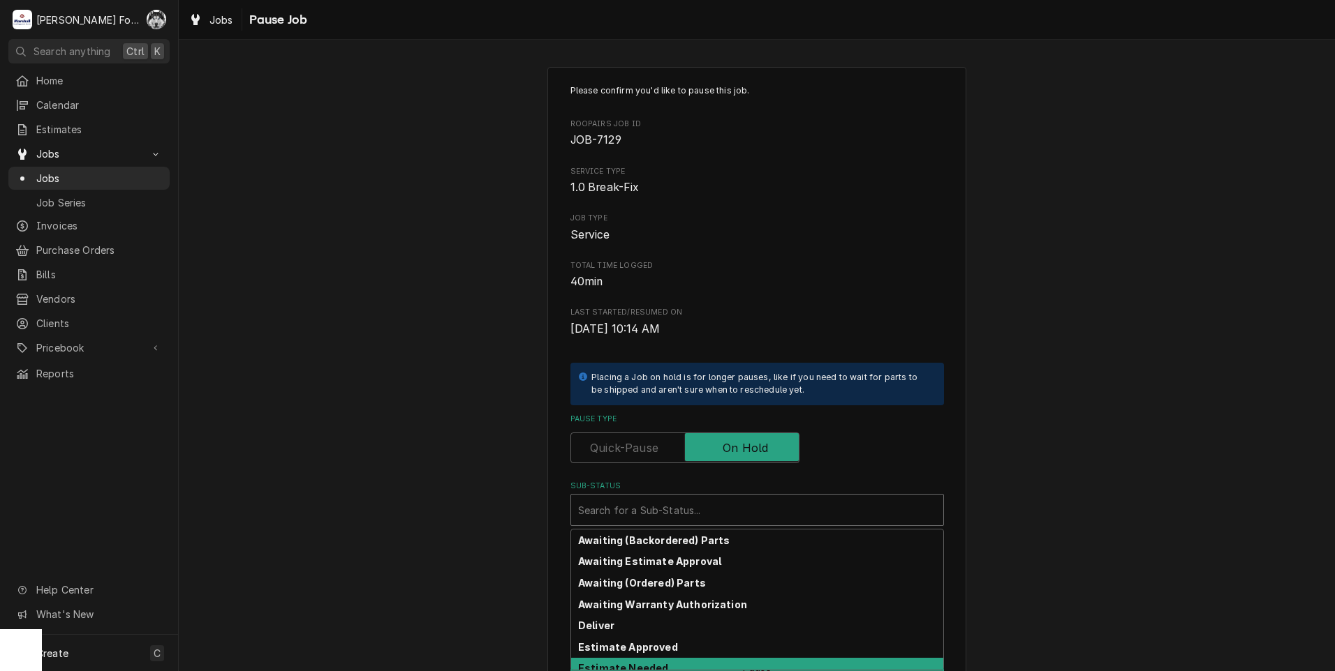
click at [648, 664] on strong "Estimate Needed" at bounding box center [623, 668] width 90 height 12
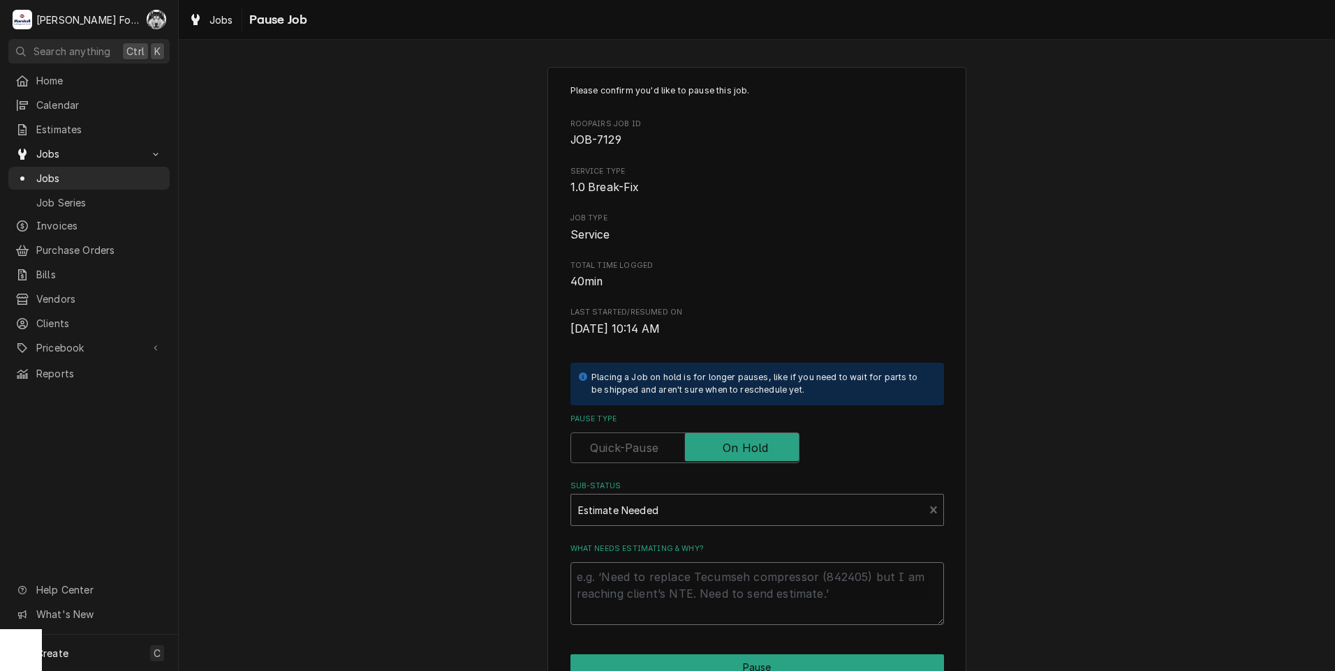
click at [637, 583] on textarea "What needs estimating & why?" at bounding box center [756, 594] width 373 height 63
type textarea "x"
type textarea "P"
type textarea "x"
type textarea "PA"
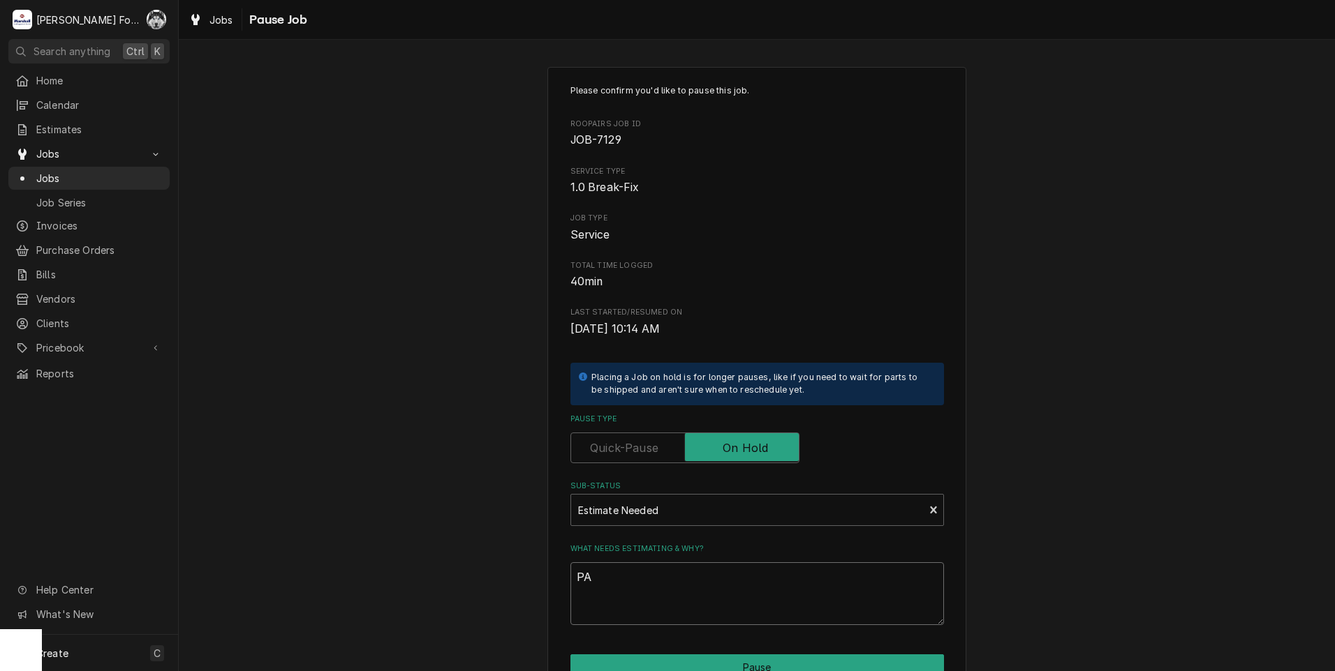
type textarea "x"
type textarea "PAR"
type textarea "x"
type textarea "PART"
type textarea "x"
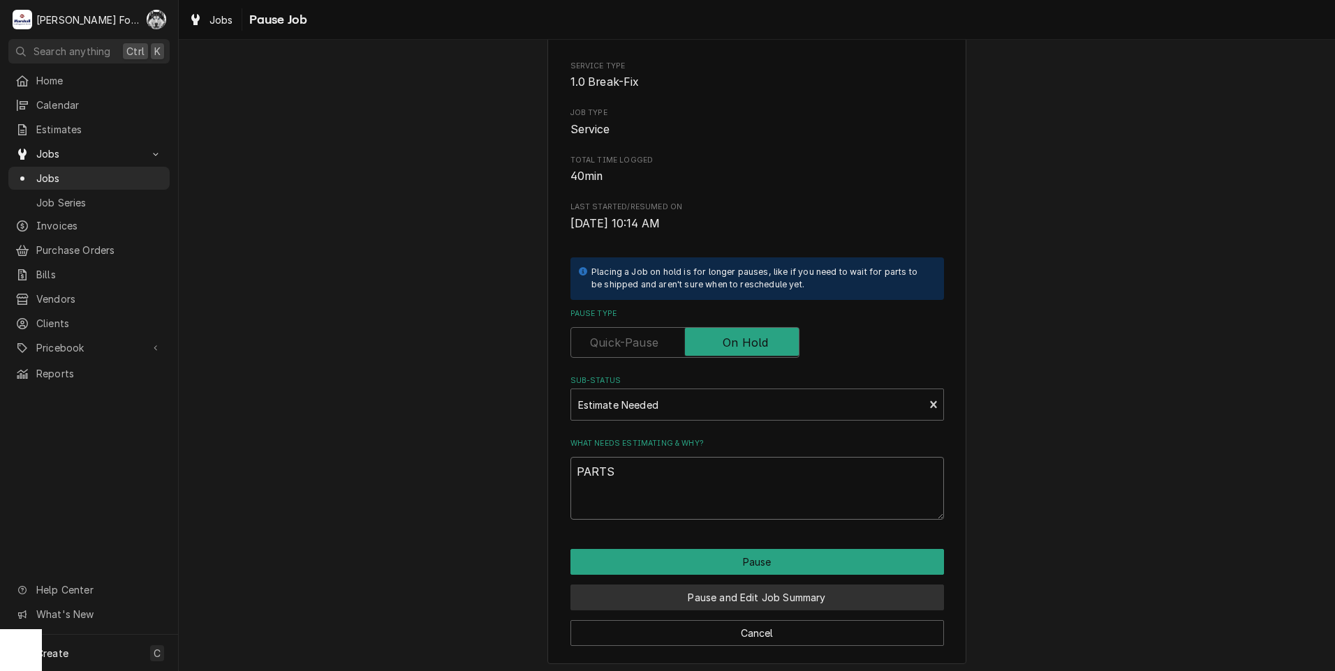
scroll to position [110, 0]
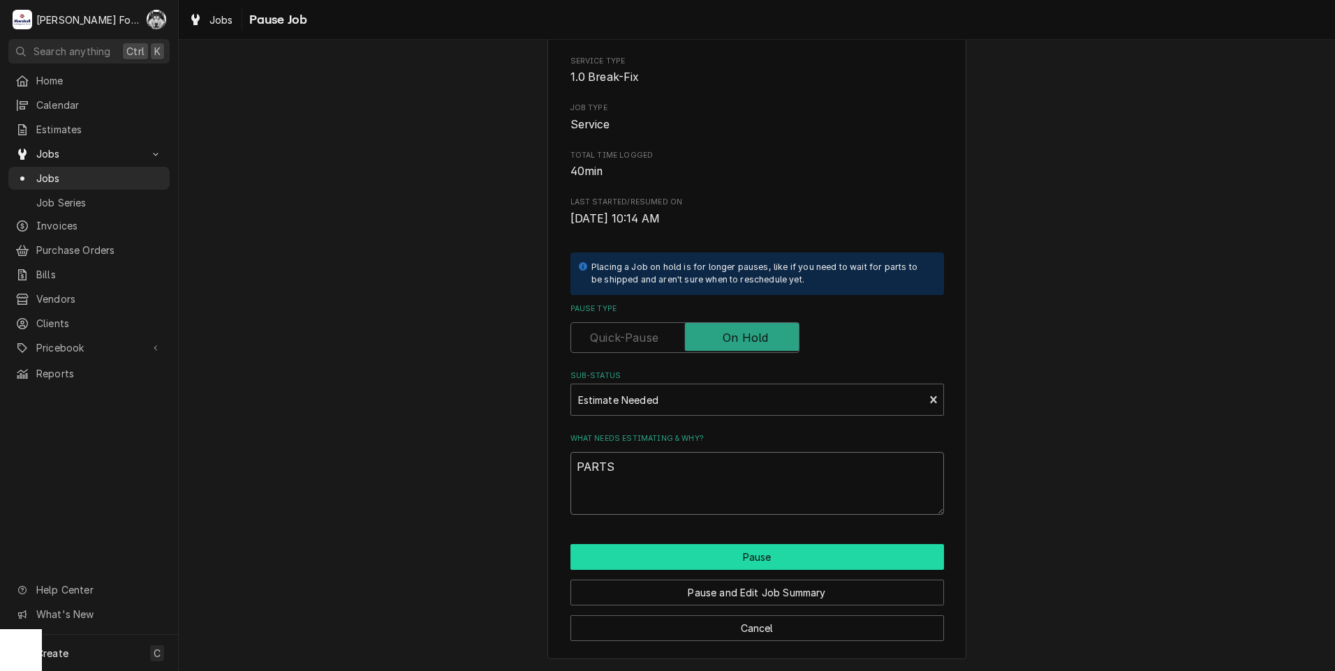
type textarea "PARTS"
click at [727, 560] on button "Pause" at bounding box center [756, 557] width 373 height 26
type textarea "x"
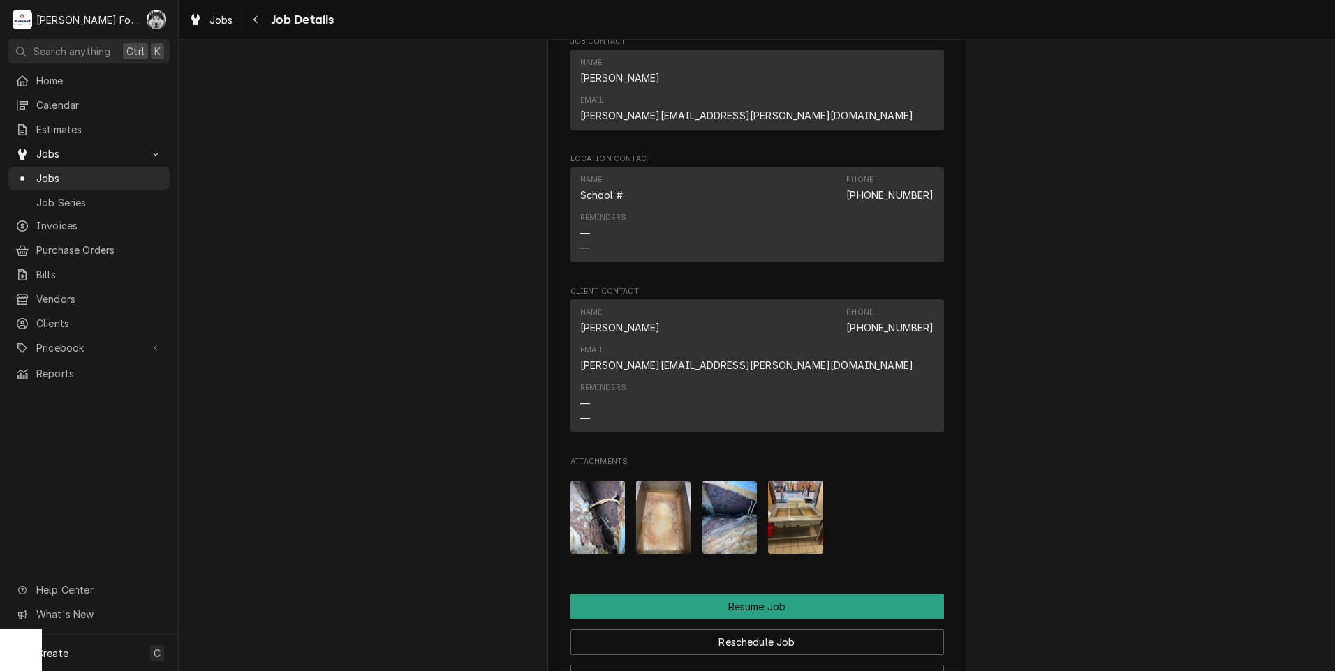
scroll to position [1605, 0]
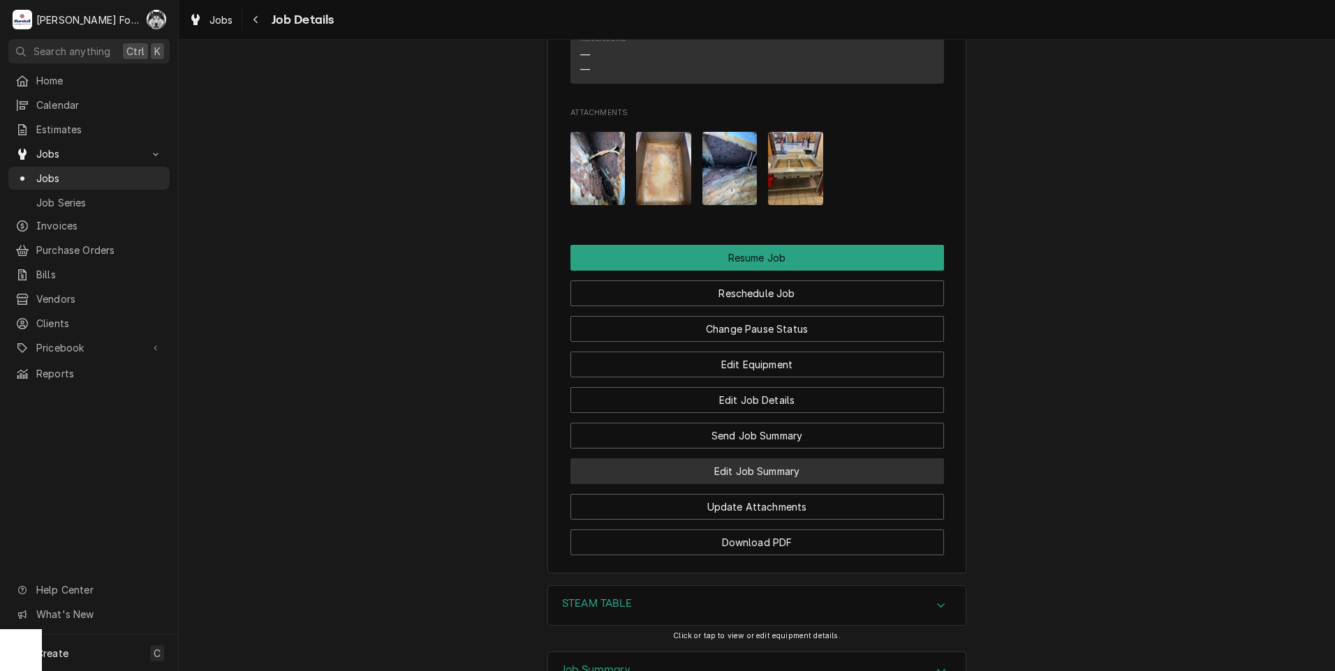
click at [741, 459] on button "Edit Job Summary" at bounding box center [756, 472] width 373 height 26
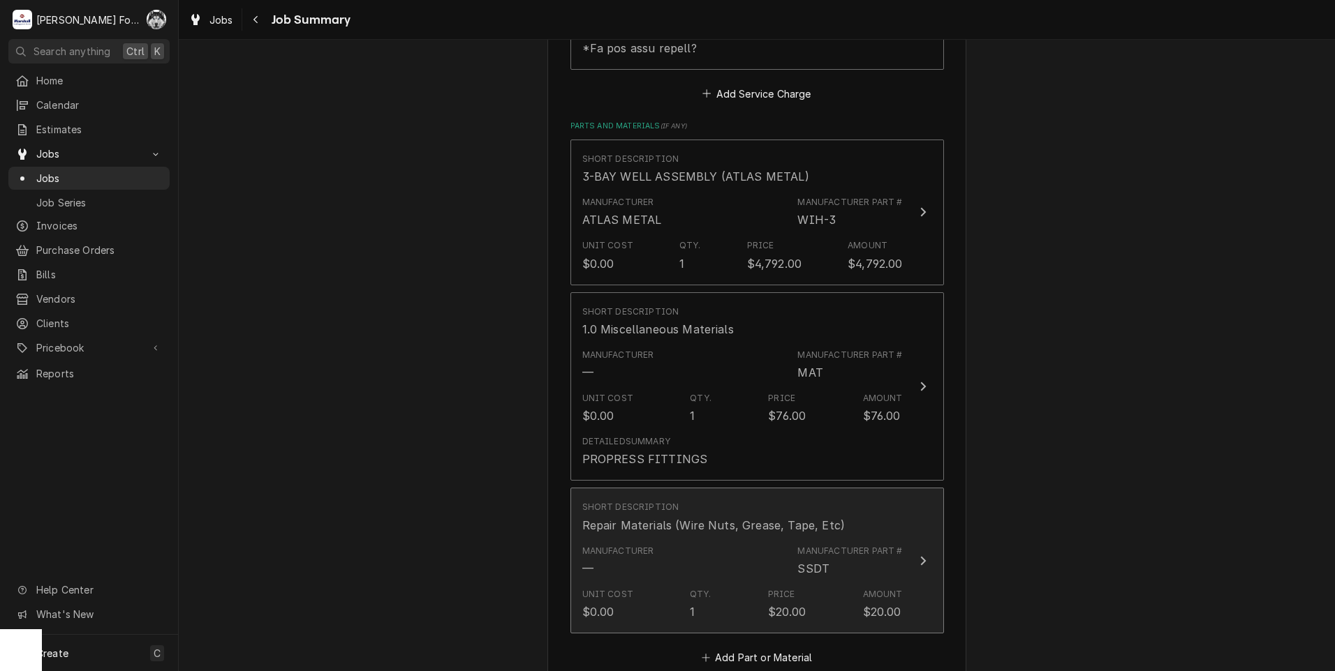
scroll to position [907, 0]
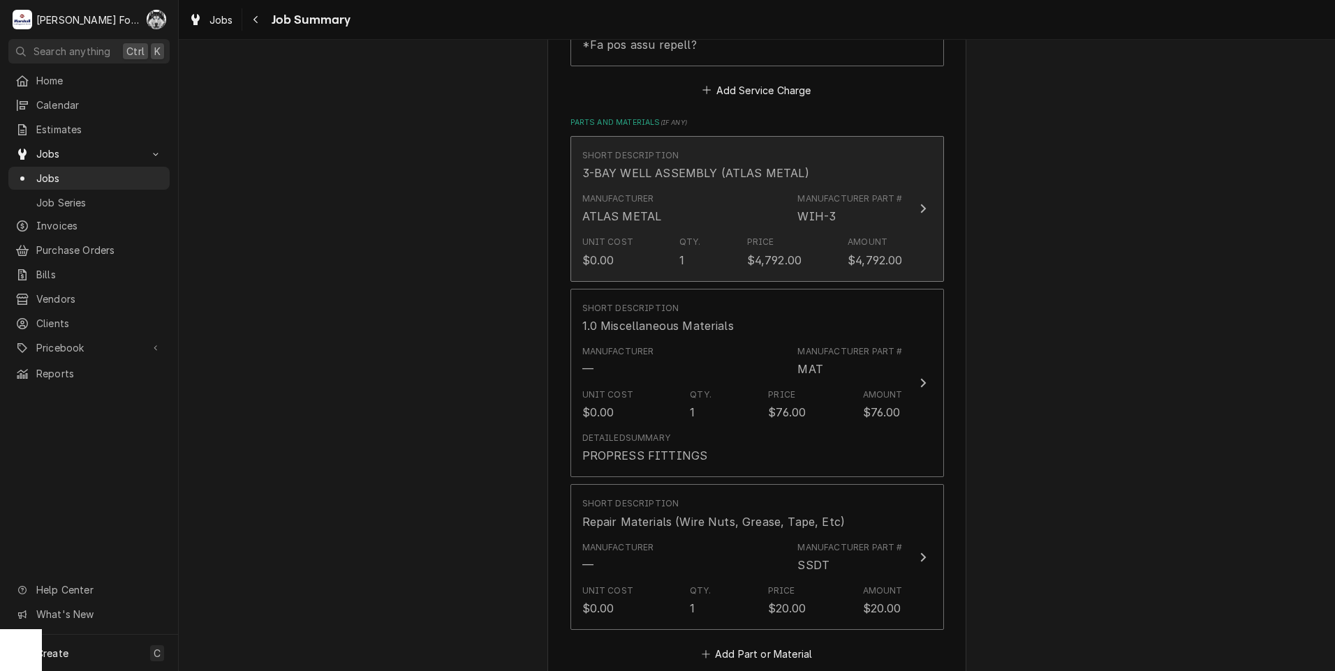
click at [762, 236] on div "Price" at bounding box center [760, 242] width 27 height 13
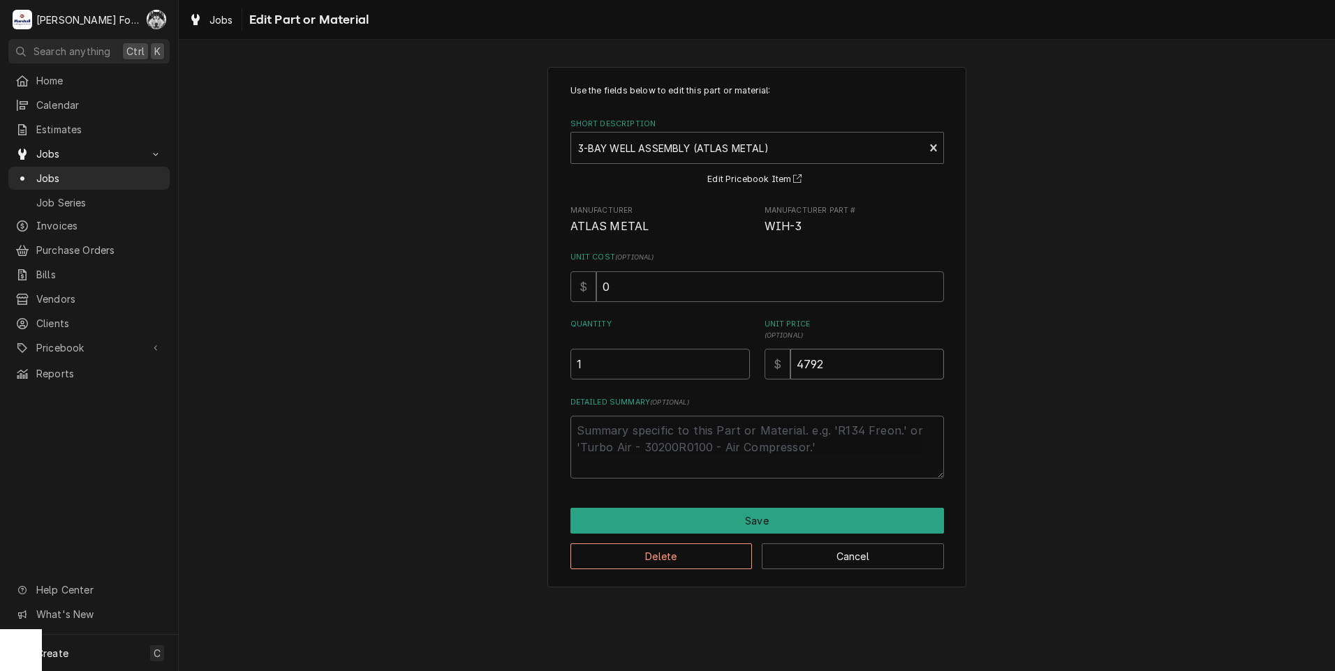
drag, startPoint x: 849, startPoint y: 359, endPoint x: 701, endPoint y: 386, distance: 149.6
click at [702, 385] on div "Use the fields below to edit this part or material: Short Description 3-BAY WEL…" at bounding box center [756, 281] width 373 height 394
type textarea "x"
type input "4"
type textarea "x"
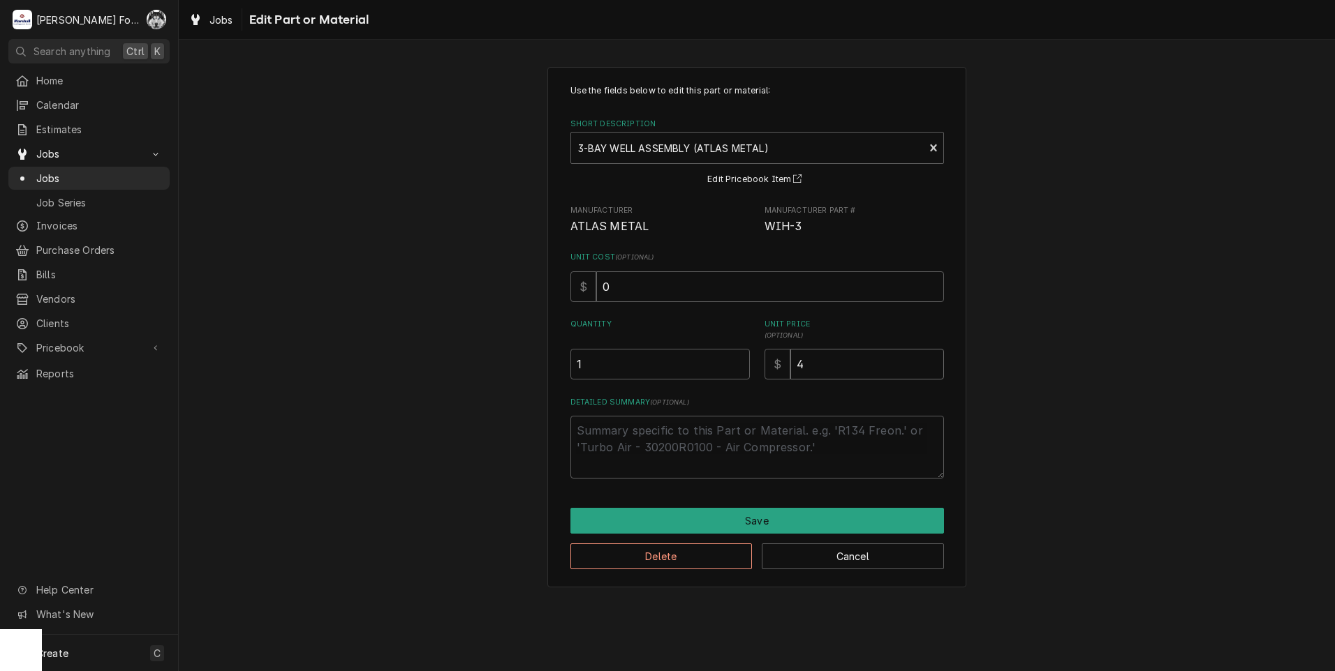
type input "43"
type textarea "x"
type input "439"
type textarea "x"
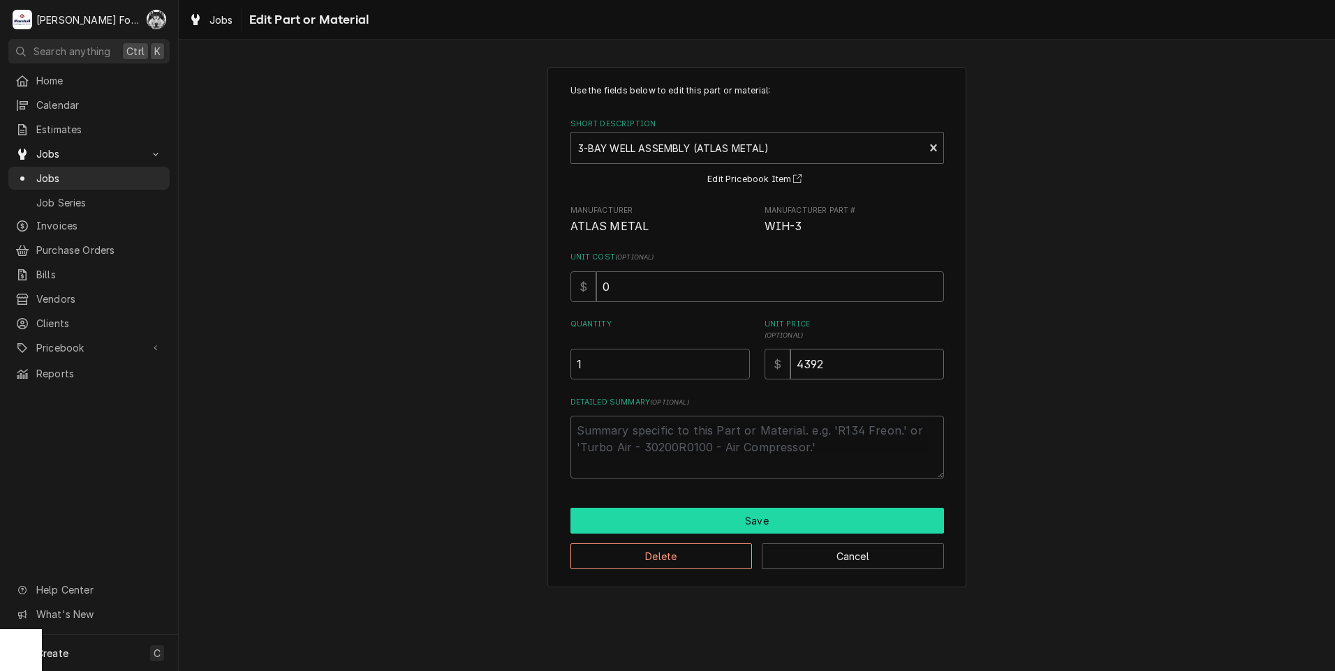
type input "4392"
click at [771, 523] on button "Save" at bounding box center [756, 521] width 373 height 26
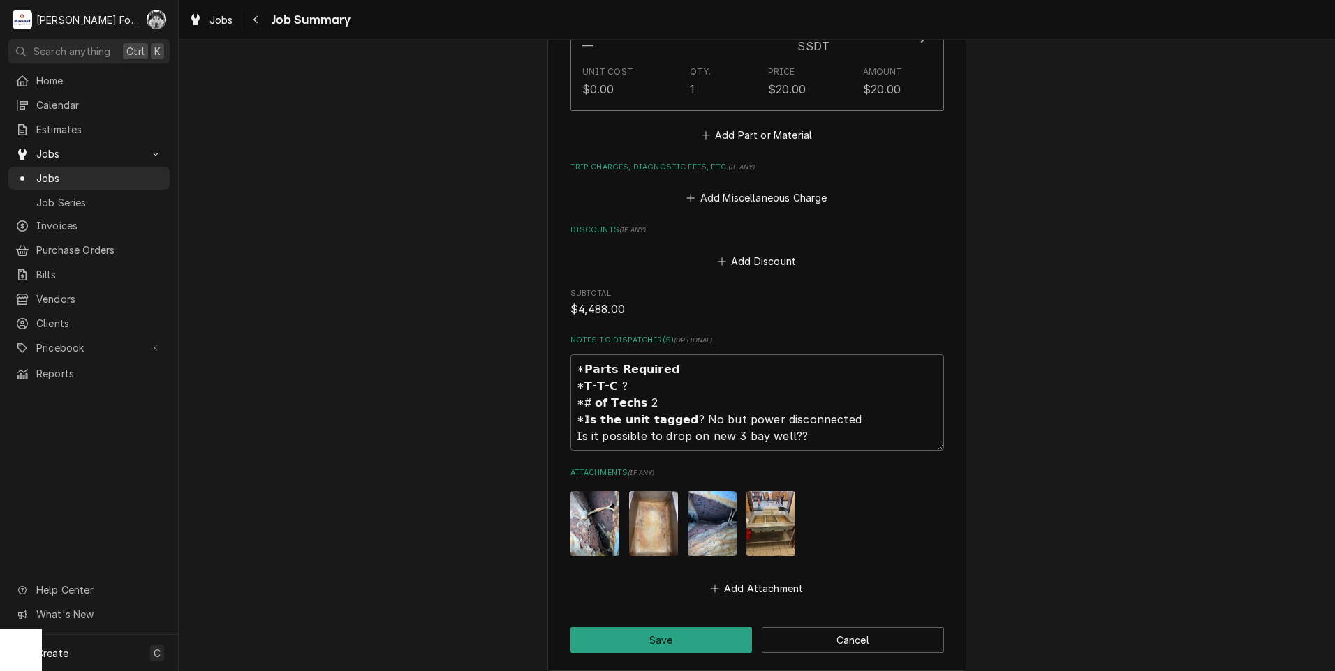
scroll to position [1554, 0]
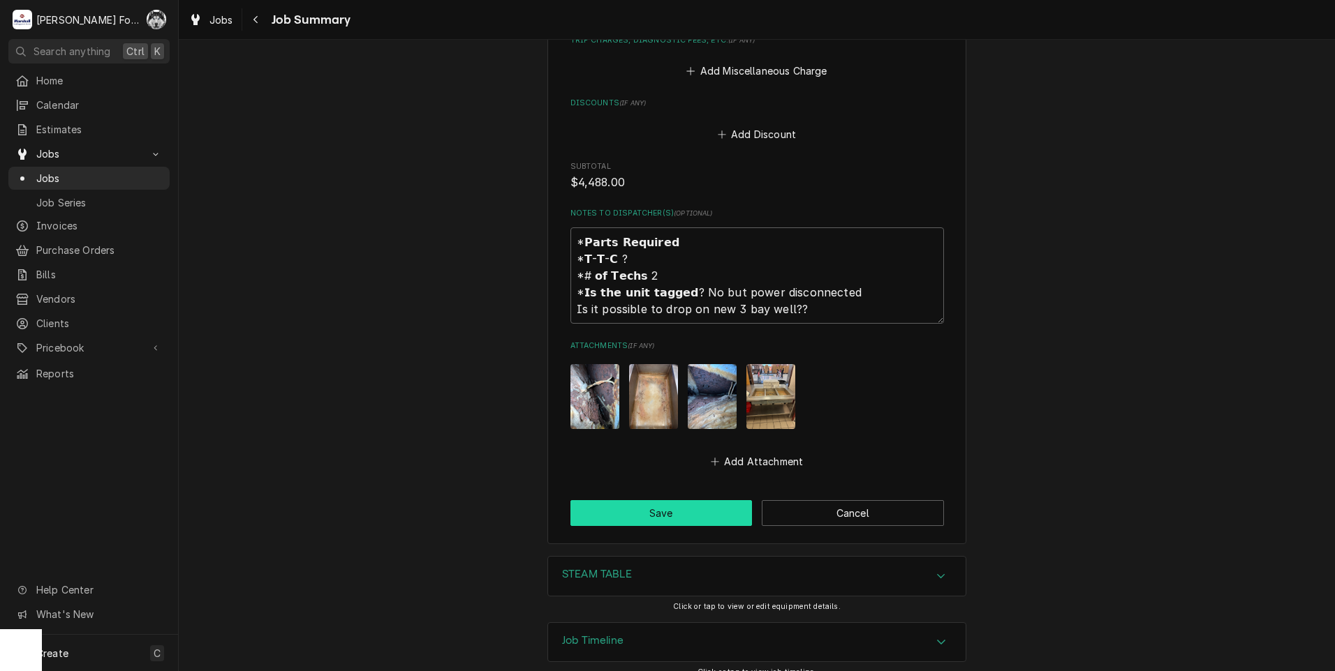
click at [646, 500] on button "Save" at bounding box center [661, 513] width 182 height 26
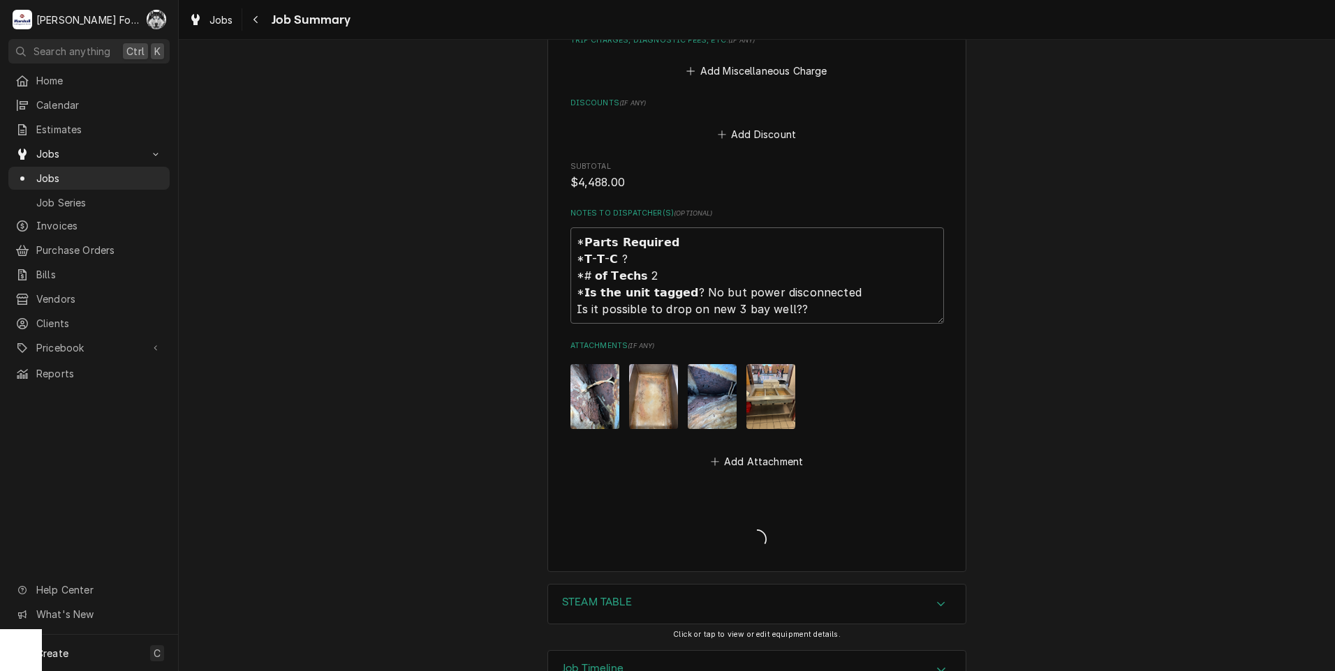
type textarea "x"
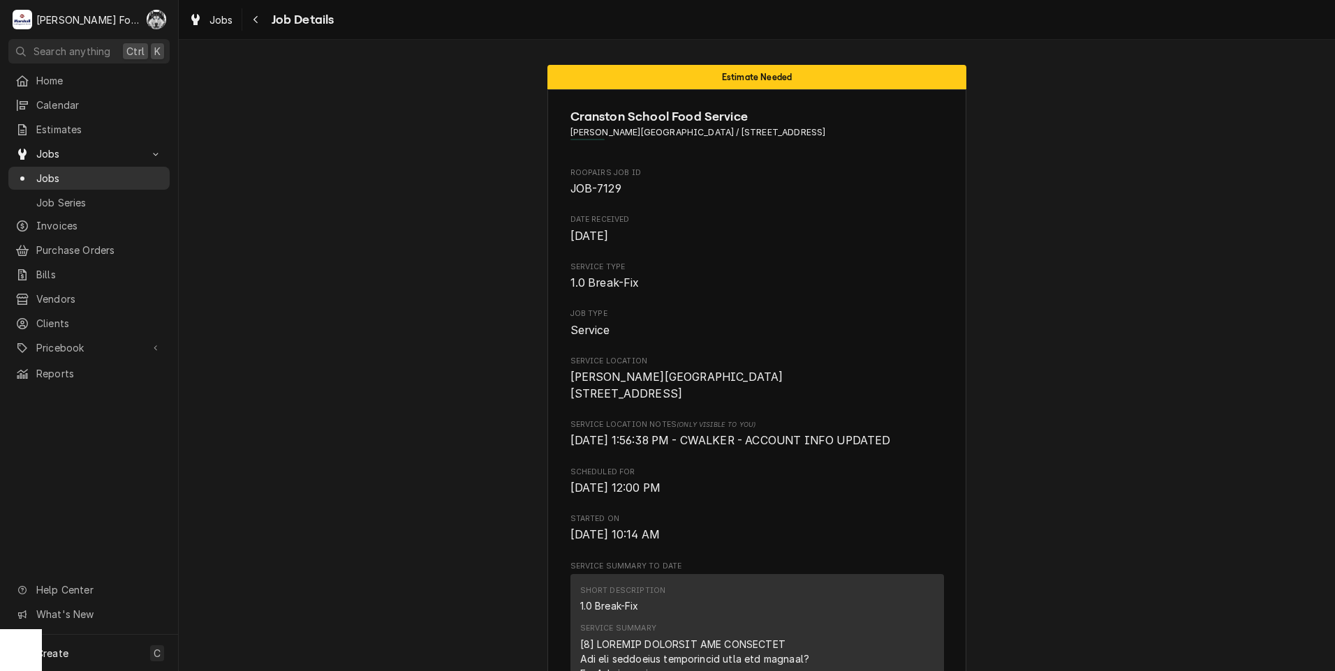
click at [45, 176] on span "Jobs" at bounding box center [99, 178] width 126 height 15
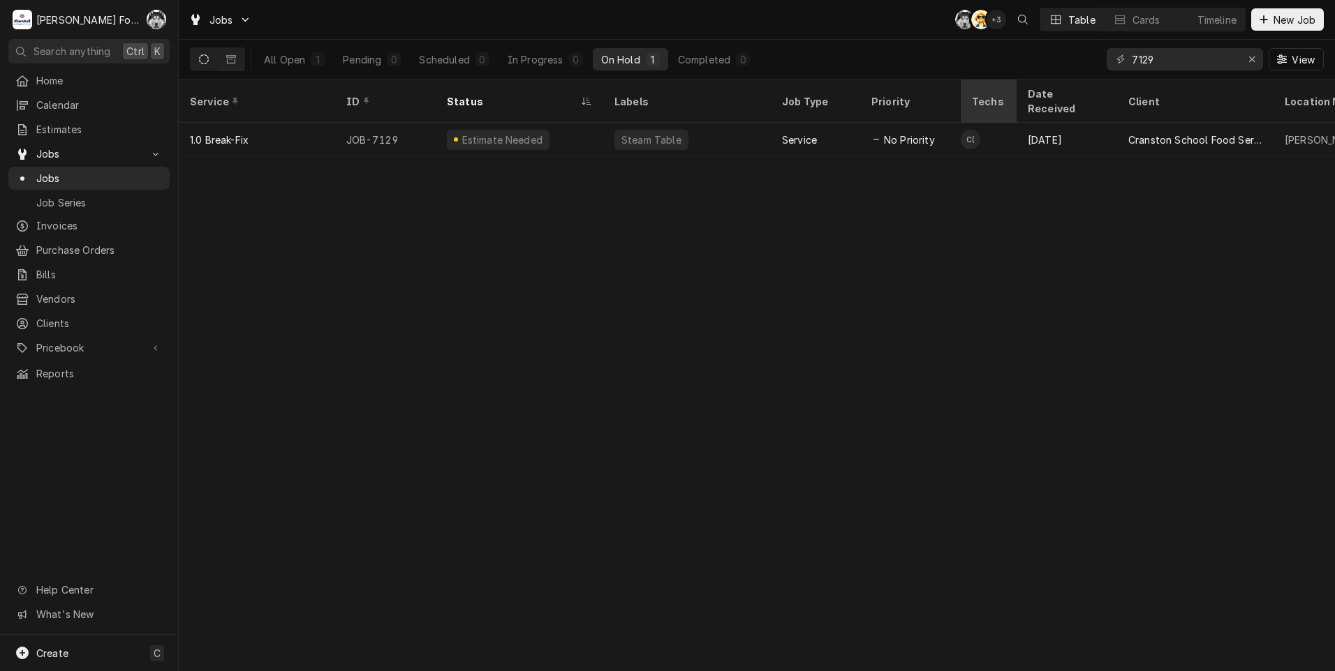
click at [992, 84] on div "Jobs C( AT + 3 Table Cards Timeline New Job All Open 1 Pending 0 Scheduled 0 In…" at bounding box center [757, 335] width 1156 height 671
type input "7157"
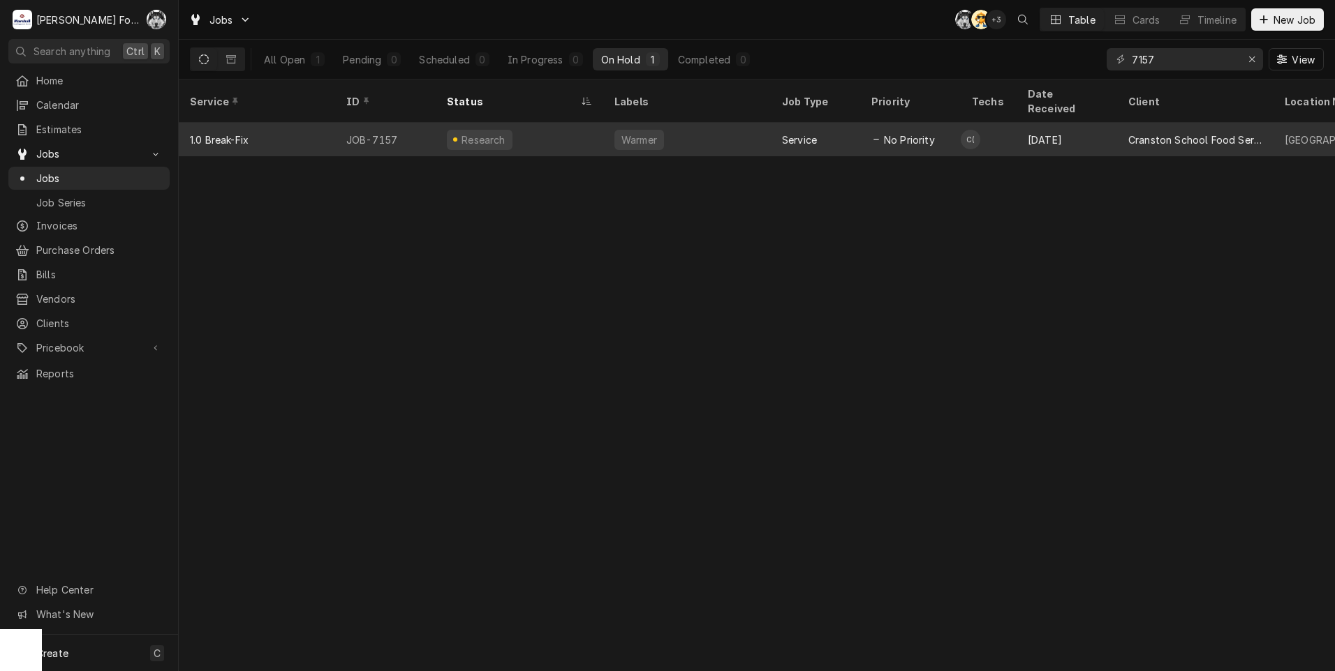
click at [510, 123] on div "Research" at bounding box center [520, 140] width 168 height 34
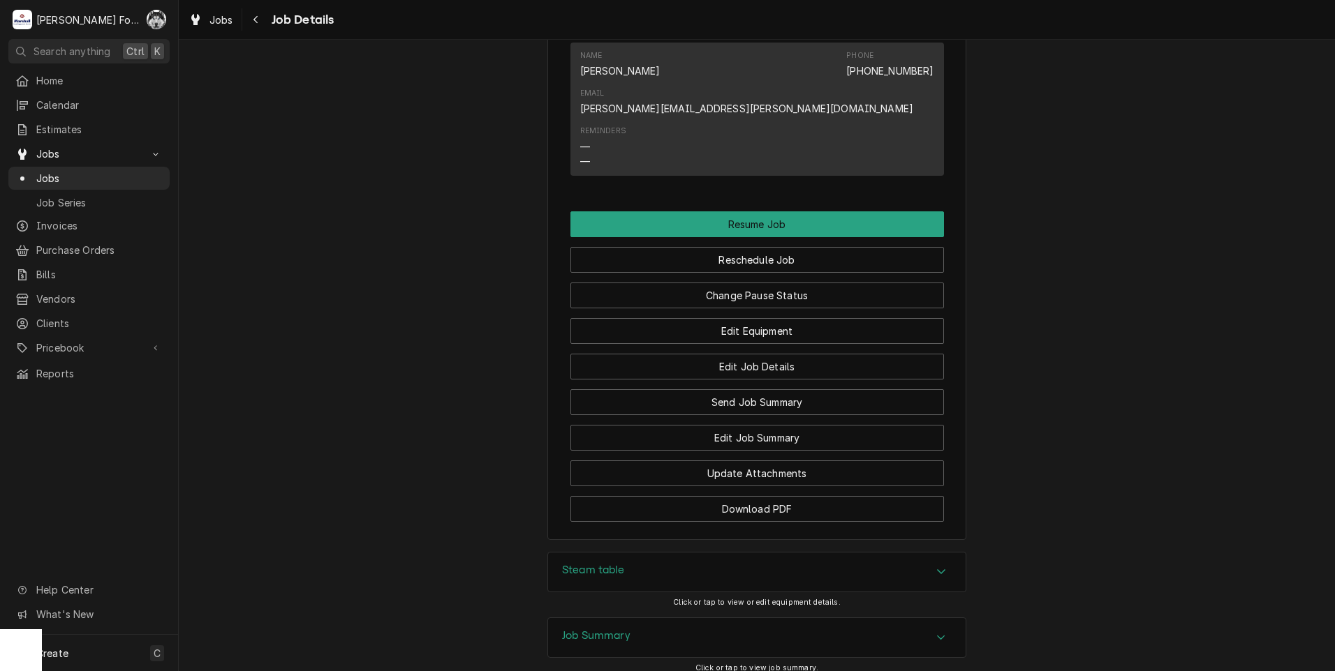
scroll to position [1560, 0]
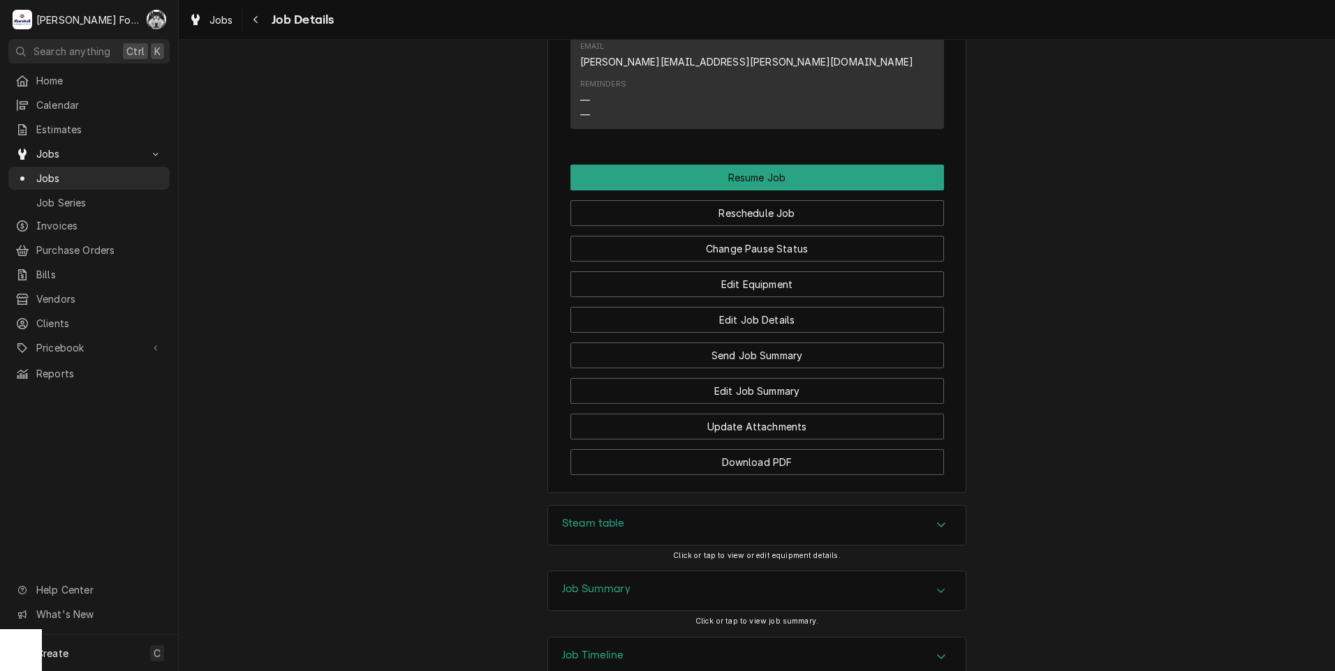
click at [653, 506] on div "Steam table" at bounding box center [756, 525] width 417 height 39
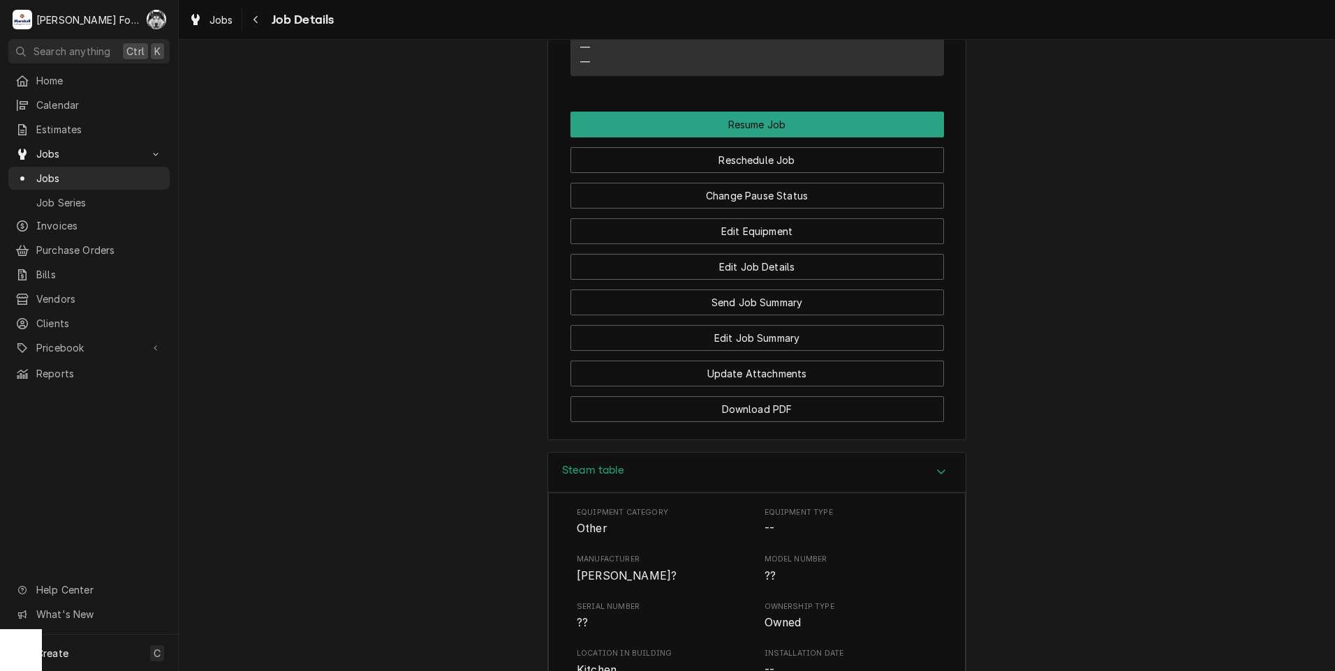
scroll to position [2025, 0]
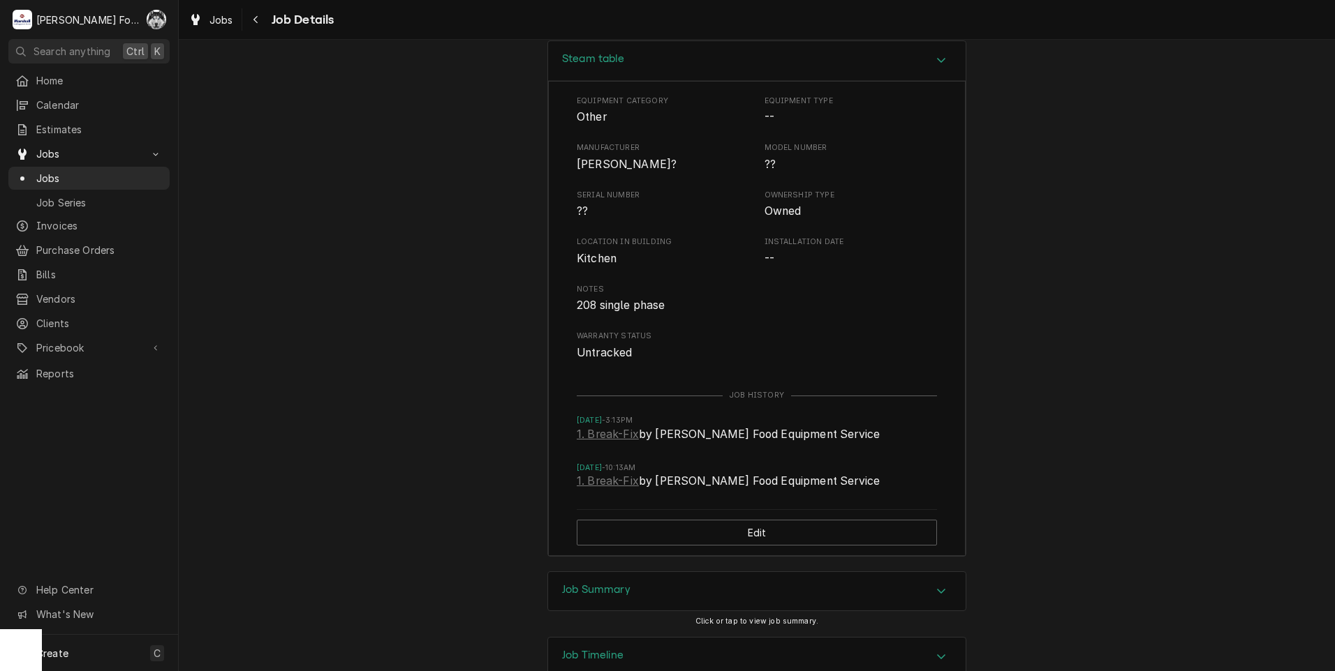
click at [567, 572] on div "Job Summary" at bounding box center [756, 591] width 417 height 39
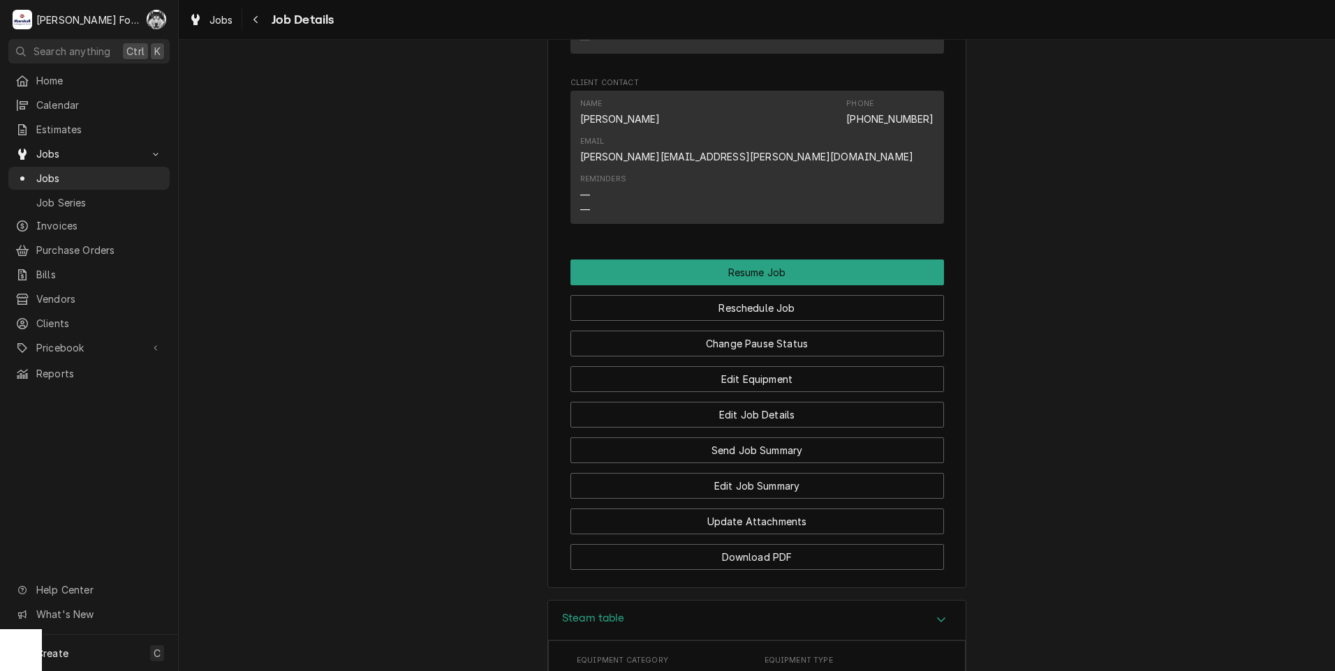
scroll to position [1539, 0]
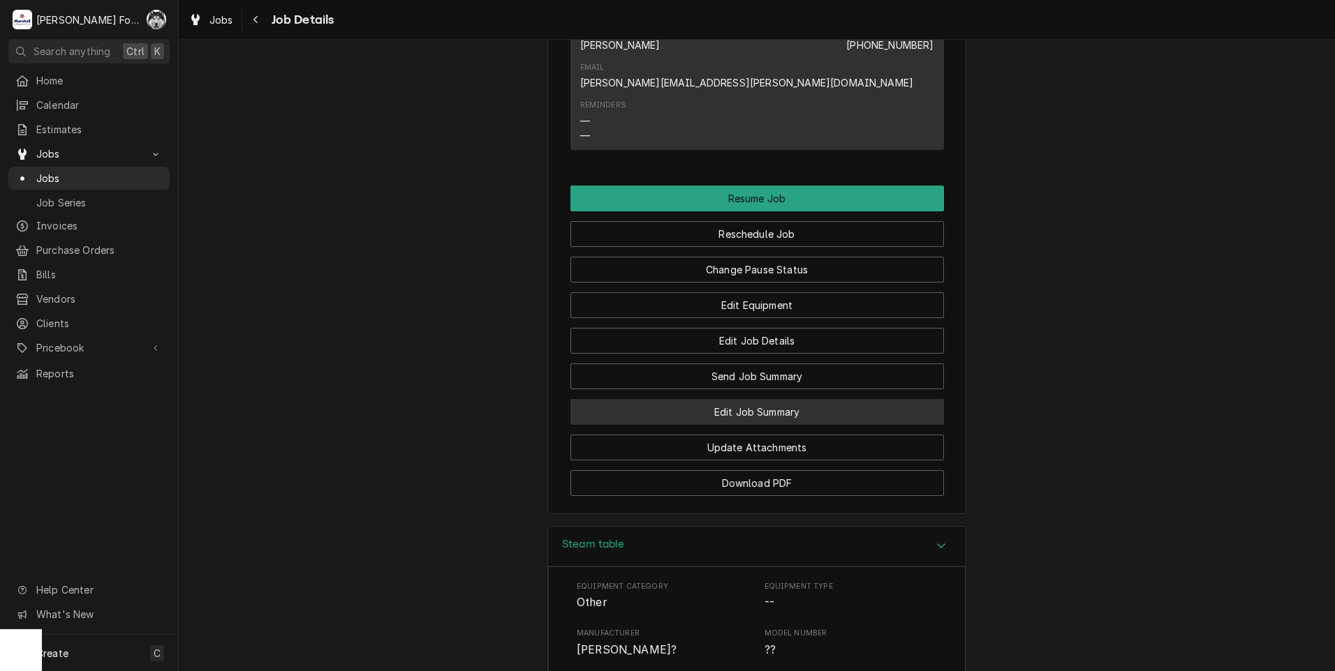
click at [741, 399] on button "Edit Job Summary" at bounding box center [756, 412] width 373 height 26
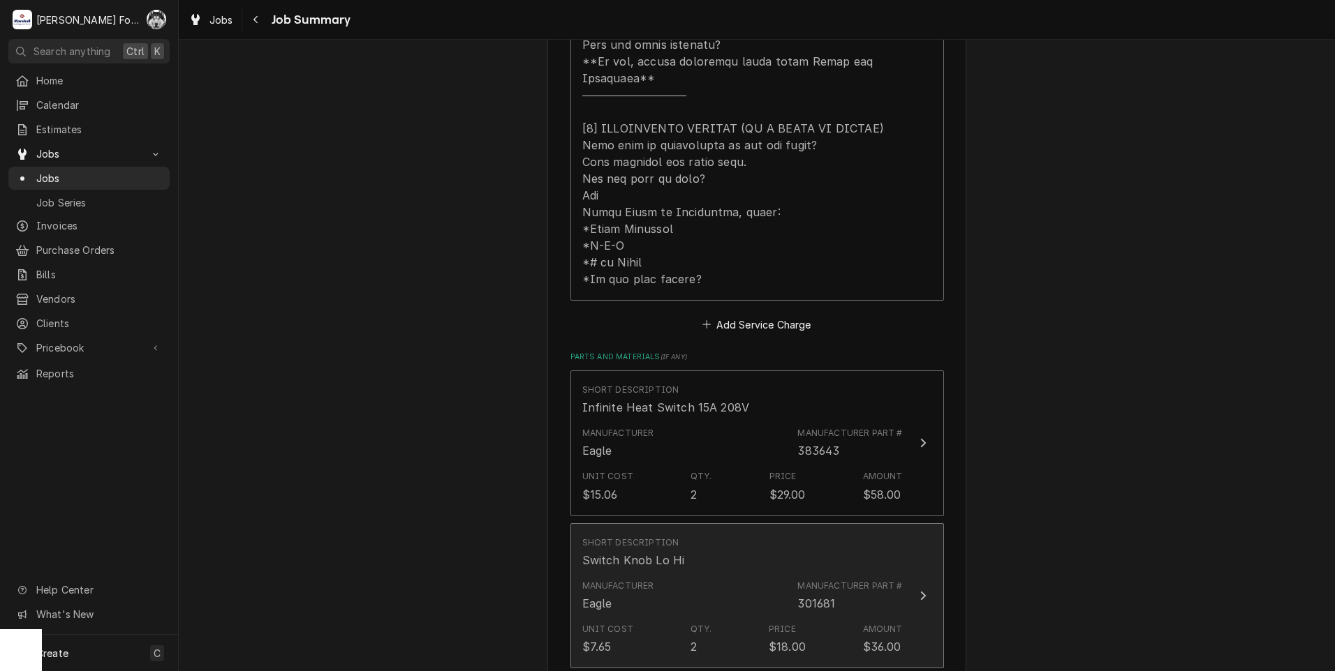
scroll to position [768, 0]
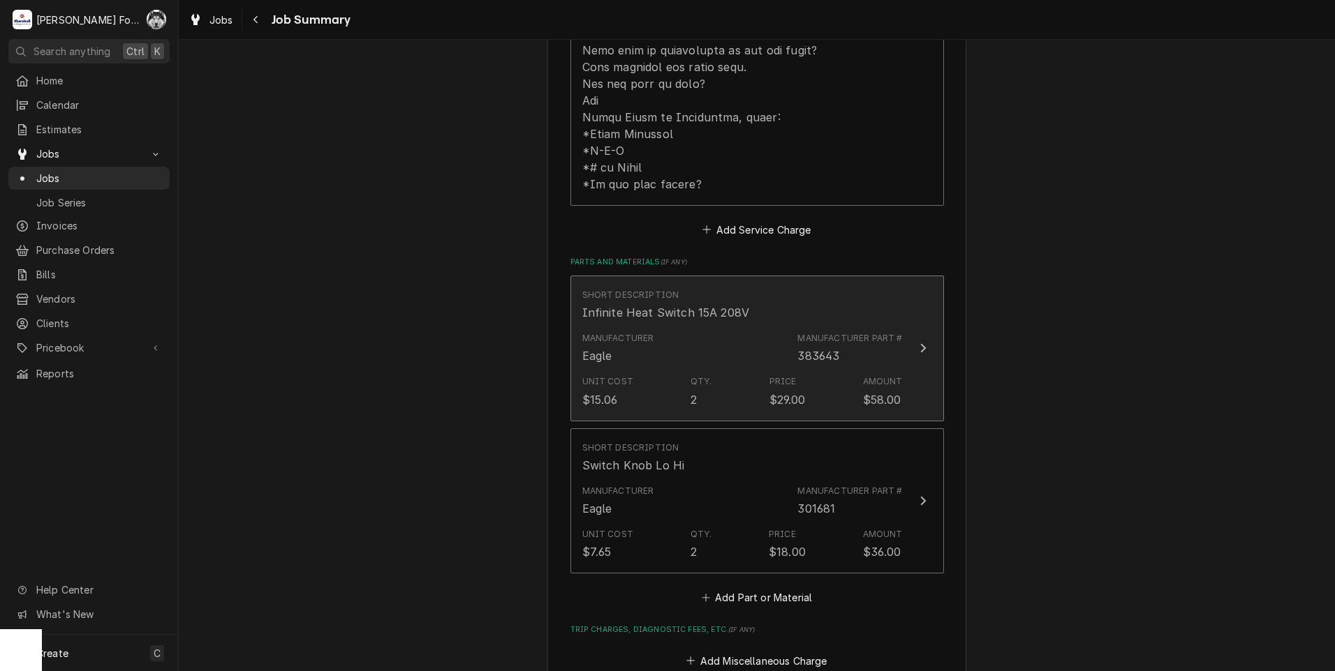
click at [681, 370] on div "Unit Cost $15.06 Qty. 2 Price $29.00 Amount $58.00" at bounding box center [742, 391] width 320 height 43
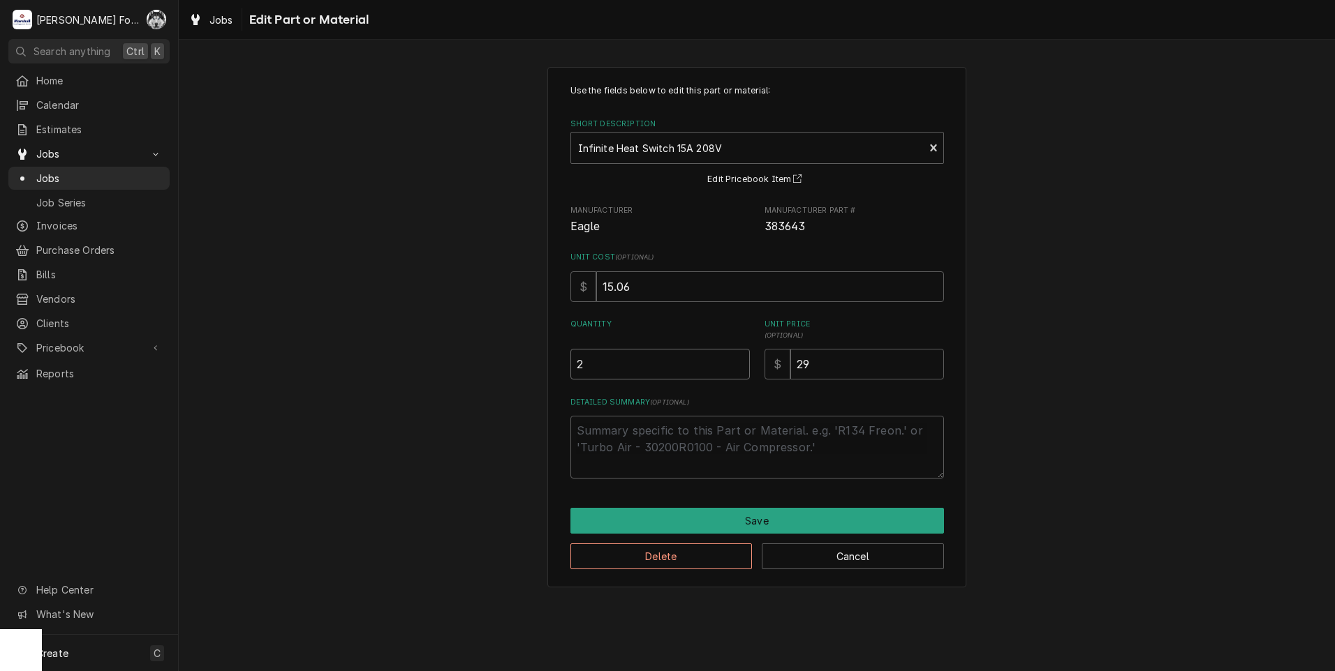
type textarea "x"
type input "2.5"
click at [734, 360] on input "2.5" at bounding box center [659, 364] width 179 height 31
type textarea "x"
type input "3"
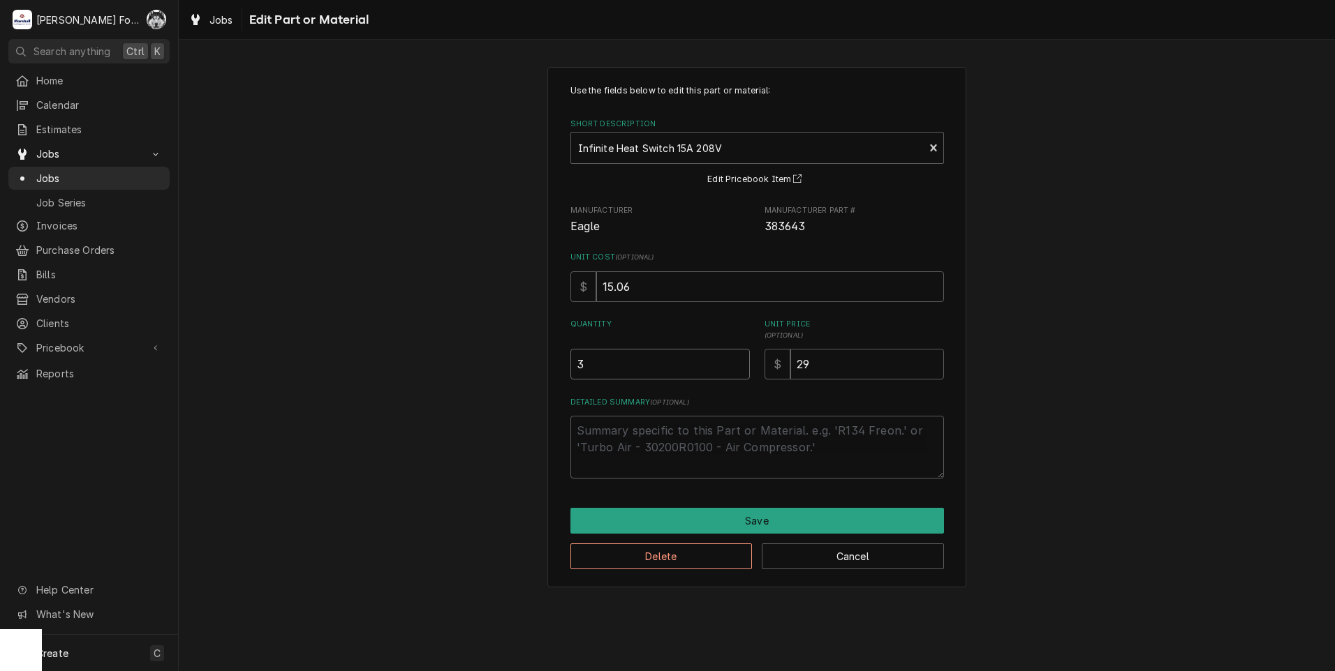
click at [734, 360] on input "3" at bounding box center [659, 364] width 179 height 31
type textarea "x"
type input "3.5"
click at [734, 360] on input "3.5" at bounding box center [659, 364] width 179 height 31
type textarea "x"
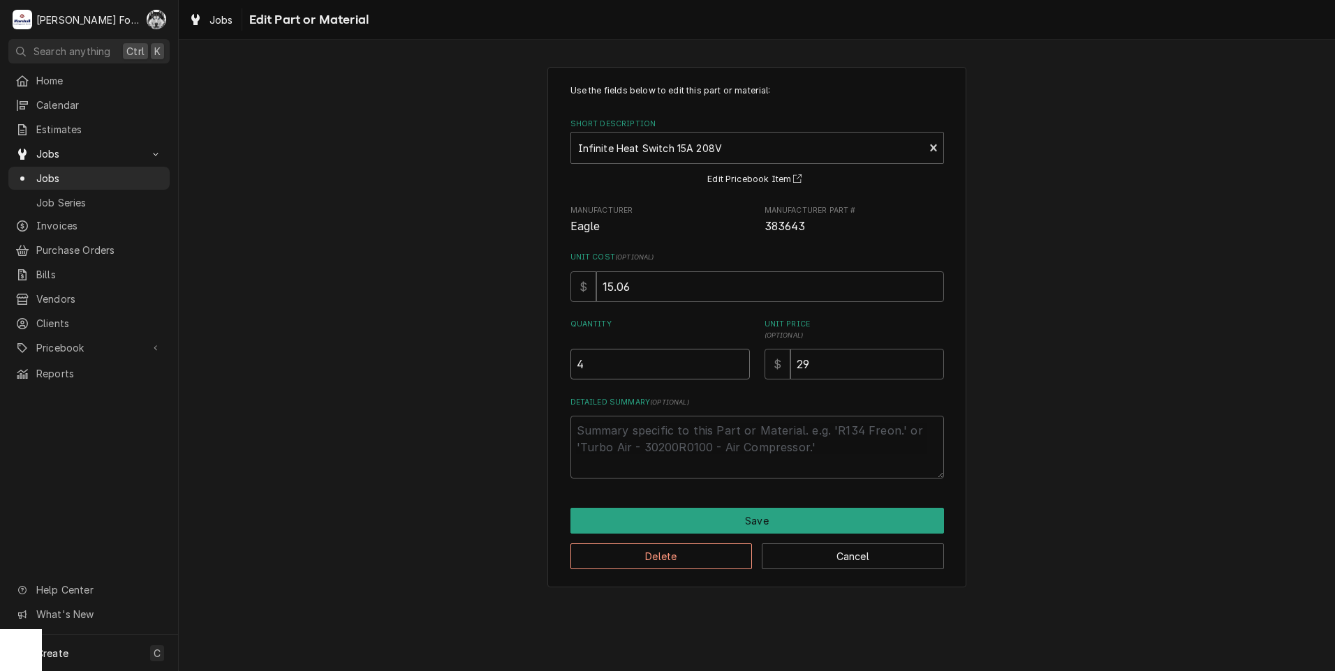
type input "4"
click at [734, 360] on input "4" at bounding box center [659, 364] width 179 height 31
click at [722, 434] on textarea "Detailed Summary ( optional )" at bounding box center [756, 447] width 373 height 63
type textarea "x"
type textarea "I"
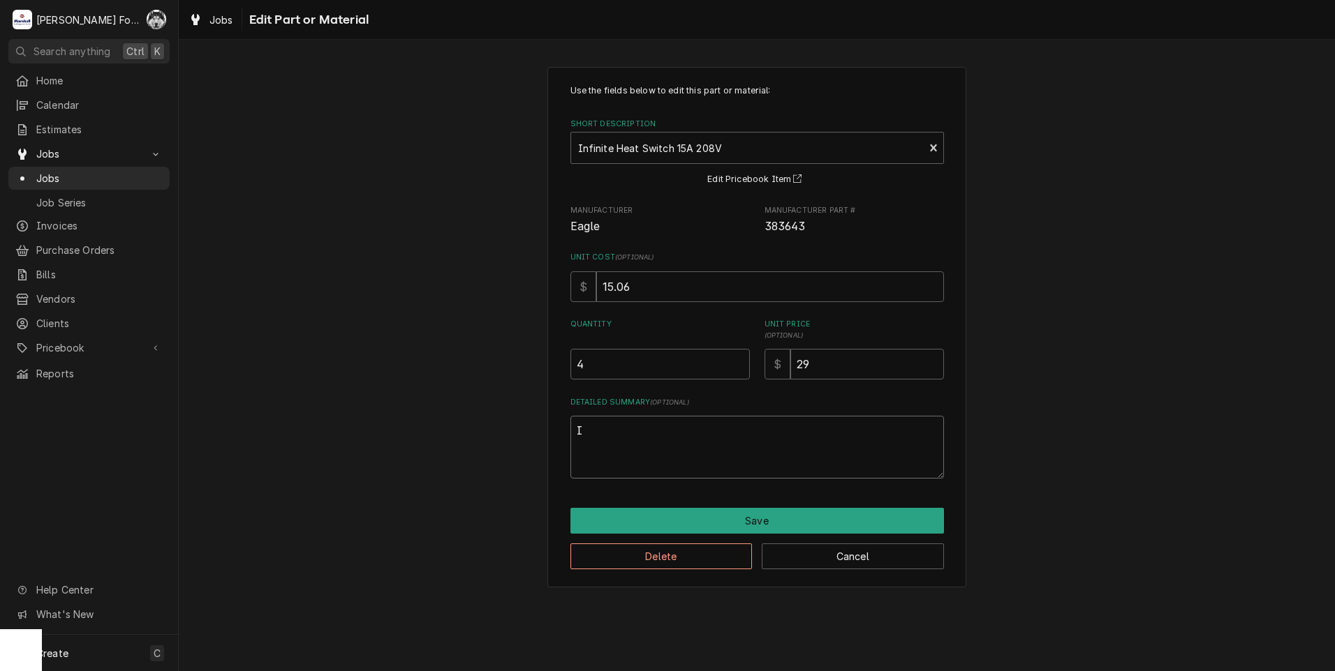
type textarea "x"
type textarea "IN"
type textarea "x"
type textarea "INS"
type textarea "x"
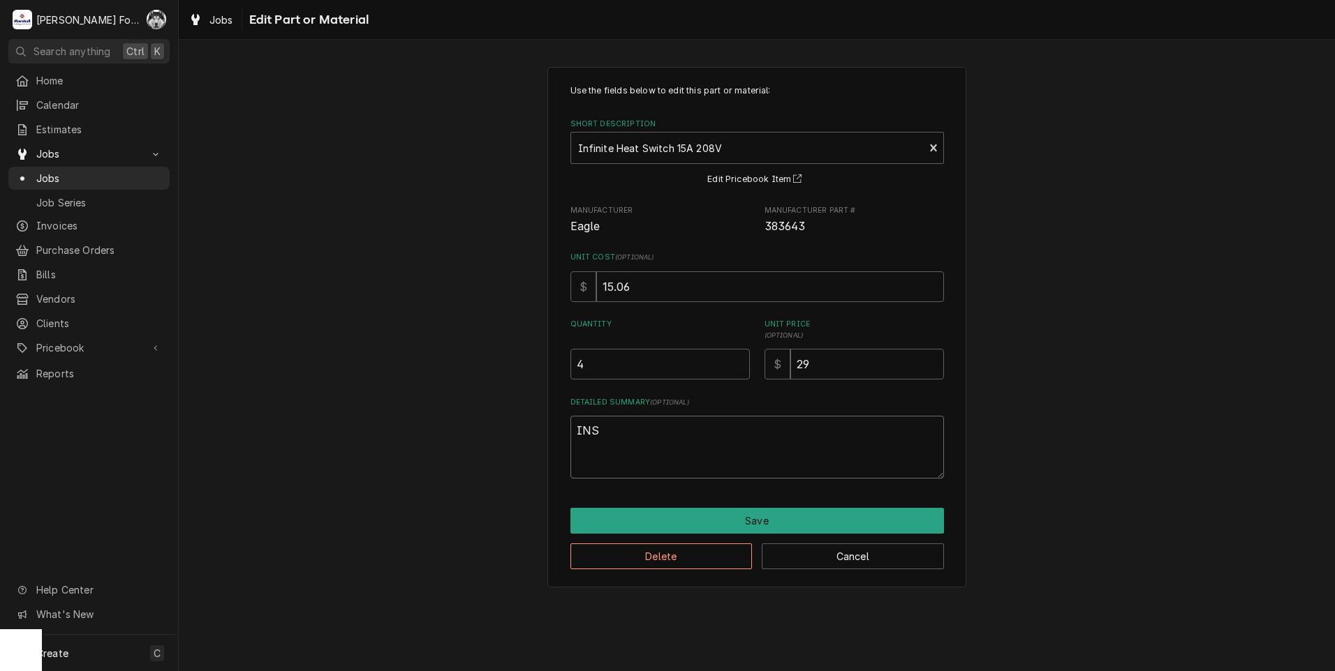
type textarea "INST"
type textarea "x"
type textarea "INSTA"
type textarea "x"
type textarea "INSTAL"
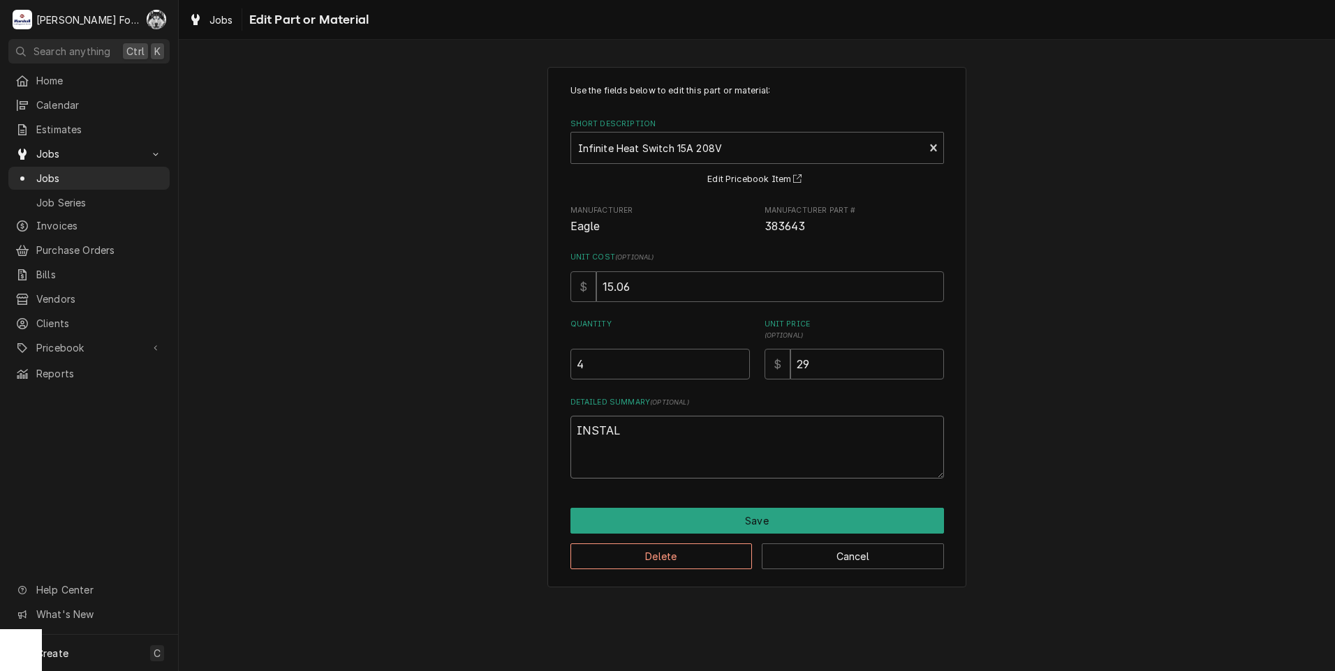
type textarea "x"
type textarea "INSTALL"
type textarea "x"
type textarea "INSTALLE"
type textarea "x"
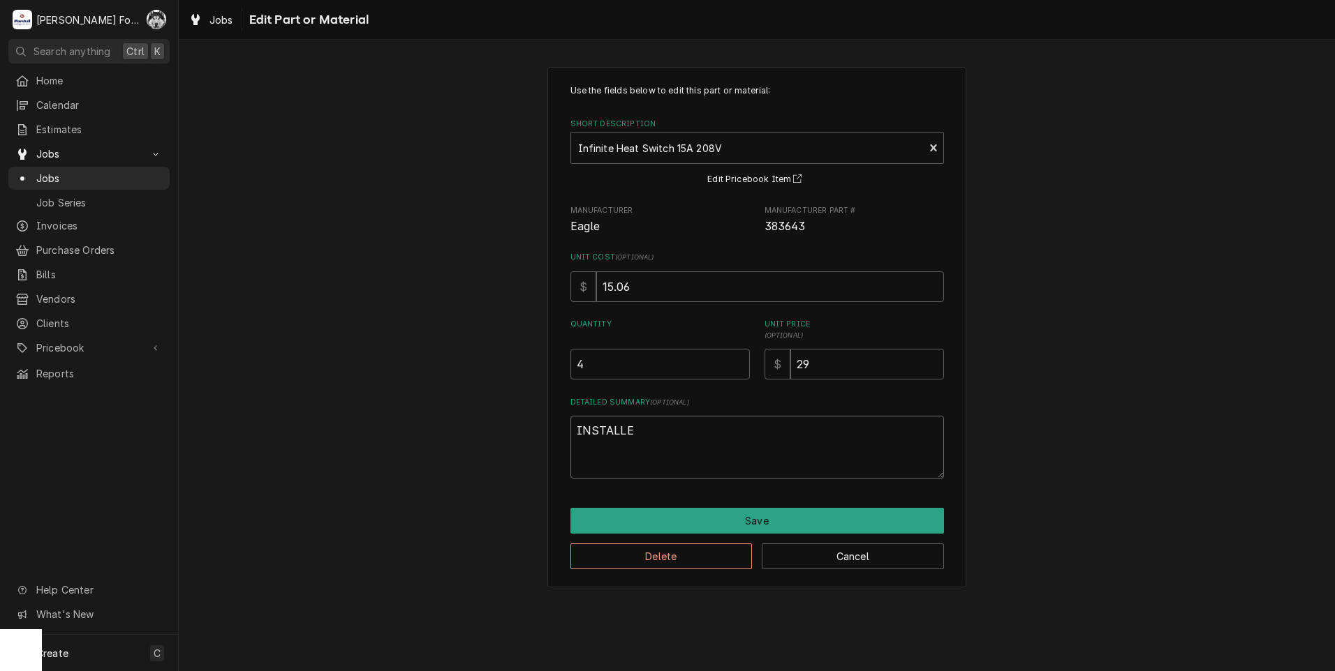
type textarea "INSTALLED"
type textarea "x"
type textarea "INSTALLED"
type textarea "x"
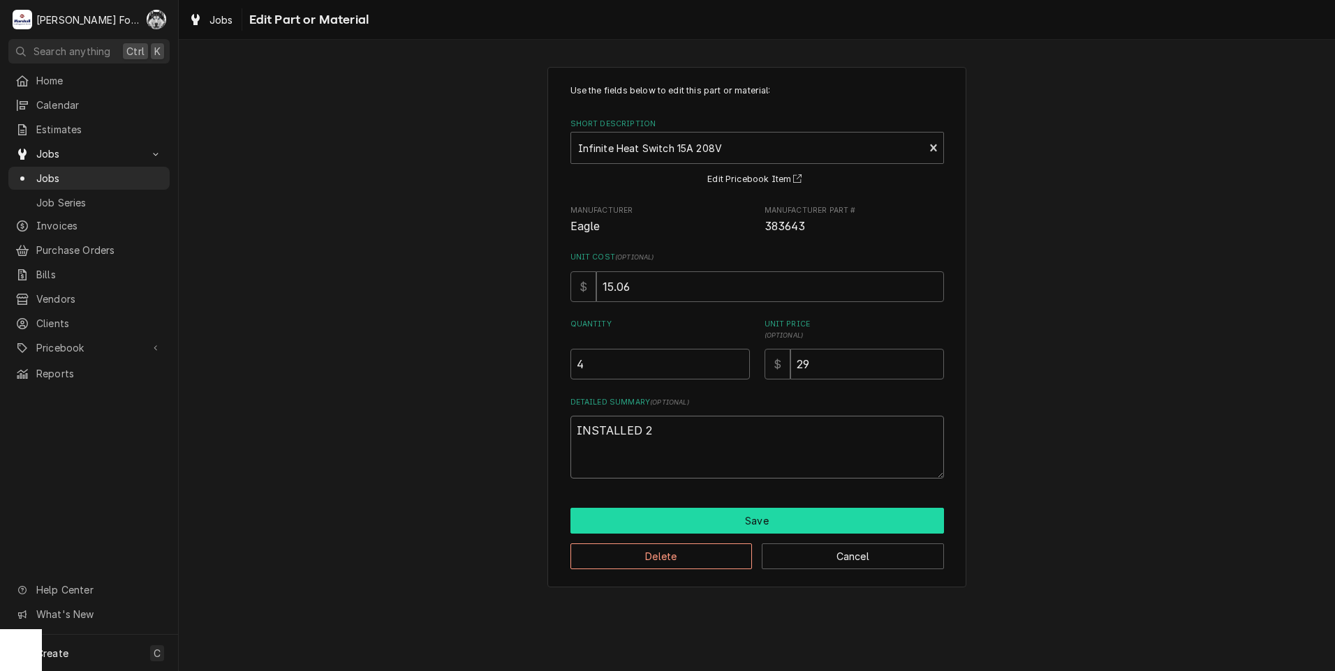
type textarea "INSTALLED 2"
click at [734, 517] on button "Save" at bounding box center [756, 521] width 373 height 26
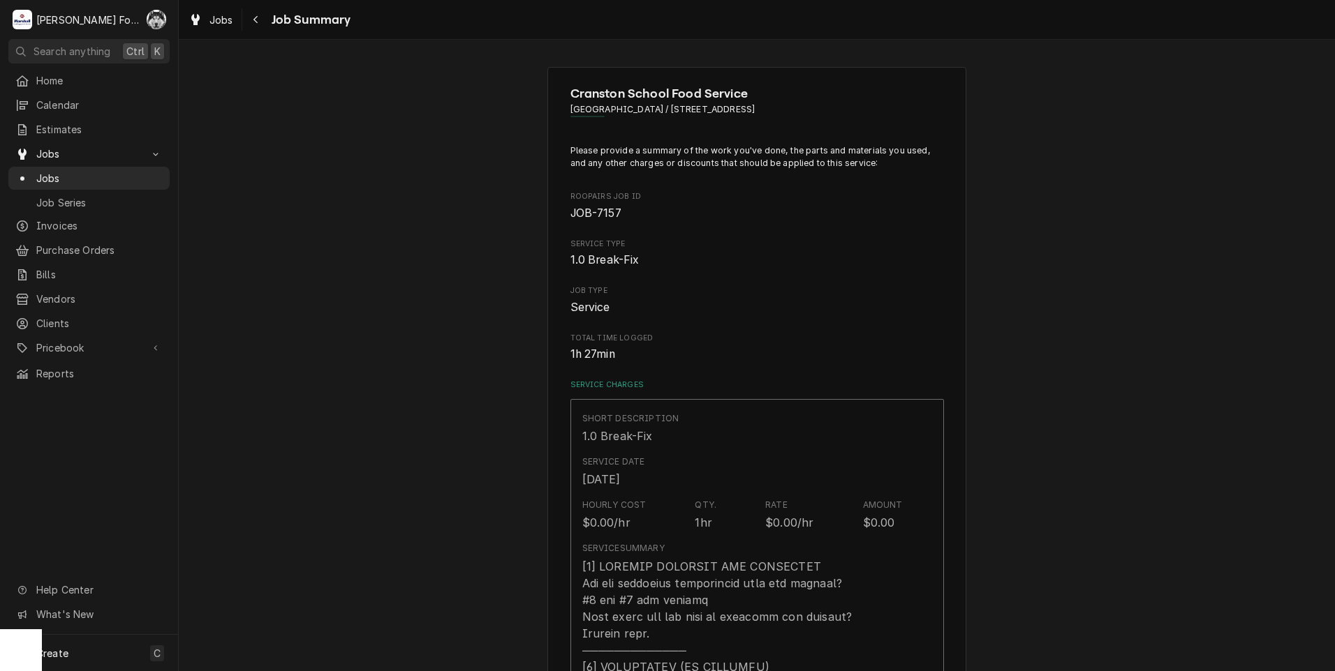
scroll to position [768, 0]
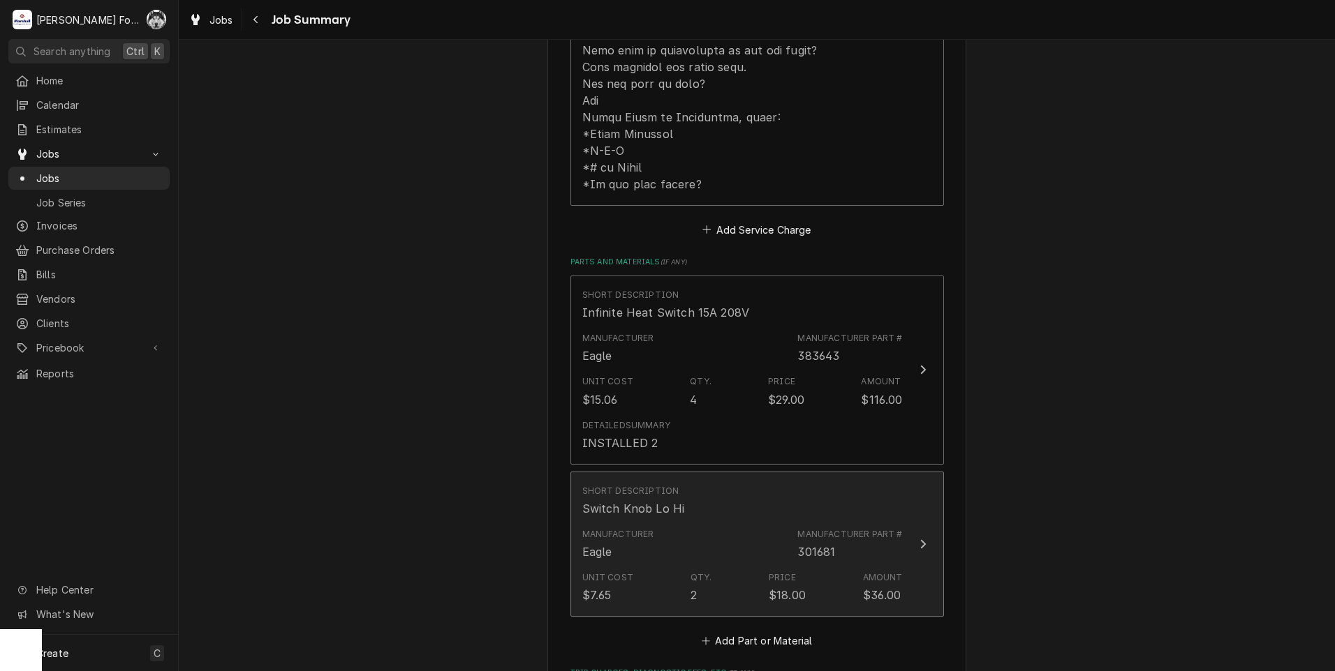
click at [718, 523] on div "Manufacturer Eagle Manufacturer Part # 301681" at bounding box center [742, 544] width 320 height 43
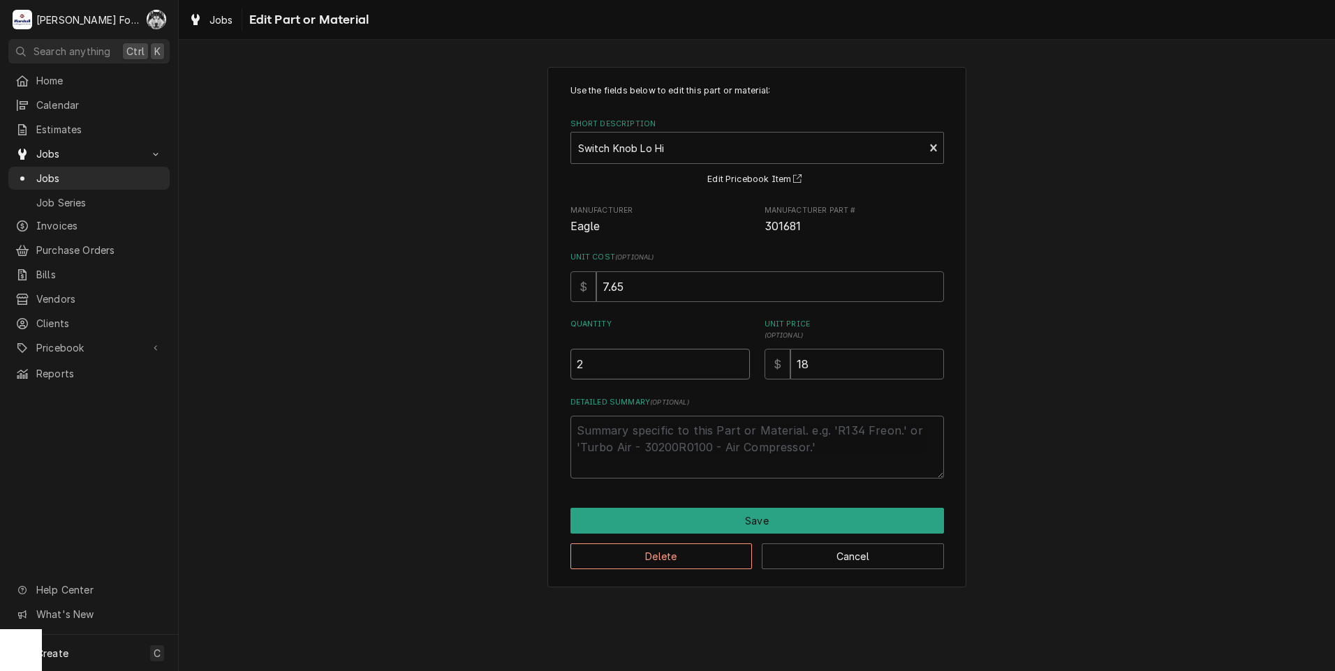
type textarea "x"
type input "2.5"
click at [738, 359] on input "2.5" at bounding box center [659, 364] width 179 height 31
type textarea "x"
type input "3"
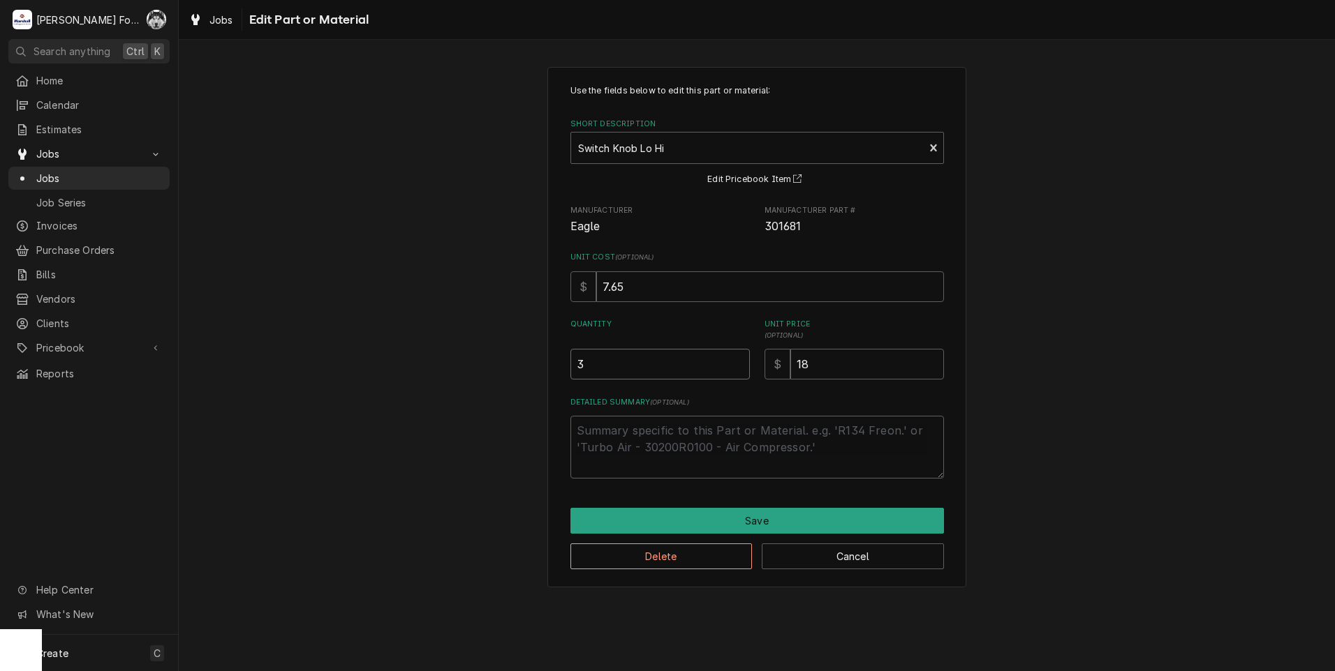
click at [738, 359] on input "3" at bounding box center [659, 364] width 179 height 31
type textarea "x"
type input "3.5"
click at [738, 359] on input "3.5" at bounding box center [659, 364] width 179 height 31
type textarea "x"
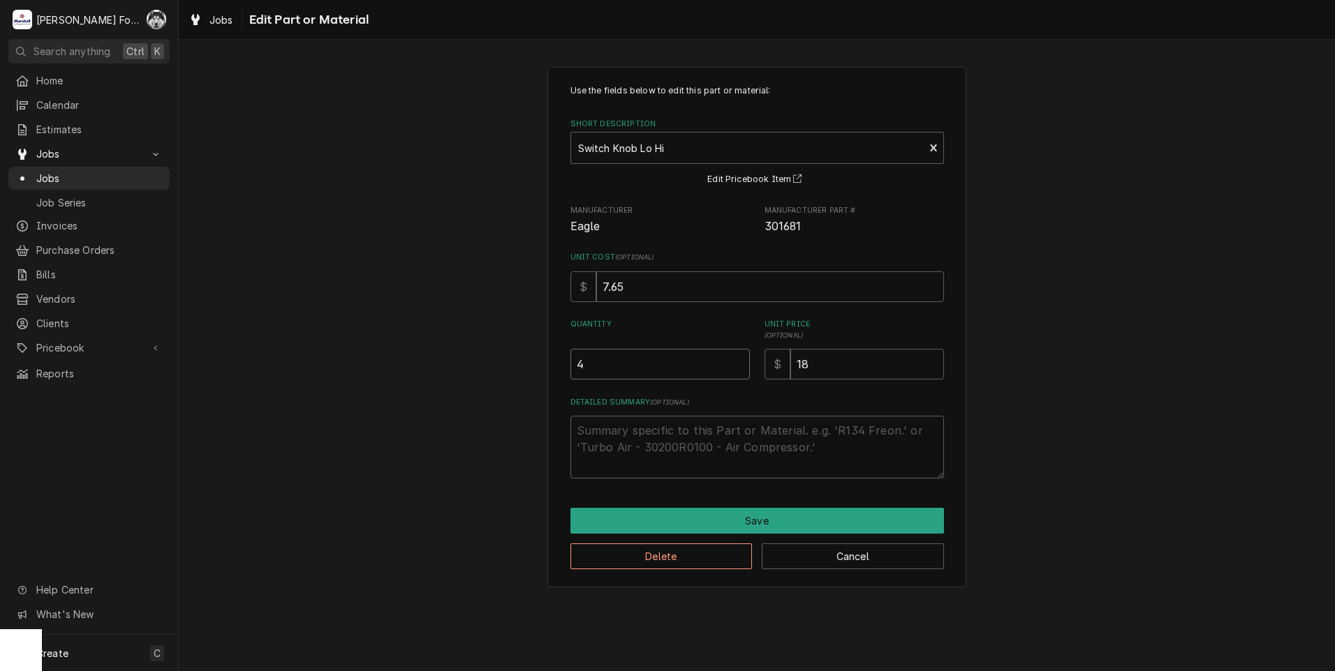
type input "4"
click at [738, 359] on input "4" at bounding box center [659, 364] width 179 height 31
click at [674, 445] on textarea "Detailed Summary ( optional )" at bounding box center [756, 447] width 373 height 63
type textarea "x"
type textarea "I"
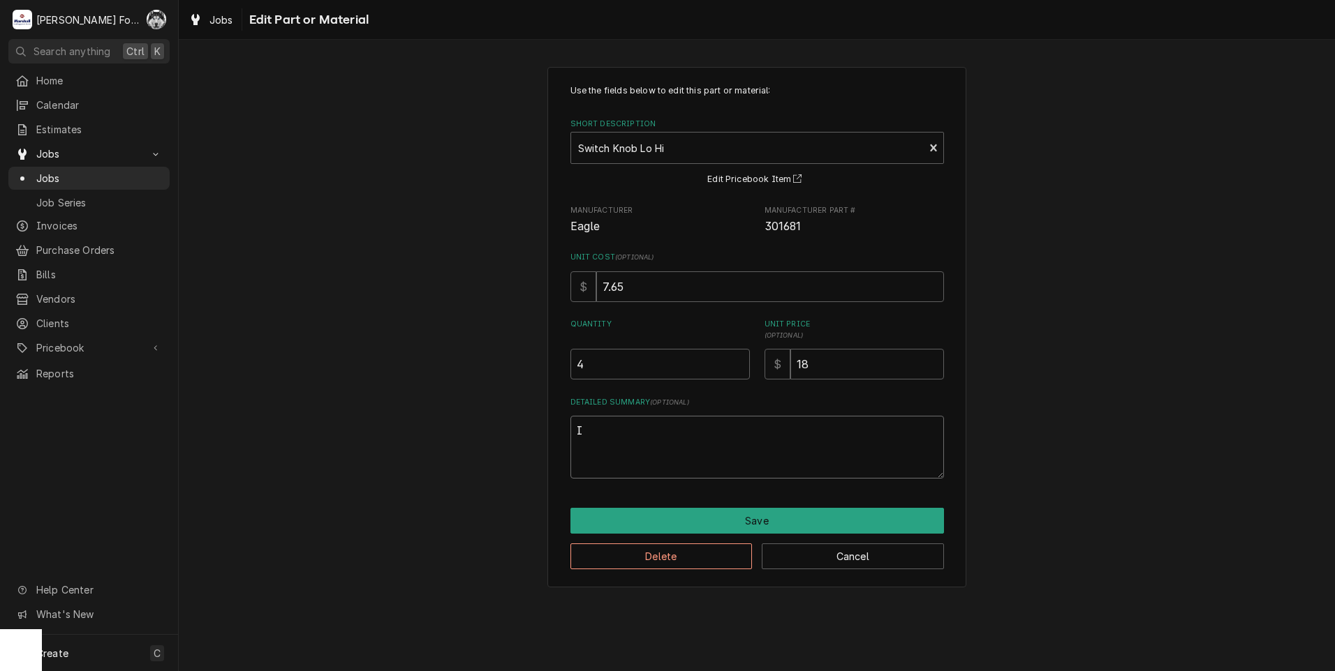
type textarea "x"
type textarea "IN"
type textarea "x"
type textarea "INS"
type textarea "x"
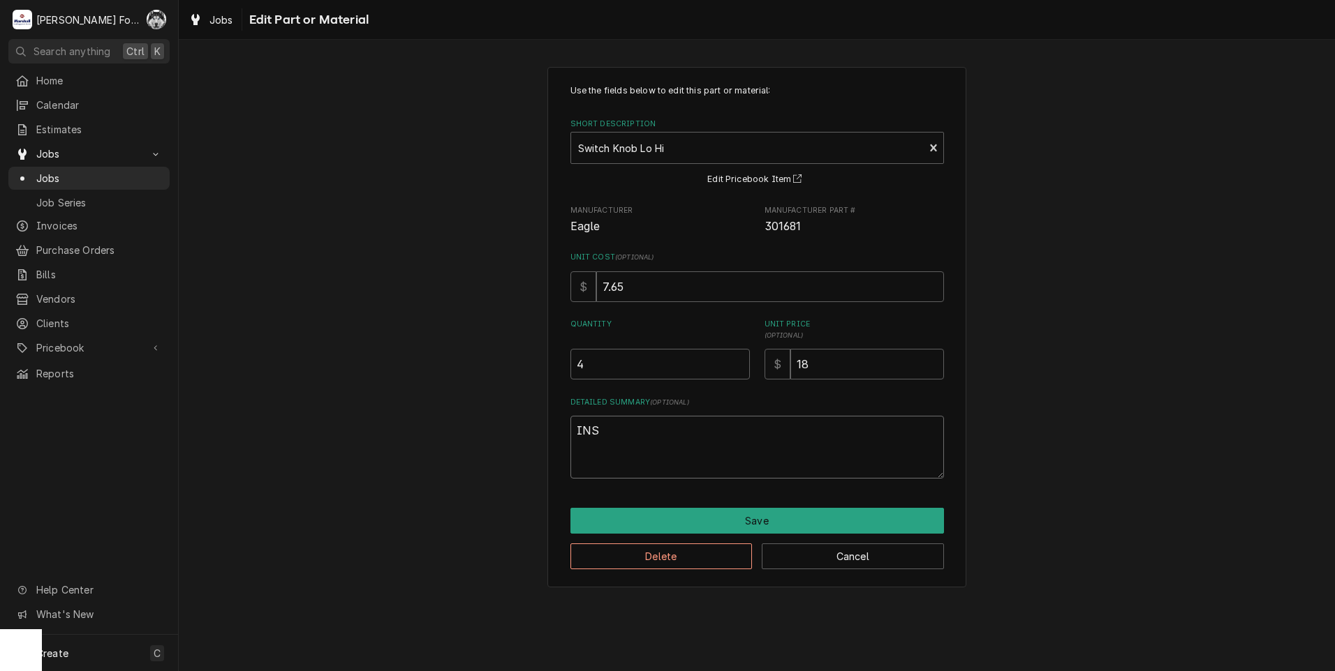
type textarea "INST"
type textarea "x"
type textarea "INSTA"
type textarea "x"
type textarea "INSTAL"
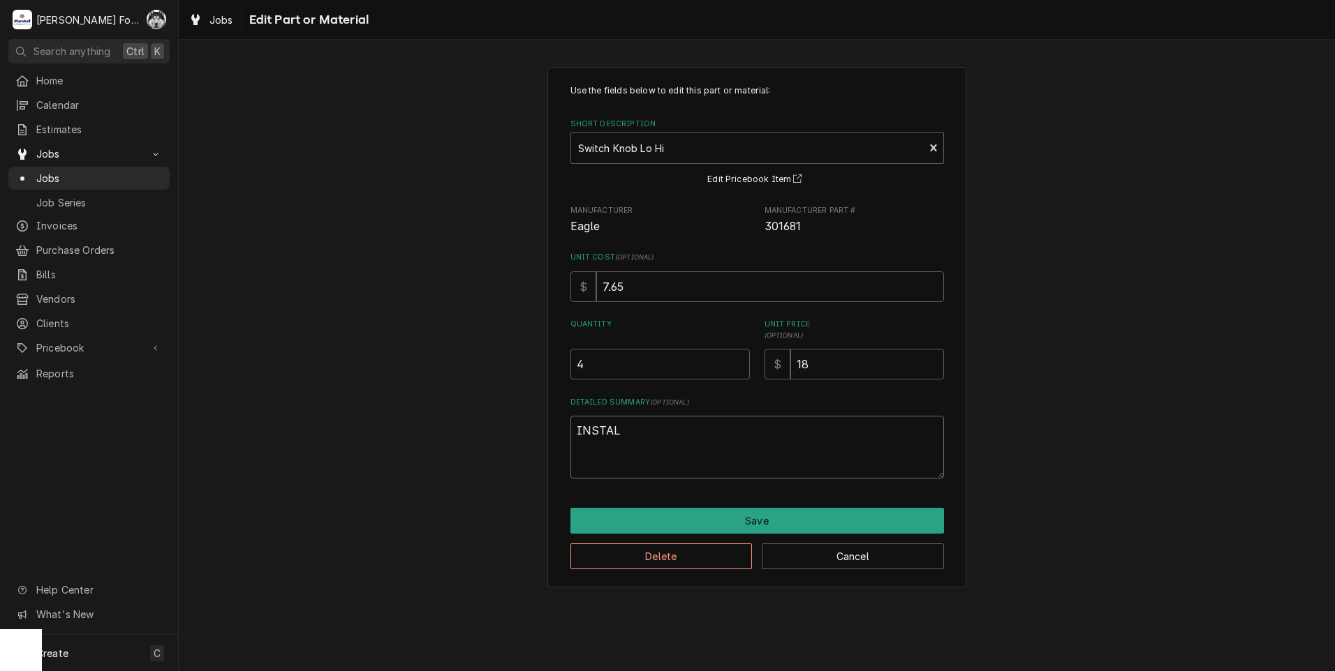
type textarea "x"
type textarea "INSTALE"
type textarea "x"
type textarea "INSTALED"
type textarea "x"
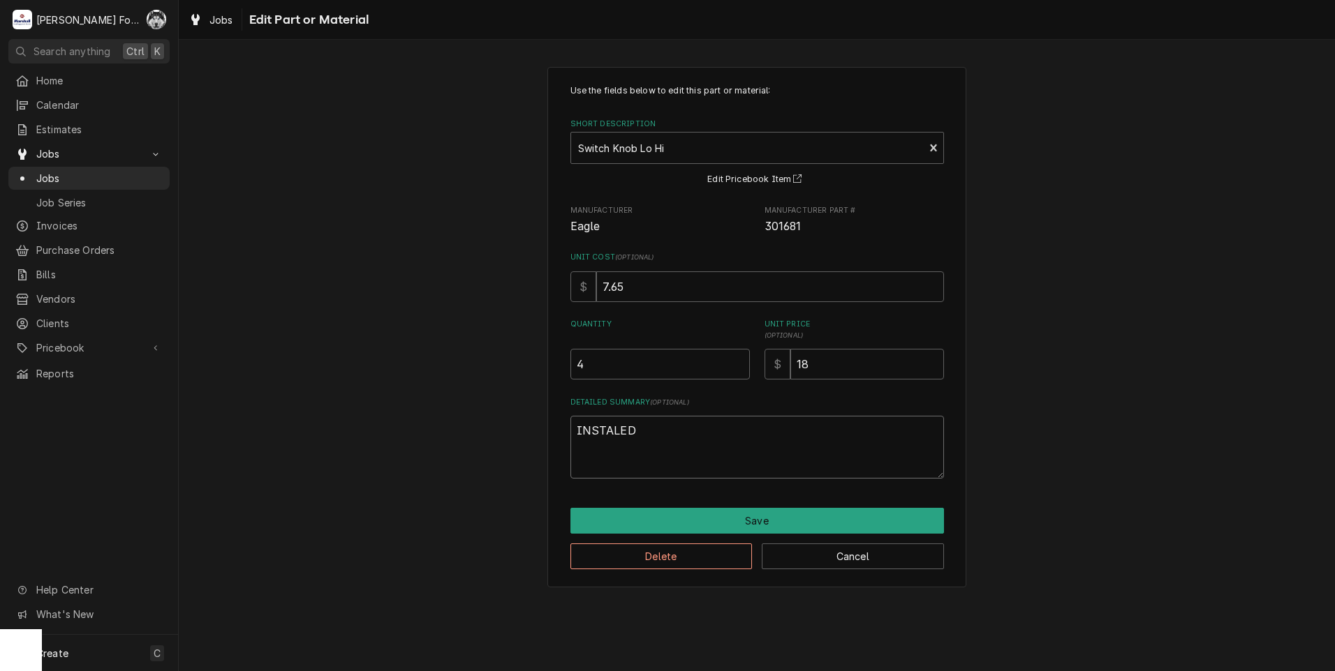
type textarea "INSTALED"
type textarea "x"
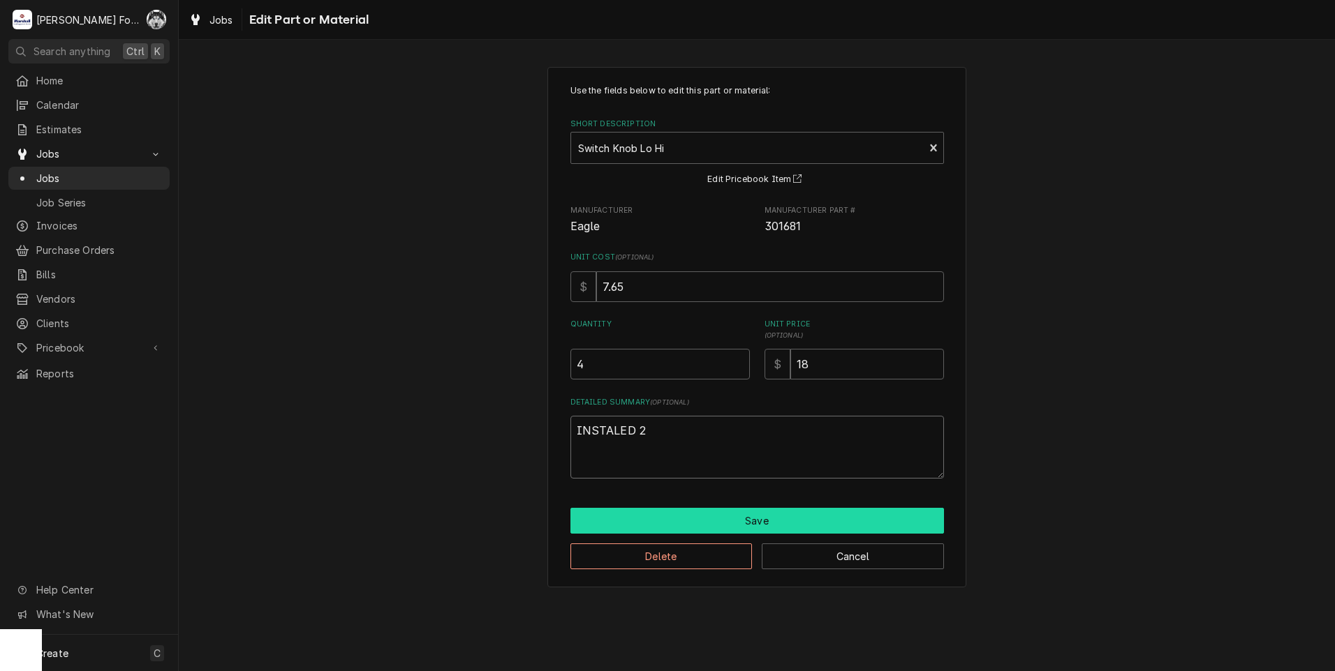
type textarea "INSTALED 2"
click at [768, 515] on button "Save" at bounding box center [756, 521] width 373 height 26
type textarea "x"
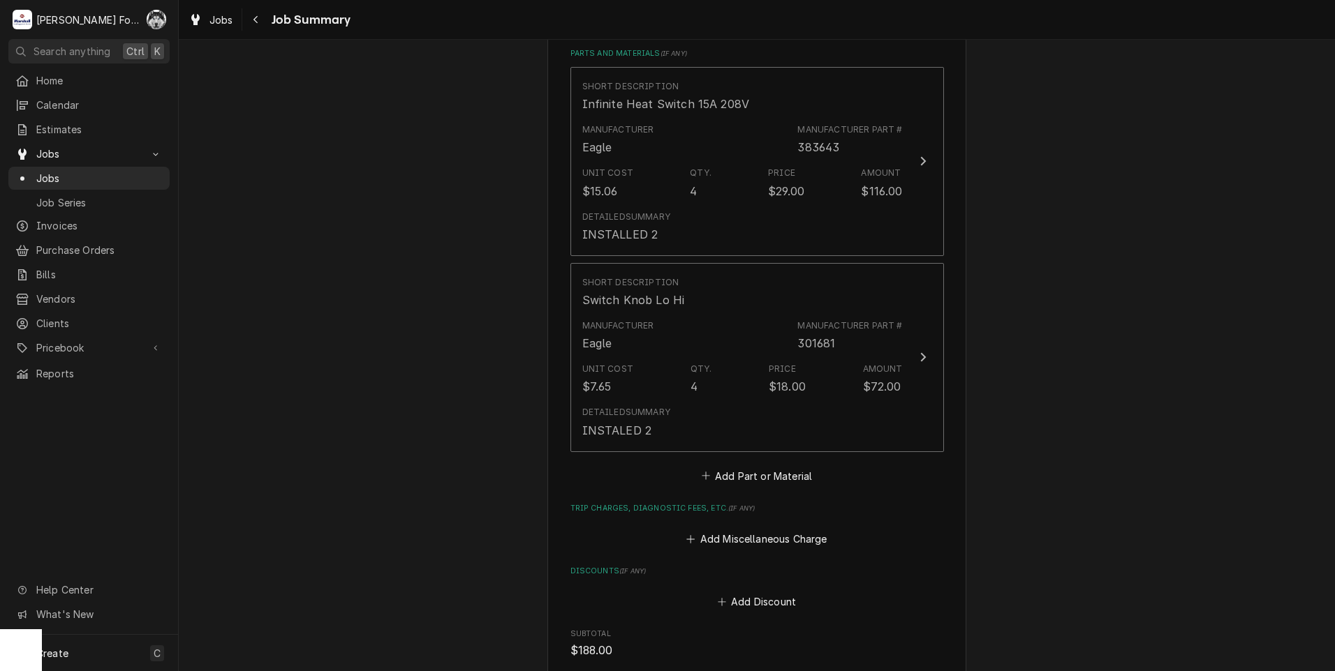
scroll to position [977, 0]
click at [739, 466] on button "Add Part or Material" at bounding box center [756, 476] width 115 height 20
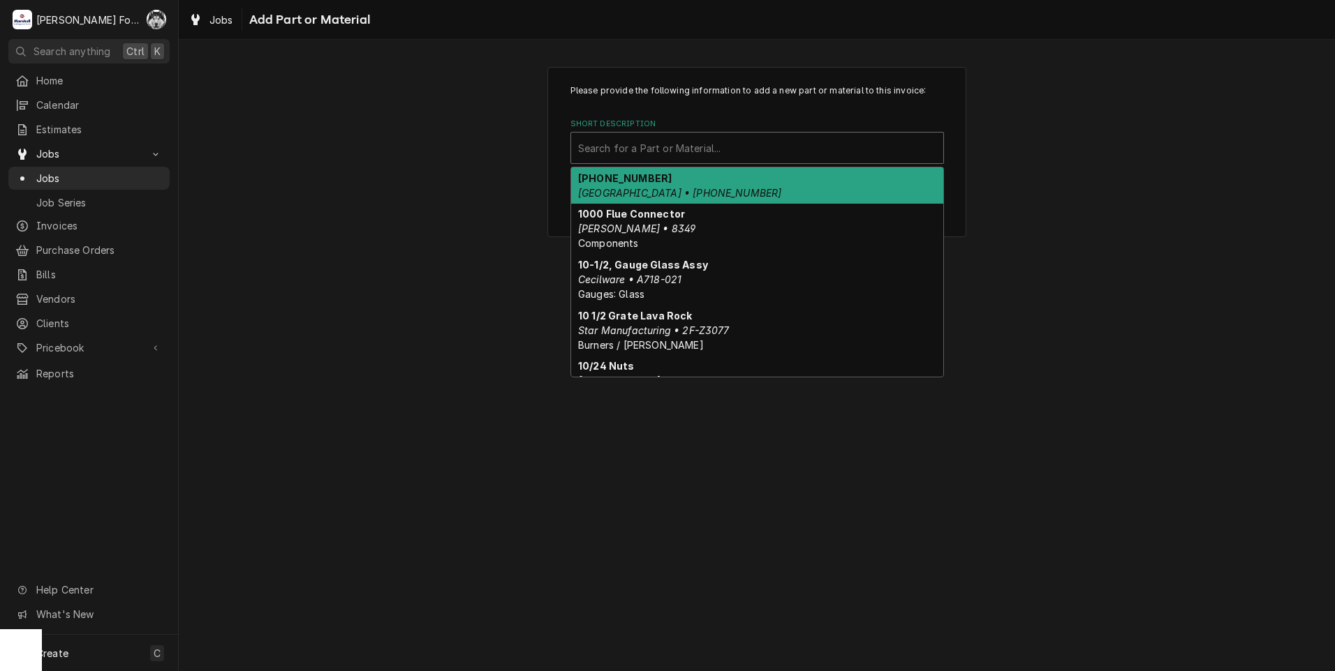
click at [708, 148] on div "Short Description" at bounding box center [757, 147] width 358 height 25
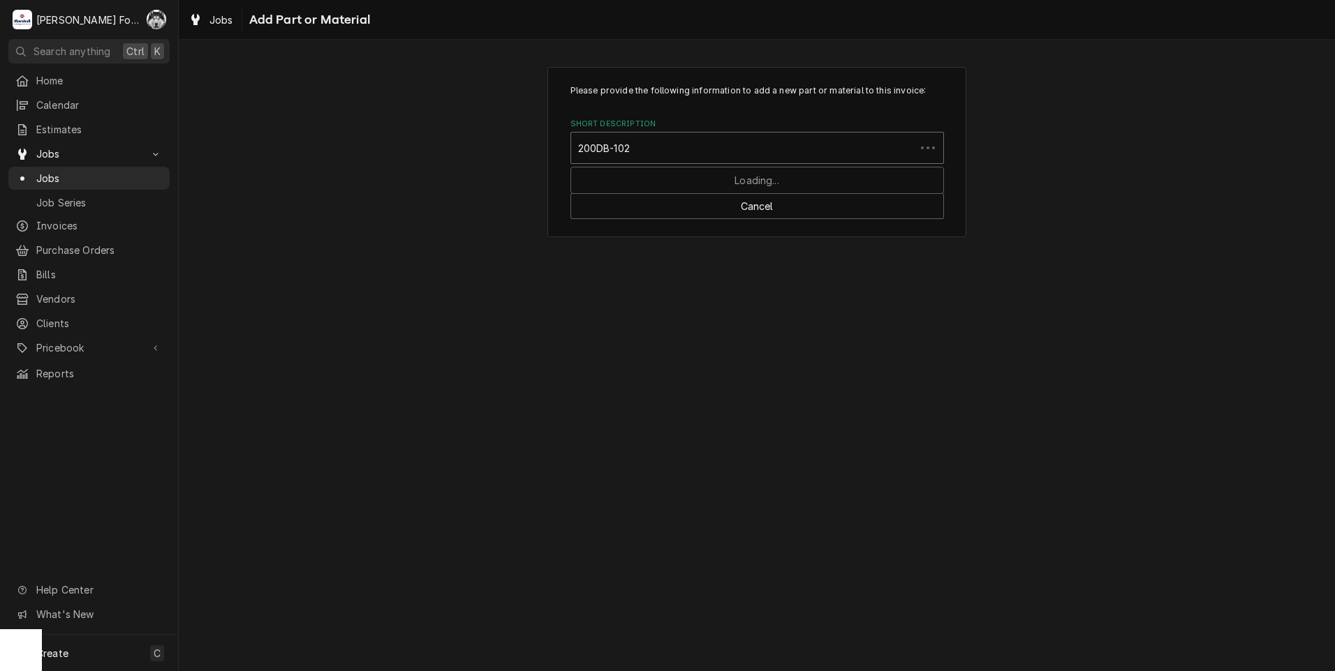
type input "200DB-1022"
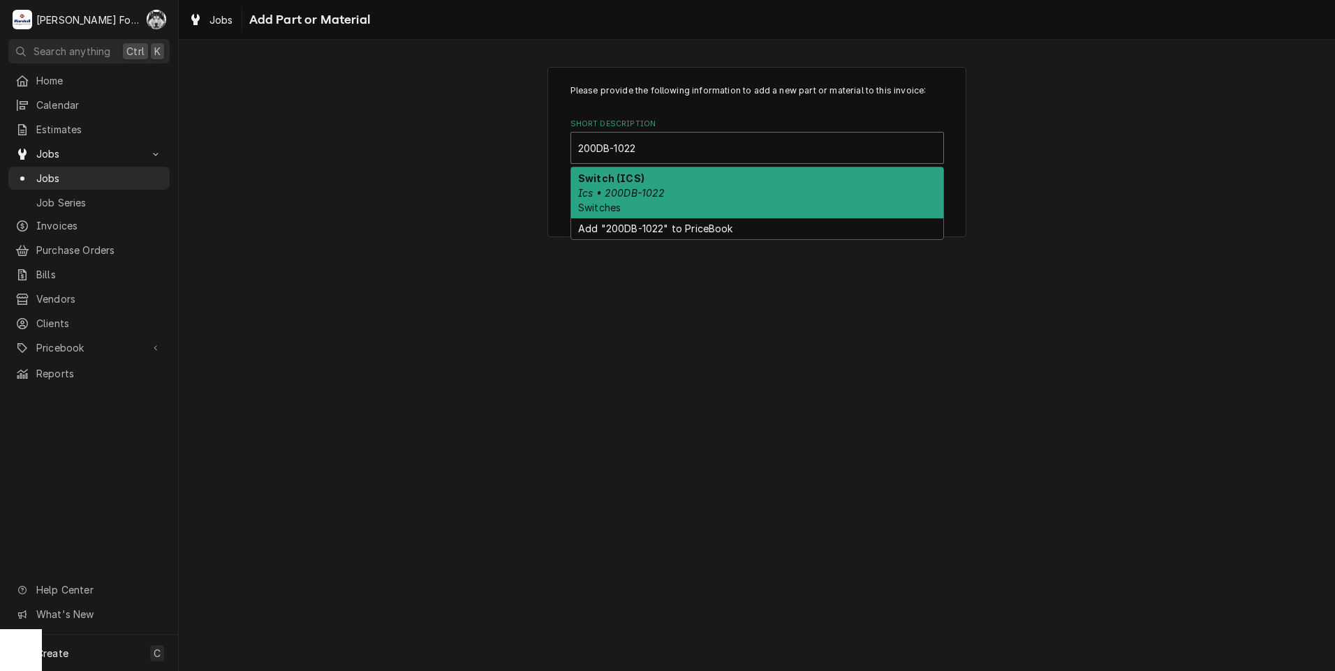
click at [667, 180] on div "Switch (ICS) Ics • 200DB-1022 Switches" at bounding box center [757, 193] width 372 height 51
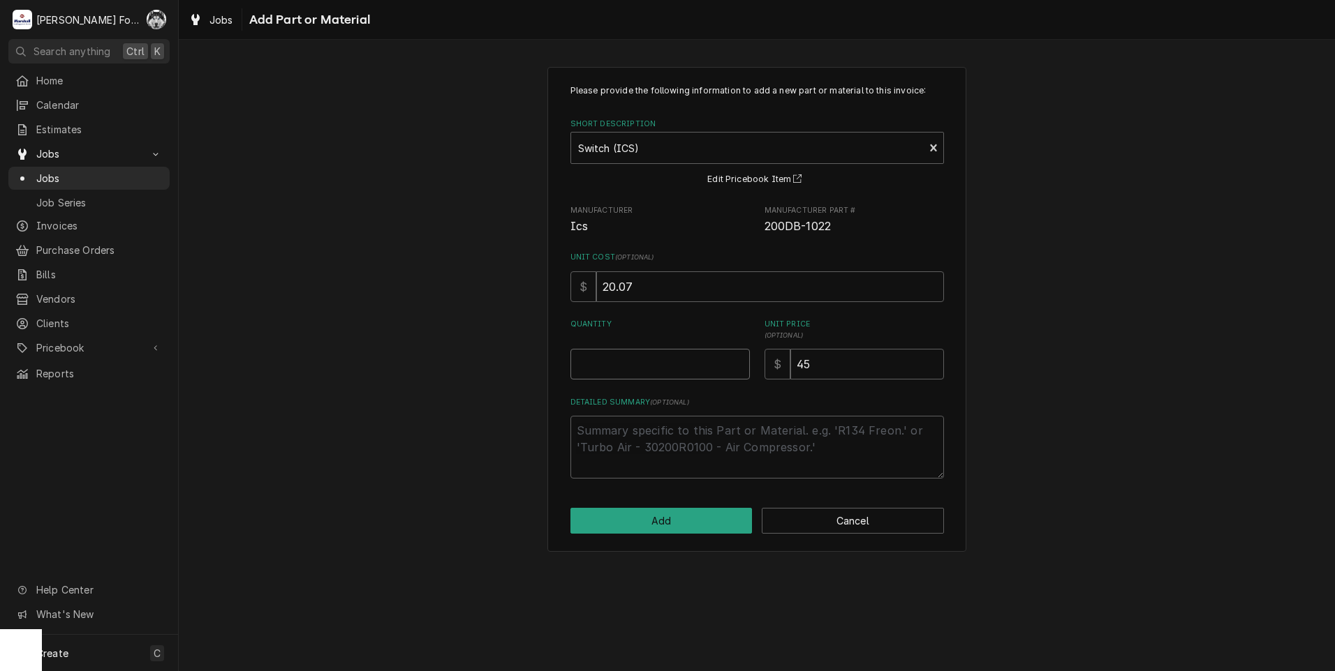
type textarea "x"
type input "0.5"
click at [738, 362] on input "0.5" at bounding box center [659, 364] width 179 height 31
type textarea "x"
type input "1"
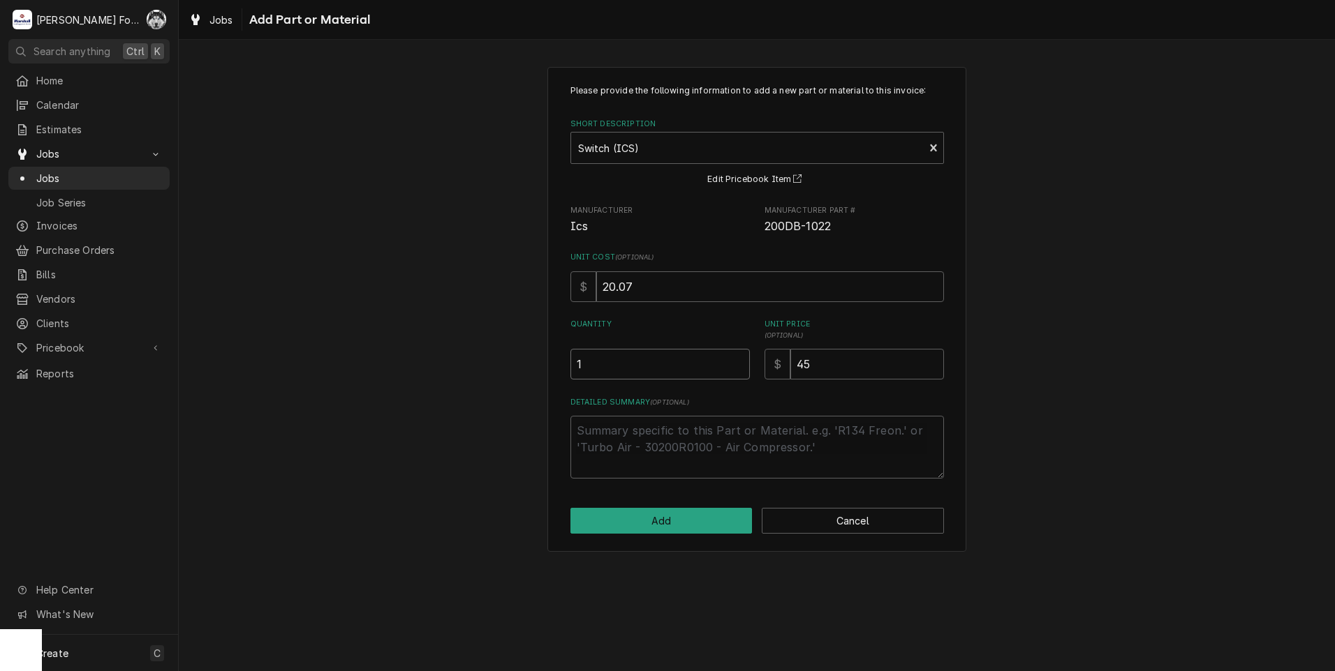
click at [738, 362] on input "1" at bounding box center [659, 364] width 179 height 31
drag, startPoint x: 831, startPoint y: 360, endPoint x: 771, endPoint y: 375, distance: 61.8
click at [779, 374] on div "$ 45" at bounding box center [853, 364] width 179 height 31
type textarea "x"
type input "4"
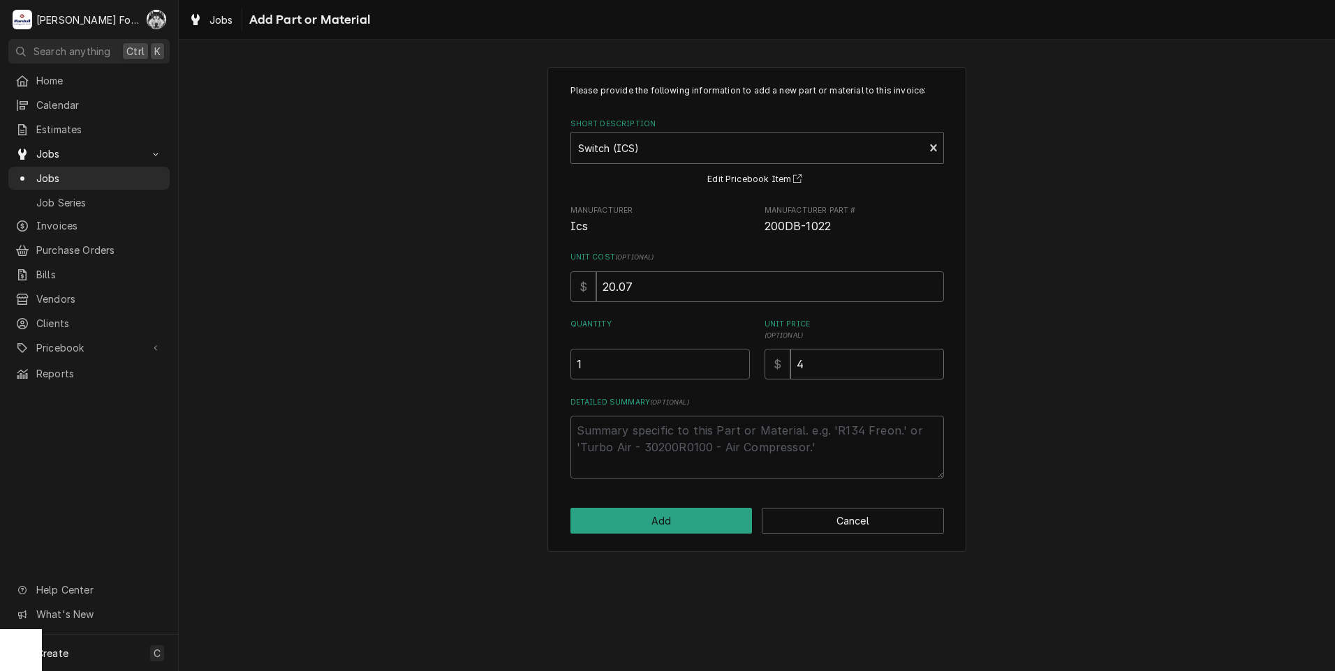
type textarea "x"
type input "46"
click at [676, 510] on button "Add" at bounding box center [661, 521] width 182 height 26
type textarea "x"
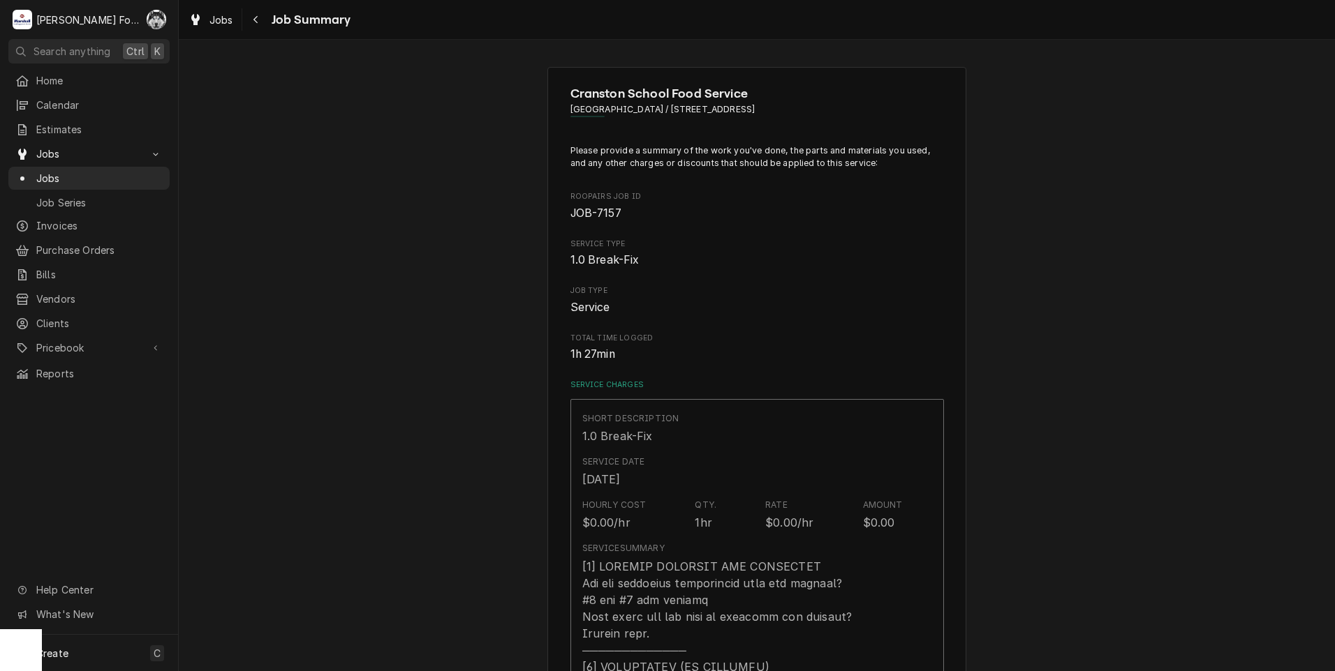
scroll to position [977, 0]
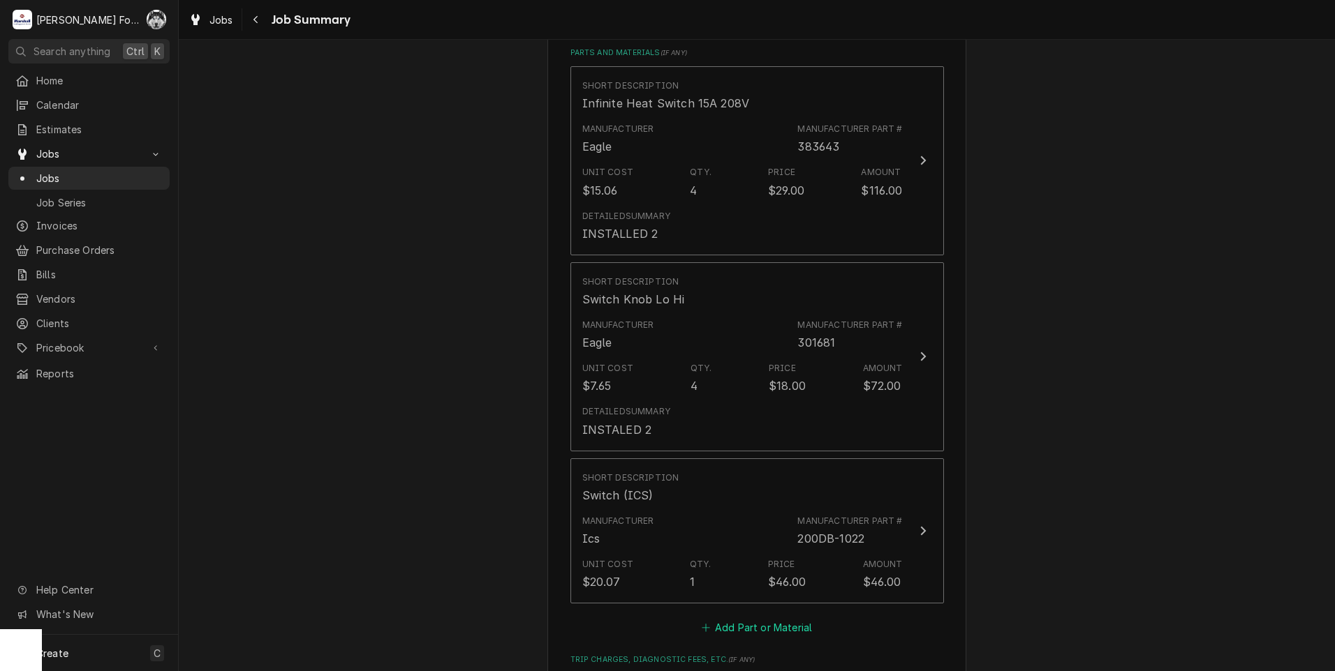
click at [768, 618] on button "Add Part or Material" at bounding box center [756, 628] width 115 height 20
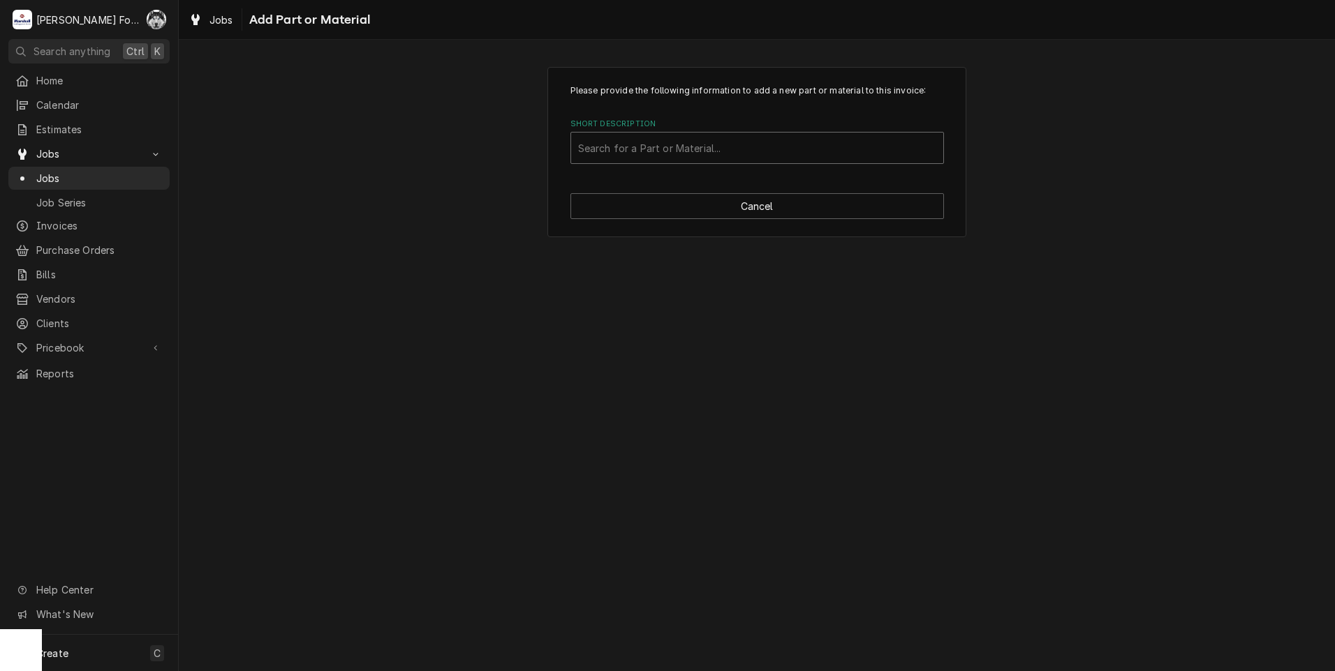
click at [805, 148] on div "Short Description" at bounding box center [757, 147] width 358 height 25
type input "SSDT"
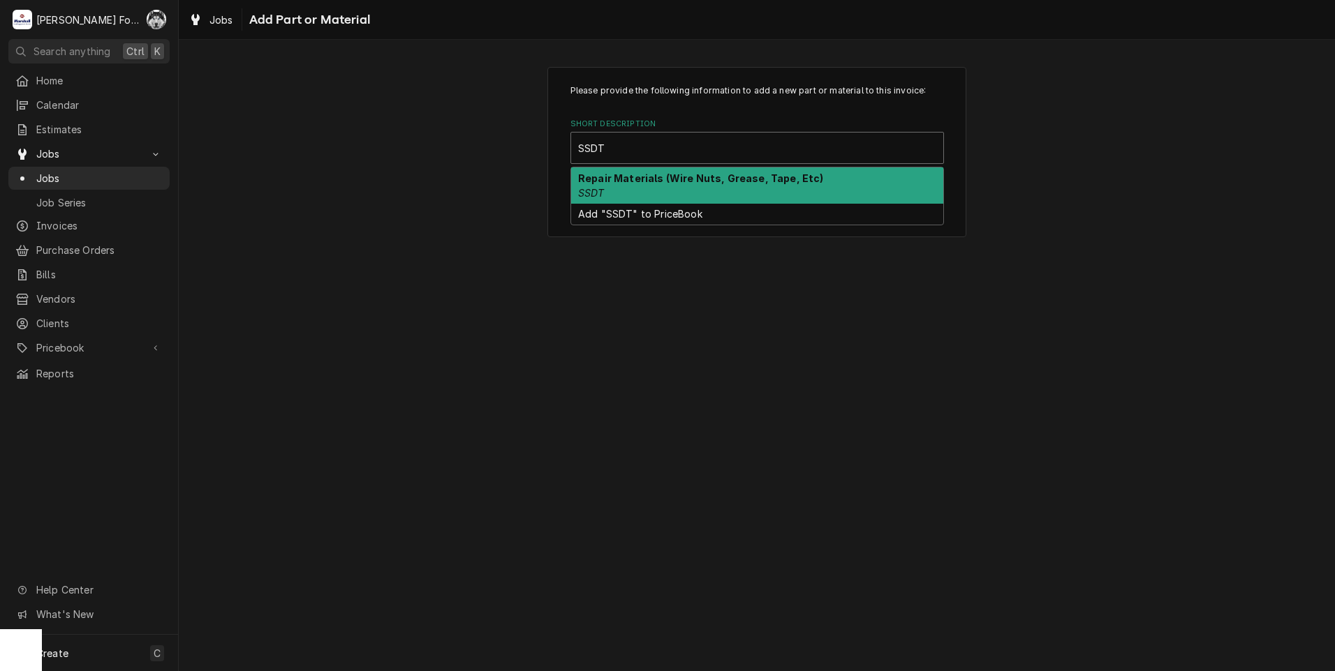
click at [696, 184] on strong "Repair Materials (Wire Nuts, Grease, Tape, Etc)" at bounding box center [701, 178] width 246 height 12
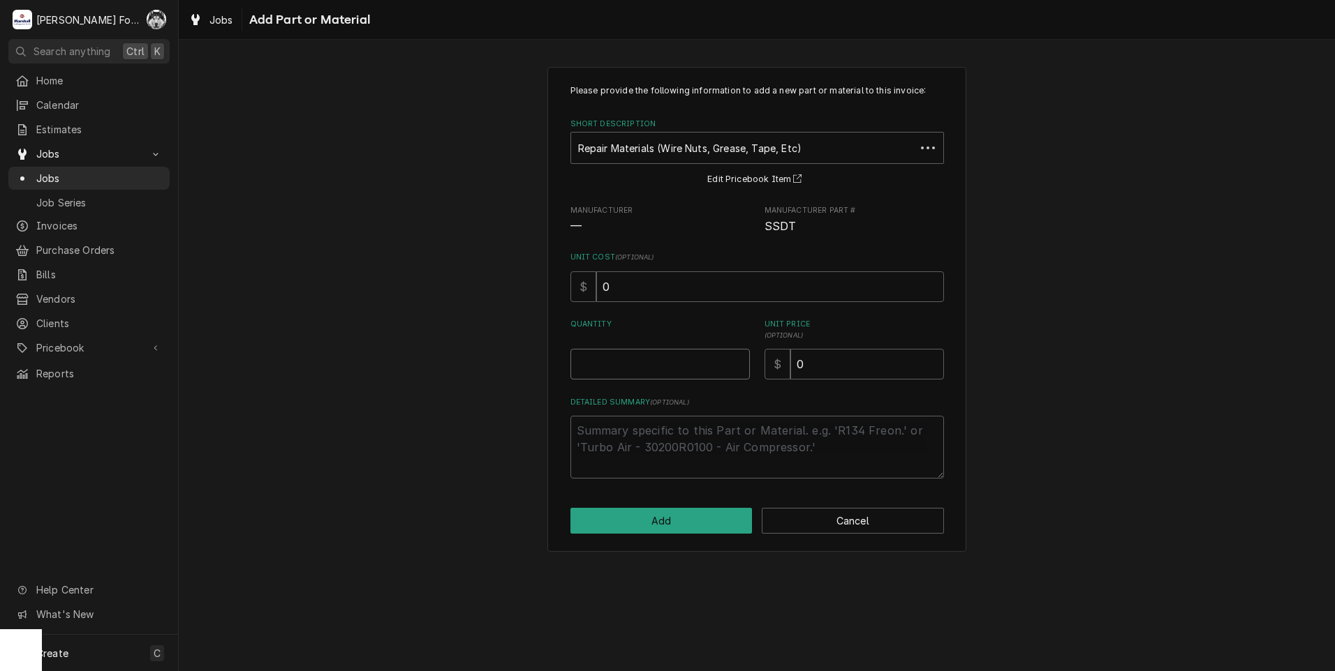
type textarea "x"
type input "0.5"
click at [736, 361] on input "0.5" at bounding box center [659, 364] width 179 height 31
type textarea "x"
type input "1"
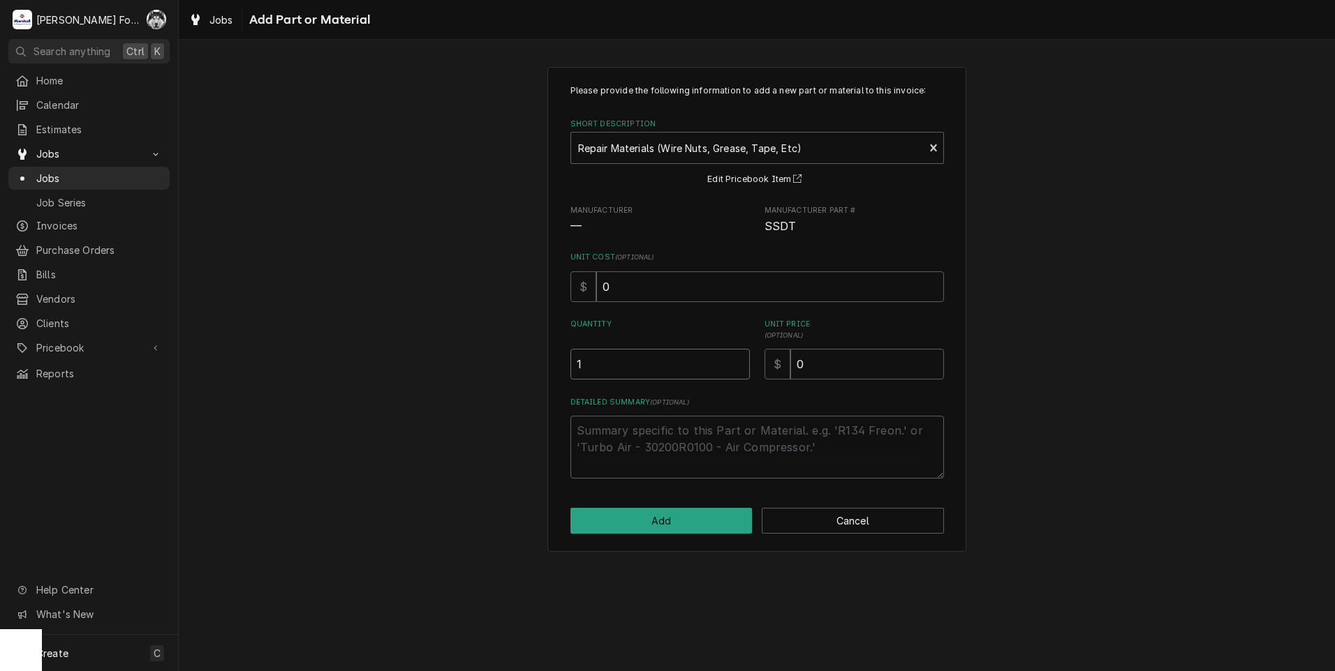
click at [736, 361] on input "1" at bounding box center [659, 364] width 179 height 31
drag, startPoint x: 856, startPoint y: 362, endPoint x: 751, endPoint y: 379, distance: 106.0
click at [761, 378] on div "Quantity 1 Unit Price ( optional ) $ 0" at bounding box center [756, 349] width 373 height 61
type textarea "x"
type input "6"
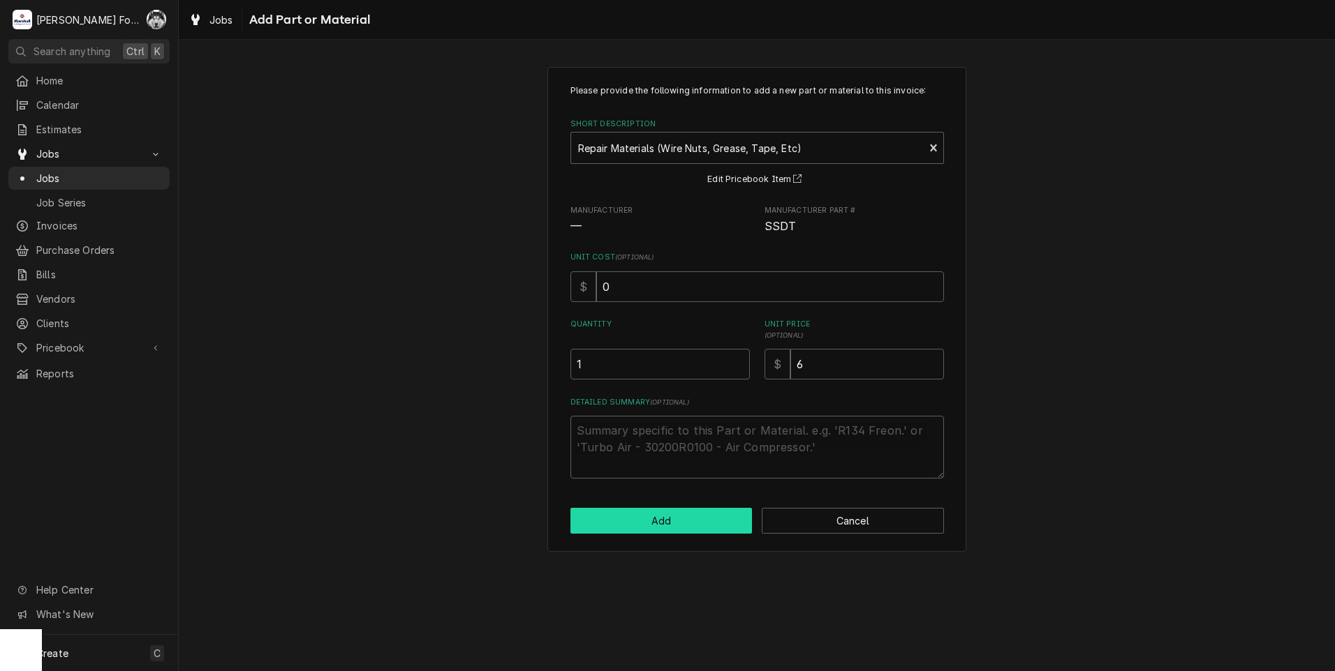
click at [690, 520] on button "Add" at bounding box center [661, 521] width 182 height 26
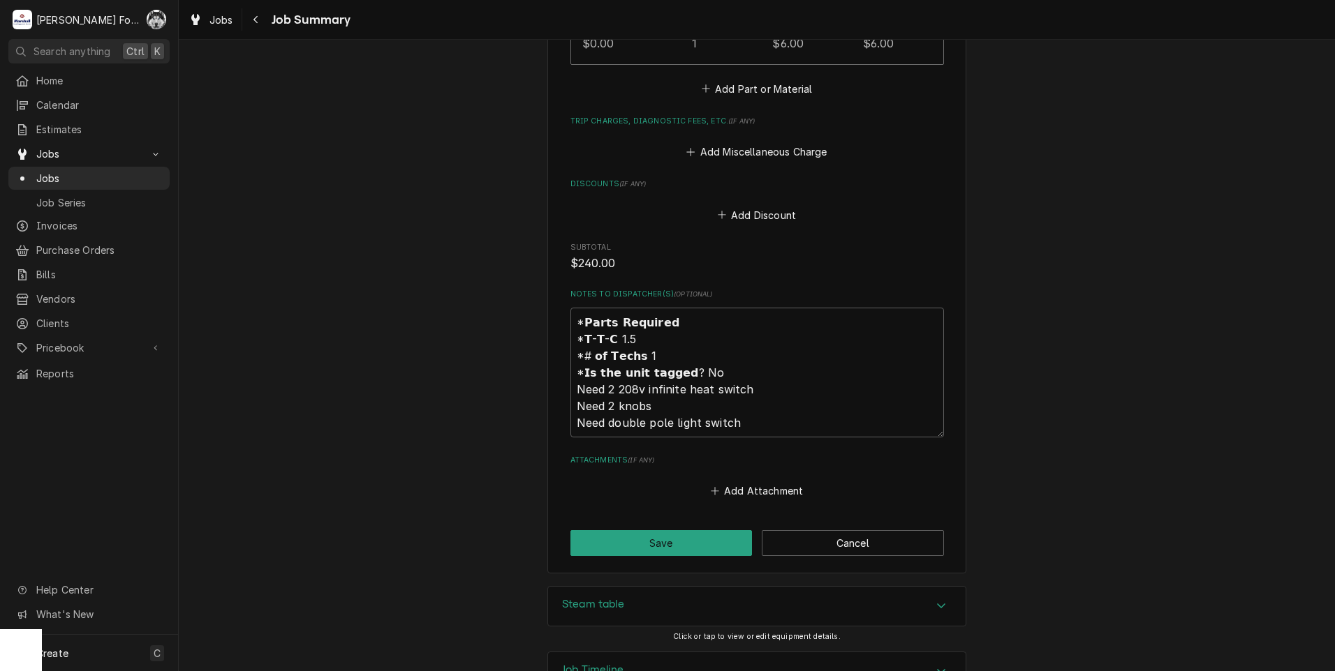
scroll to position [1675, 0]
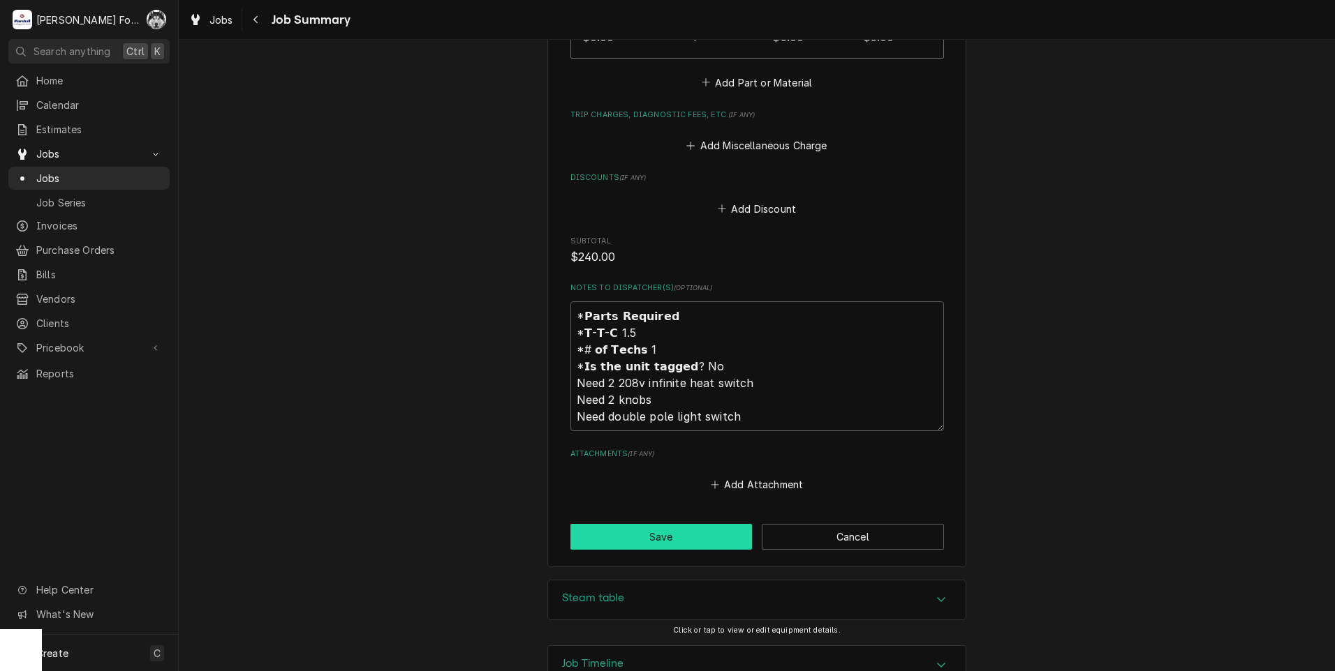
click at [679, 524] on button "Save" at bounding box center [661, 537] width 182 height 26
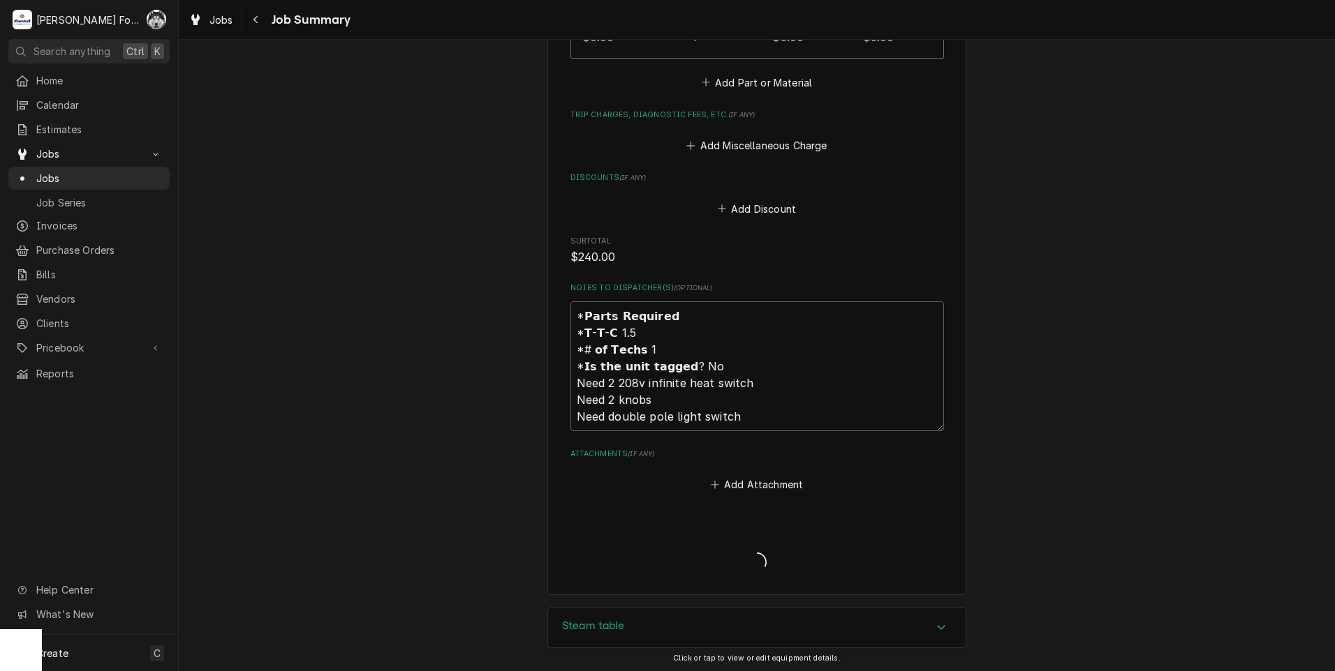
type textarea "x"
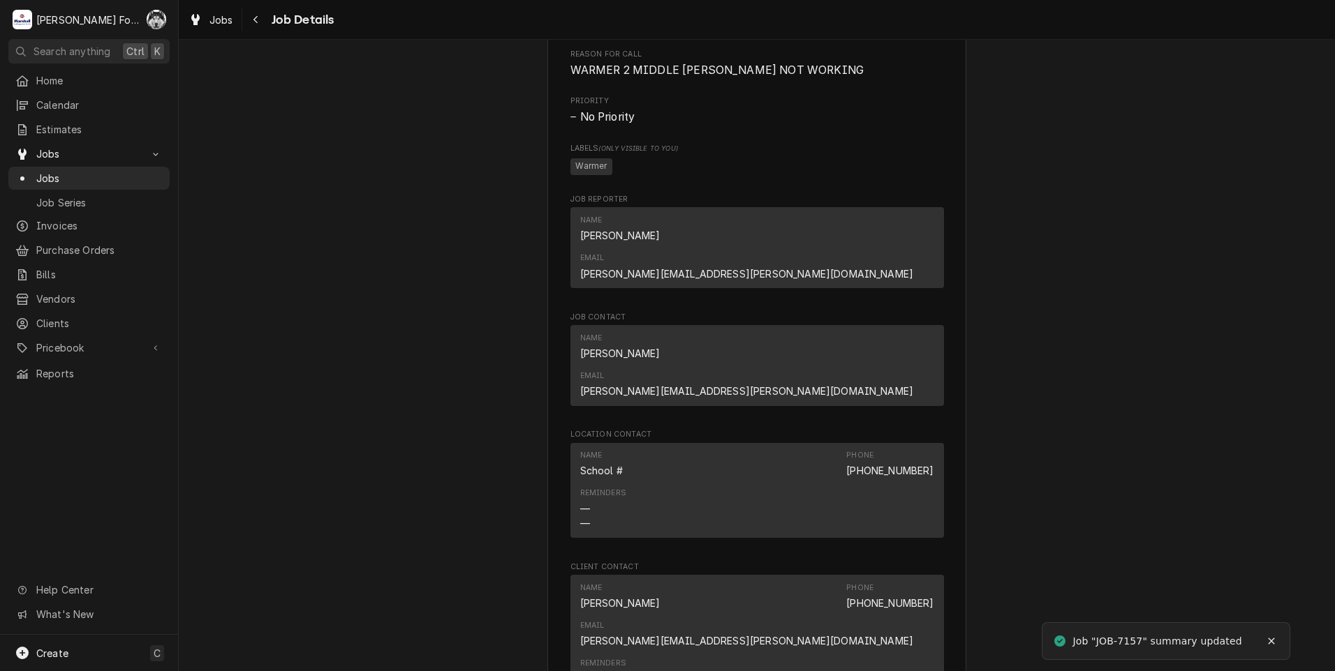
scroll to position [1396, 0]
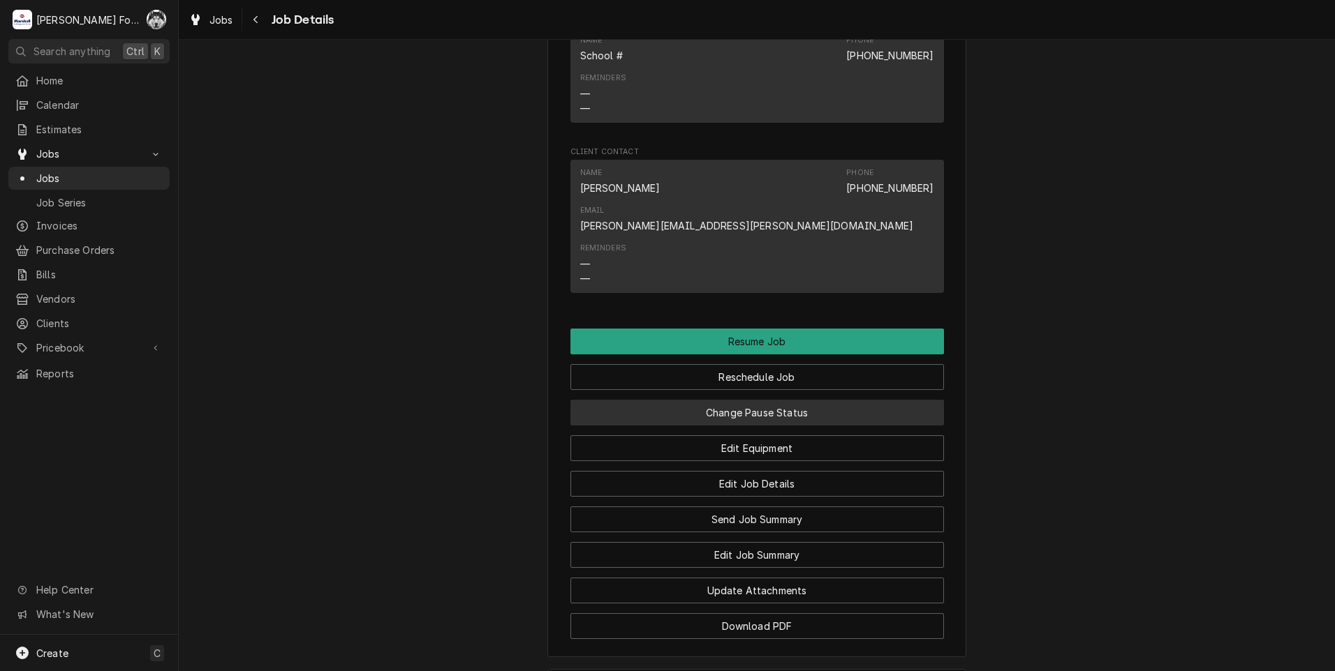
click at [740, 400] on button "Change Pause Status" at bounding box center [756, 413] width 373 height 26
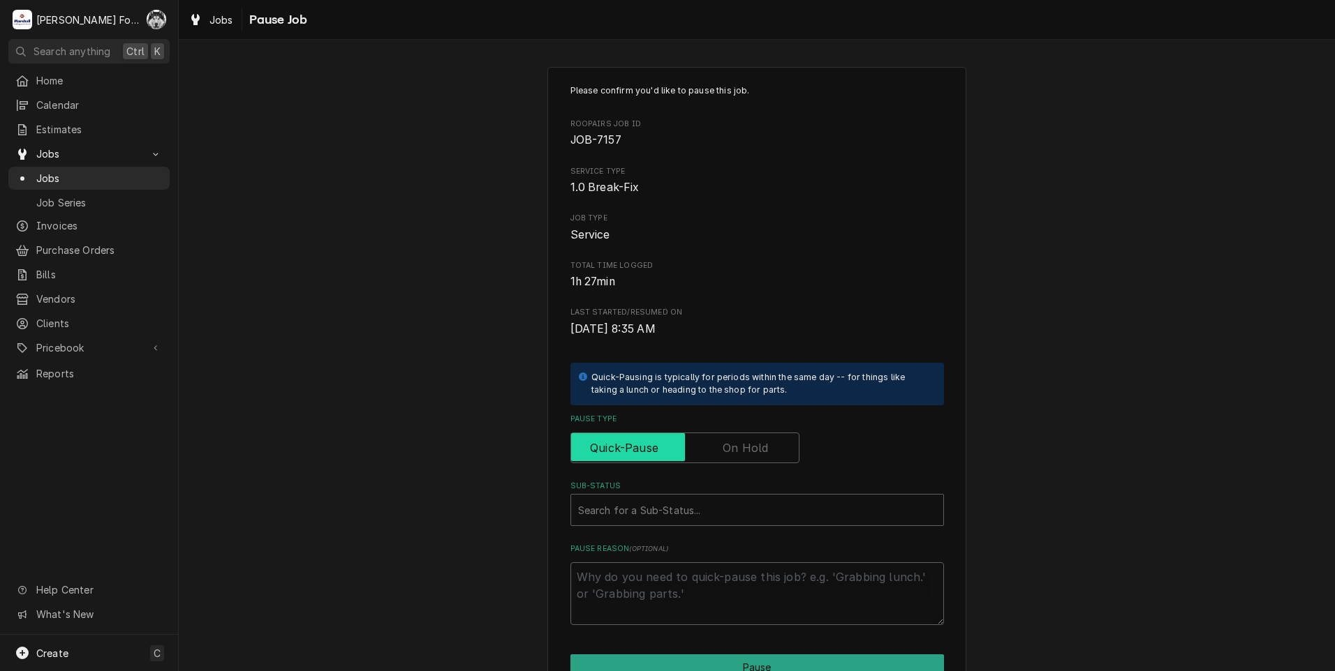
click at [704, 440] on input "Pause Type" at bounding box center [685, 448] width 216 height 31
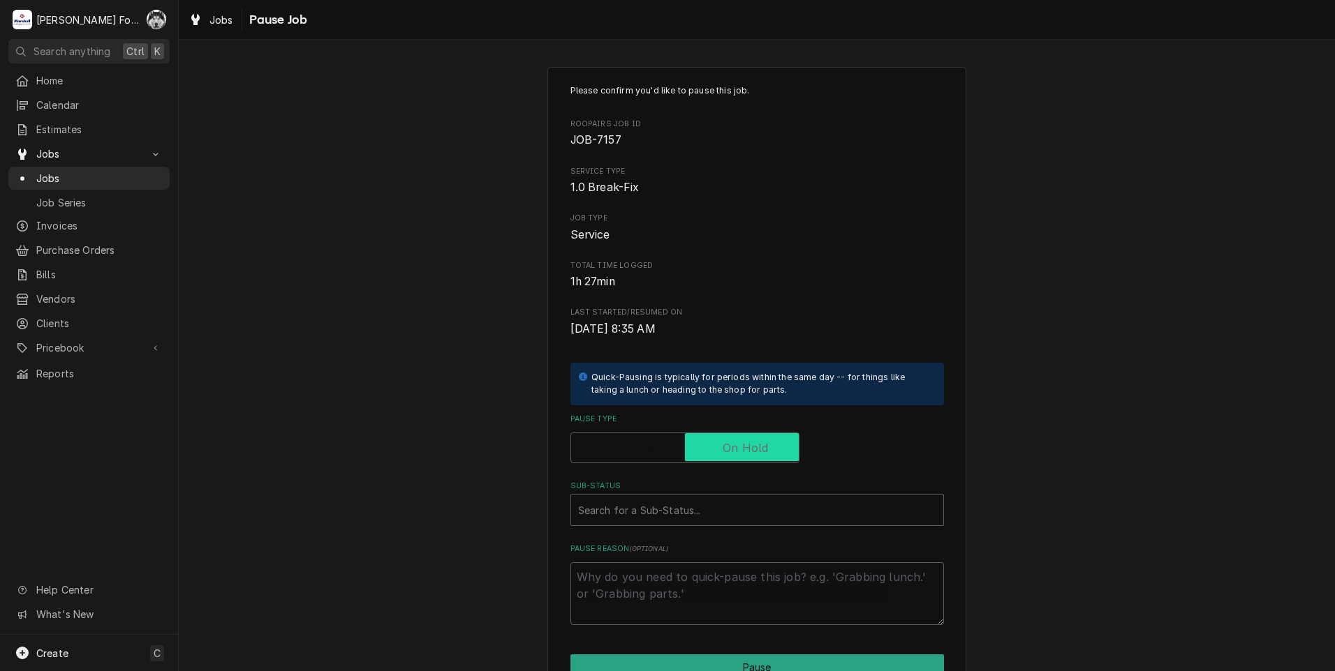
checkbox input "true"
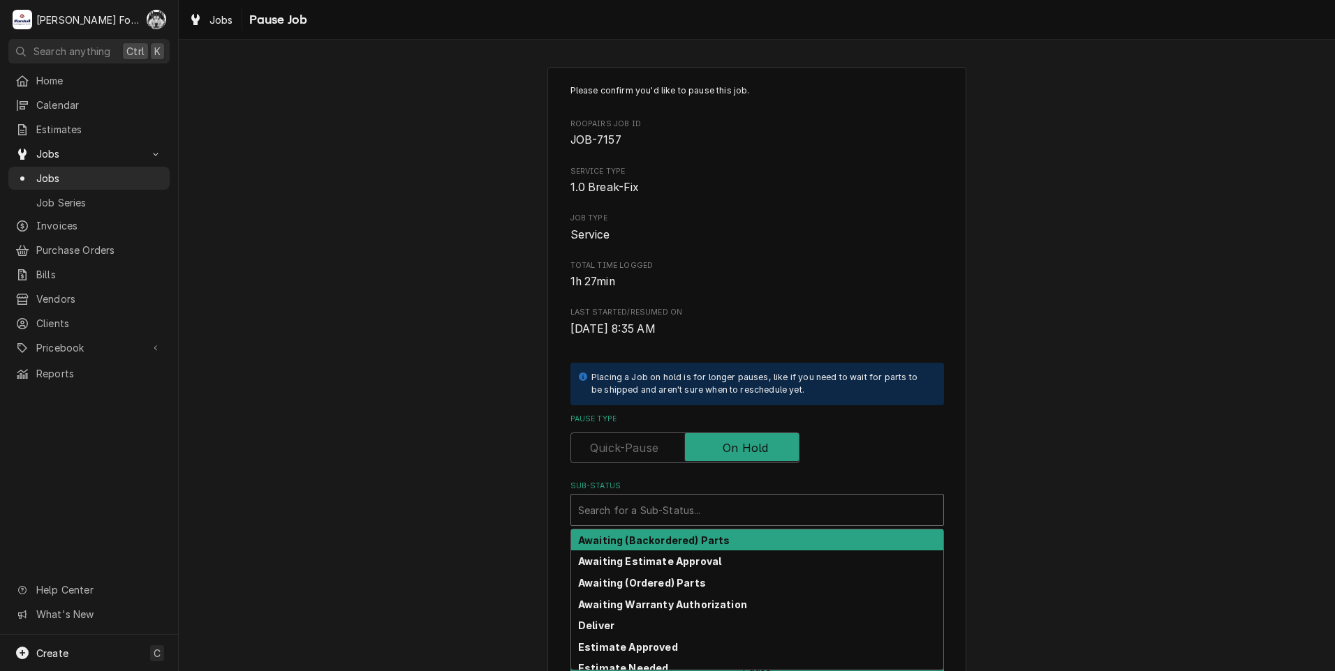
click at [666, 503] on div "Sub-Status" at bounding box center [757, 510] width 358 height 25
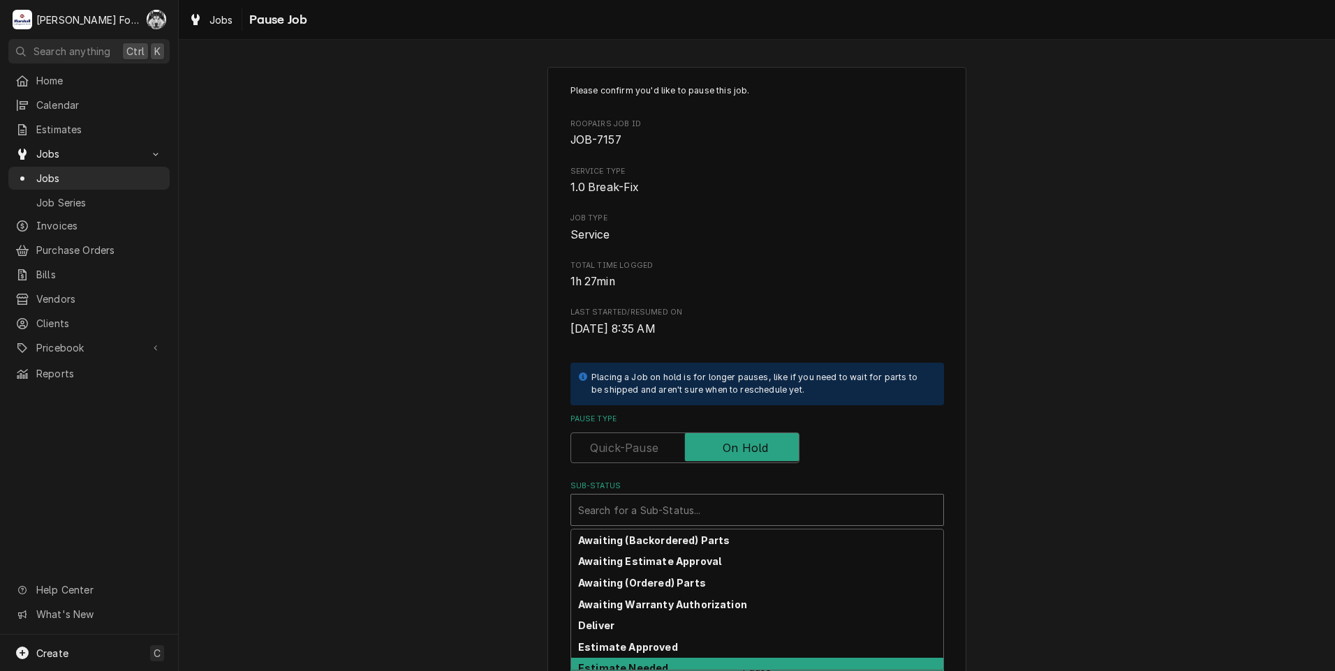
click at [627, 662] on div "Estimate Needed" at bounding box center [757, 669] width 372 height 22
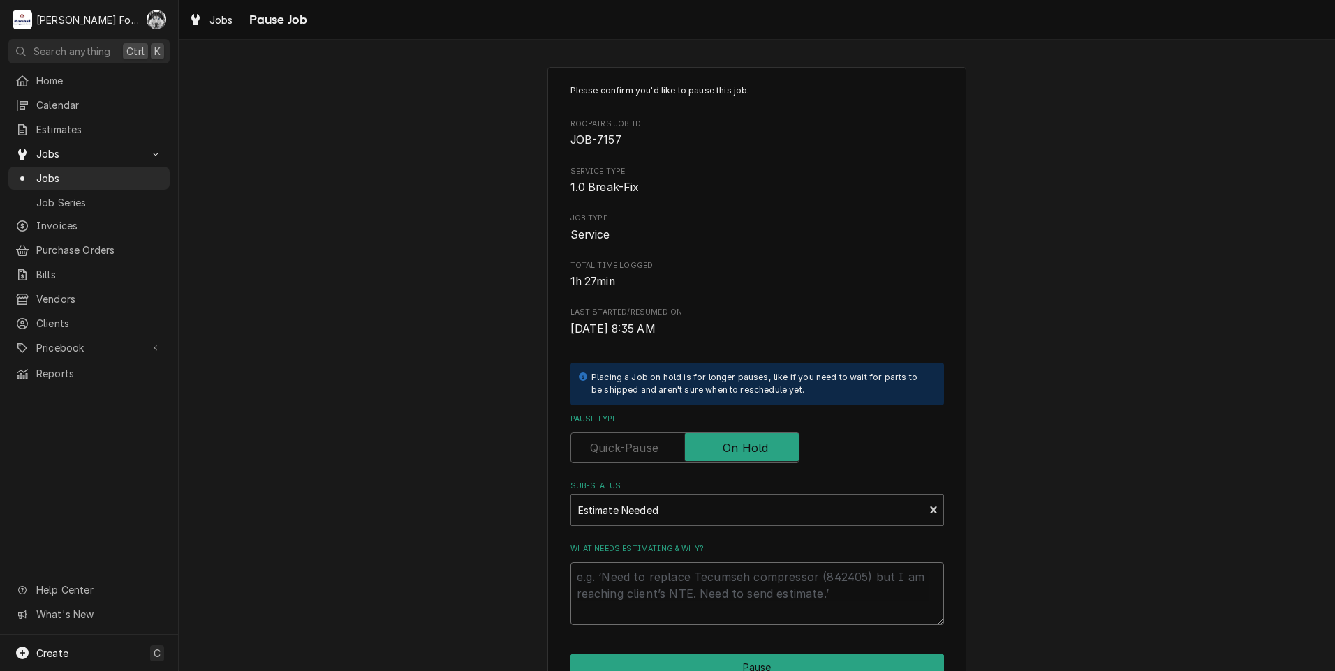
click at [637, 590] on textarea "What needs estimating & why?" at bounding box center [756, 594] width 373 height 63
type textarea "x"
type textarea "P"
type textarea "x"
type textarea "PA"
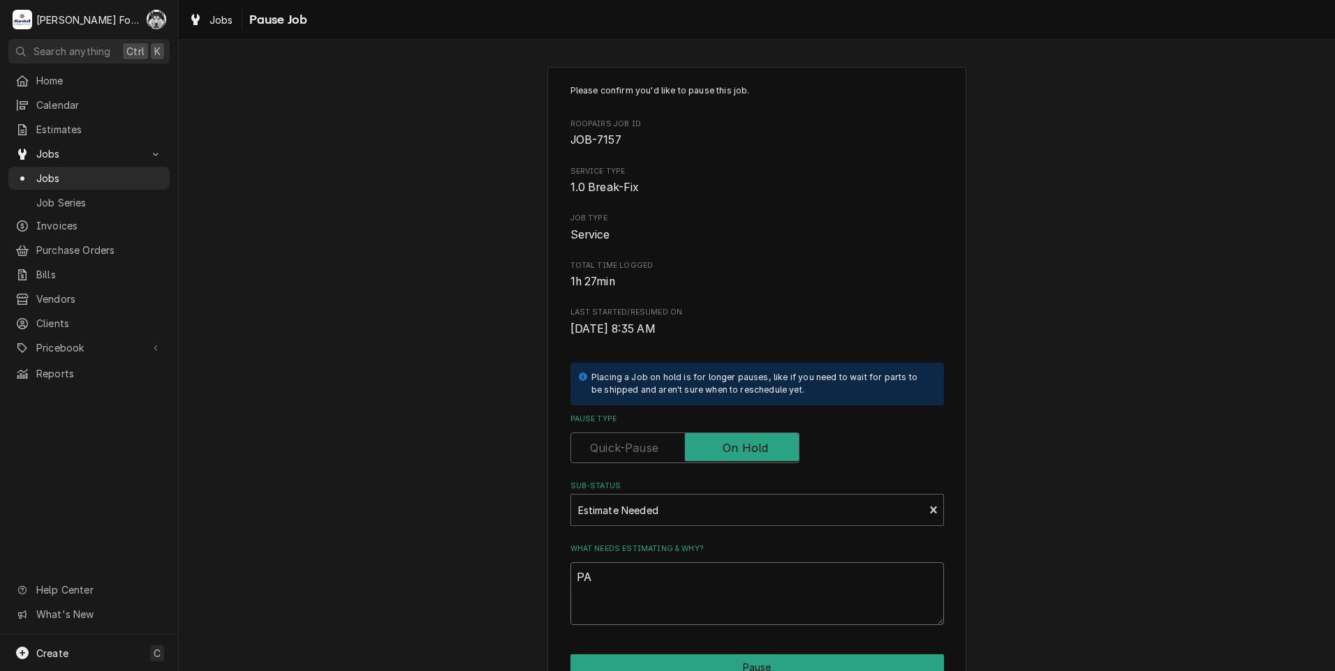
type textarea "x"
type textarea "PAR"
type textarea "x"
type textarea "PART"
type textarea "x"
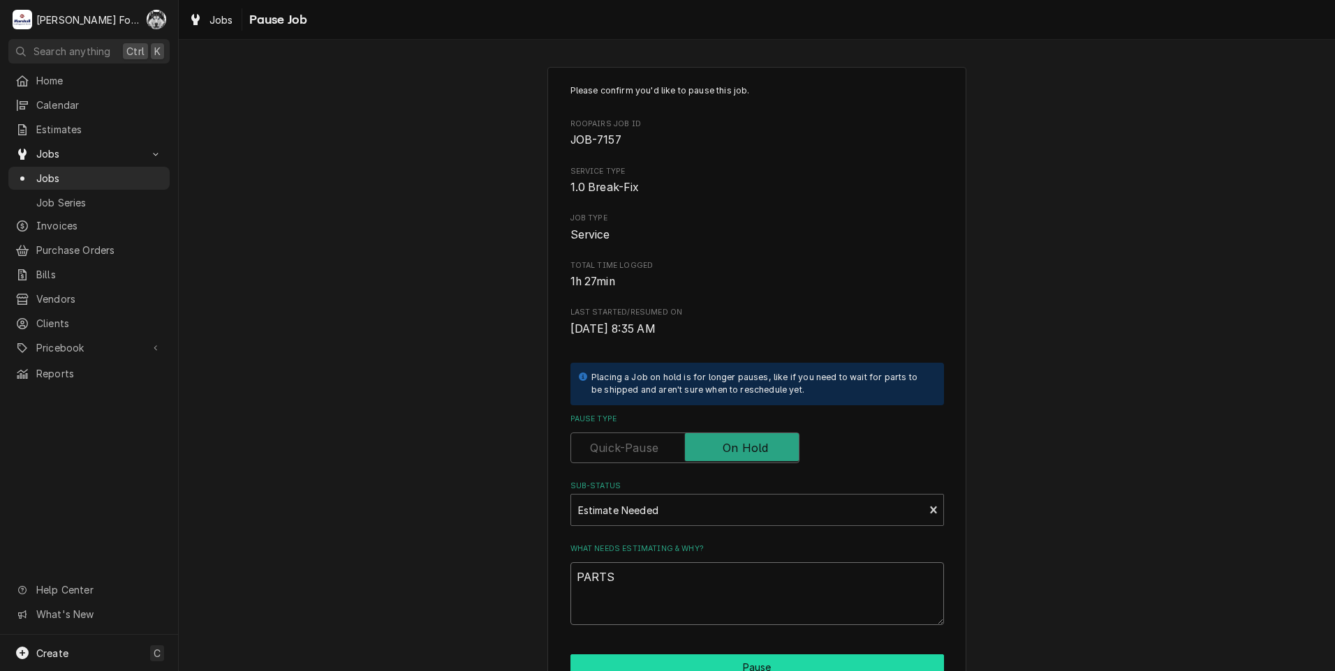
type textarea "PARTS"
click at [731, 660] on button "Pause" at bounding box center [756, 668] width 373 height 26
type textarea "x"
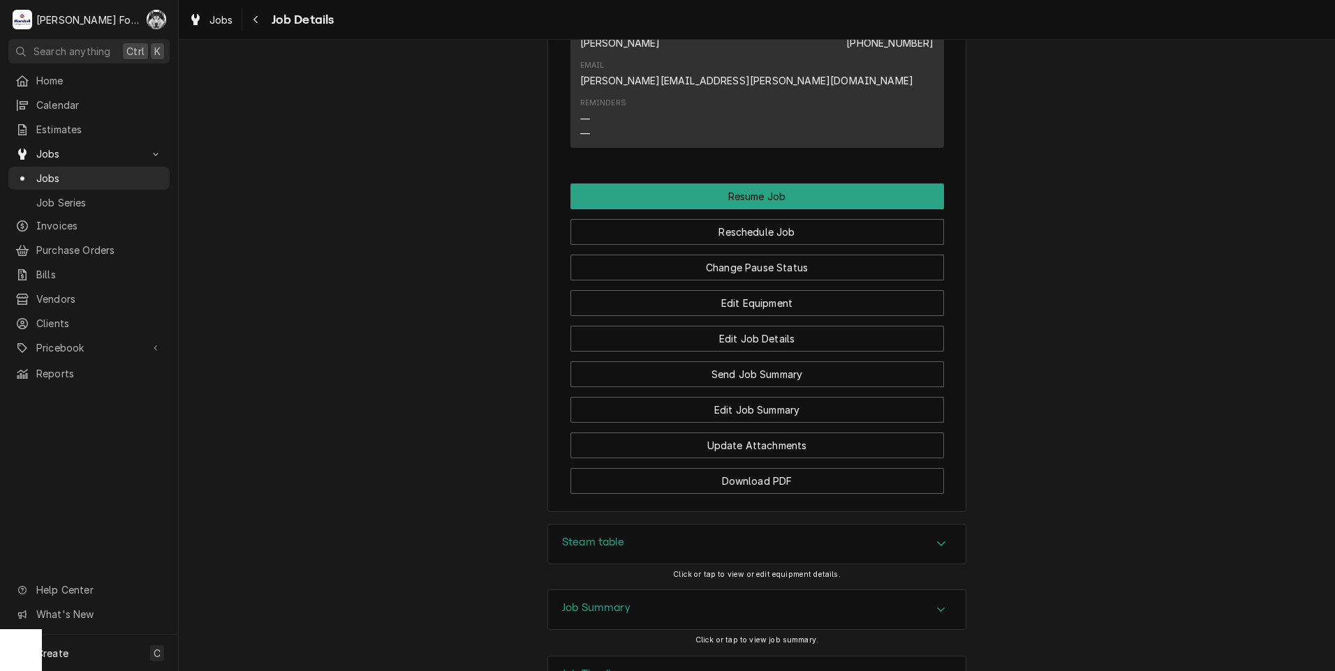
scroll to position [1560, 0]
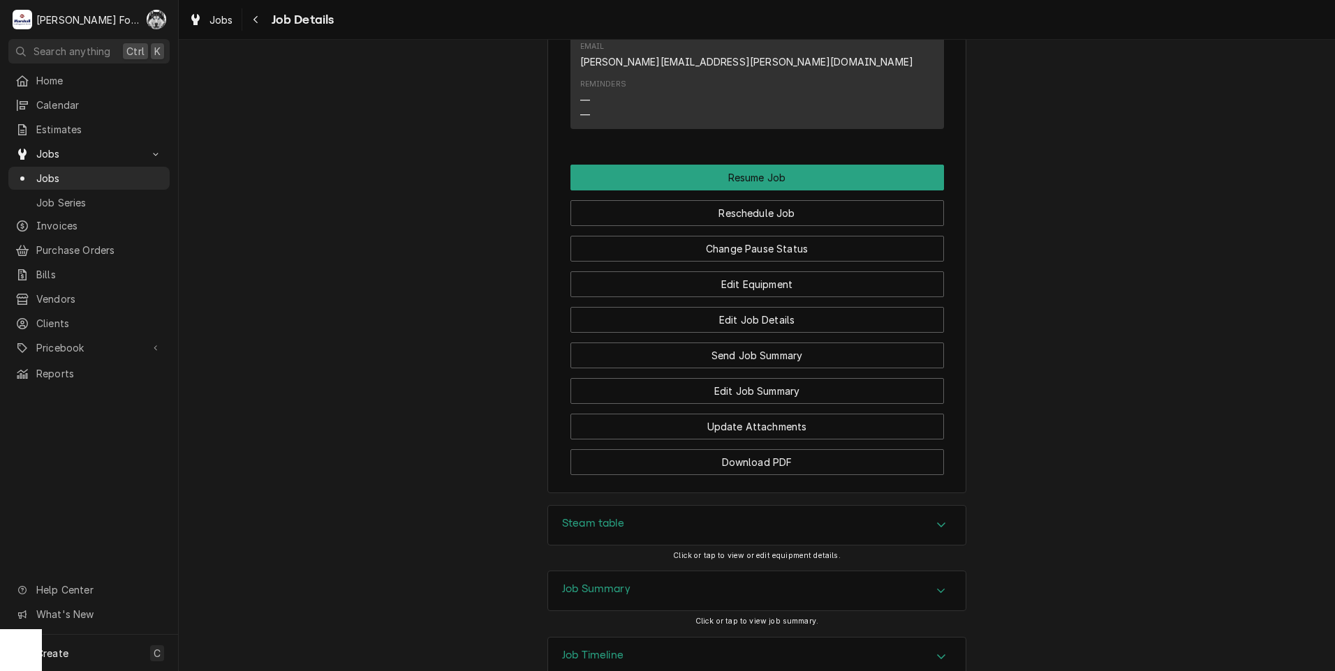
click at [625, 506] on div "Steam table" at bounding box center [756, 525] width 417 height 39
